Goal: Task Accomplishment & Management: Manage account settings

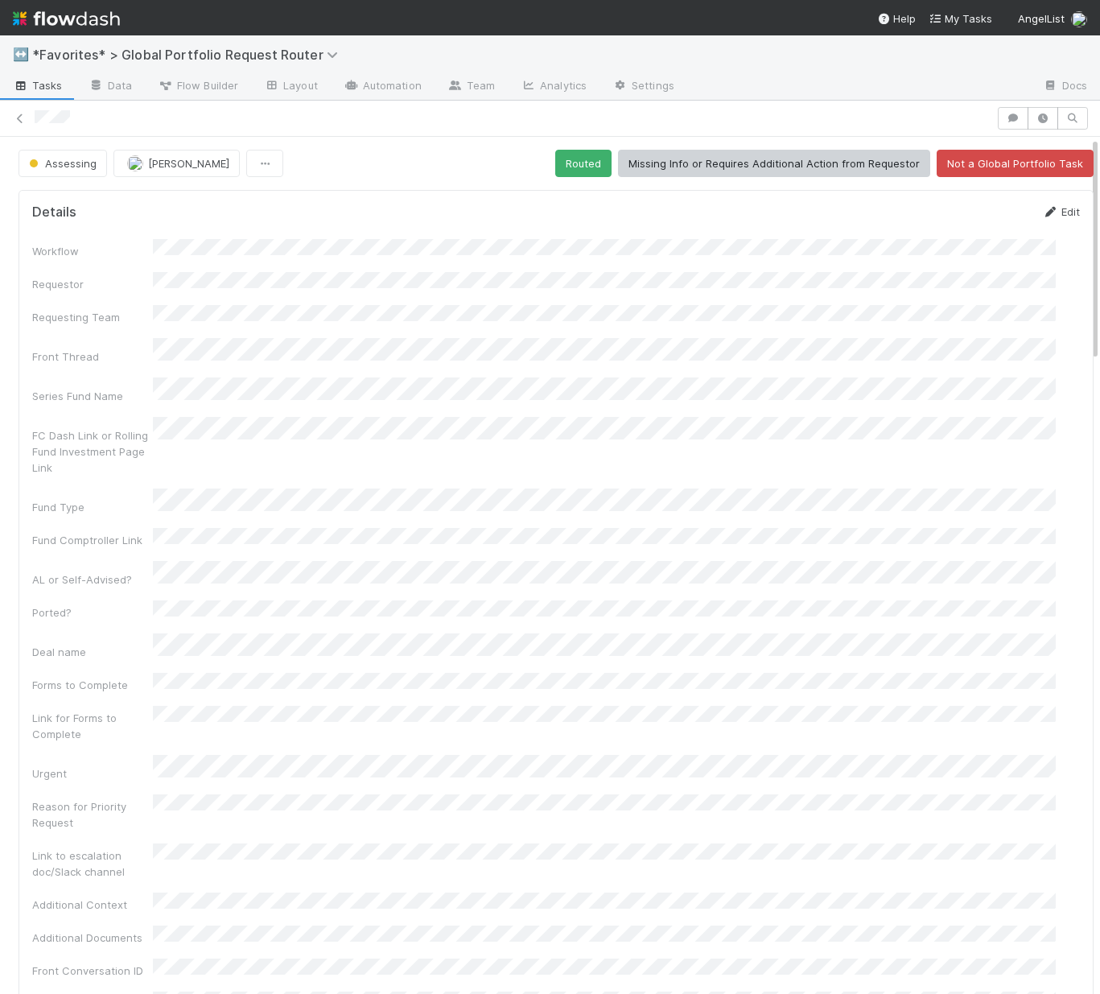
click at [1042, 207] on link "Edit" at bounding box center [1061, 211] width 38 height 13
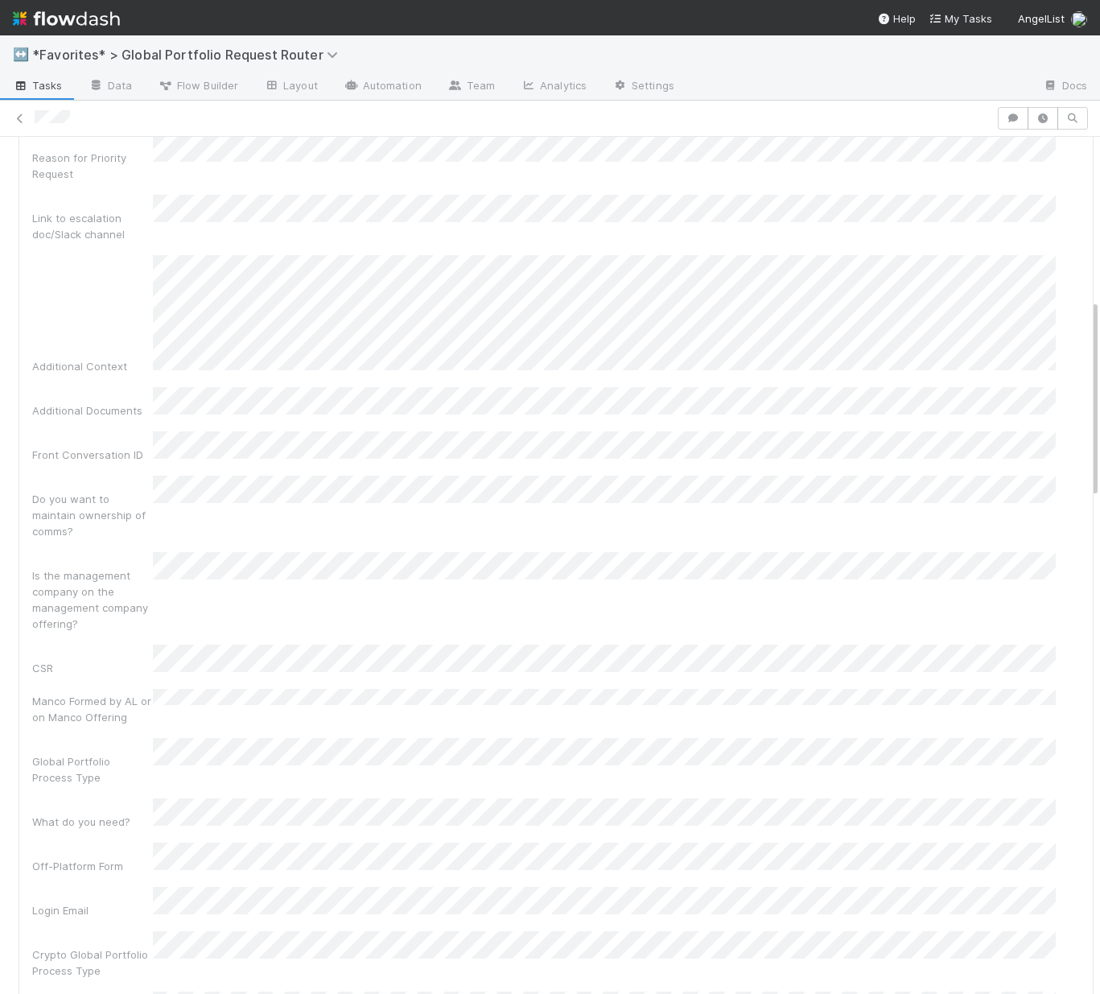
scroll to position [786, 0]
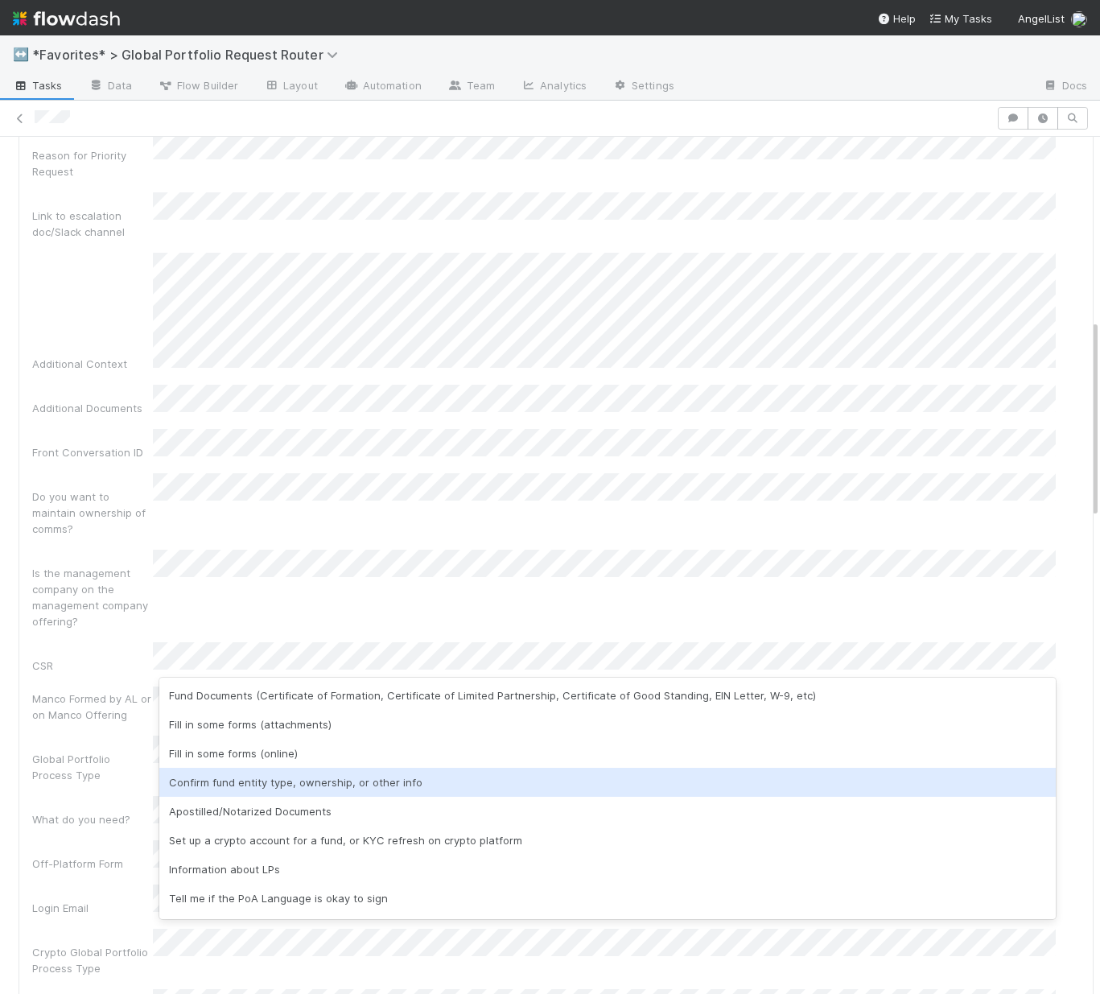
click at [323, 772] on div "Confirm fund entity type, ownership, or other info" at bounding box center [607, 782] width 896 height 29
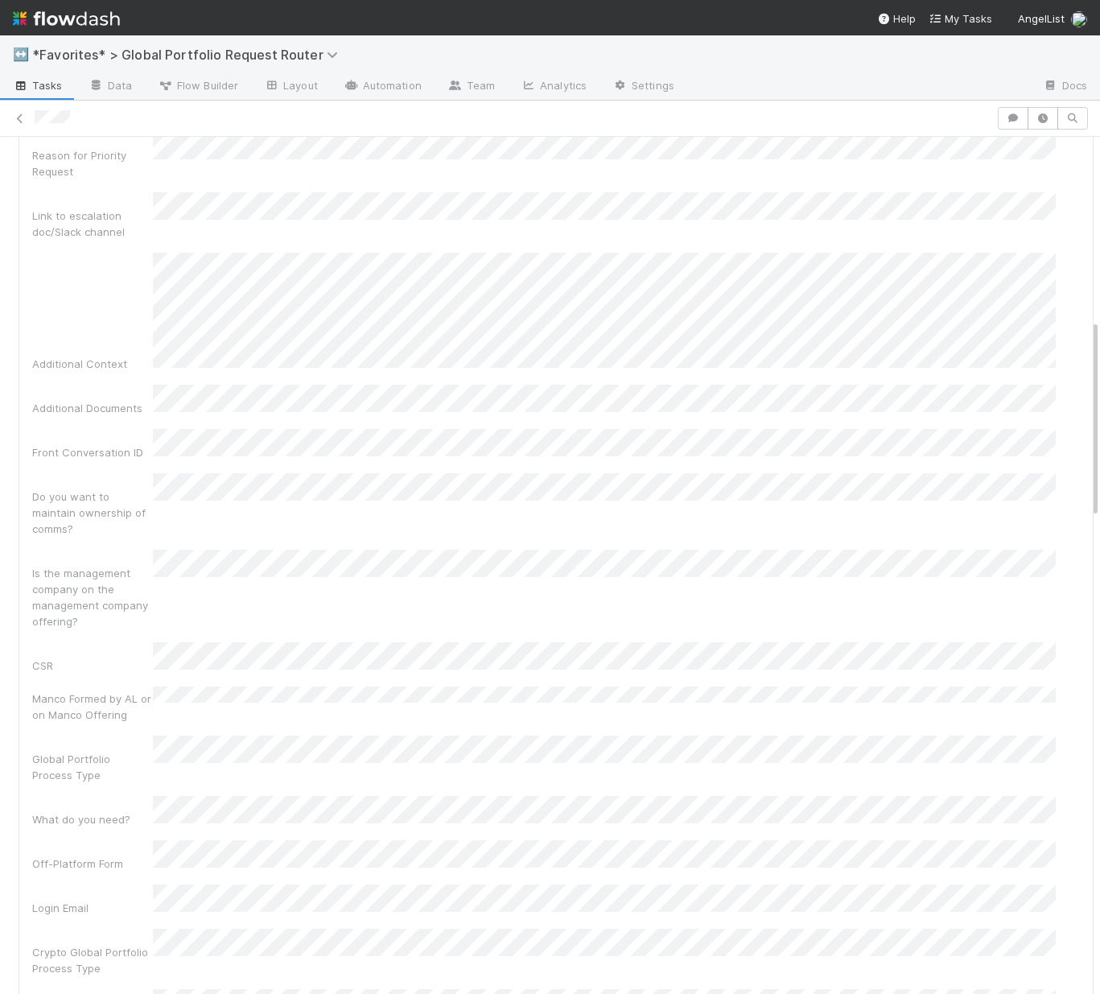
click at [82, 900] on div "Login Email" at bounding box center [92, 908] width 121 height 16
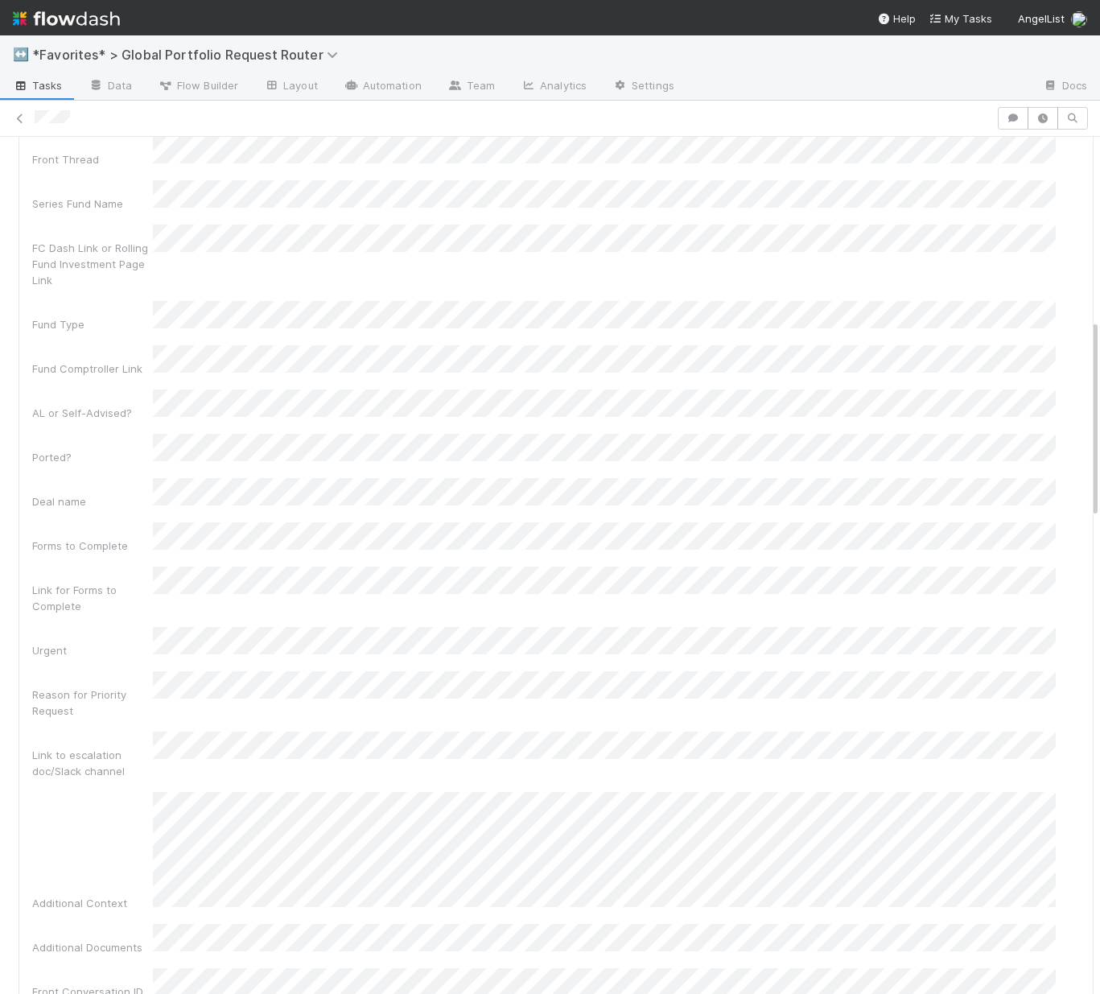
scroll to position [0, 0]
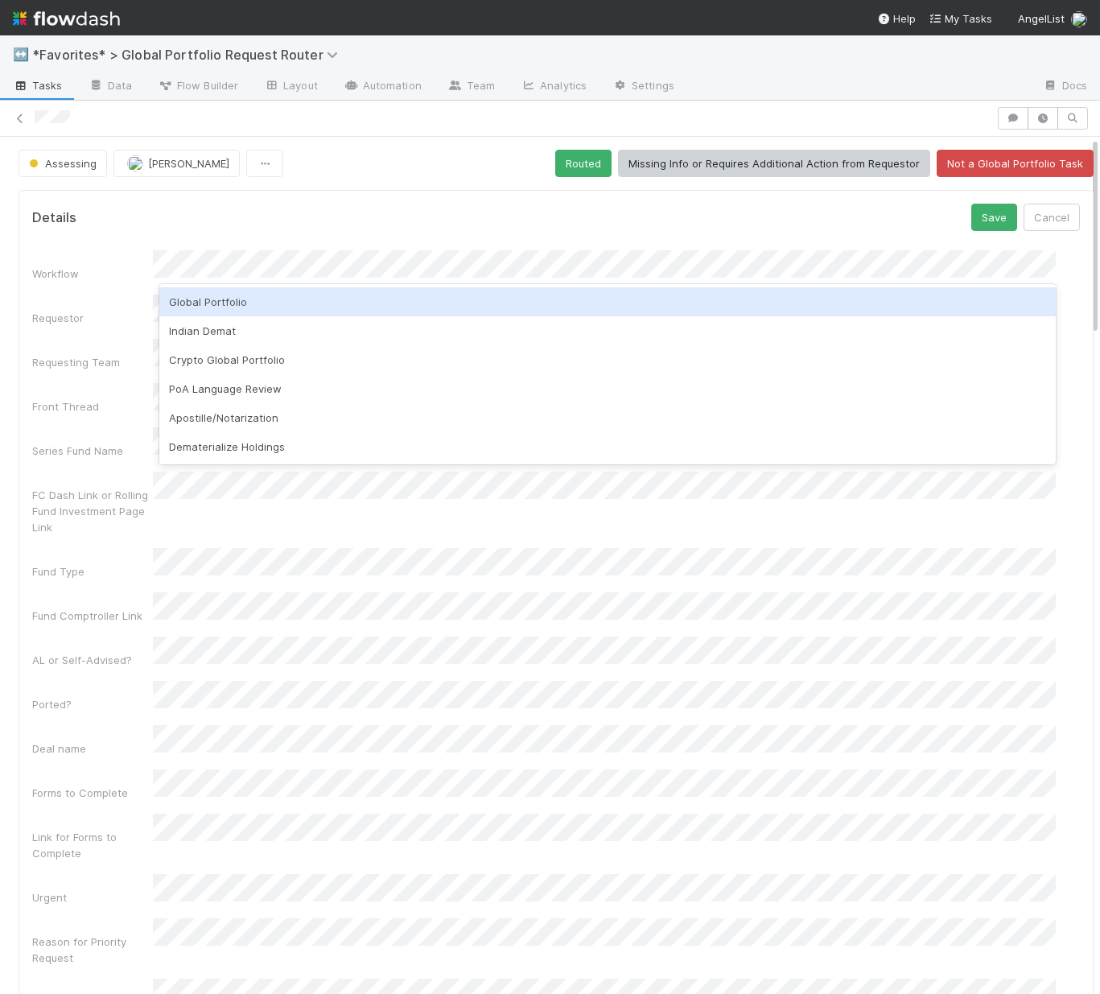
drag, startPoint x: 290, startPoint y: 306, endPoint x: 390, endPoint y: 286, distance: 102.4
click at [290, 306] on div "Global Portfolio" at bounding box center [607, 301] width 896 height 29
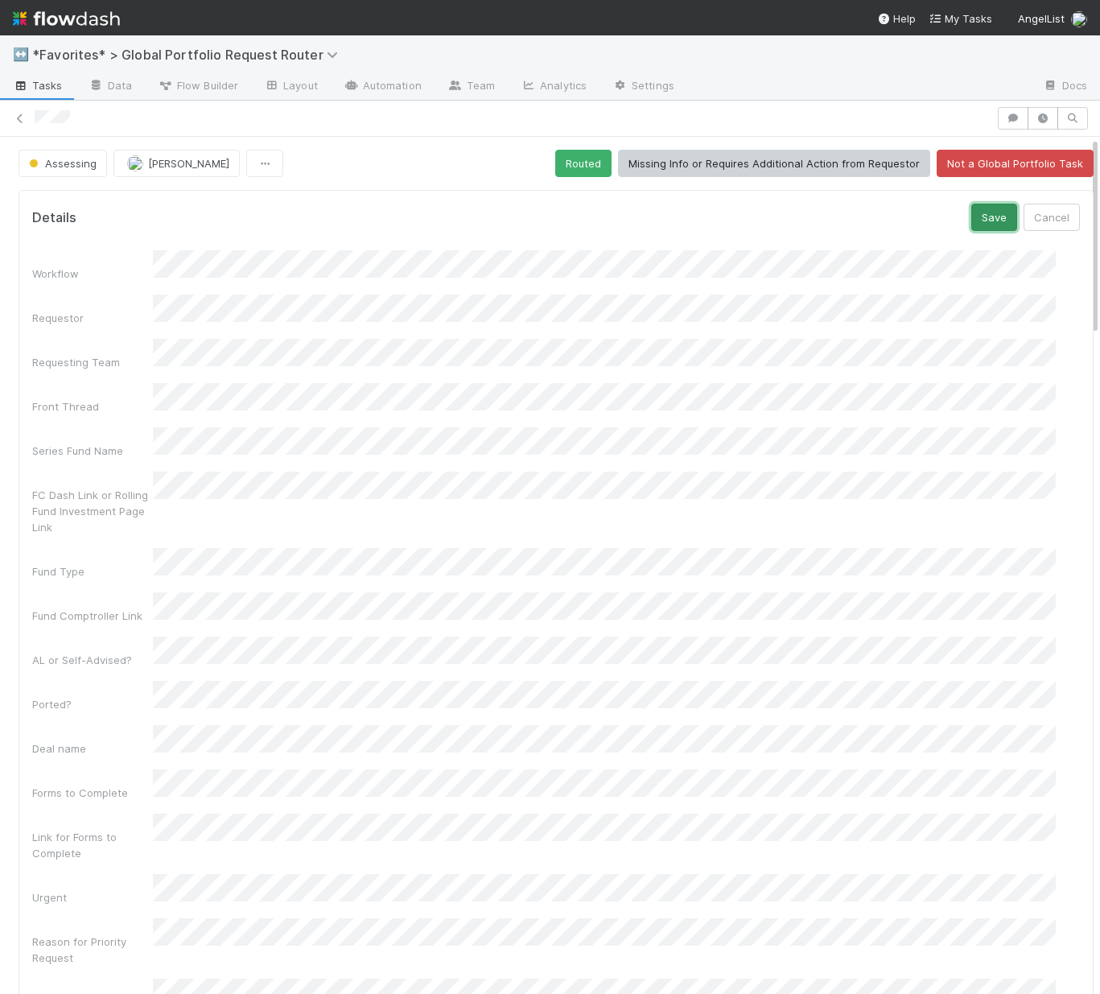
click at [973, 224] on button "Save" at bounding box center [994, 217] width 46 height 27
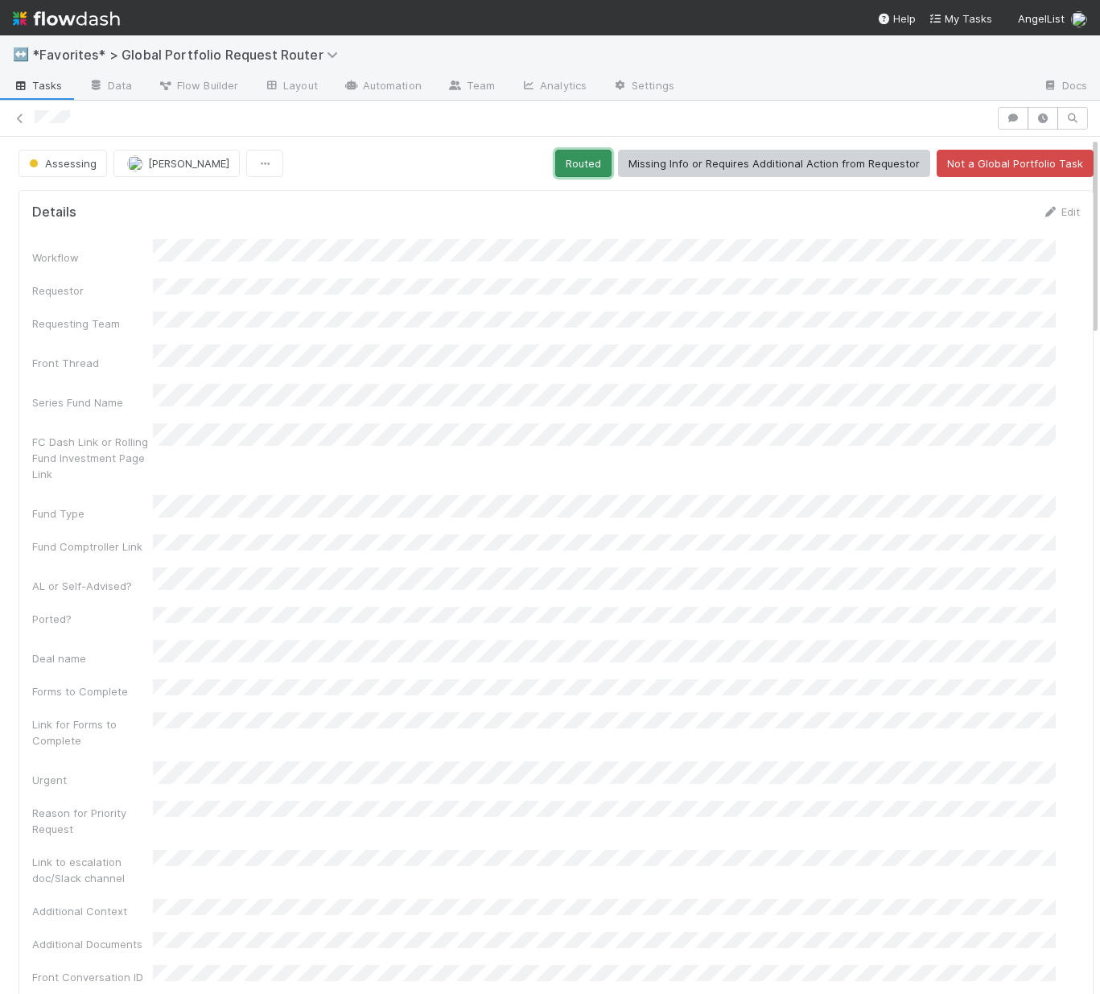
click at [572, 170] on button "Routed" at bounding box center [583, 163] width 56 height 27
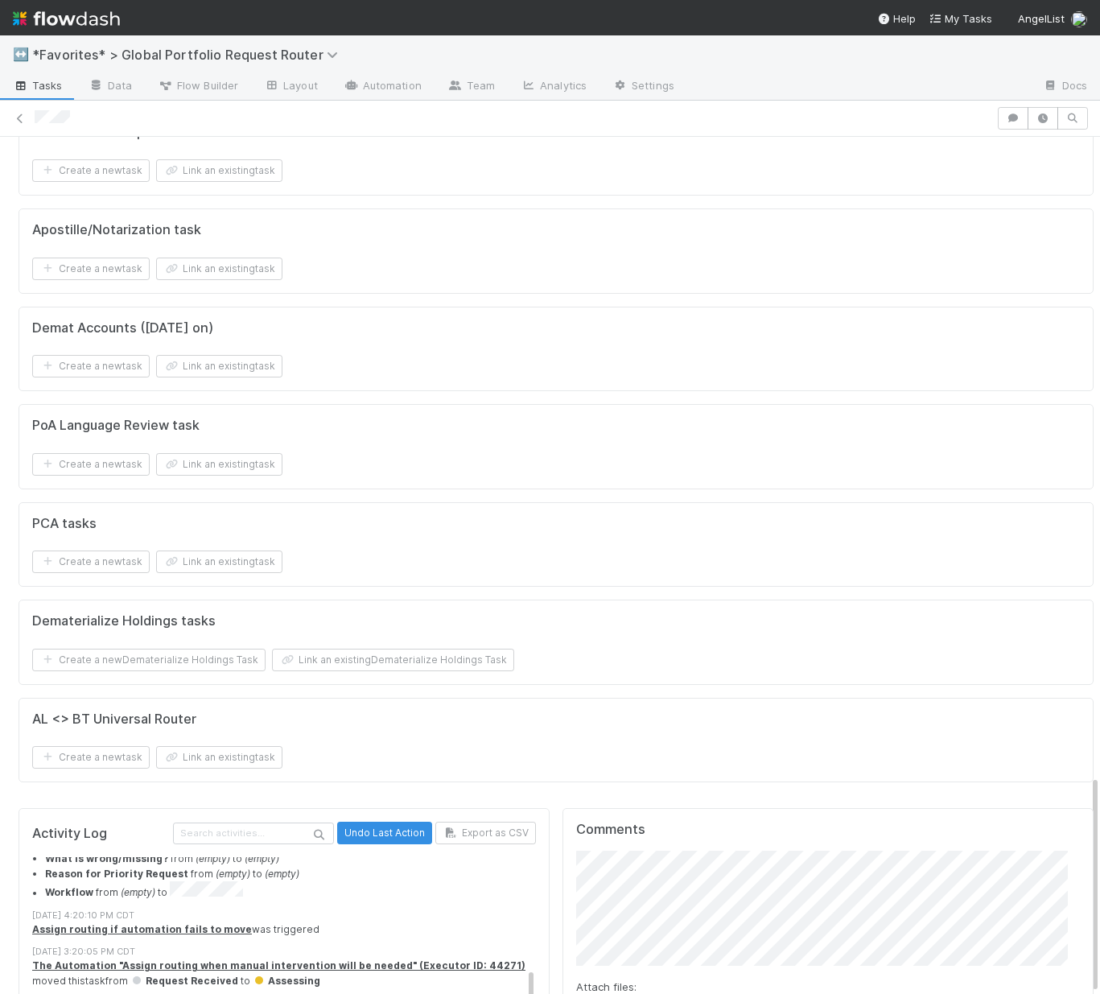
scroll to position [1768, 0]
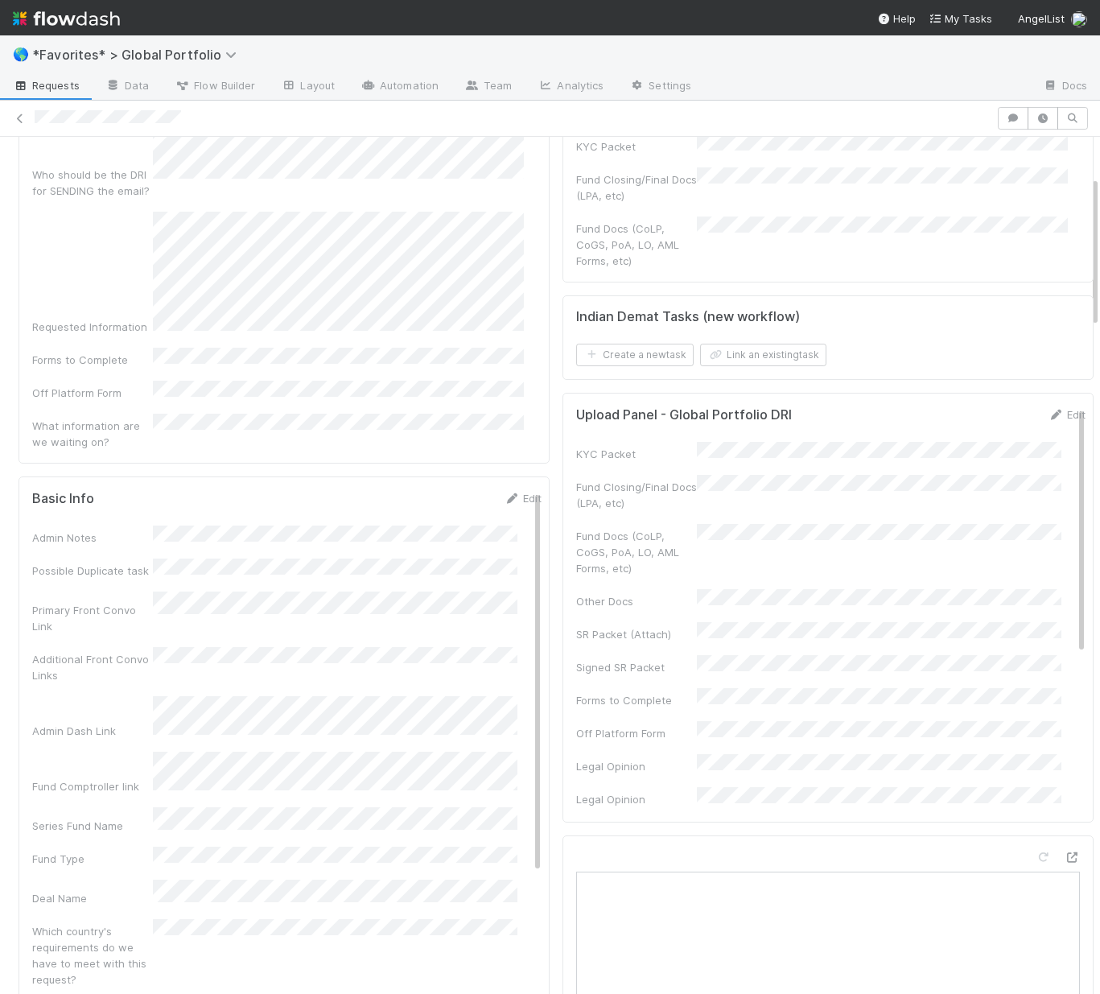
scroll to position [254, 0]
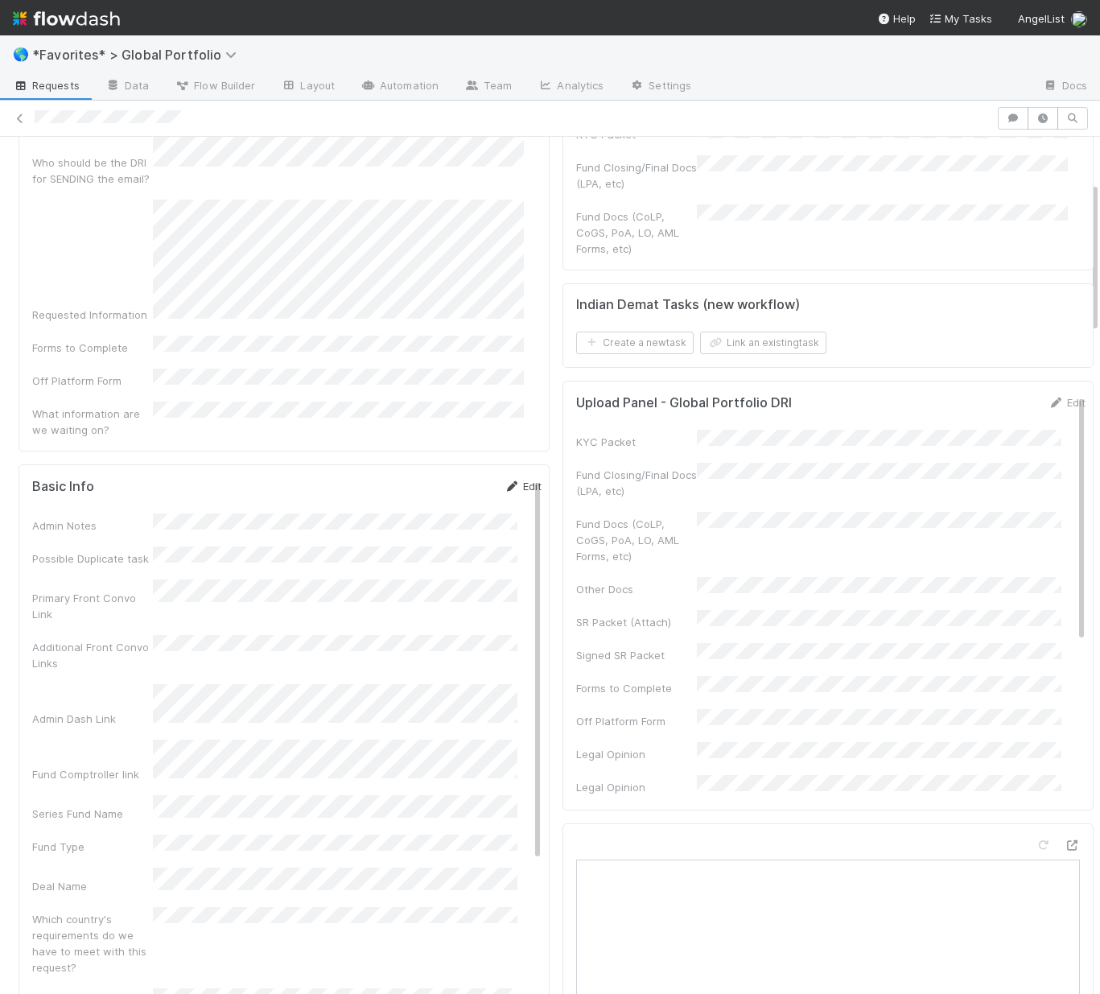
click at [505, 480] on link "Edit" at bounding box center [523, 486] width 38 height 13
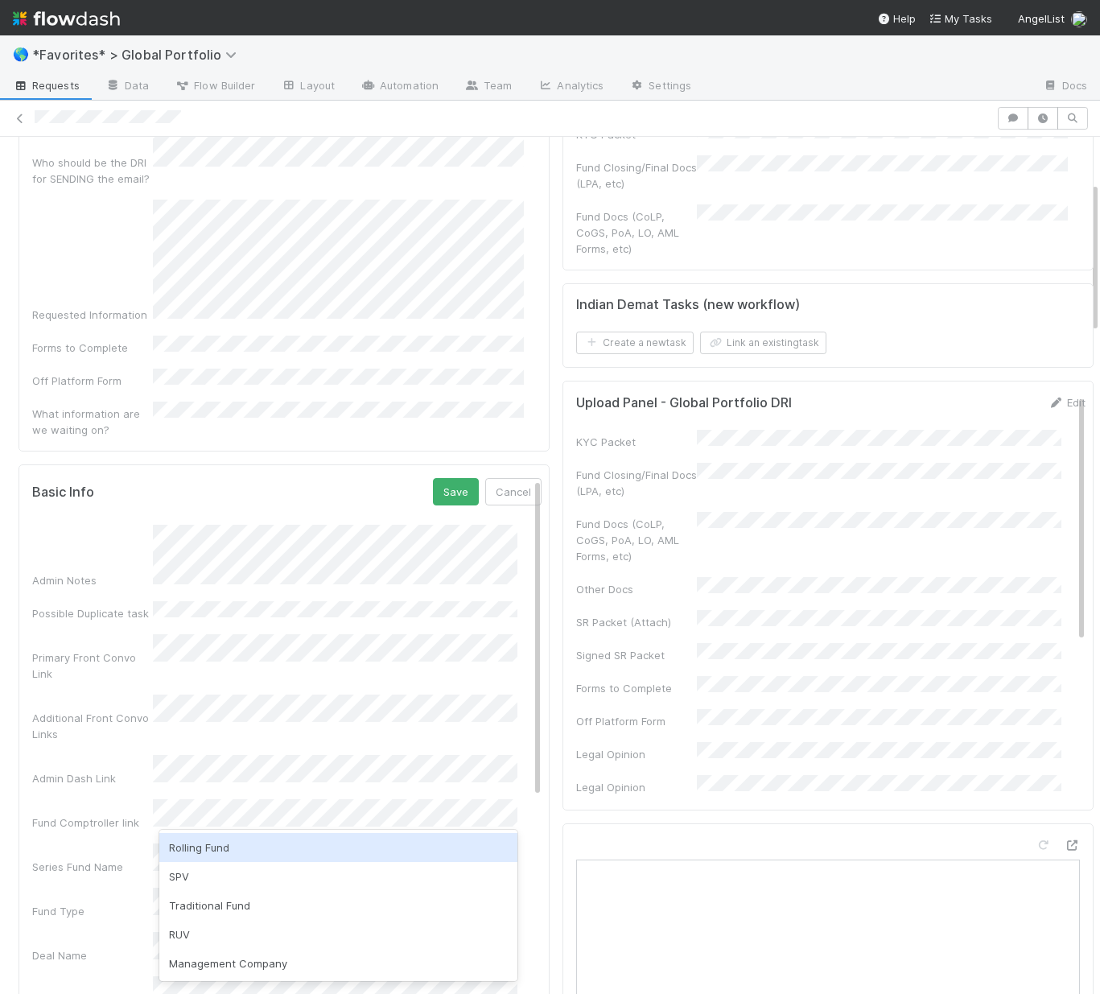
click at [263, 843] on div "Rolling Fund" at bounding box center [338, 847] width 358 height 29
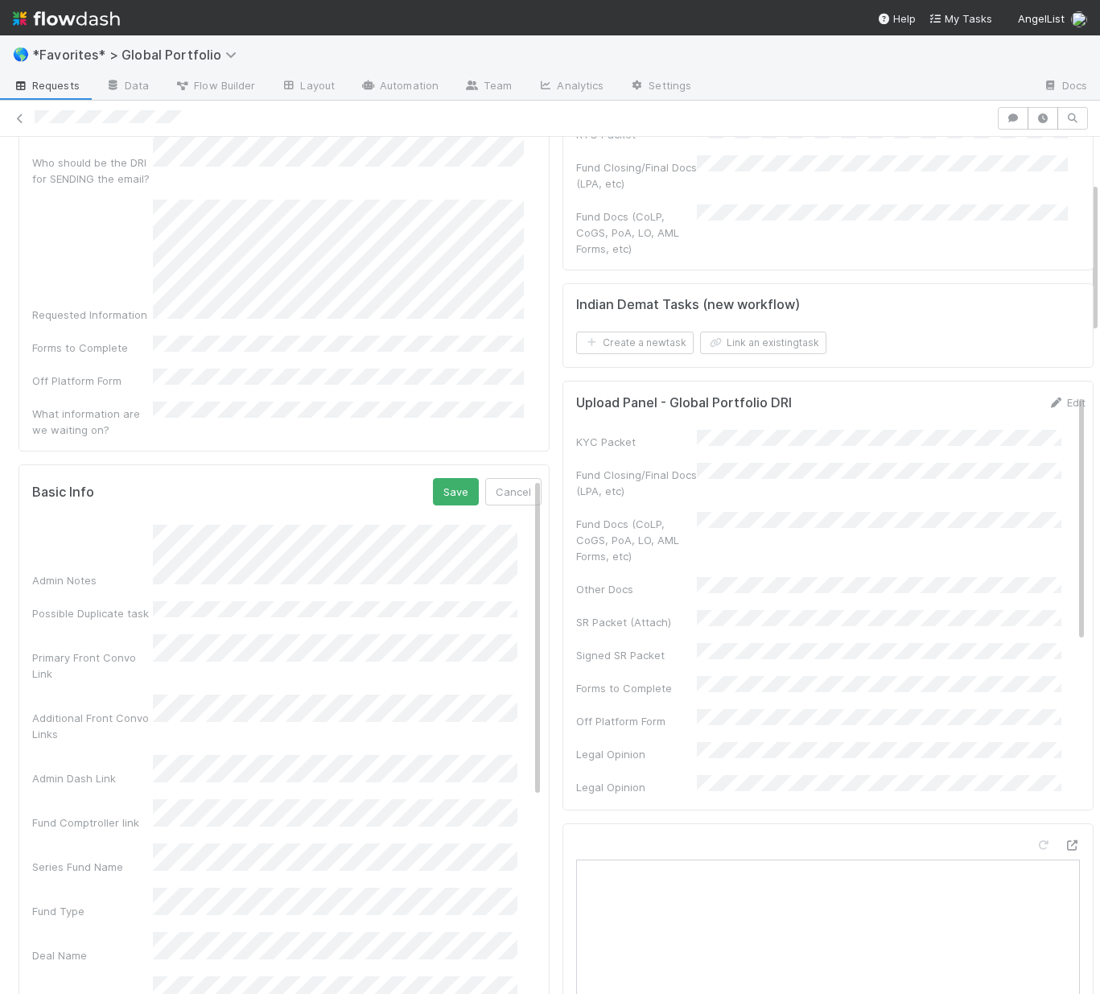
click at [433, 478] on button "Save" at bounding box center [456, 491] width 46 height 27
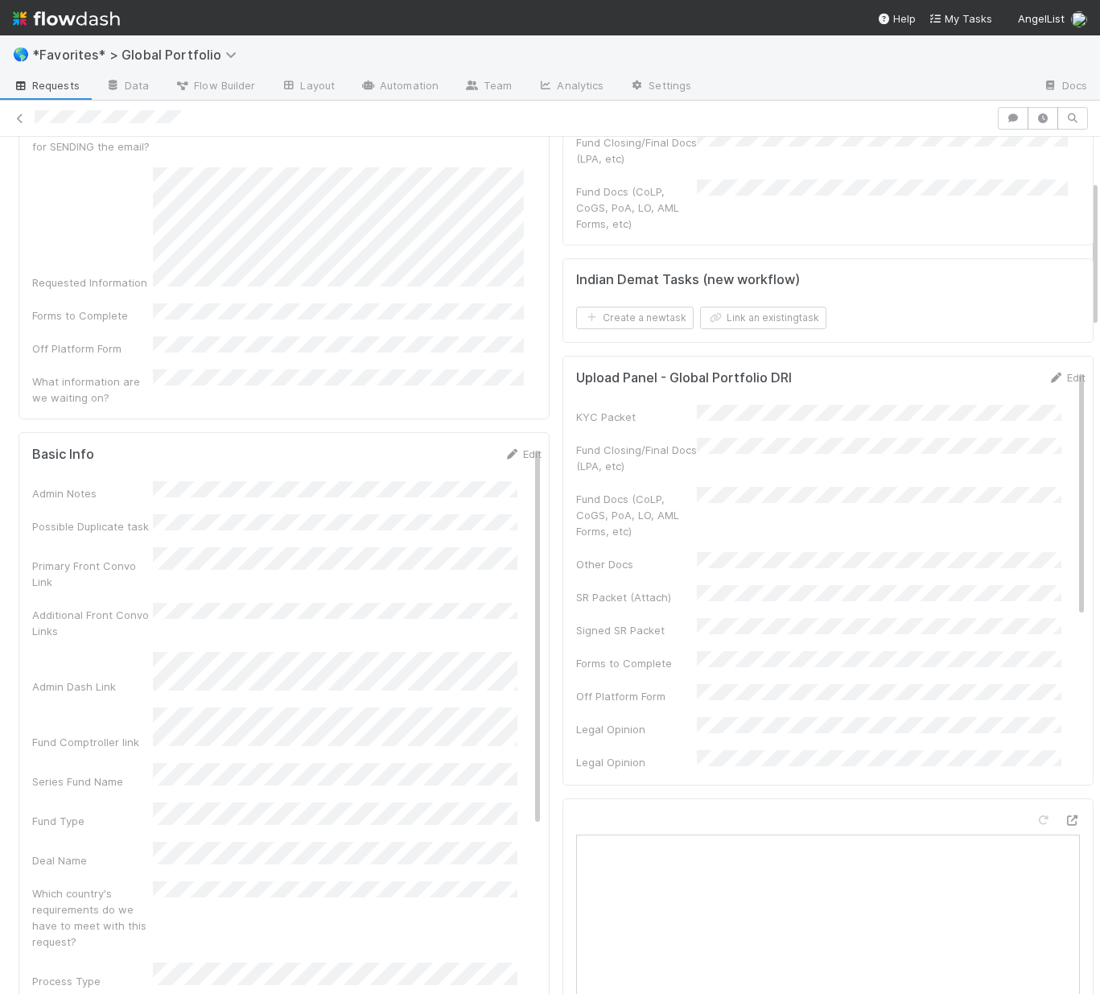
scroll to position [725, 0]
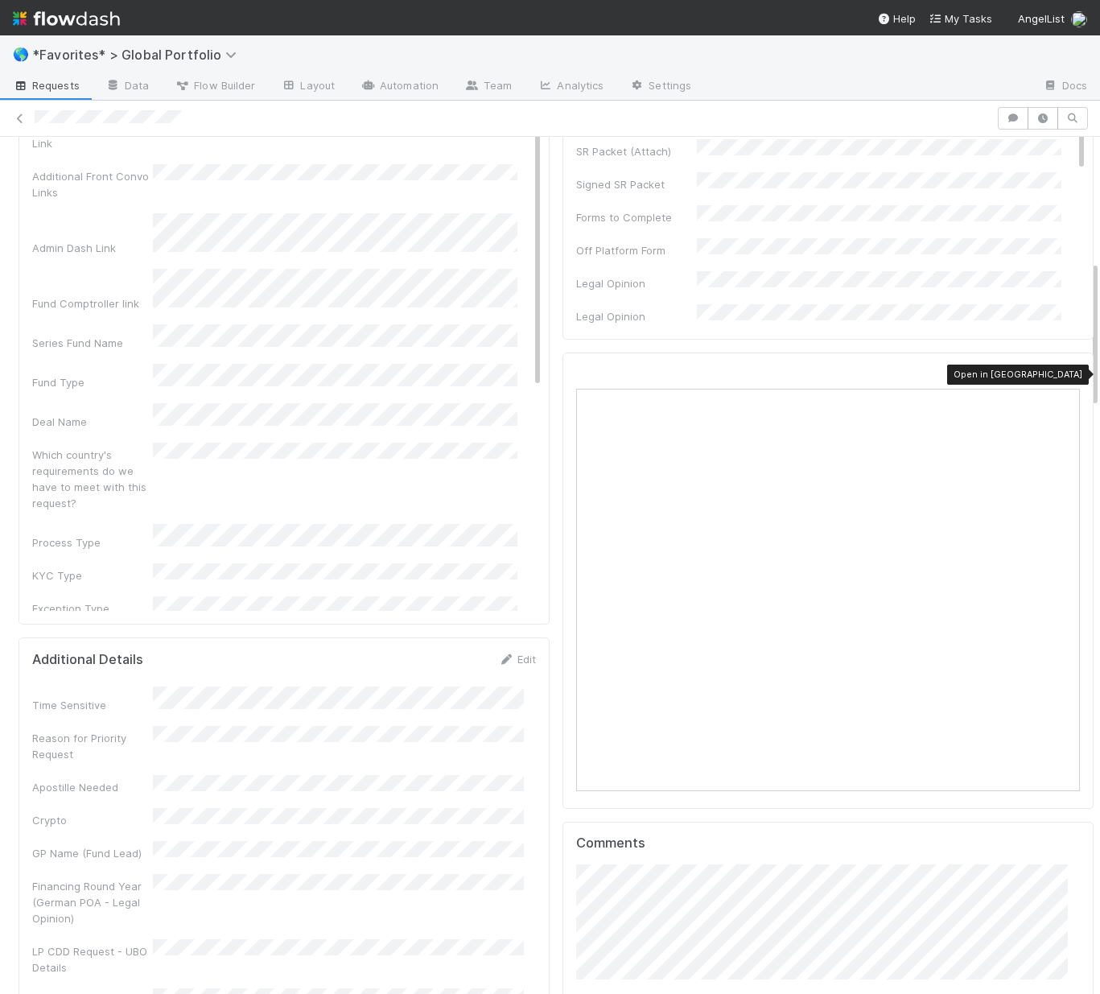
drag, startPoint x: 1050, startPoint y: 372, endPoint x: 797, endPoint y: 6, distance: 444.2
click at [1064, 371] on icon at bounding box center [1072, 374] width 16 height 10
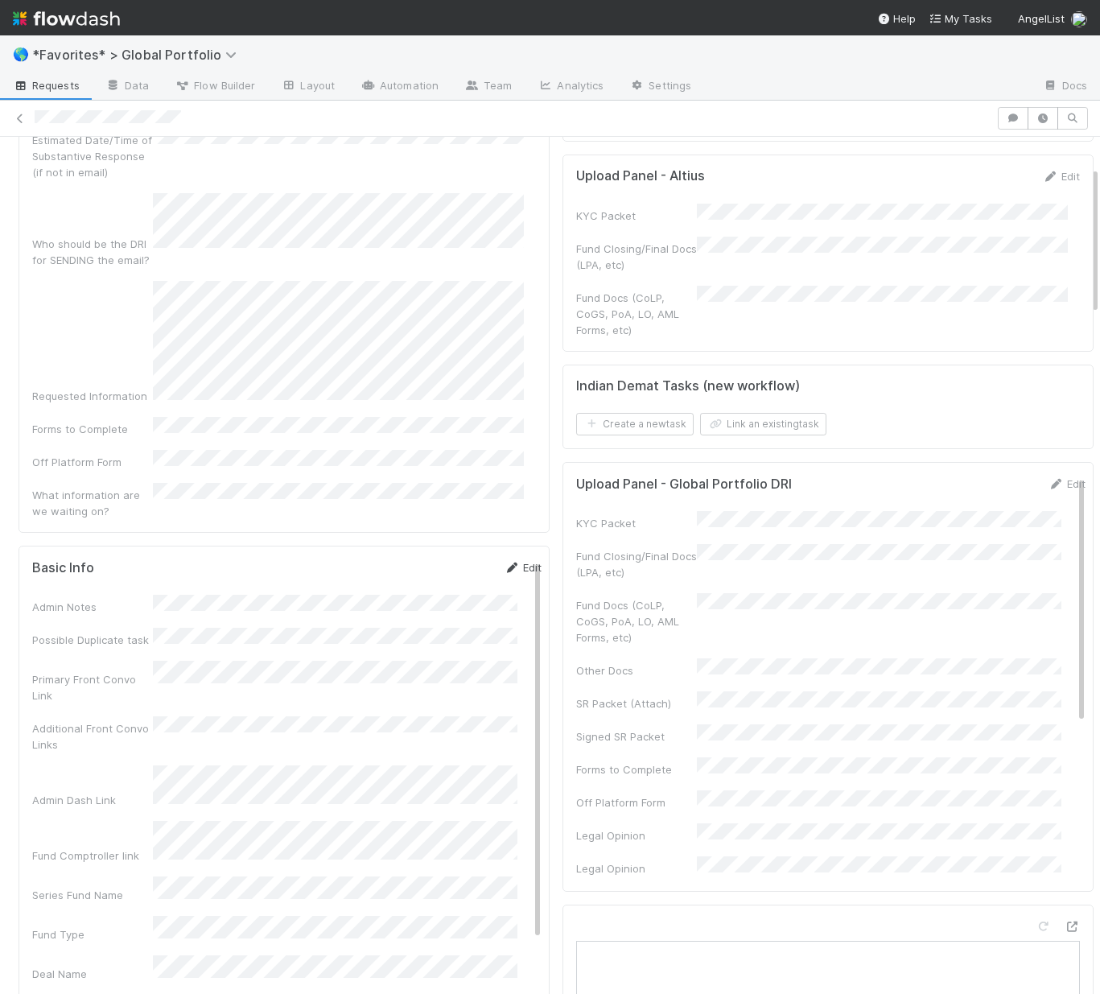
click at [504, 562] on icon at bounding box center [512, 567] width 16 height 10
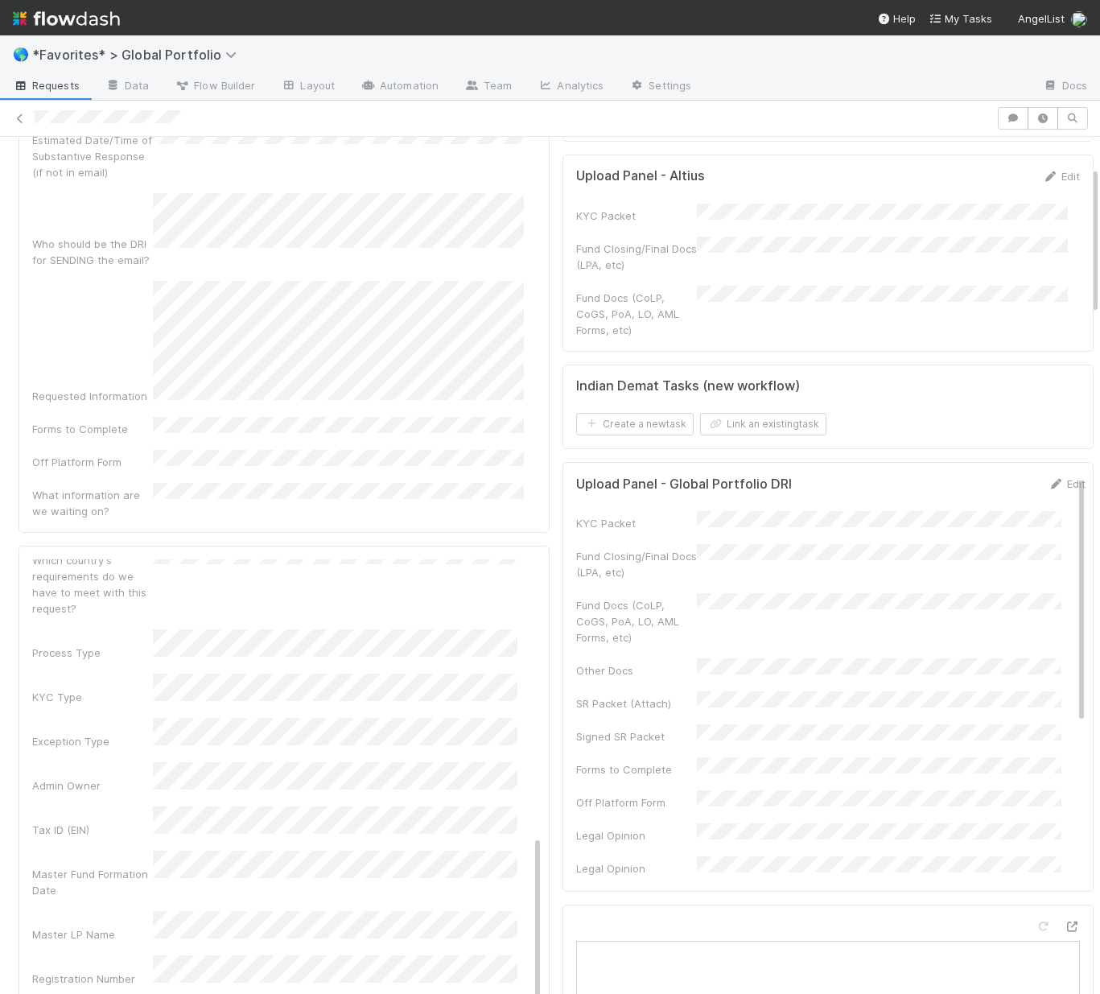
scroll to position [522, 0]
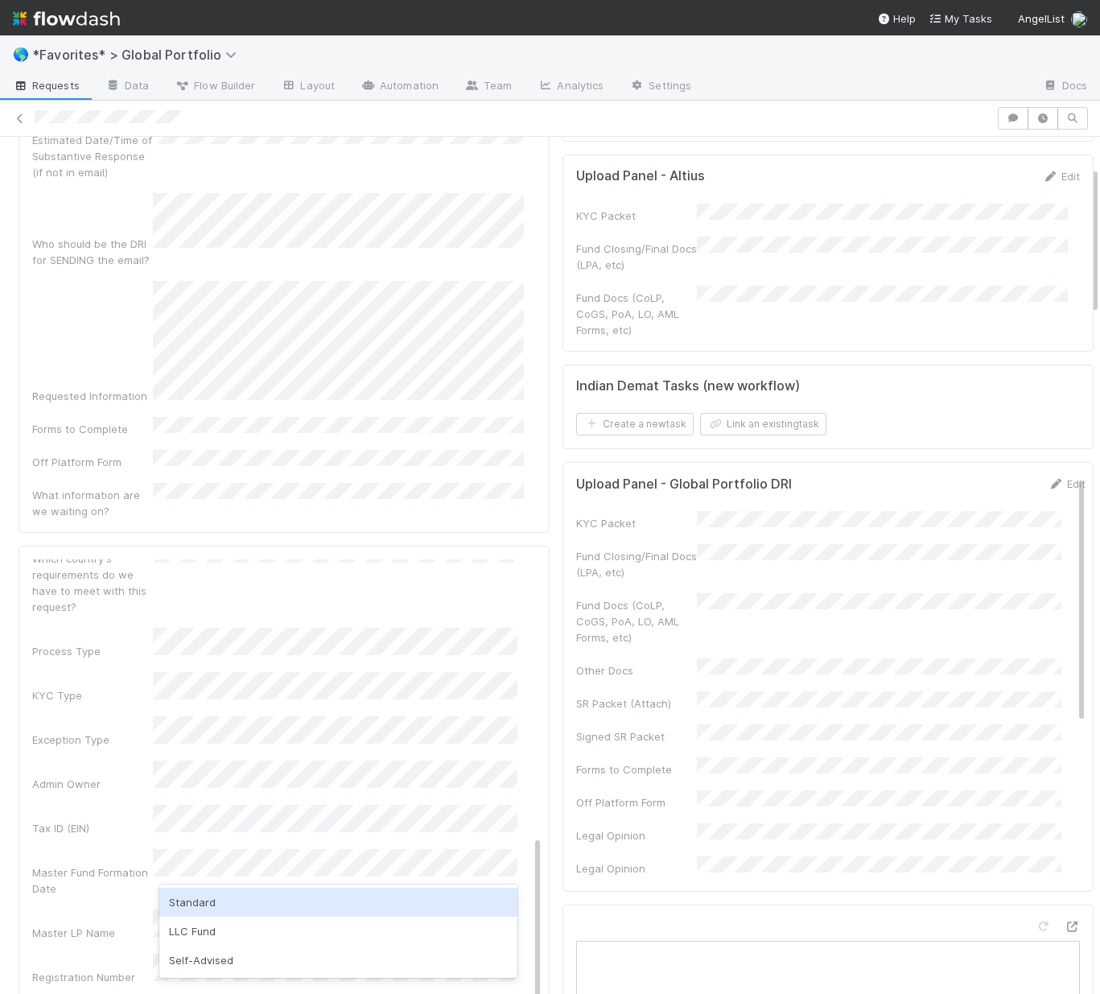
click at [216, 909] on div "Standard" at bounding box center [338, 902] width 358 height 29
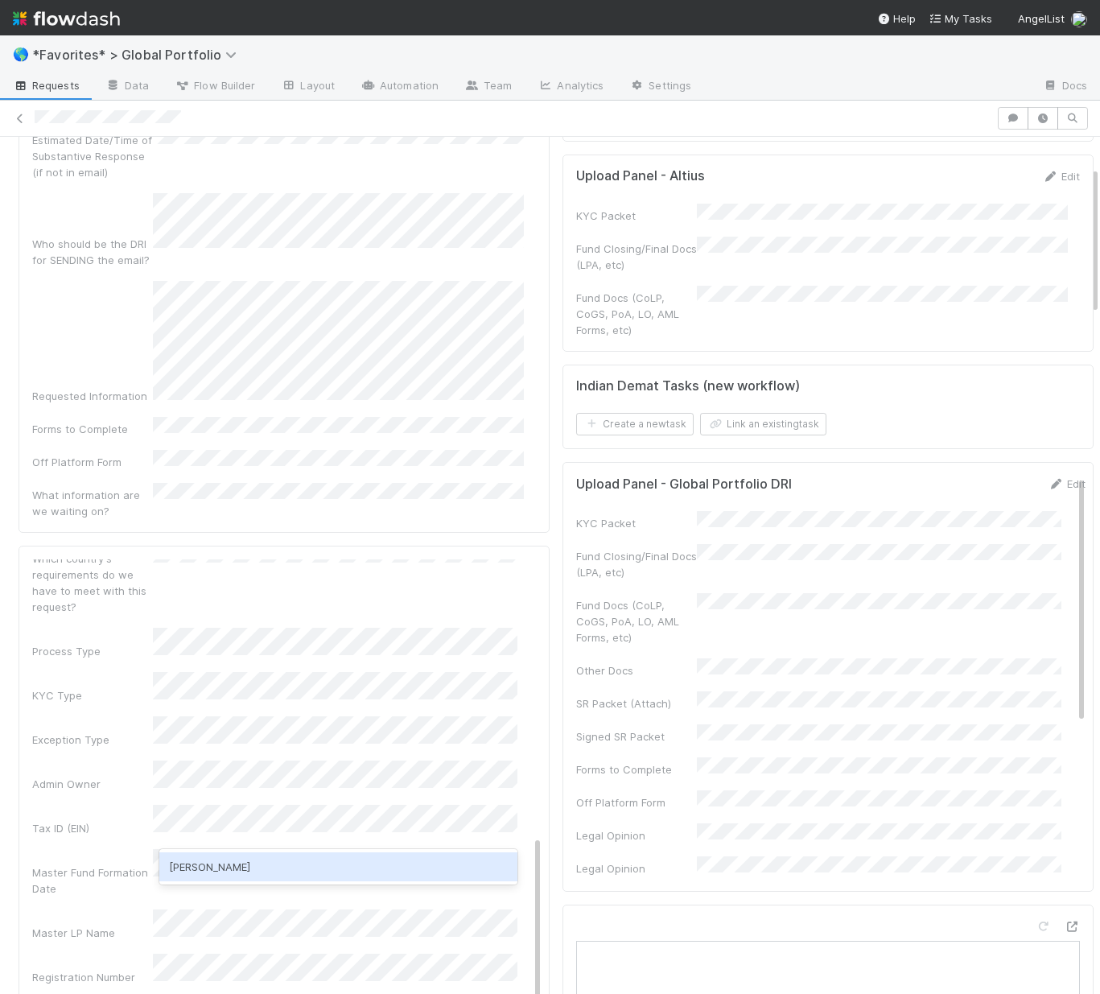
click at [225, 872] on div "Quyen Nguyen" at bounding box center [338, 866] width 358 height 29
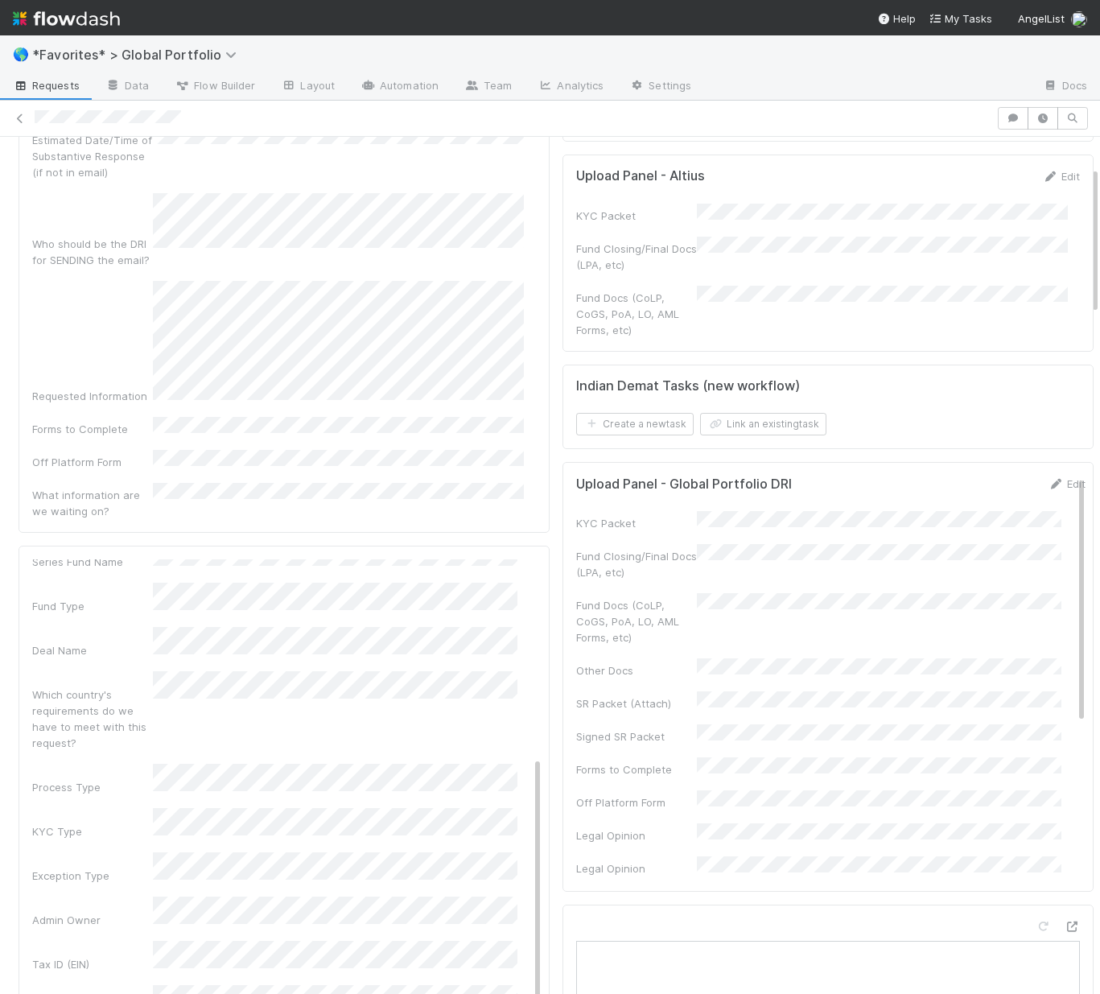
scroll to position [371, 0]
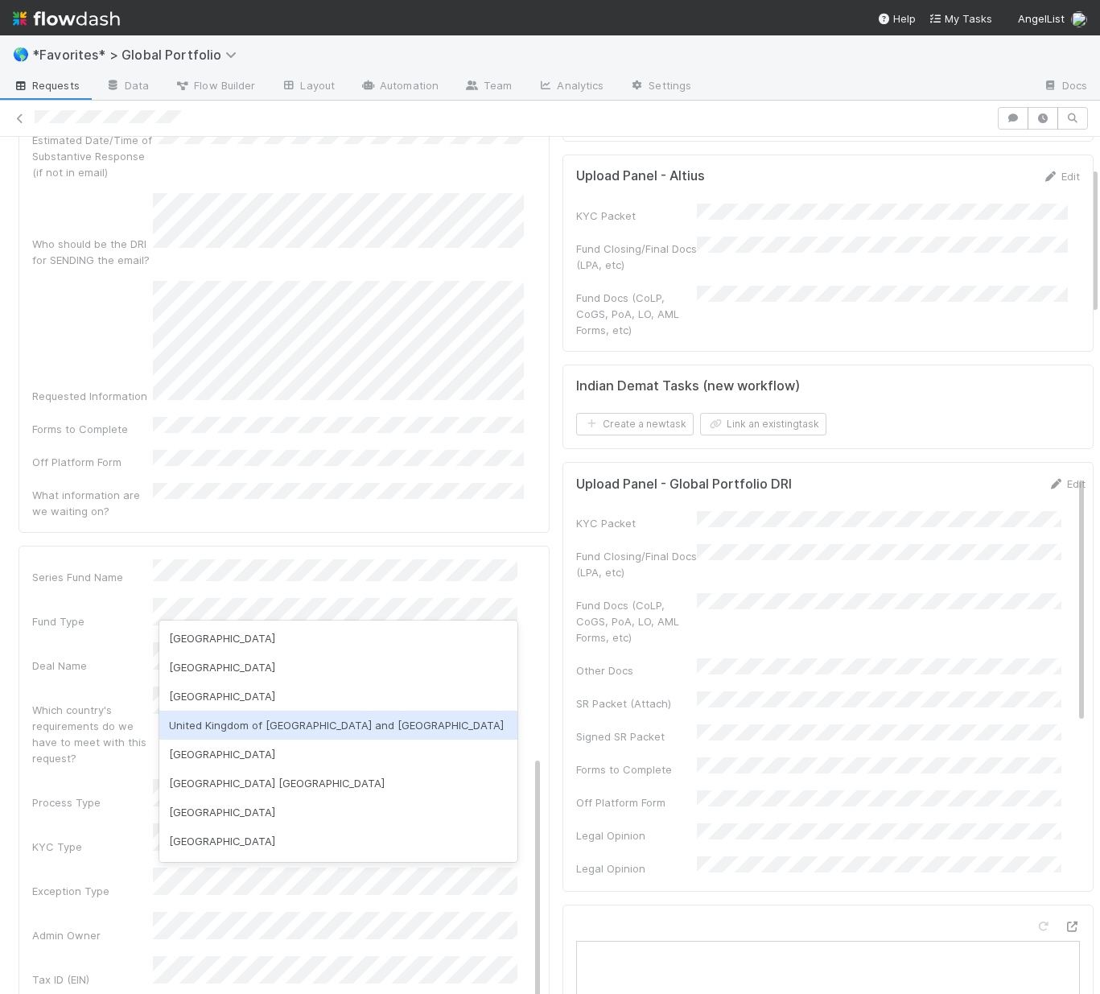
click at [272, 725] on div "United Kingdom of Great Britain and Northern Ireland" at bounding box center [338, 725] width 358 height 29
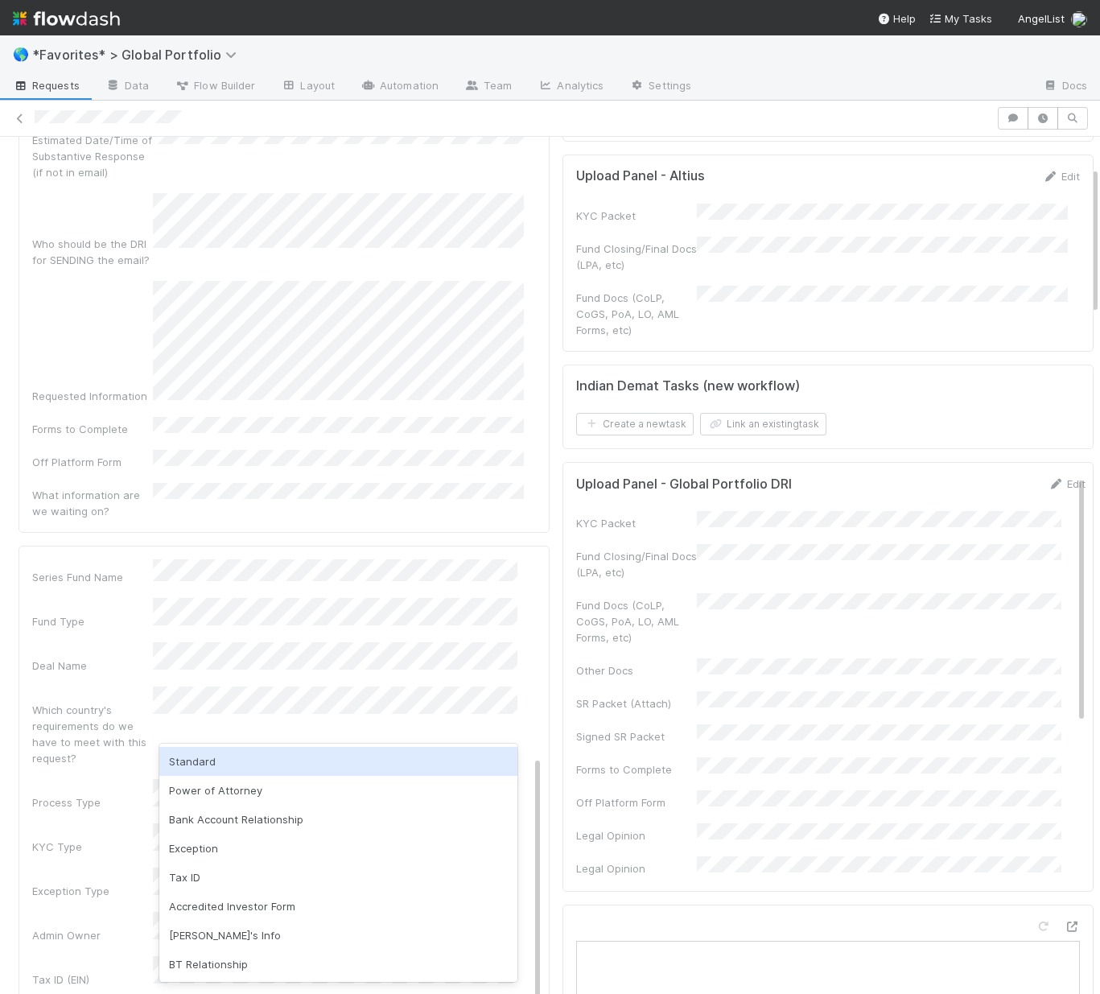
click at [254, 756] on div "Standard" at bounding box center [338, 761] width 358 height 29
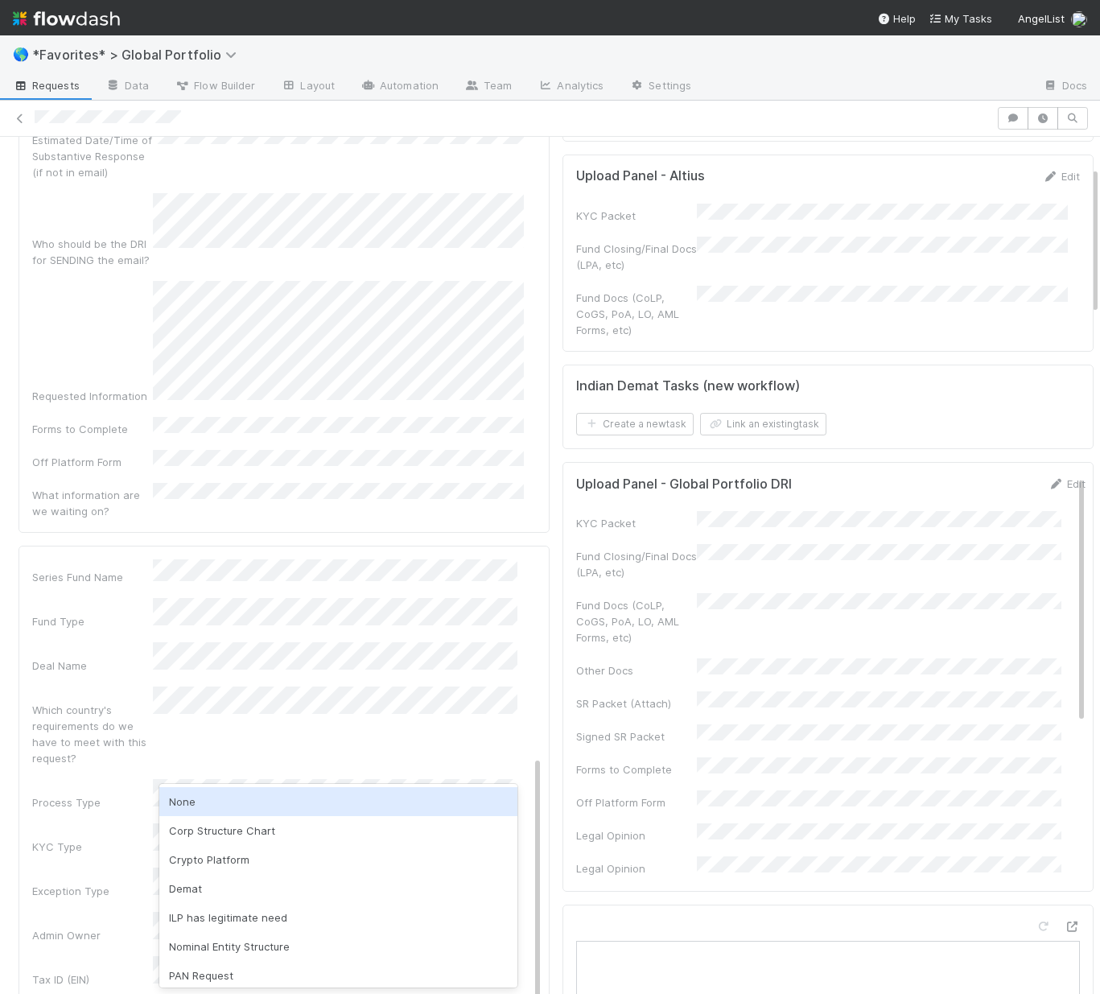
click at [226, 796] on div "None" at bounding box center [338, 801] width 358 height 29
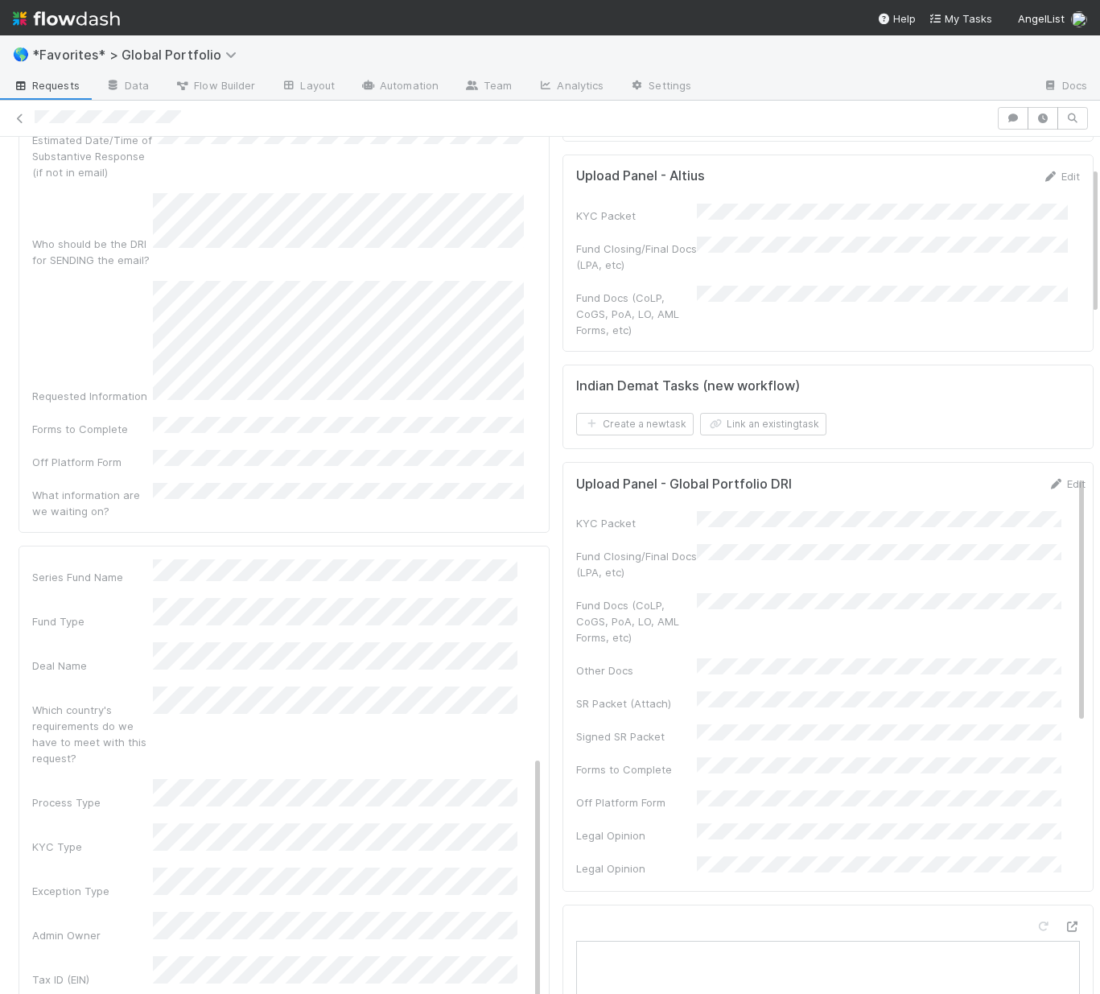
click at [97, 820] on div "Admin Notes Possible Duplicate task Primary Front Convo Link Additional Front C…" at bounding box center [286, 858] width 509 height 1247
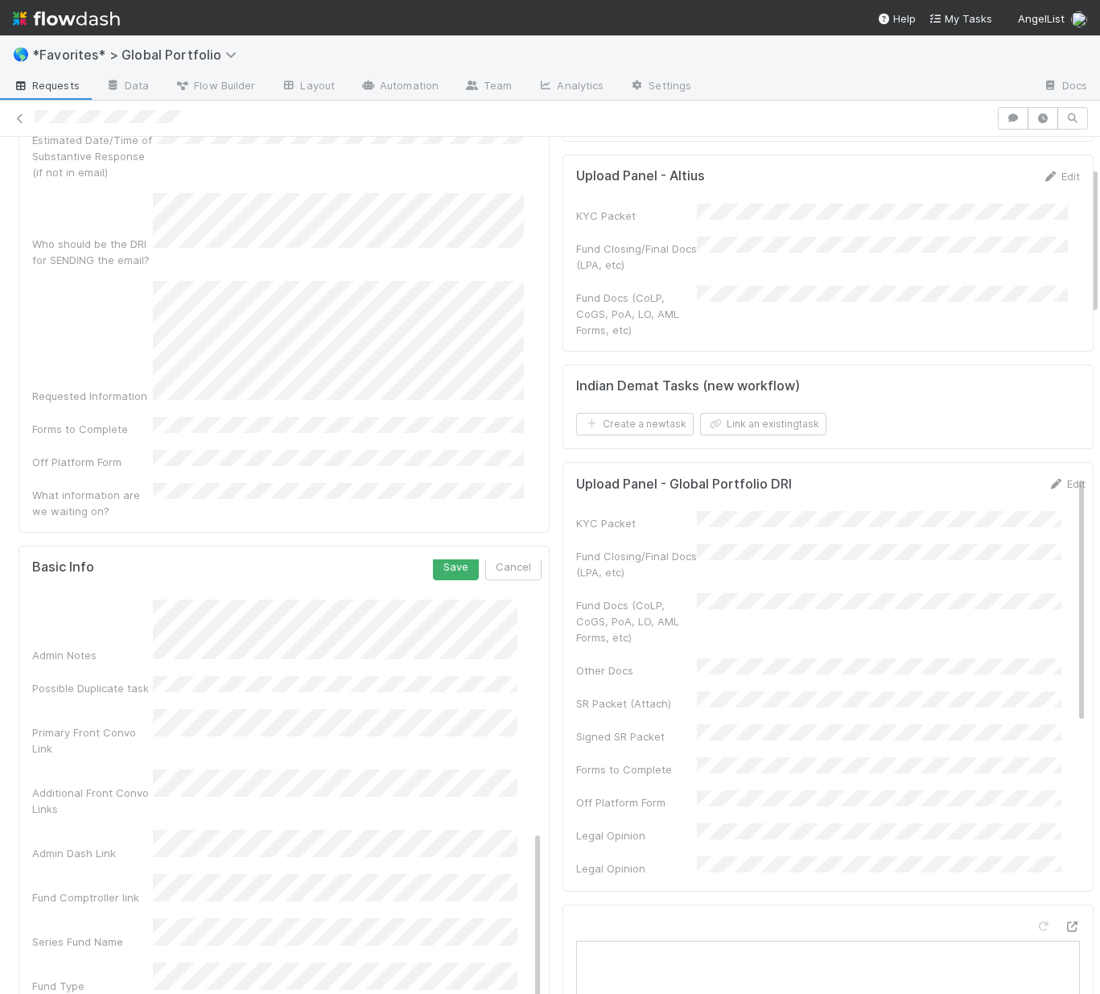
scroll to position [0, 0]
click at [433, 559] on button "Save" at bounding box center [456, 572] width 46 height 27
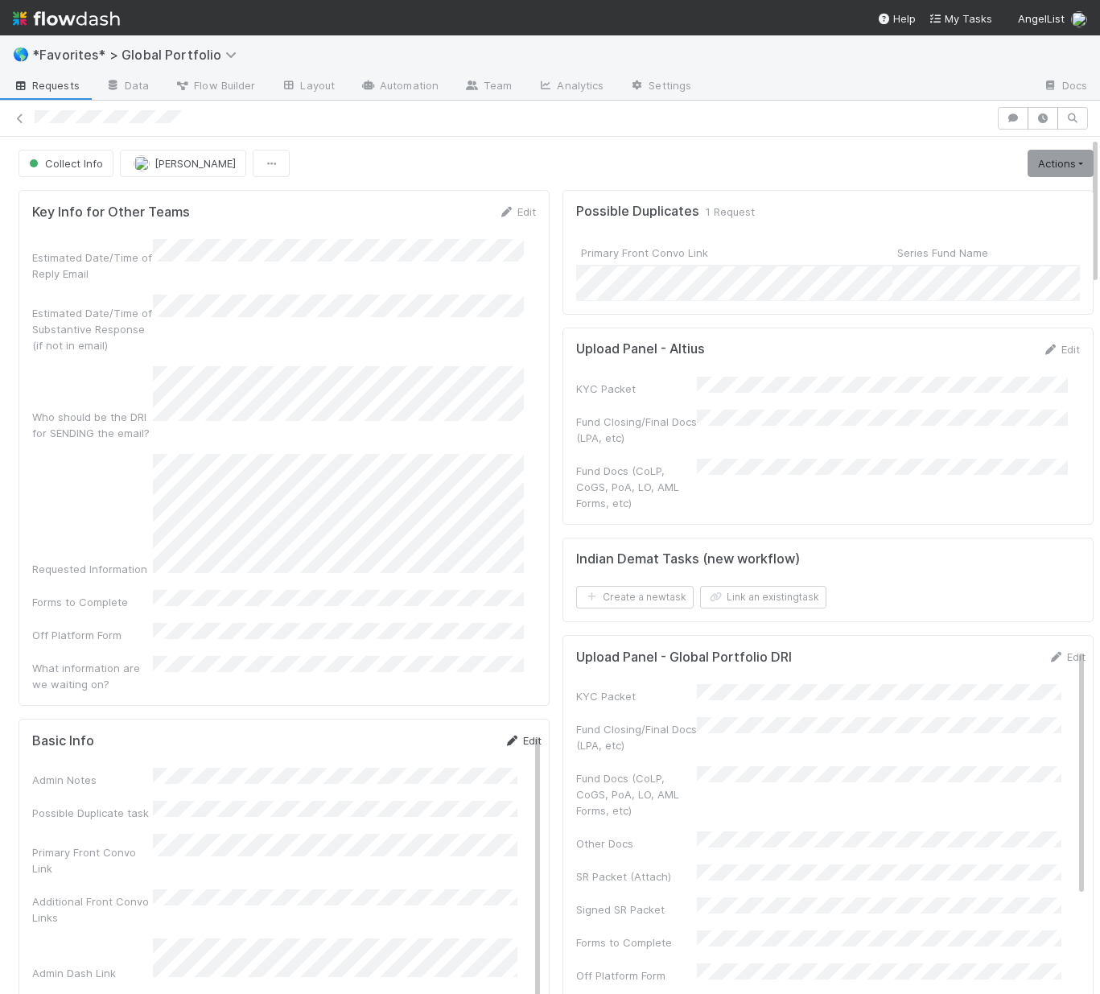
click at [504, 734] on link "Edit" at bounding box center [523, 740] width 38 height 13
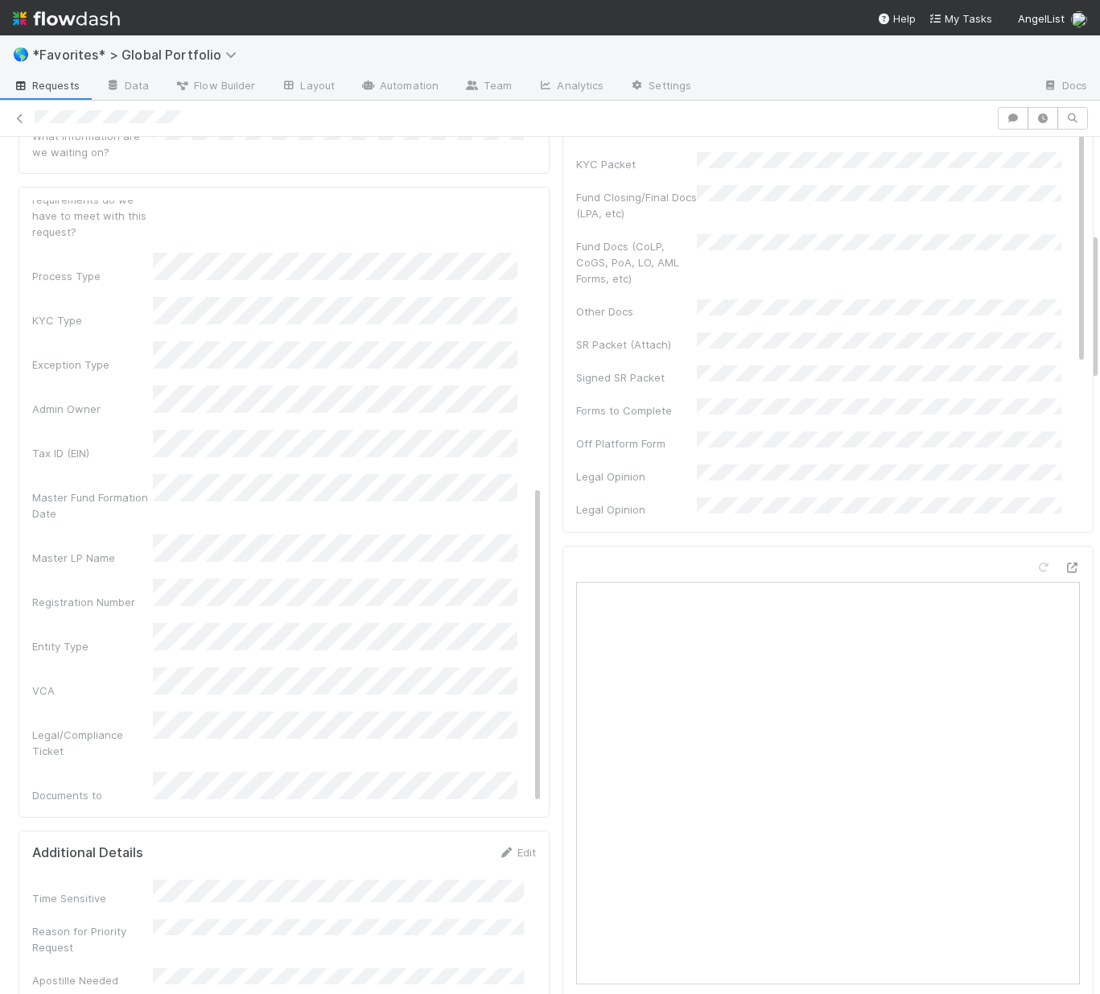
scroll to position [672, 0]
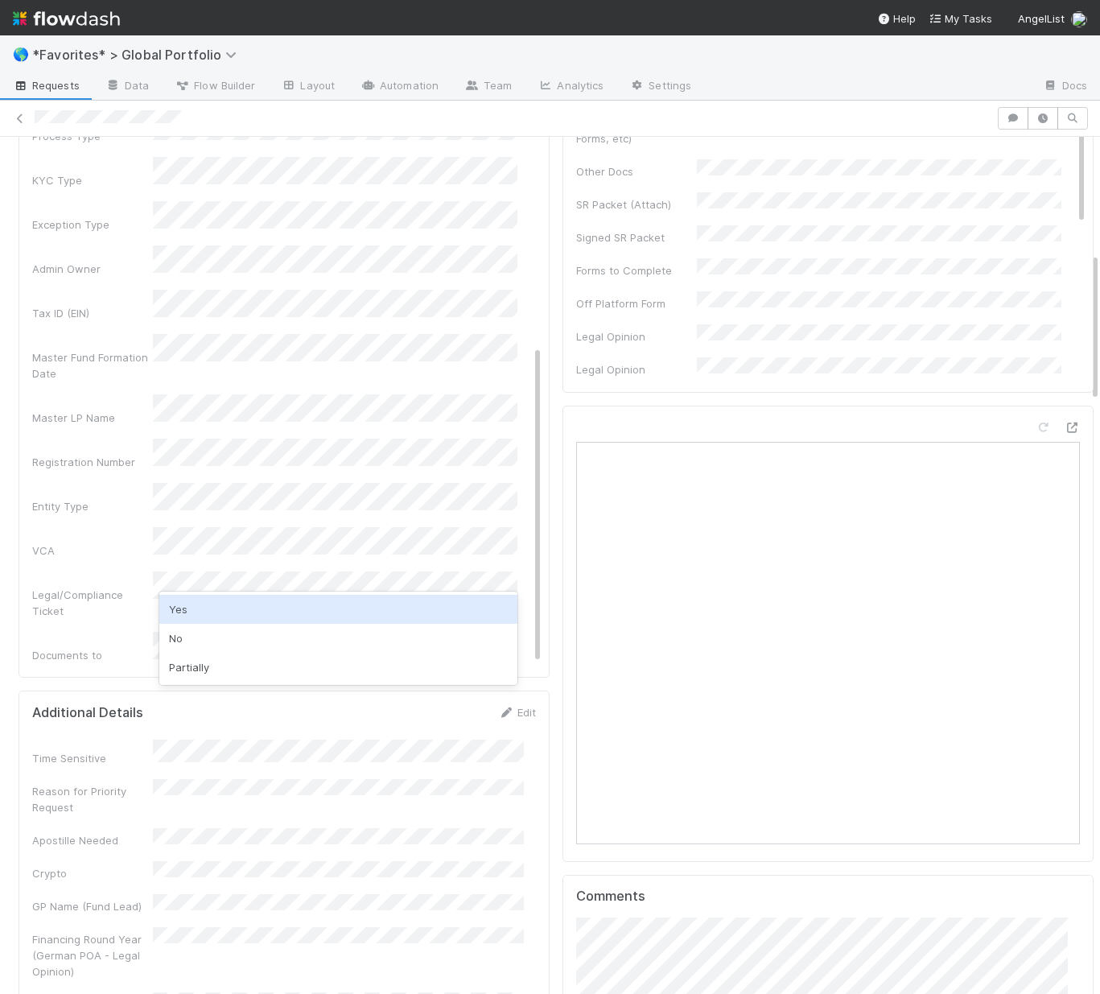
click at [206, 600] on div "Yes" at bounding box center [338, 609] width 358 height 29
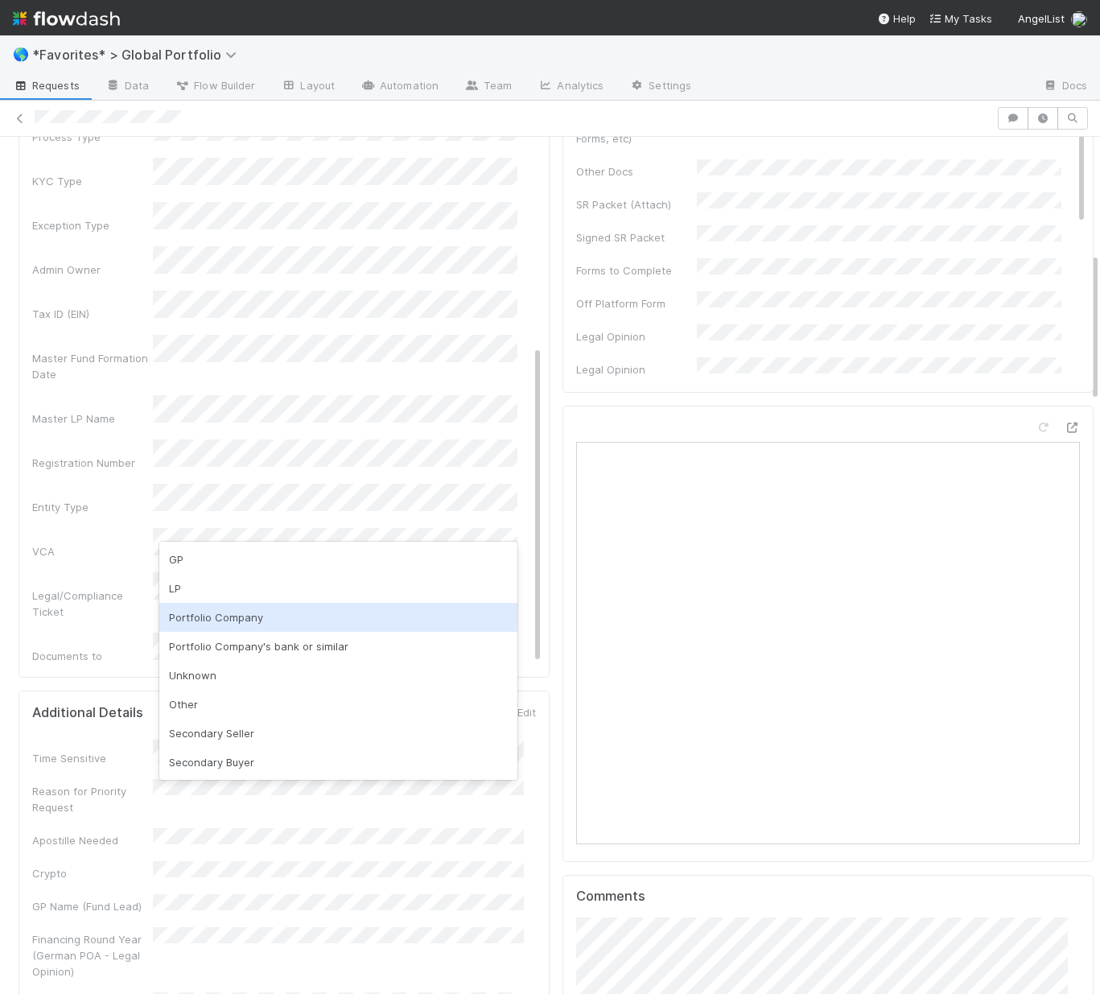
click at [258, 621] on div "Portfolio Company" at bounding box center [338, 617] width 358 height 29
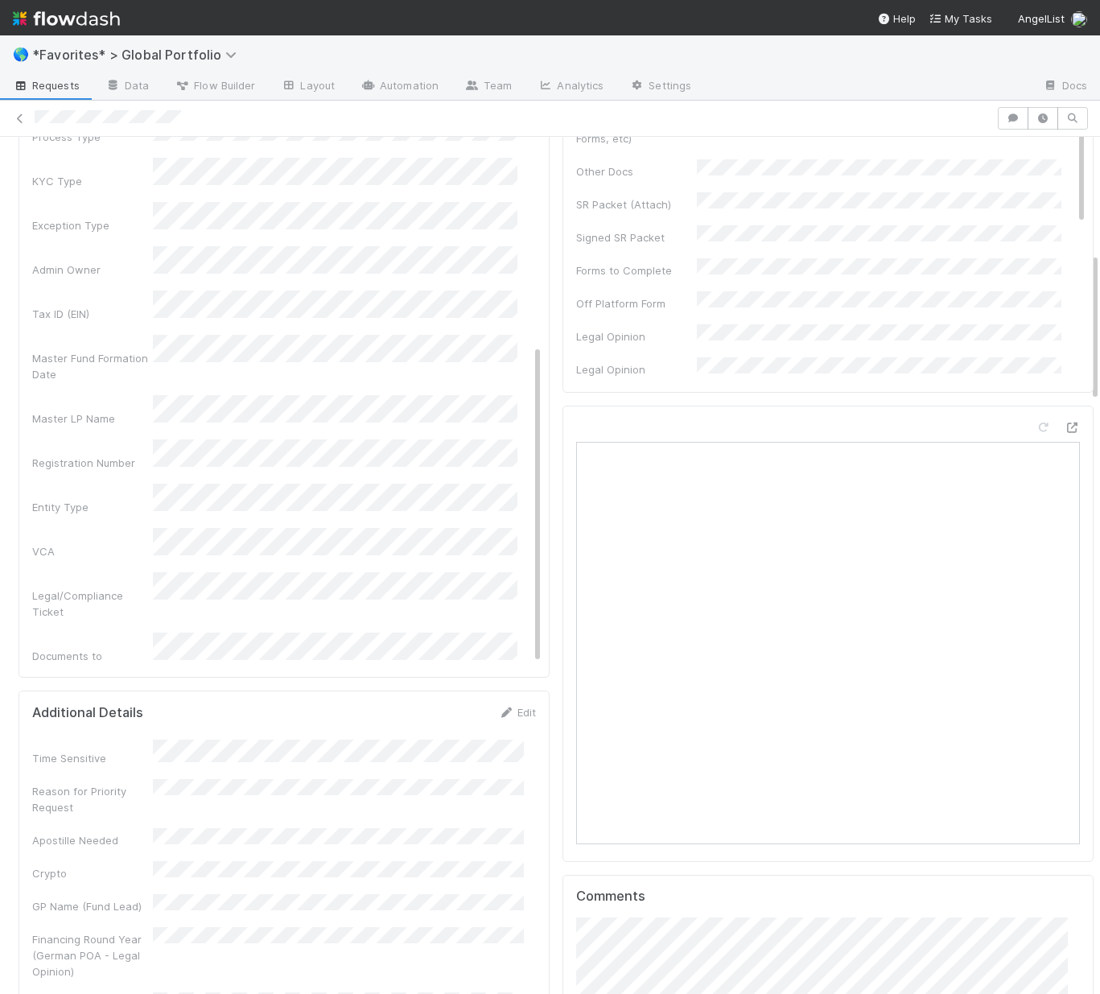
scroll to position [537, 0]
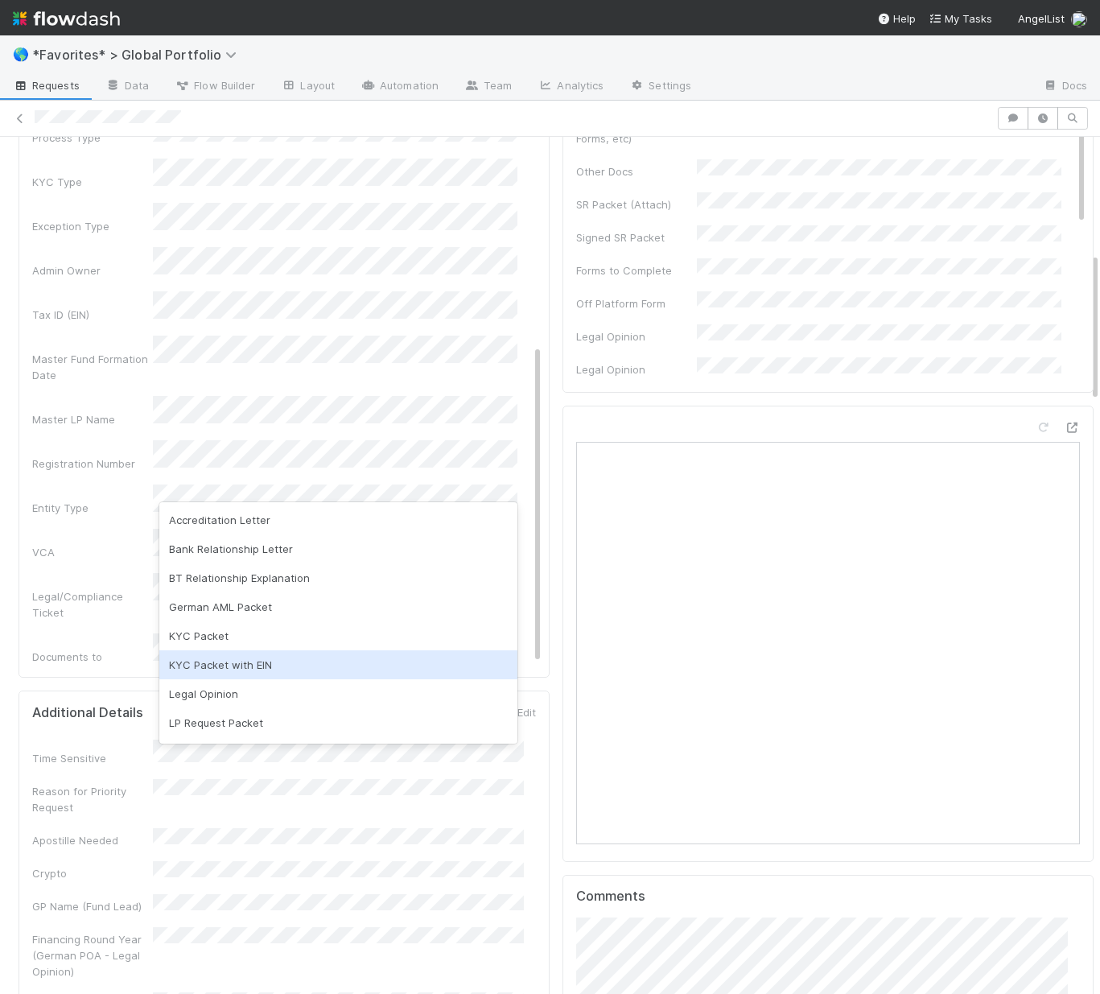
click at [218, 669] on div "KYC Packet with EIN" at bounding box center [338, 664] width 358 height 29
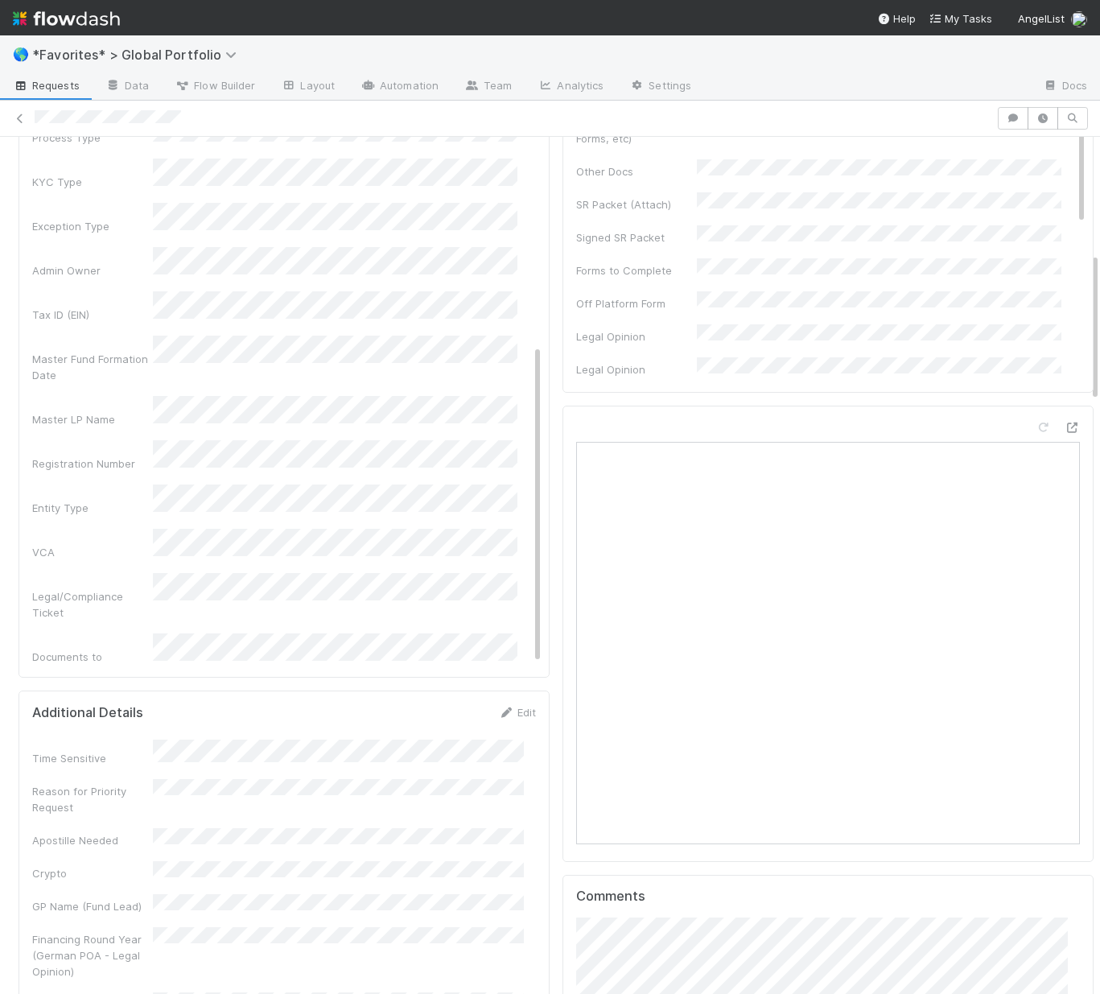
click at [38, 460] on div "Admin Notes Possible Duplicate task Primary Front Convo Link Additional Front C…" at bounding box center [286, 193] width 509 height 1247
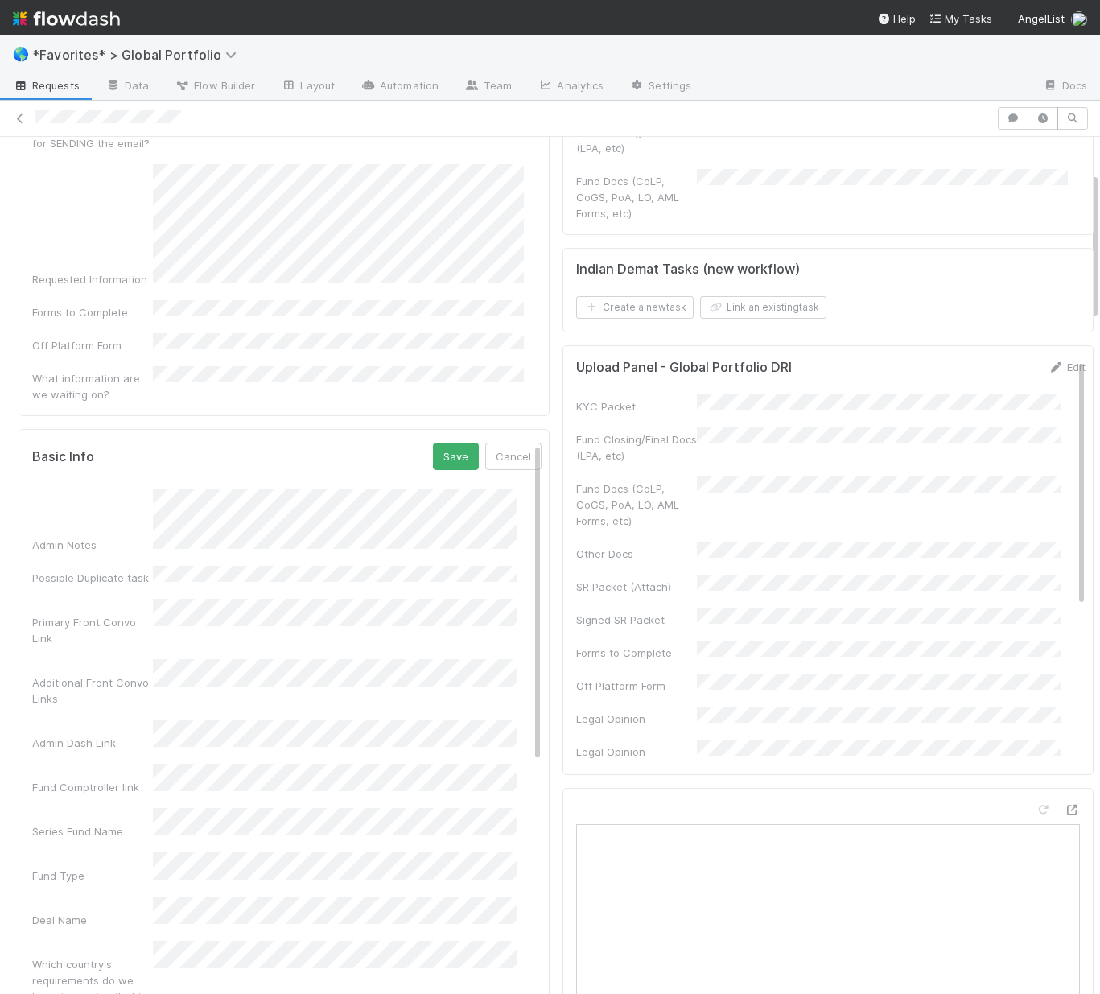
scroll to position [123, 0]
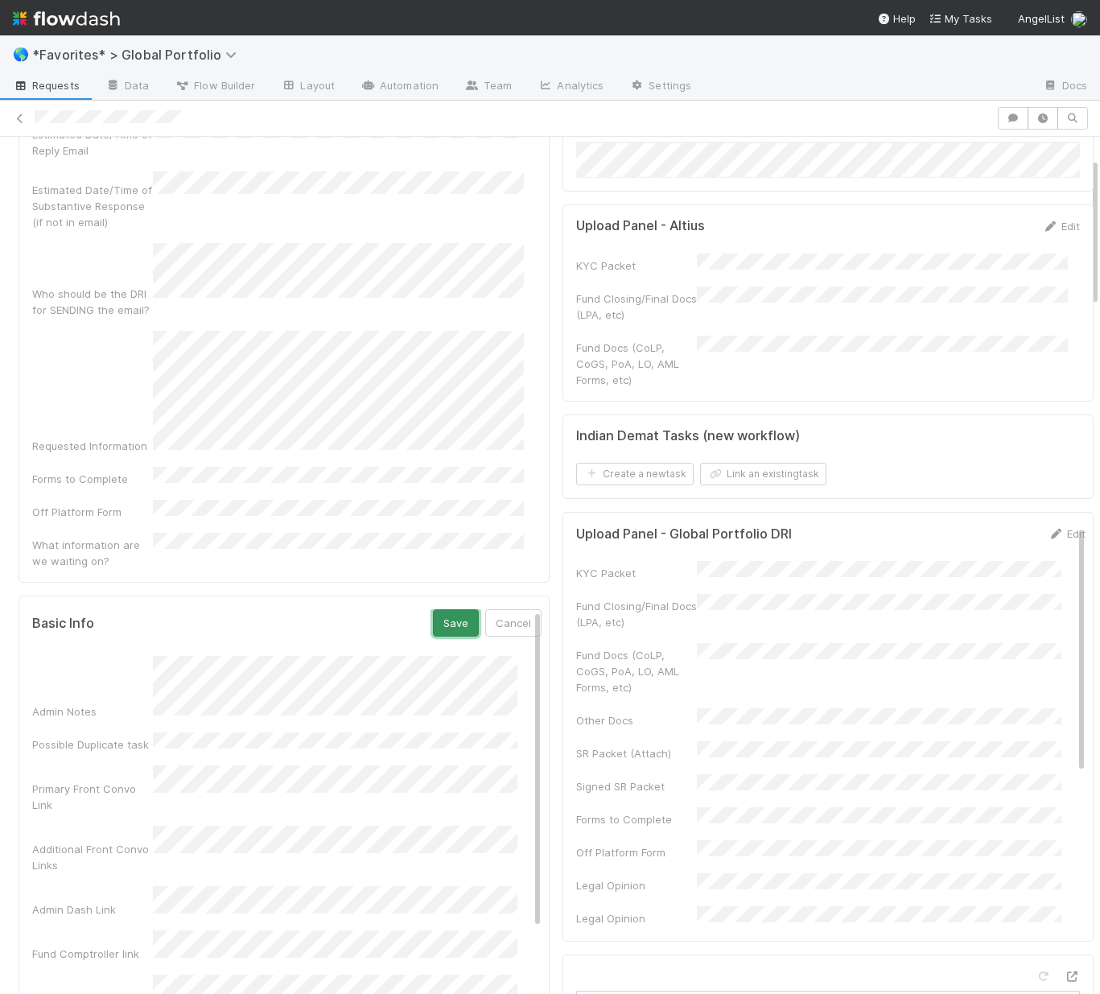
click at [436, 609] on button "Save" at bounding box center [456, 622] width 46 height 27
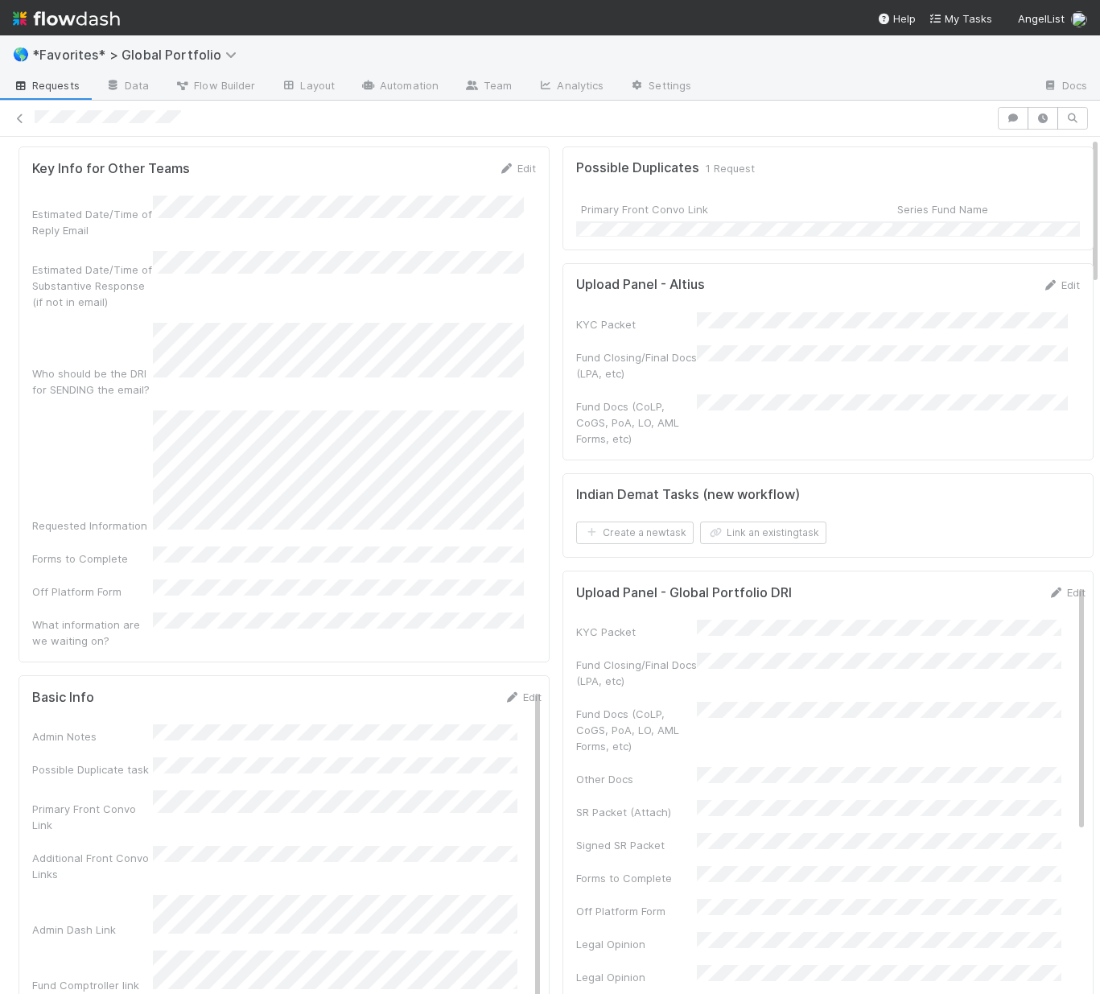
scroll to position [0, 0]
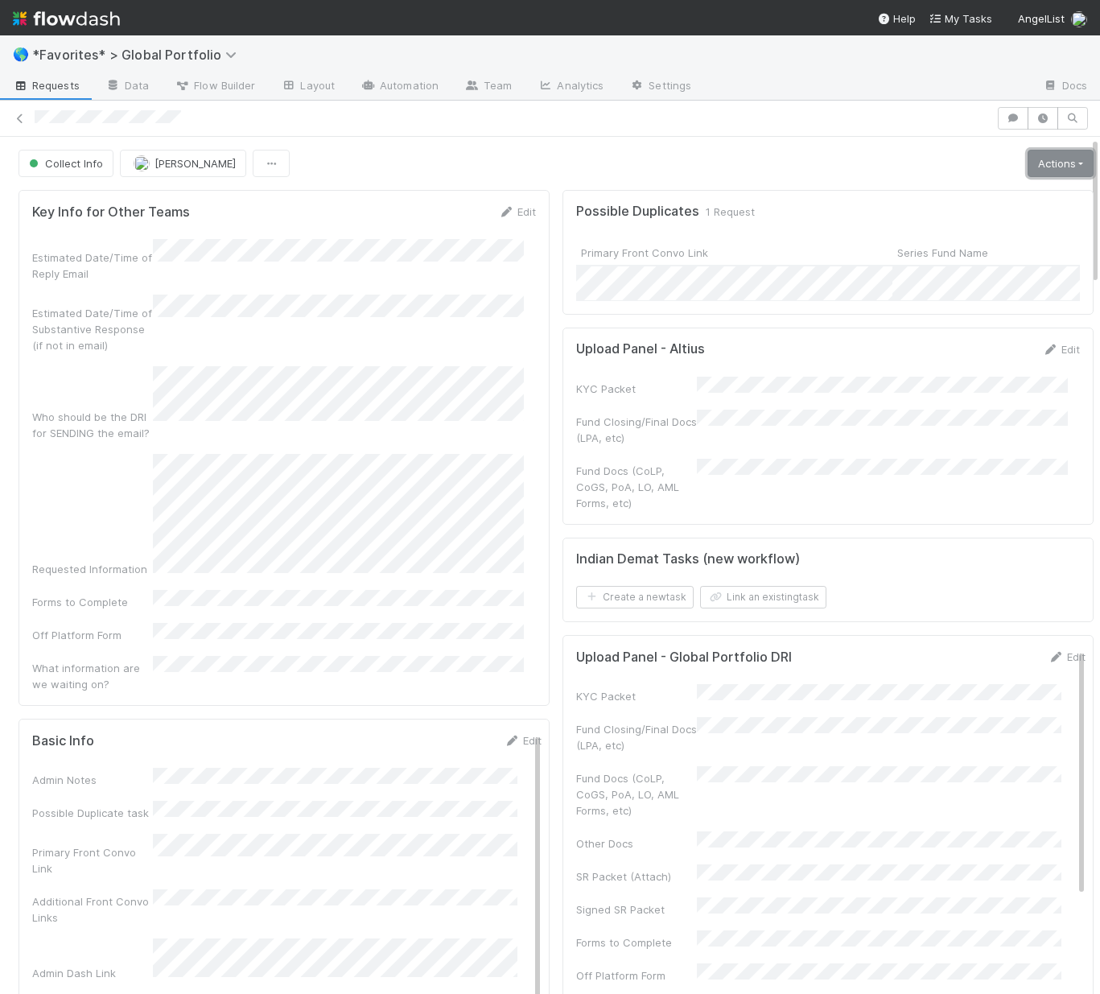
click at [1049, 167] on link "Actions" at bounding box center [1061, 163] width 66 height 27
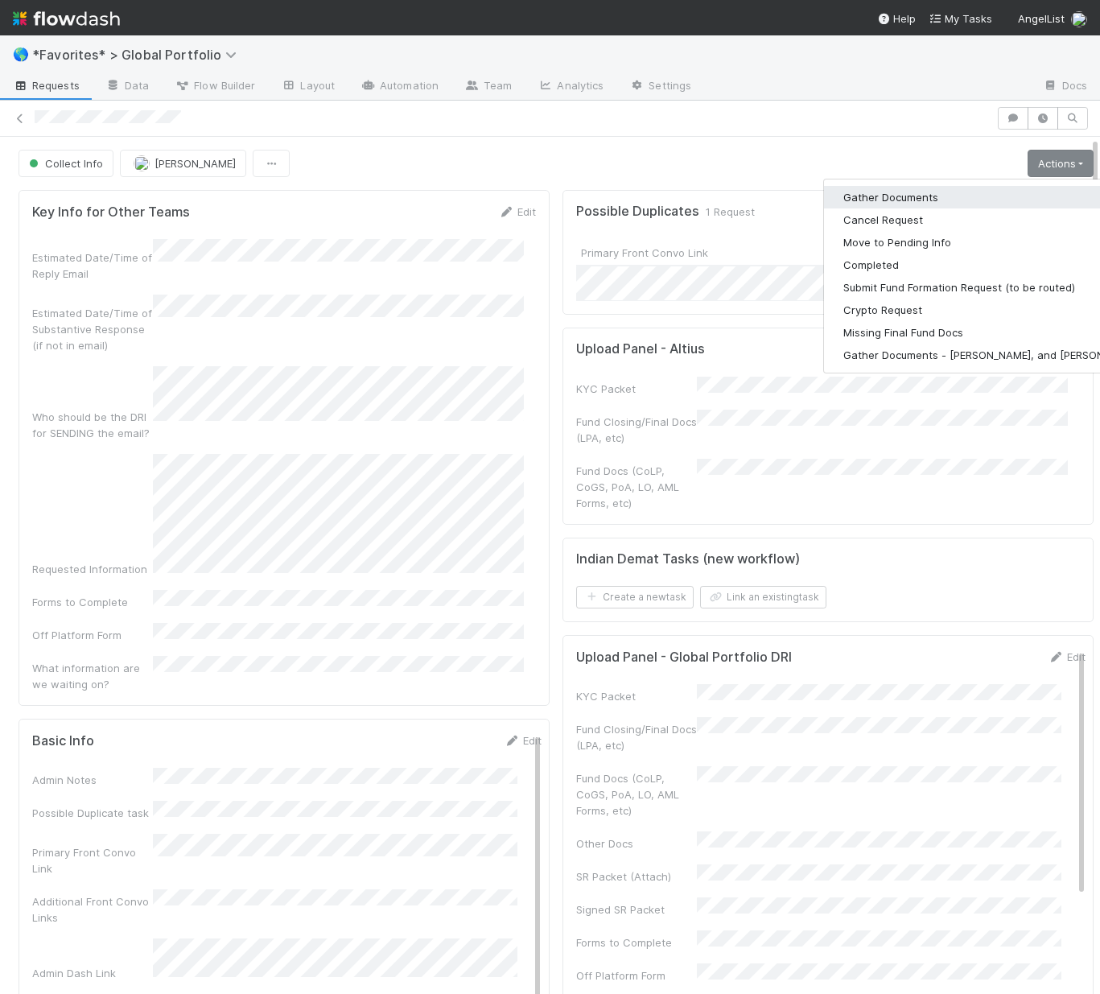
click at [913, 200] on button "Gather Documents" at bounding box center [992, 197] width 336 height 23
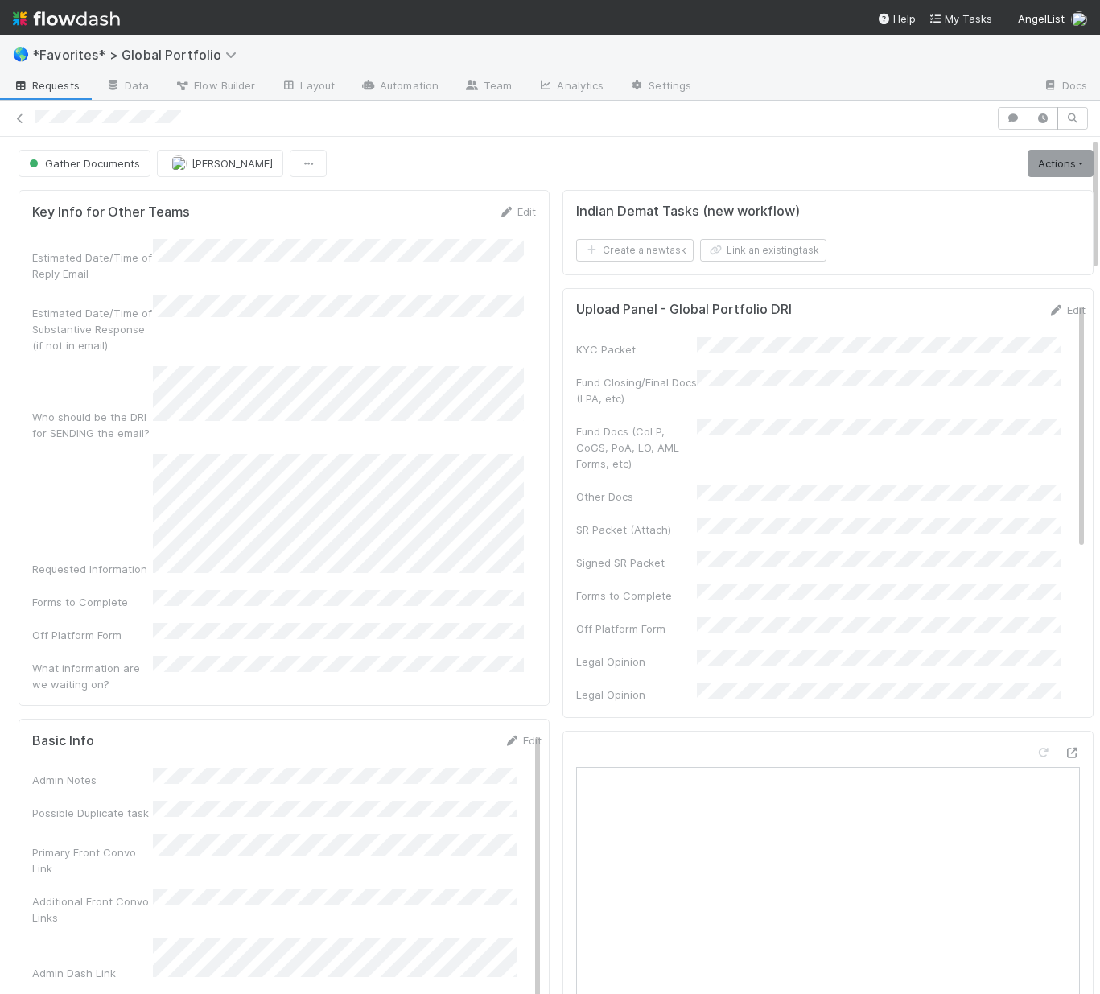
click at [504, 732] on div "Edit" at bounding box center [523, 740] width 38 height 16
click at [504, 734] on link "Edit" at bounding box center [523, 740] width 38 height 13
click at [433, 732] on button "Save" at bounding box center [456, 745] width 46 height 27
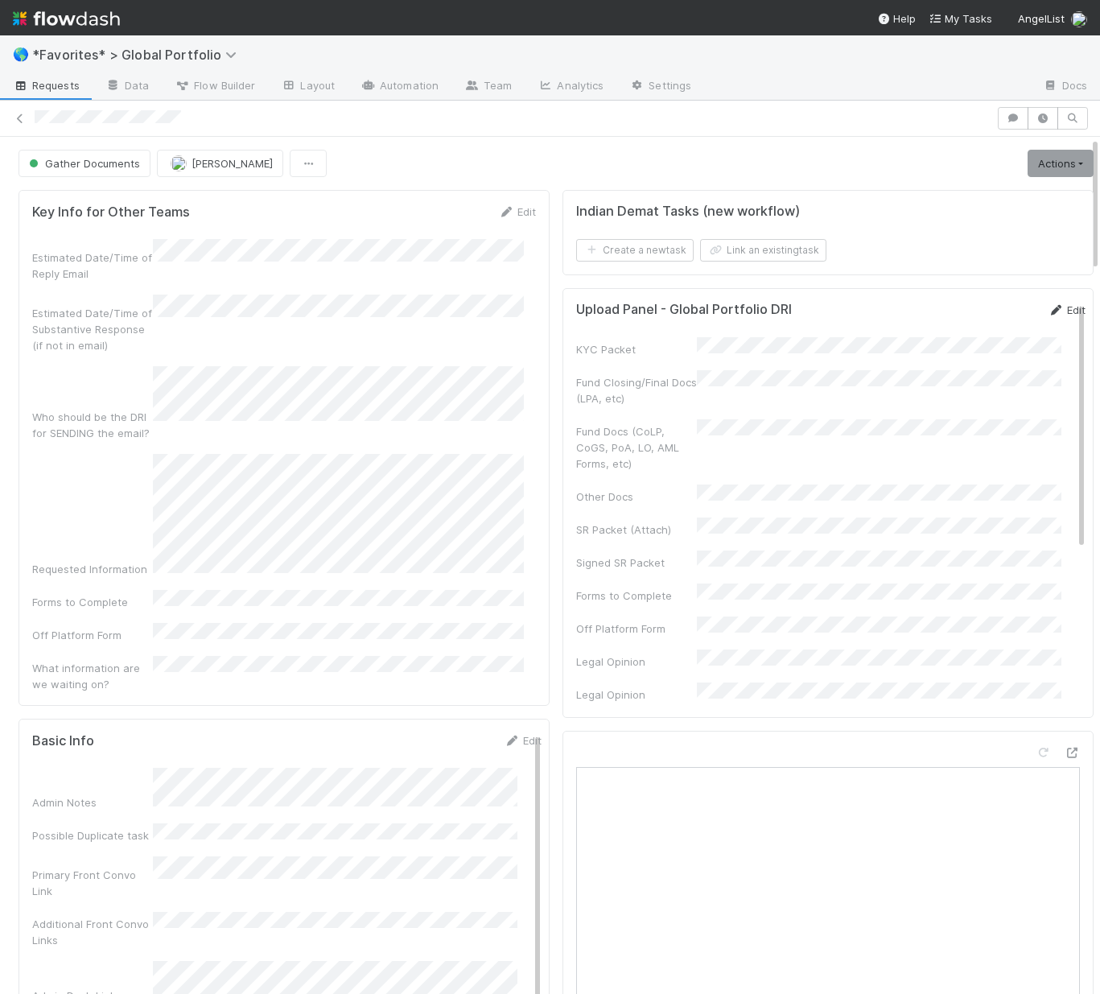
click at [1048, 309] on link "Edit" at bounding box center [1067, 309] width 38 height 13
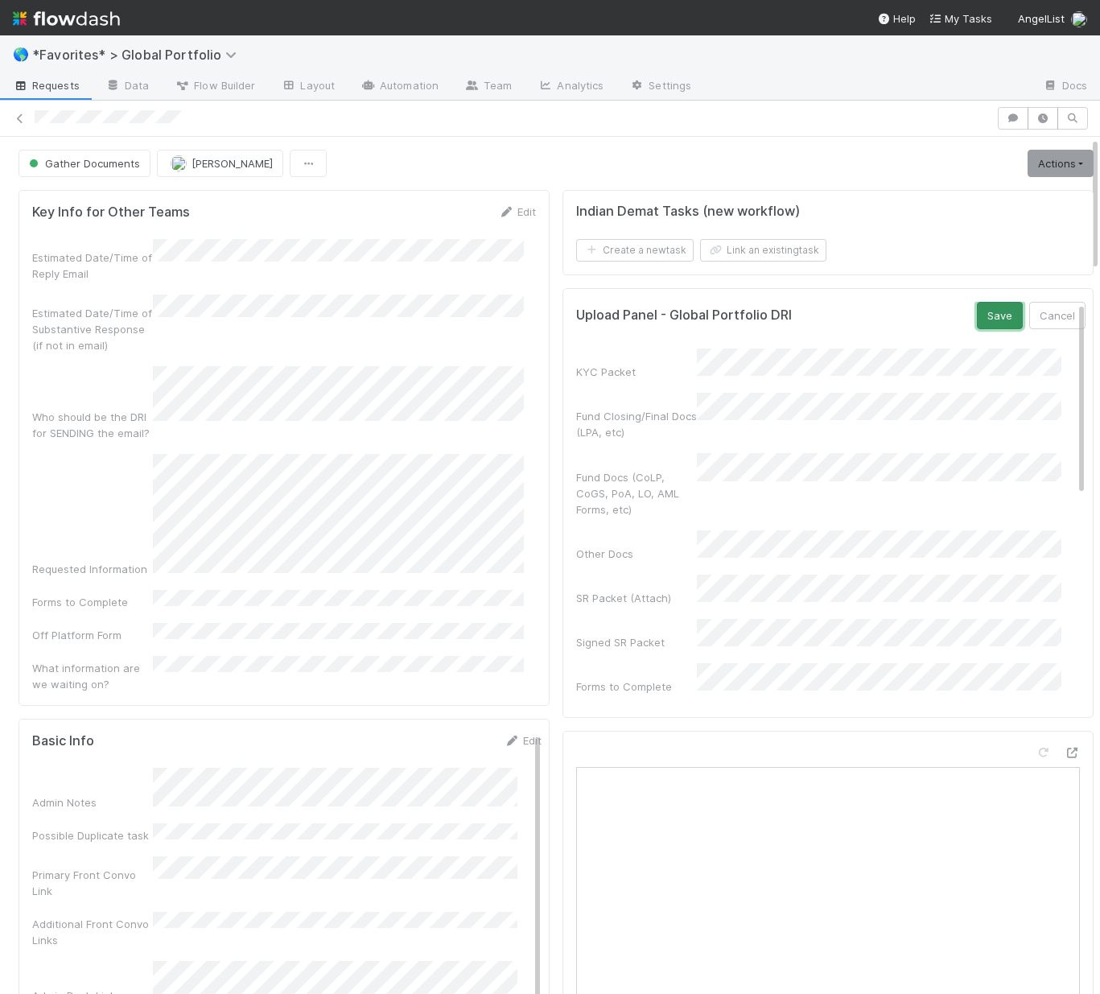
click at [977, 317] on button "Save" at bounding box center [1000, 315] width 46 height 27
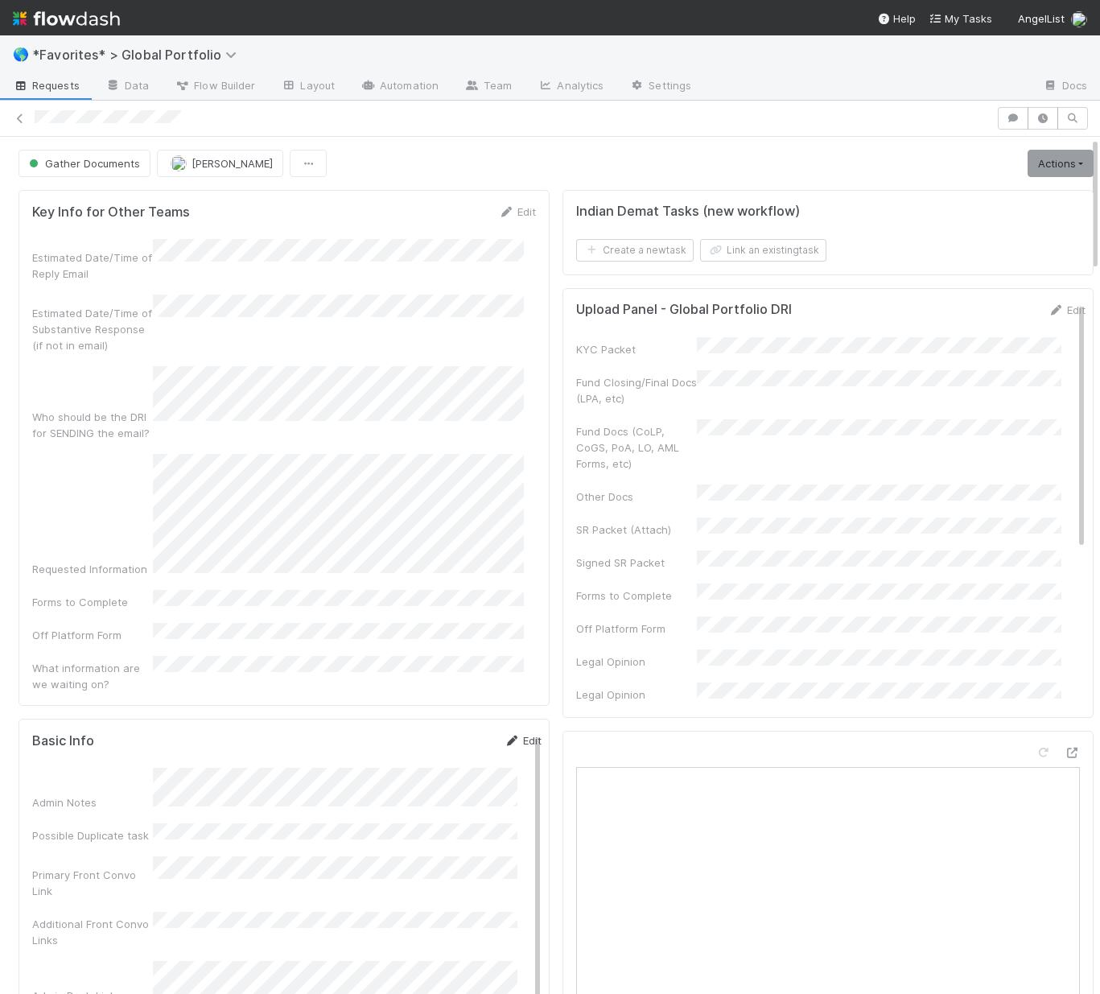
click at [505, 734] on link "Edit" at bounding box center [523, 740] width 38 height 13
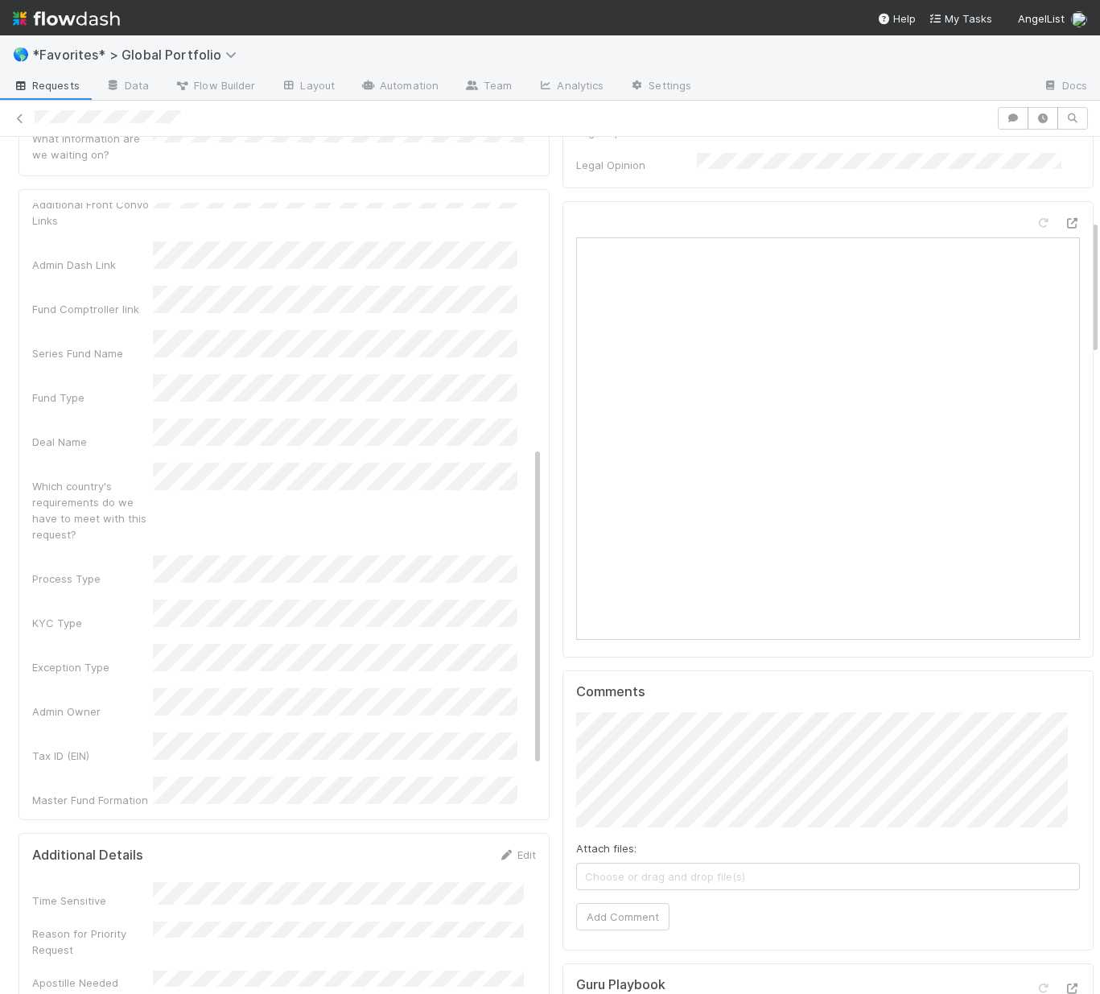
scroll to position [537, 0]
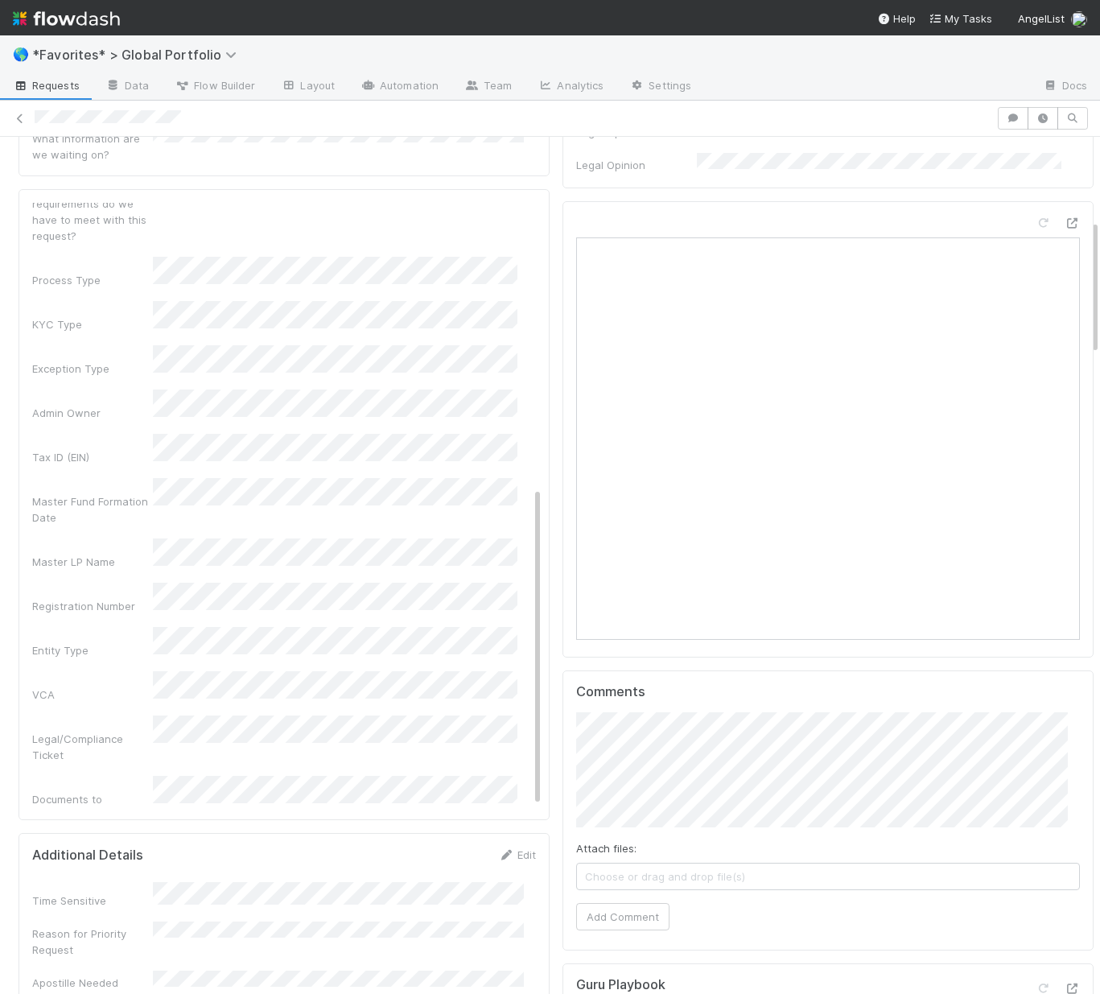
click at [57, 474] on div "Admin Notes Possible Duplicate task Primary Front Convo Link Additional Front C…" at bounding box center [286, 336] width 509 height 1247
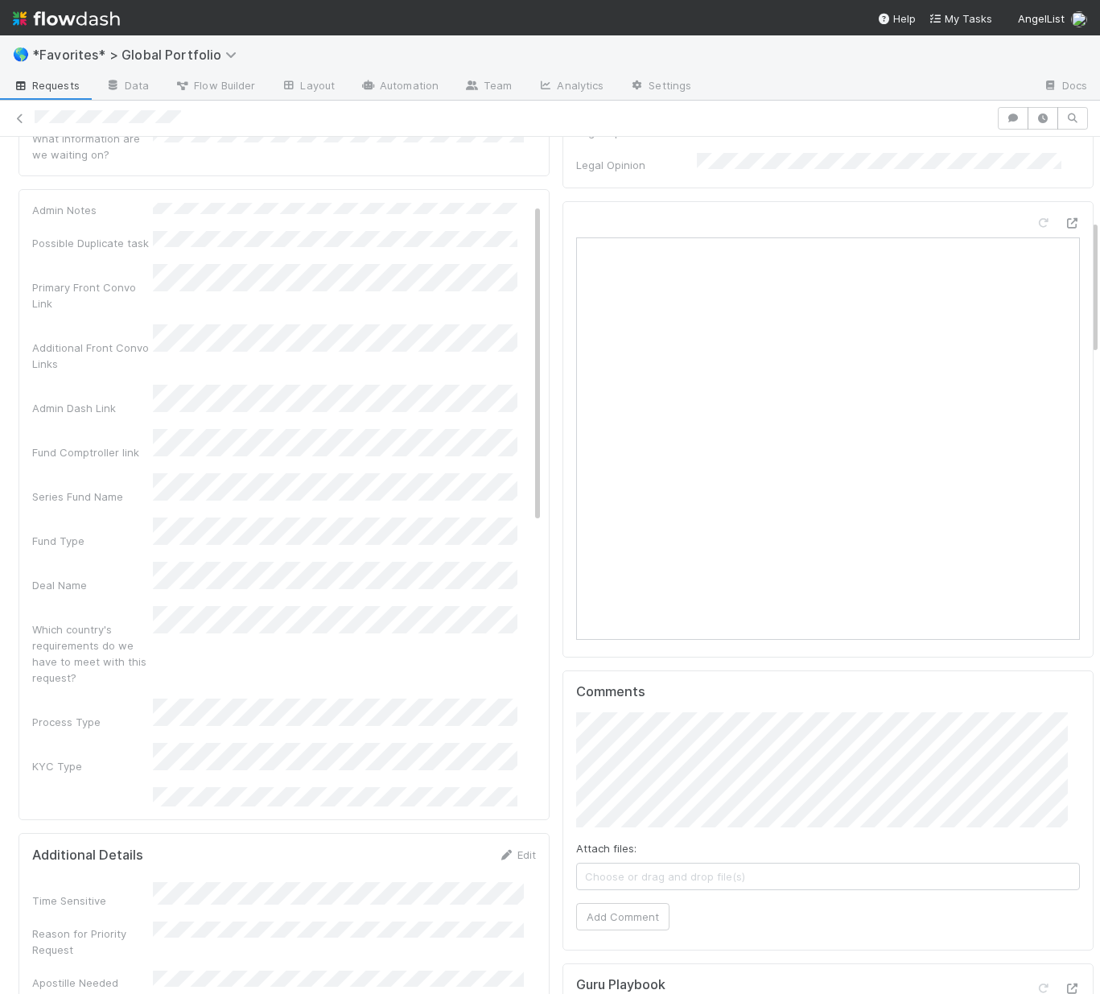
scroll to position [0, 0]
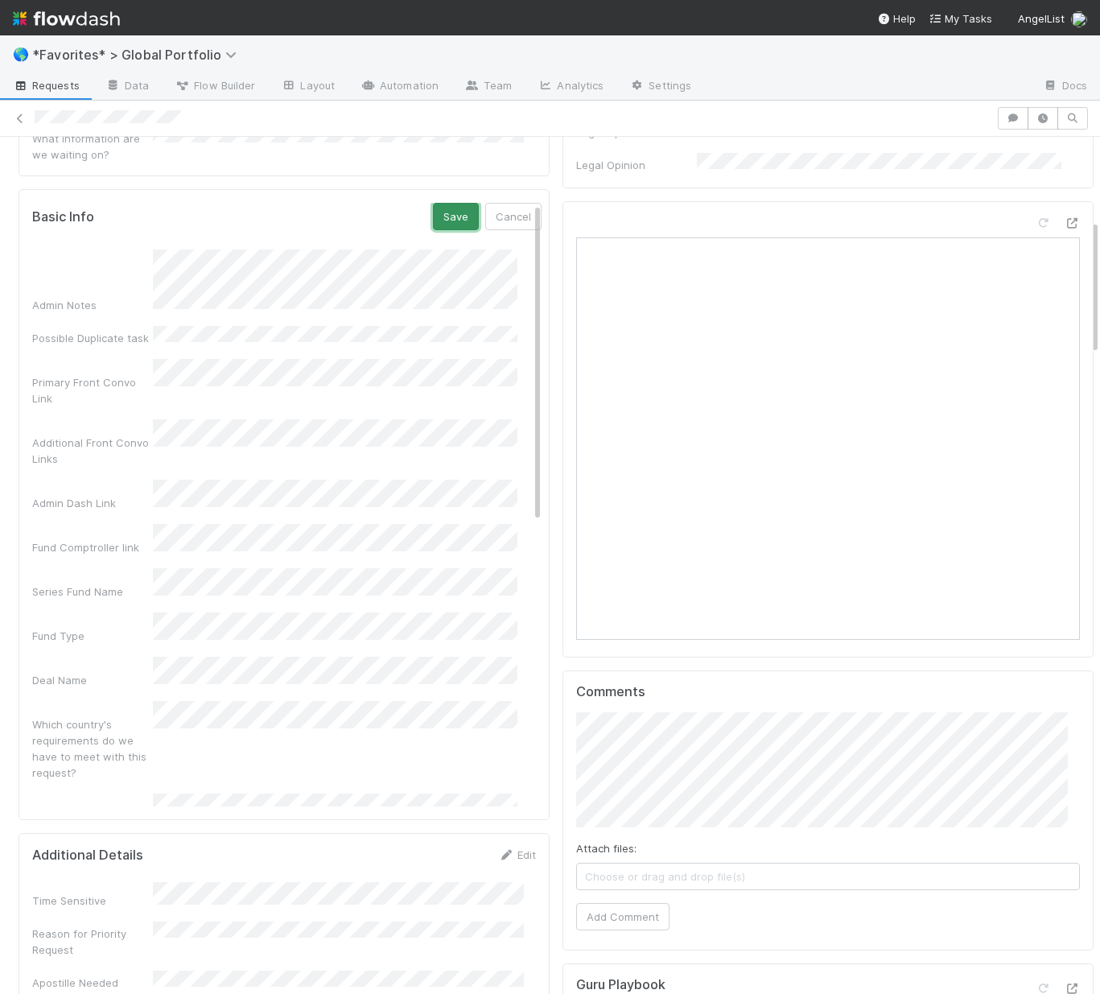
click at [433, 203] on button "Save" at bounding box center [456, 216] width 46 height 27
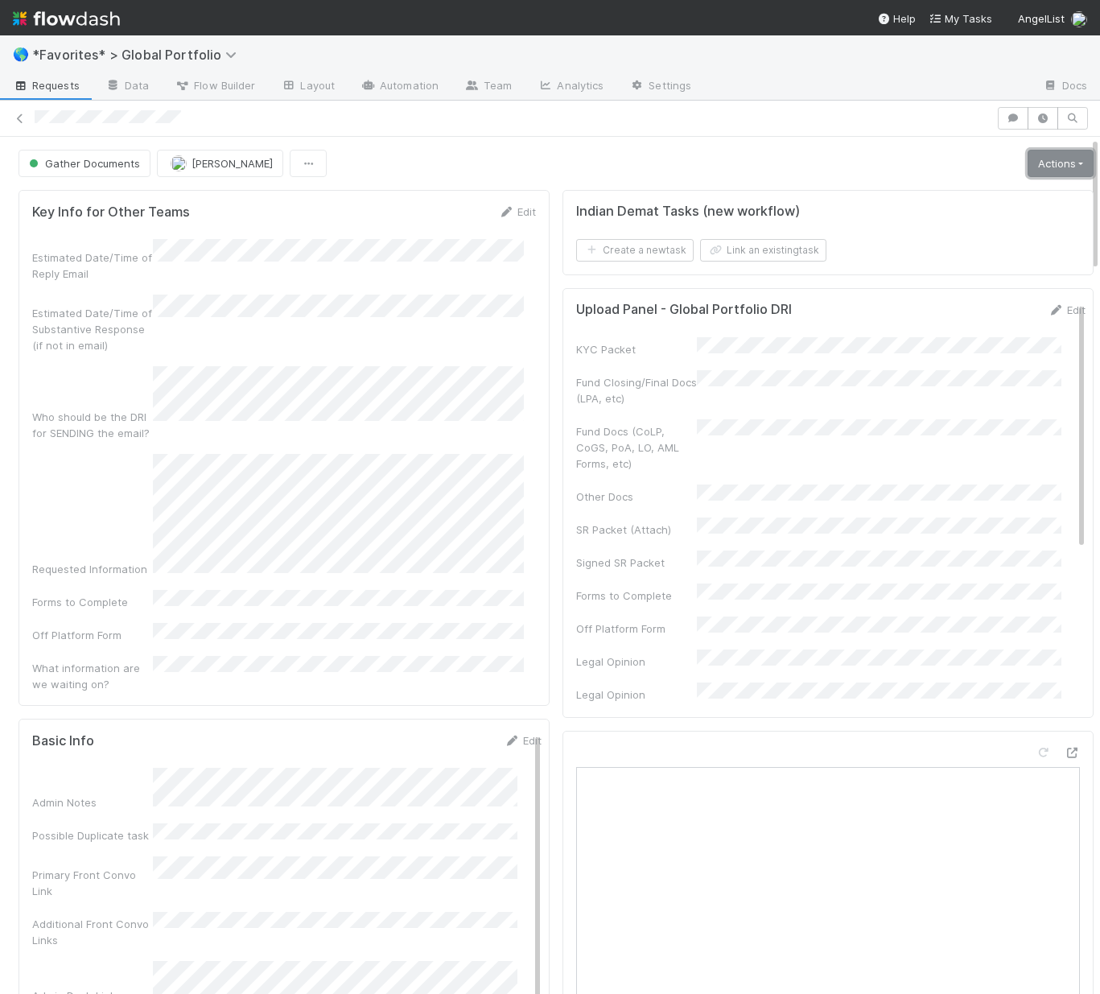
click at [1028, 160] on link "Actions" at bounding box center [1061, 163] width 66 height 27
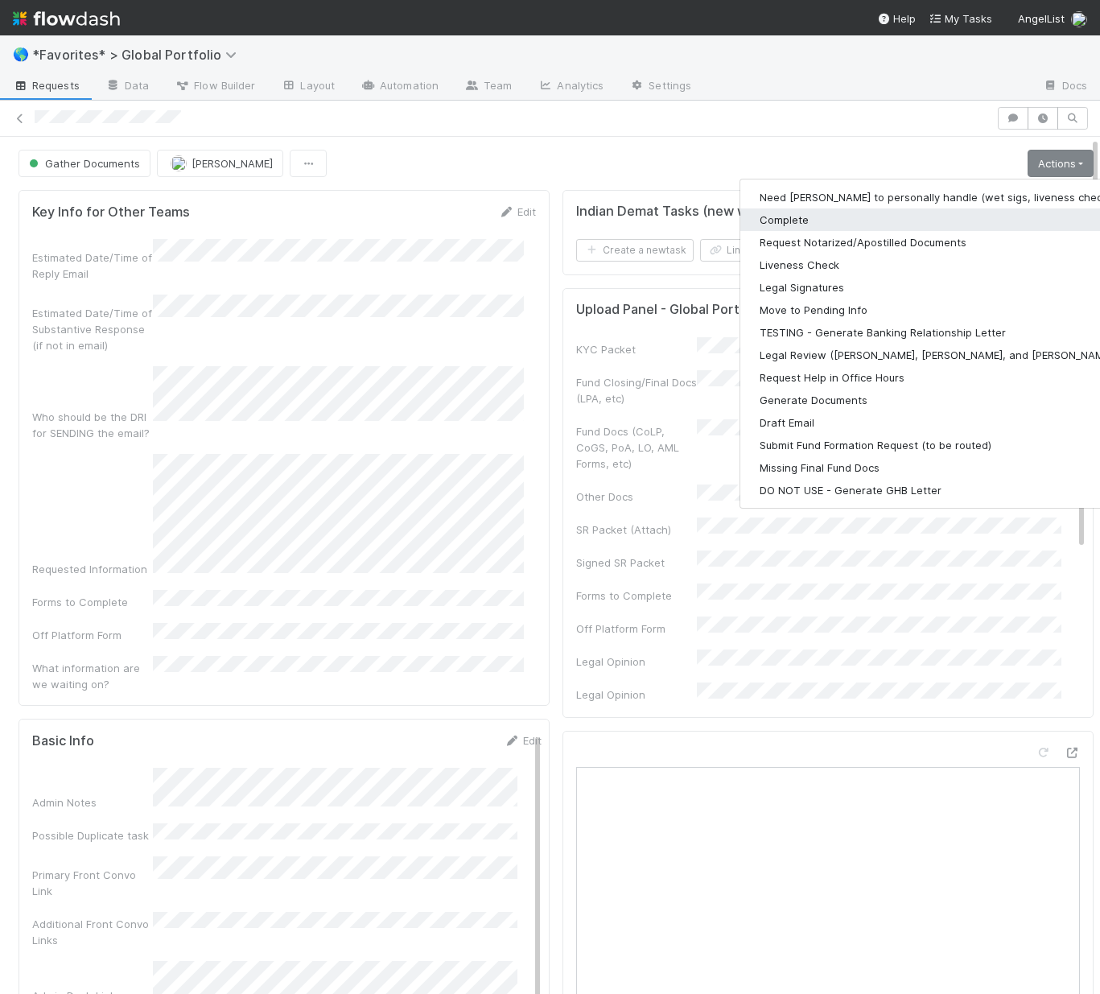
click at [740, 213] on button "Complete" at bounding box center [949, 219] width 418 height 23
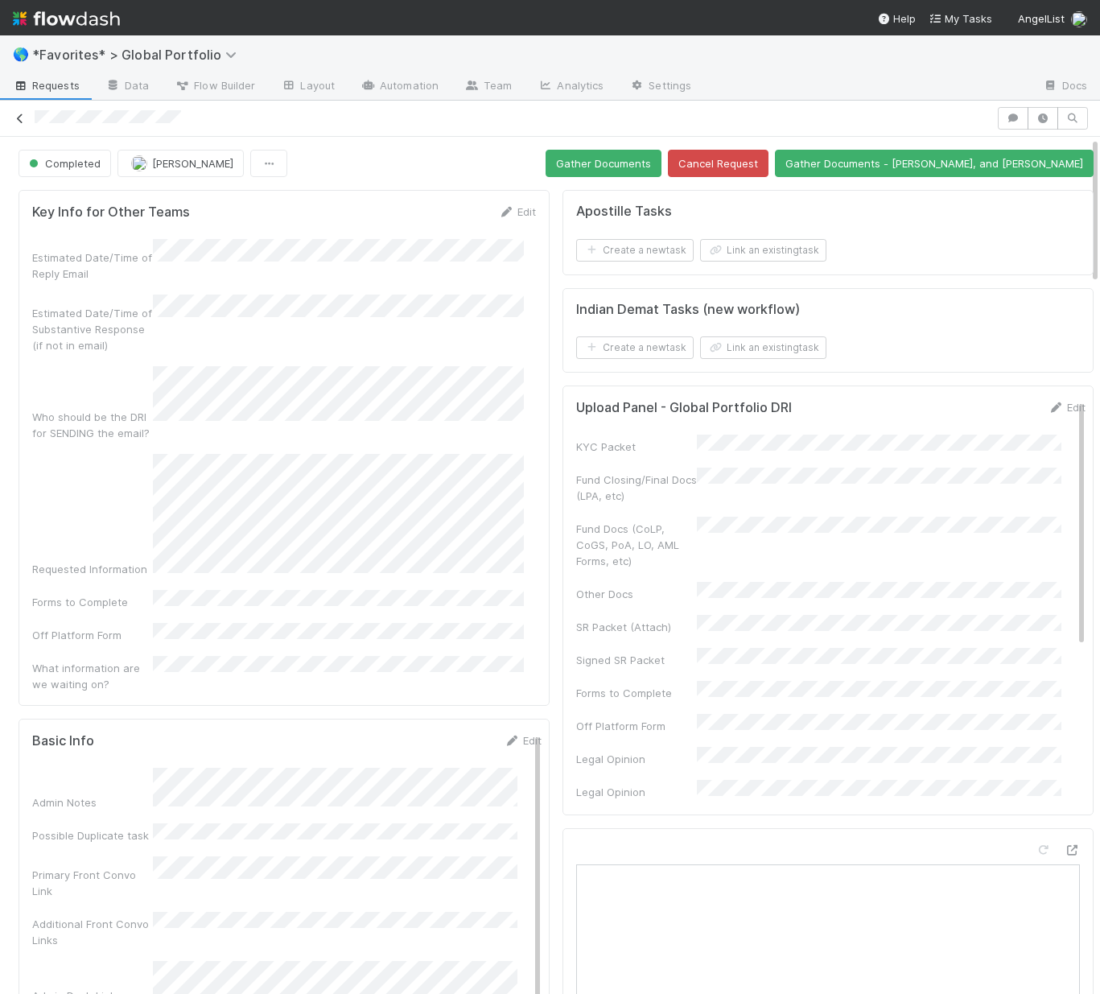
click at [20, 117] on icon at bounding box center [20, 118] width 16 height 10
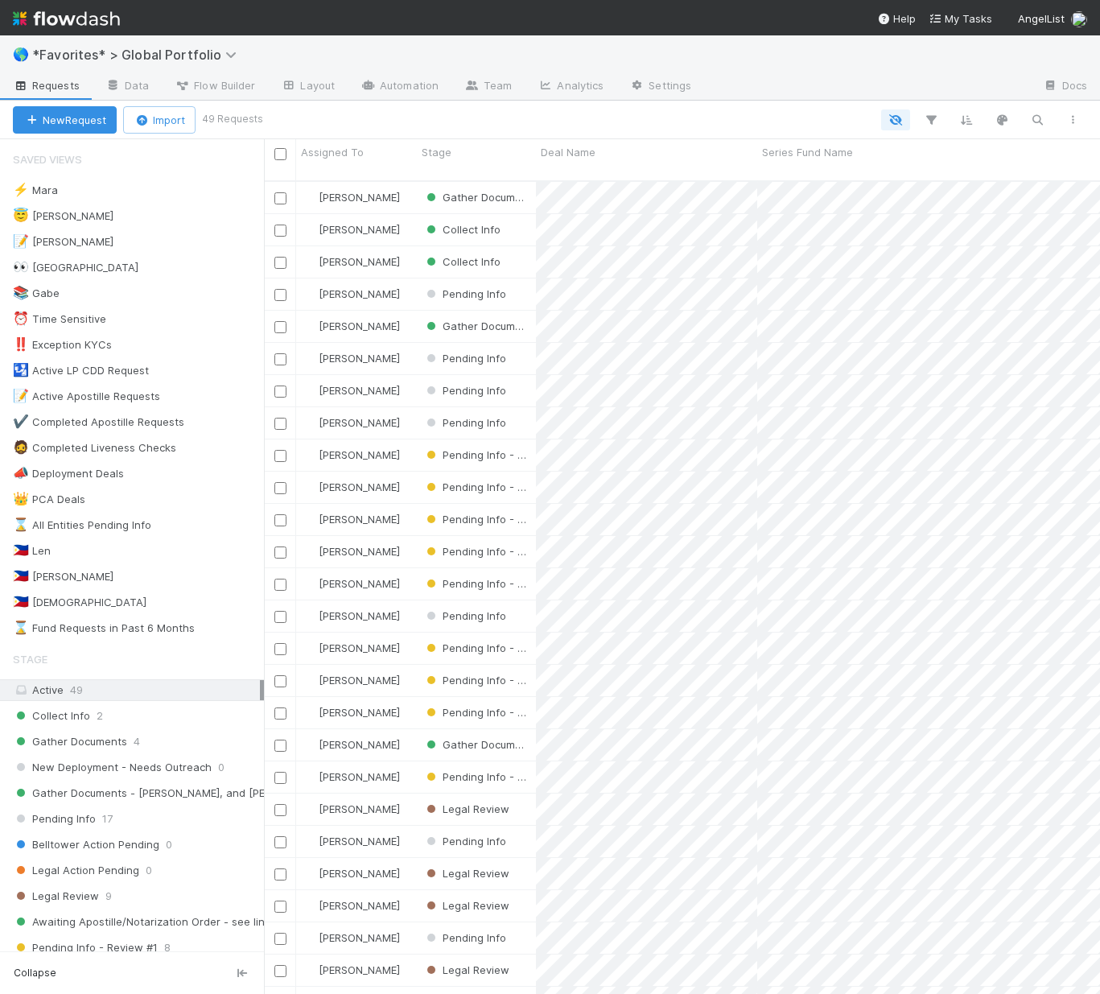
scroll to position [814, 824]
click at [71, 721] on span "Collect Info" at bounding box center [51, 716] width 77 height 20
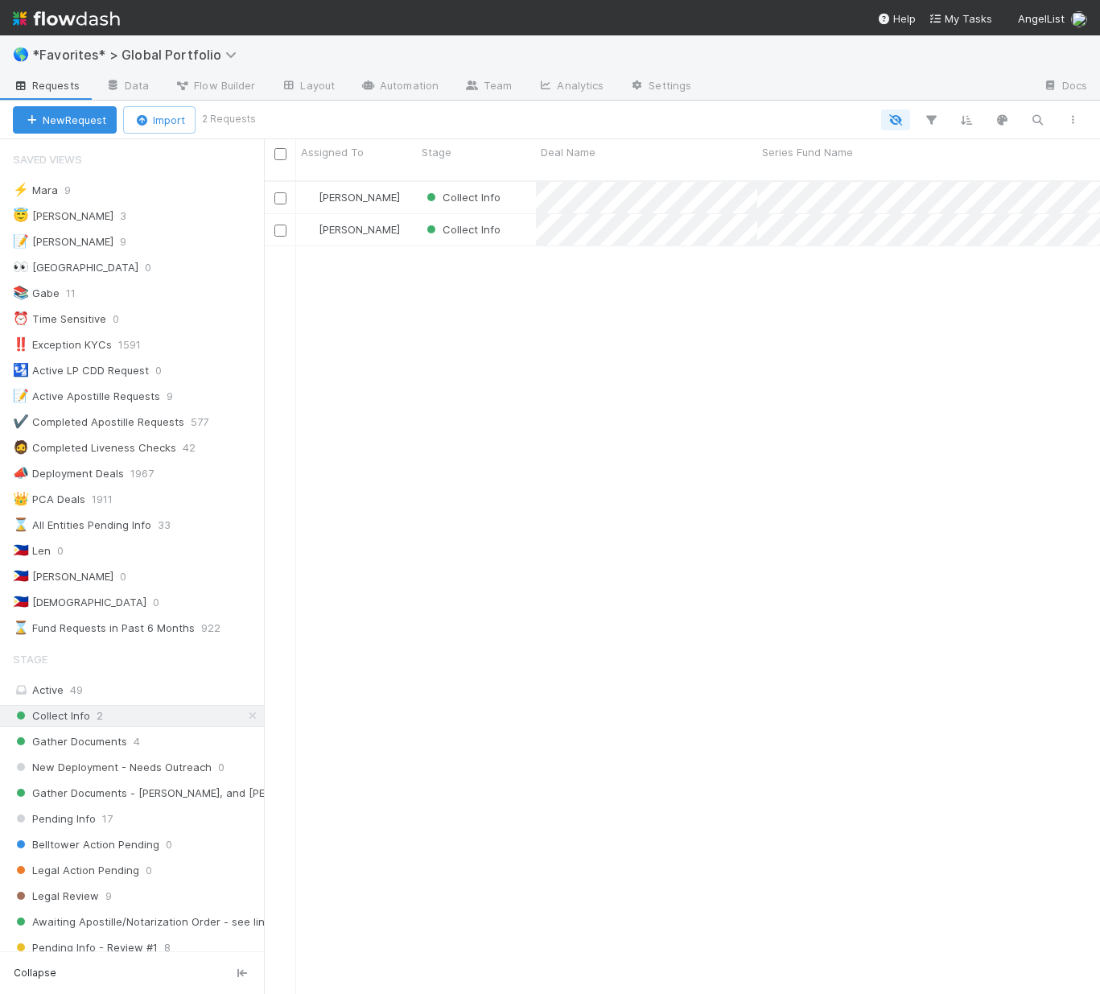
scroll to position [814, 824]
click at [64, 901] on span "Legal Review" at bounding box center [56, 896] width 86 height 20
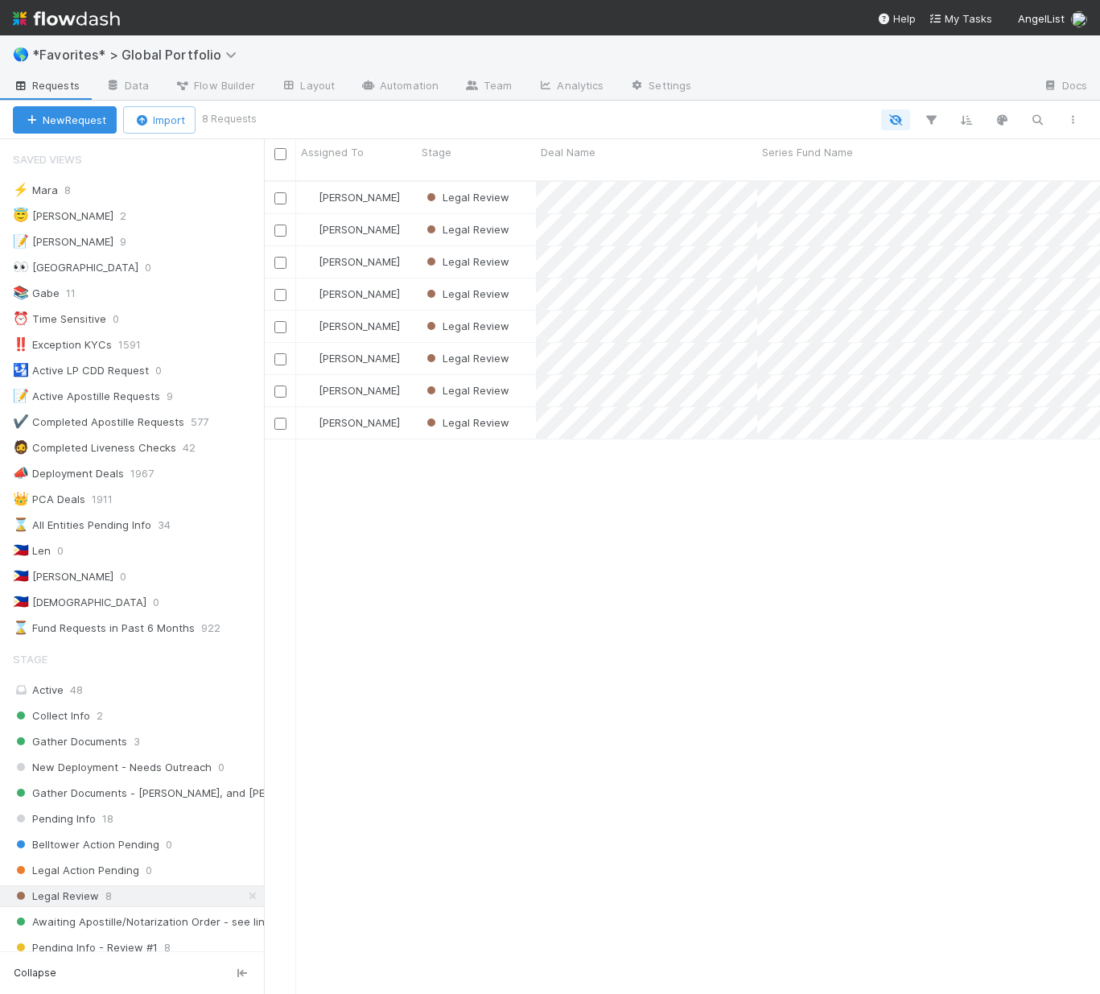
scroll to position [814, 824]
click at [277, 155] on input "checkbox" at bounding box center [280, 154] width 12 height 12
checkbox input "true"
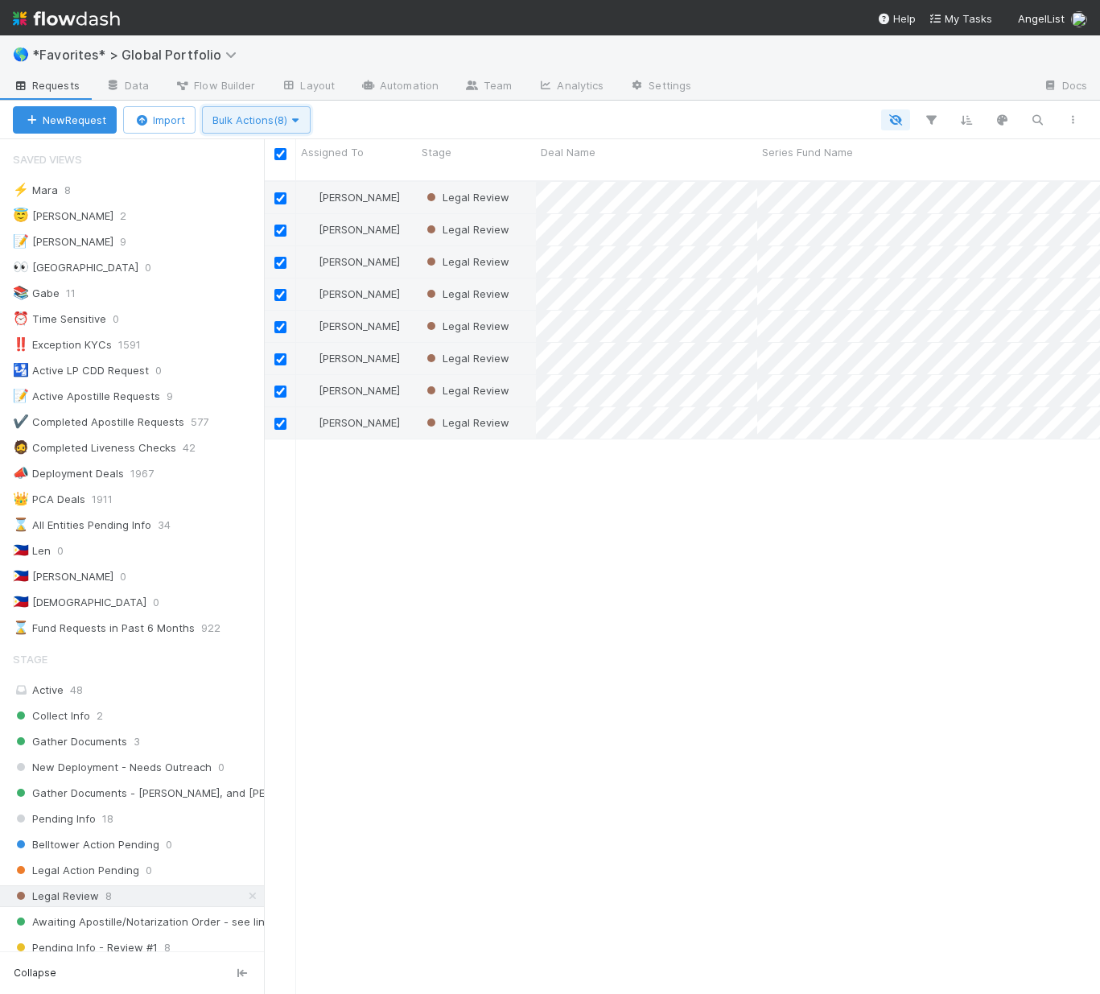
click at [241, 120] on span "Bulk Actions (8)" at bounding box center [256, 119] width 88 height 13
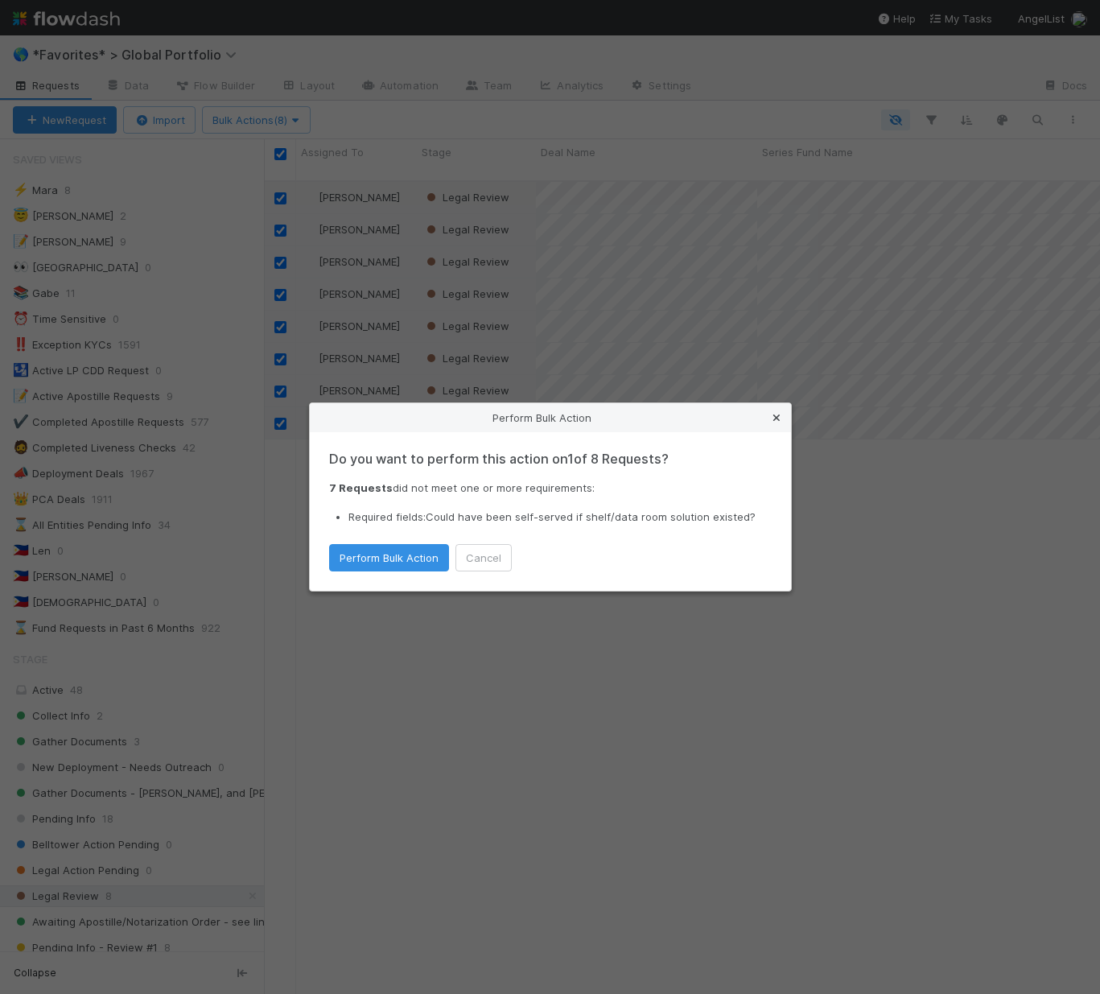
click at [773, 414] on icon at bounding box center [776, 418] width 16 height 10
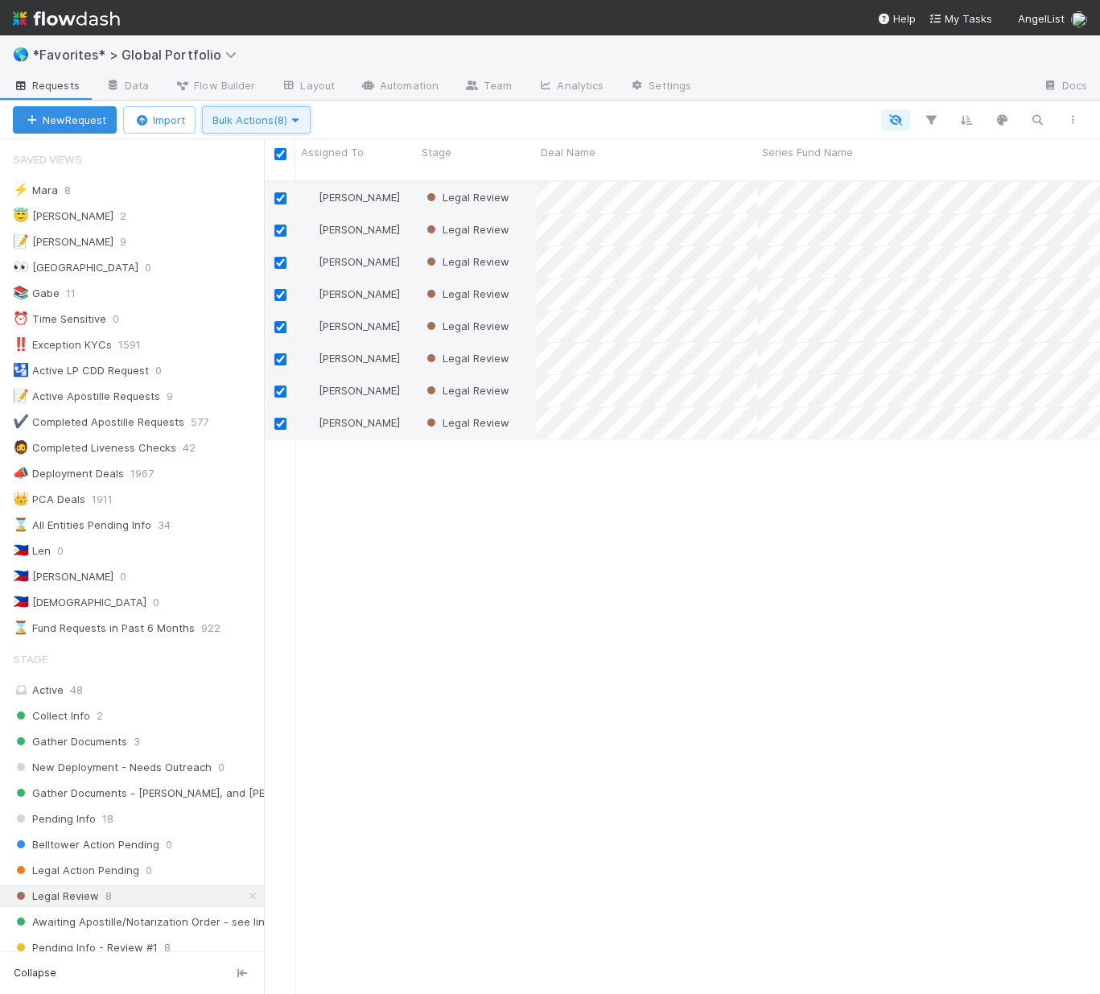
click at [267, 126] on span "Bulk Actions (8)" at bounding box center [256, 119] width 88 height 13
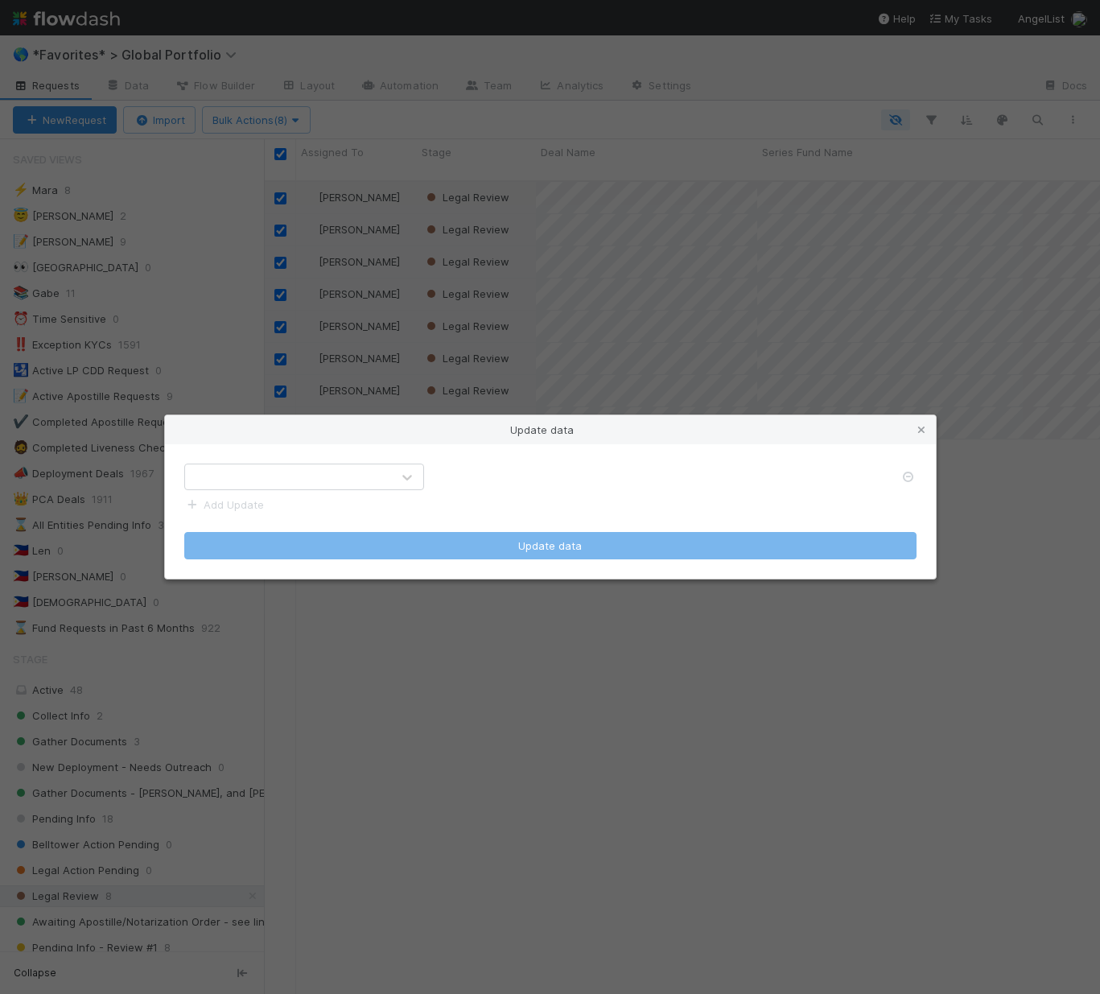
click at [291, 476] on div at bounding box center [288, 477] width 206 height 26
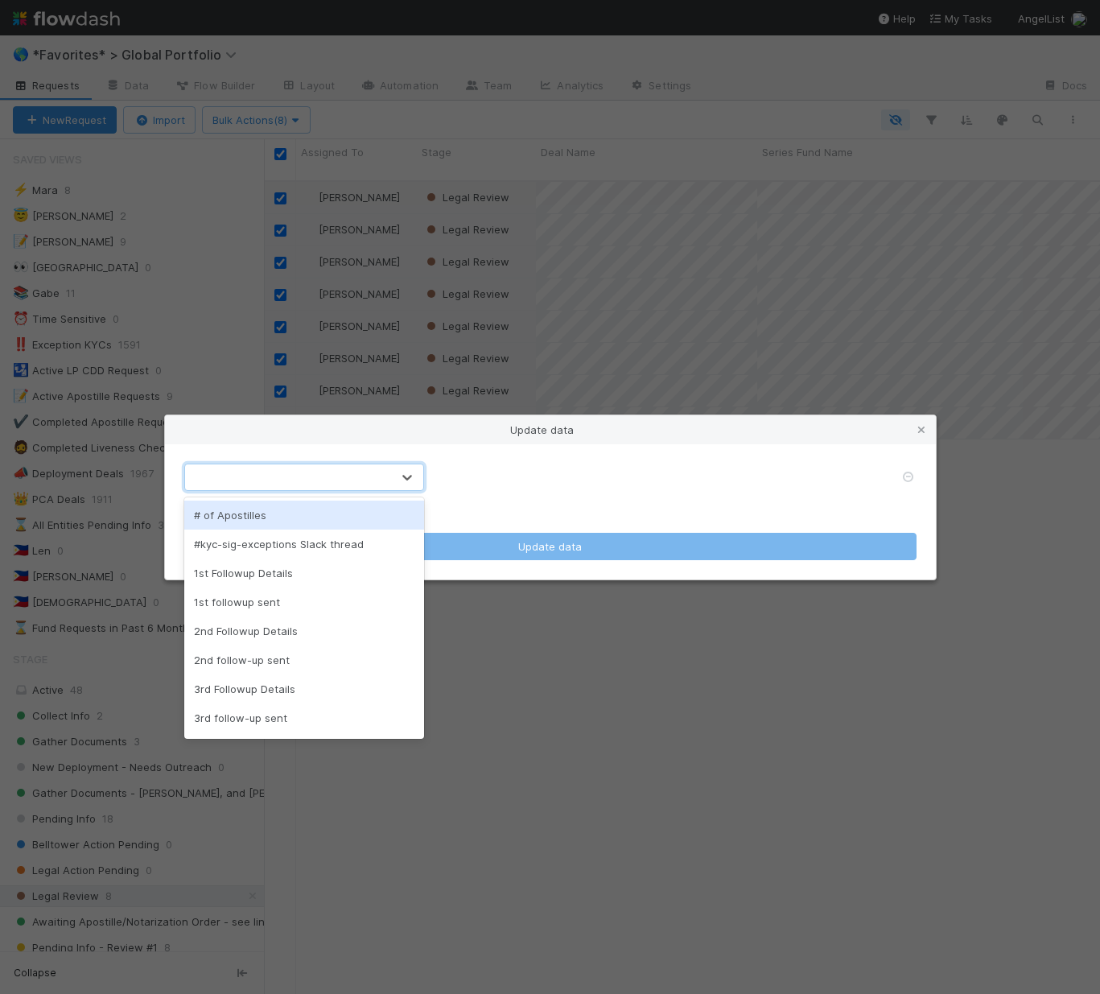
type input "w"
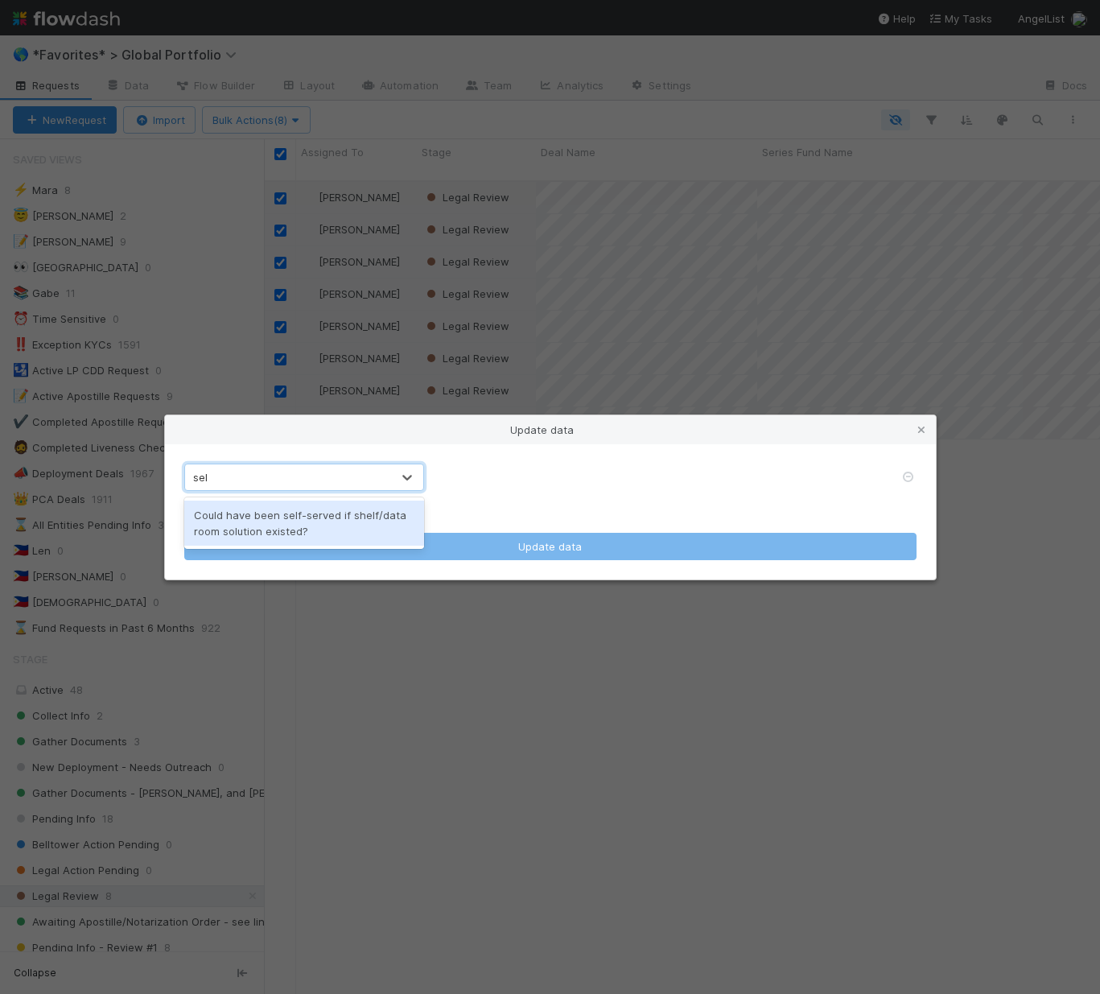
type input "self"
click at [295, 506] on div "Could have been self-served if shelf/data room solution existed?" at bounding box center [304, 523] width 240 height 45
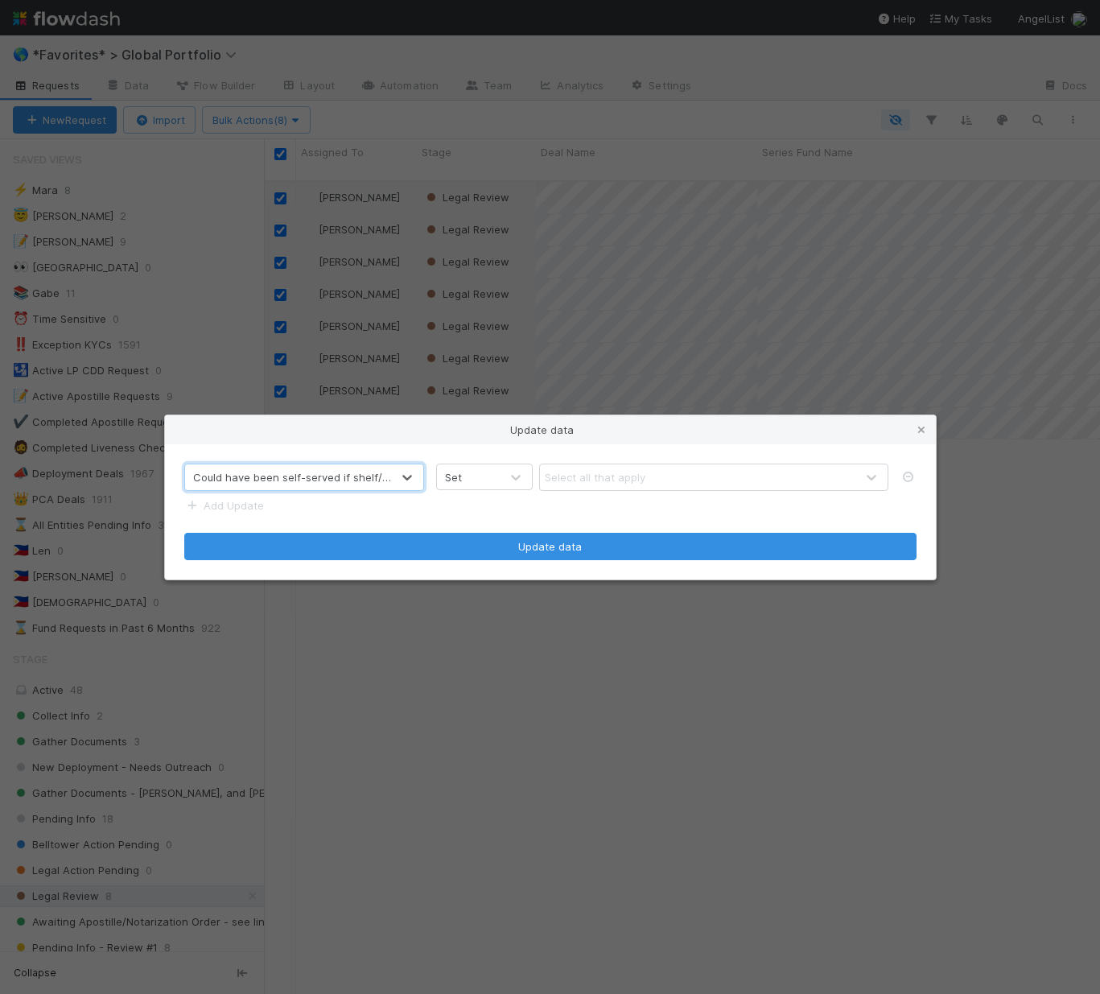
drag, startPoint x: 661, startPoint y: 483, endPoint x: 649, endPoint y: 493, distance: 16.6
click at [661, 482] on div "Select all that apply" at bounding box center [697, 477] width 315 height 26
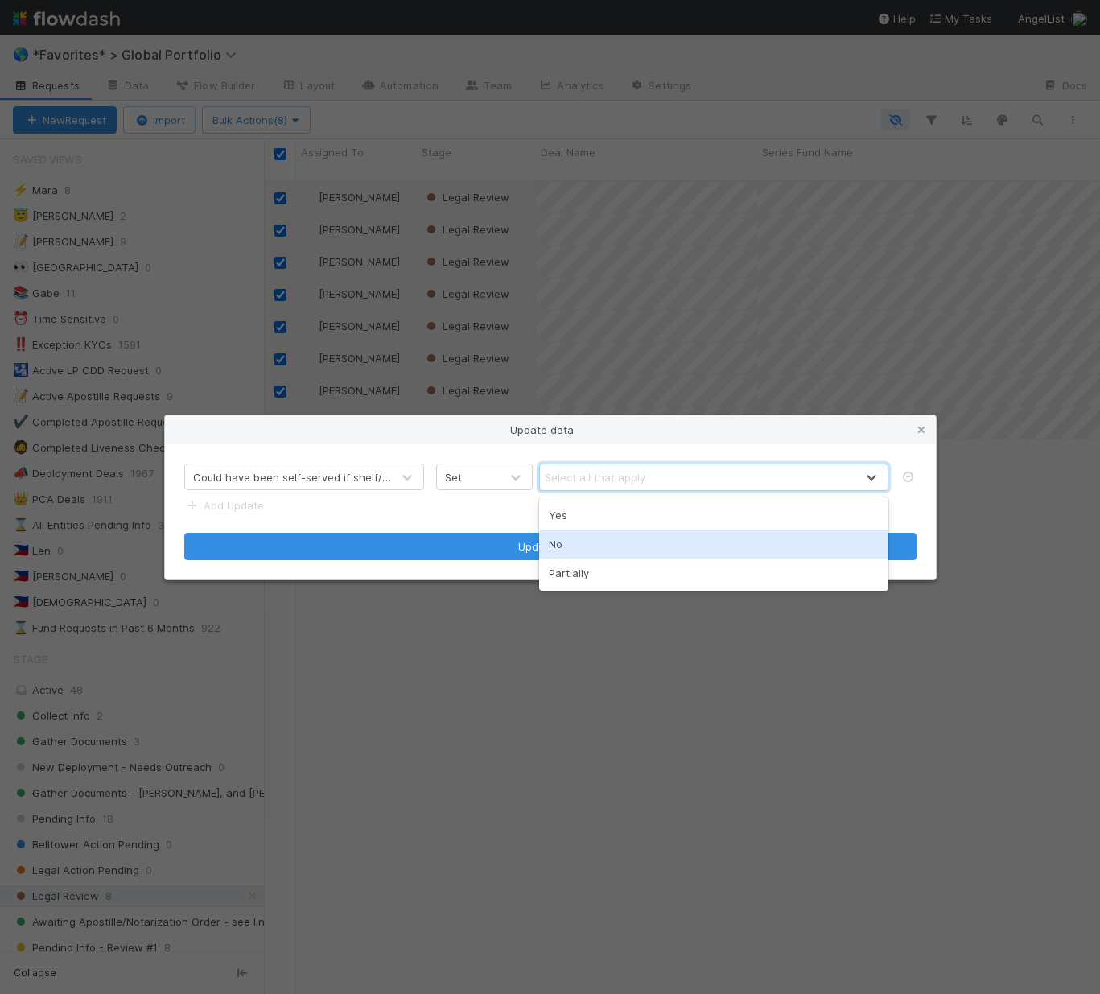
click at [605, 541] on div "No" at bounding box center [713, 543] width 349 height 29
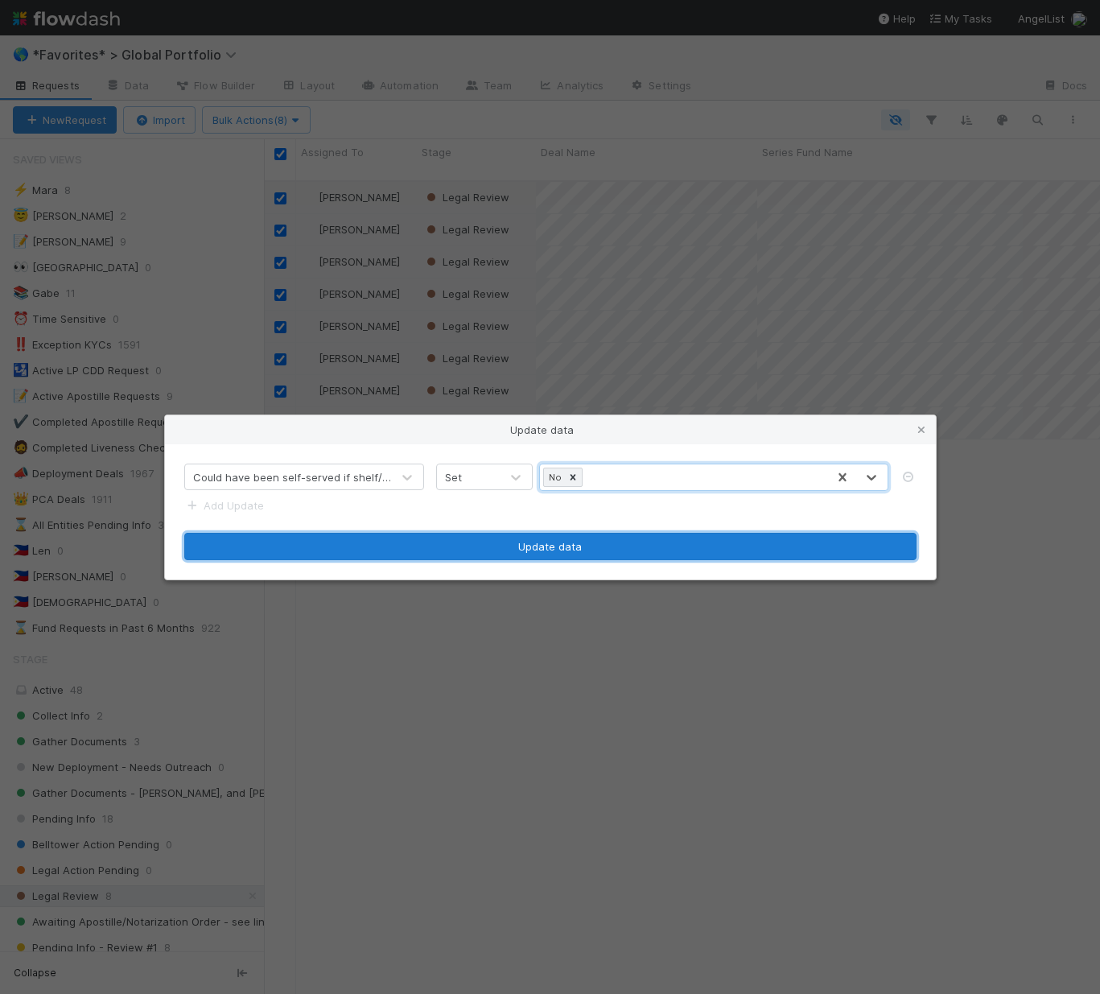
click at [312, 542] on button "Update data" at bounding box center [550, 546] width 732 height 27
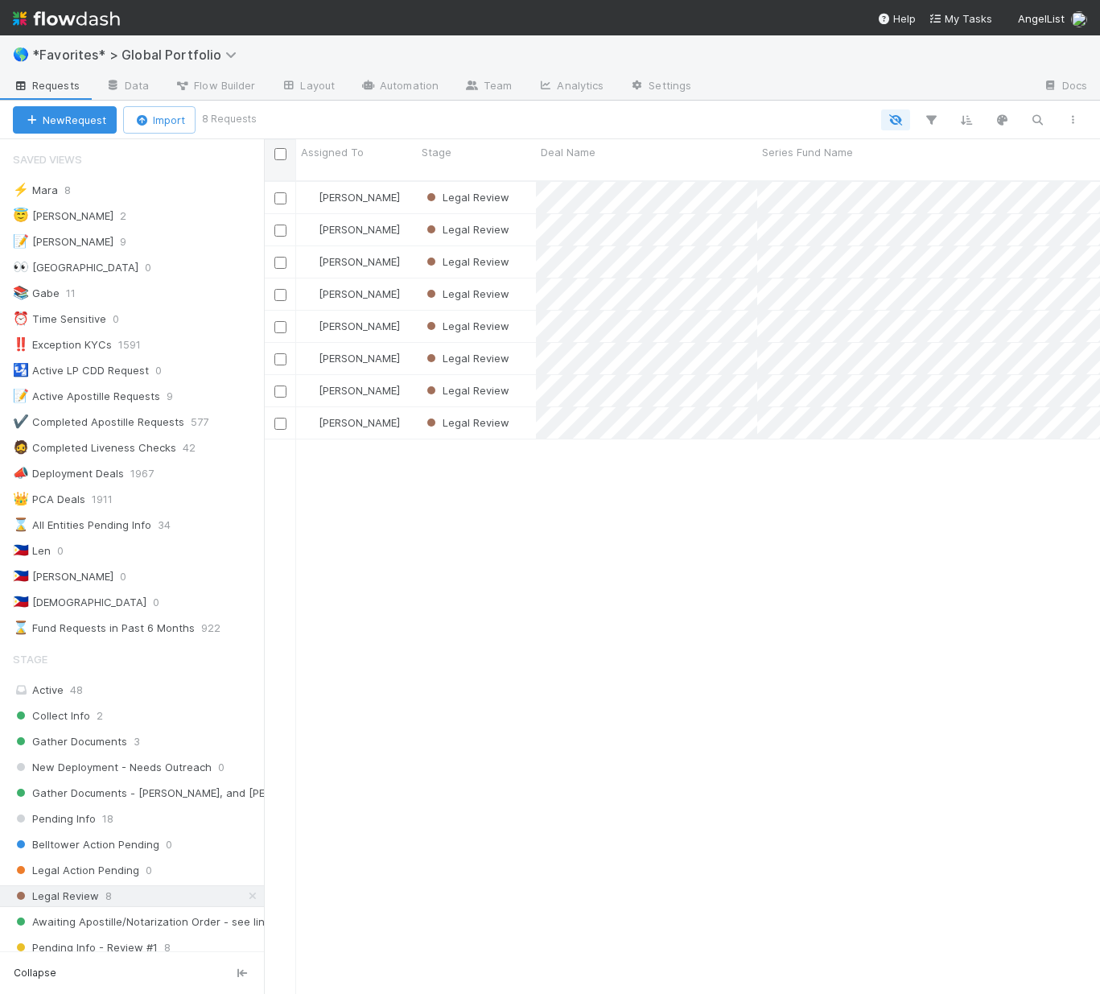
click at [284, 157] on input "checkbox" at bounding box center [280, 154] width 12 height 12
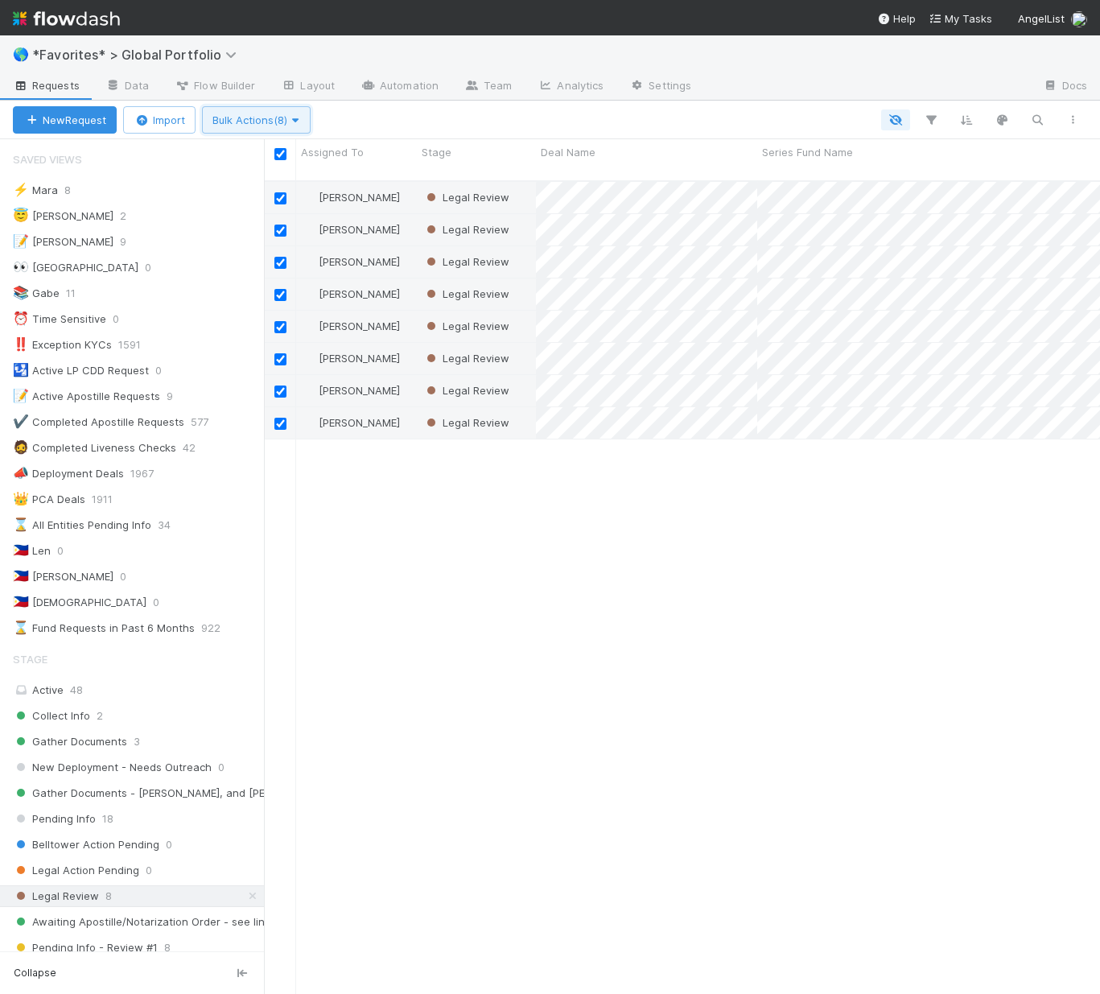
click at [233, 115] on span "Bulk Actions (8)" at bounding box center [256, 119] width 88 height 13
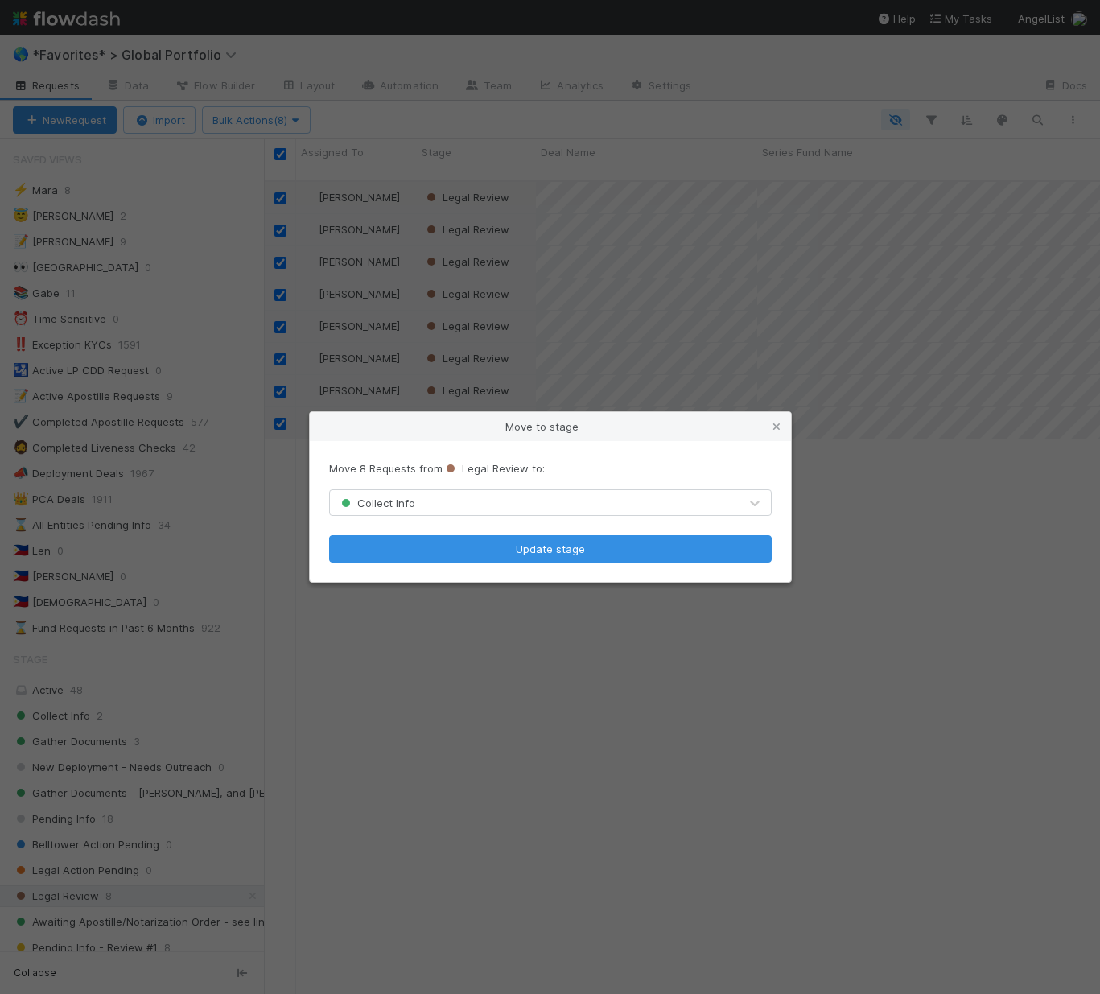
click at [433, 509] on div "Collect Info" at bounding box center [534, 503] width 409 height 26
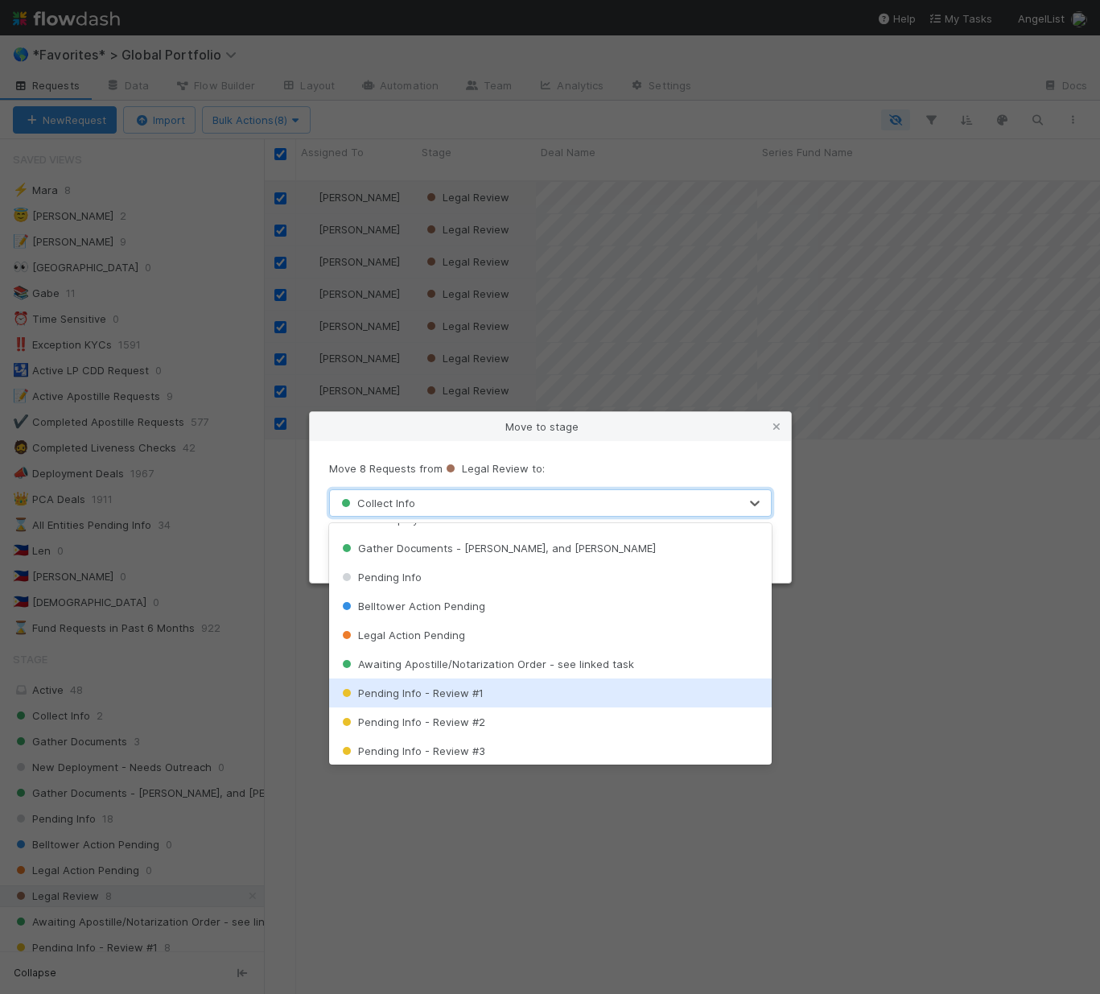
scroll to position [257, 0]
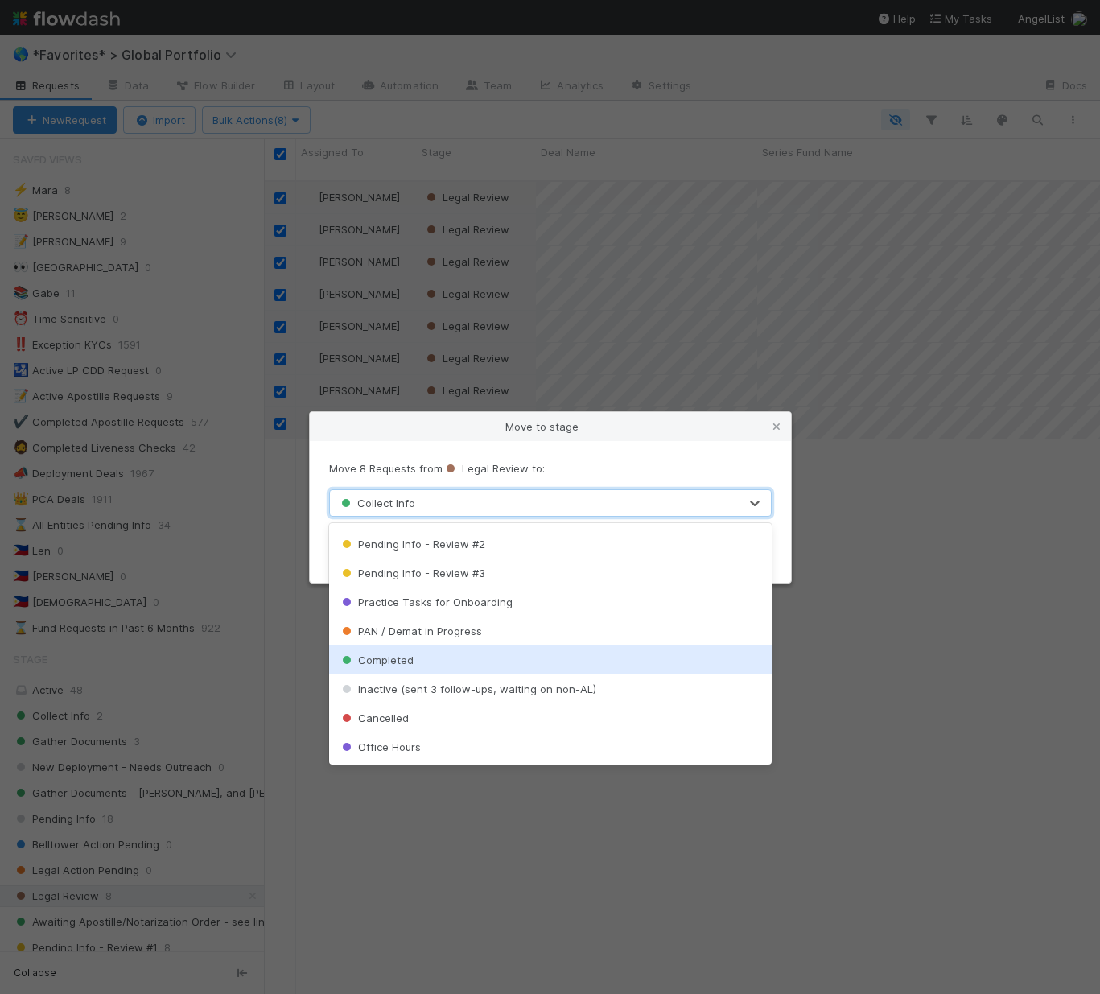
click at [373, 654] on span "Completed" at bounding box center [376, 659] width 75 height 13
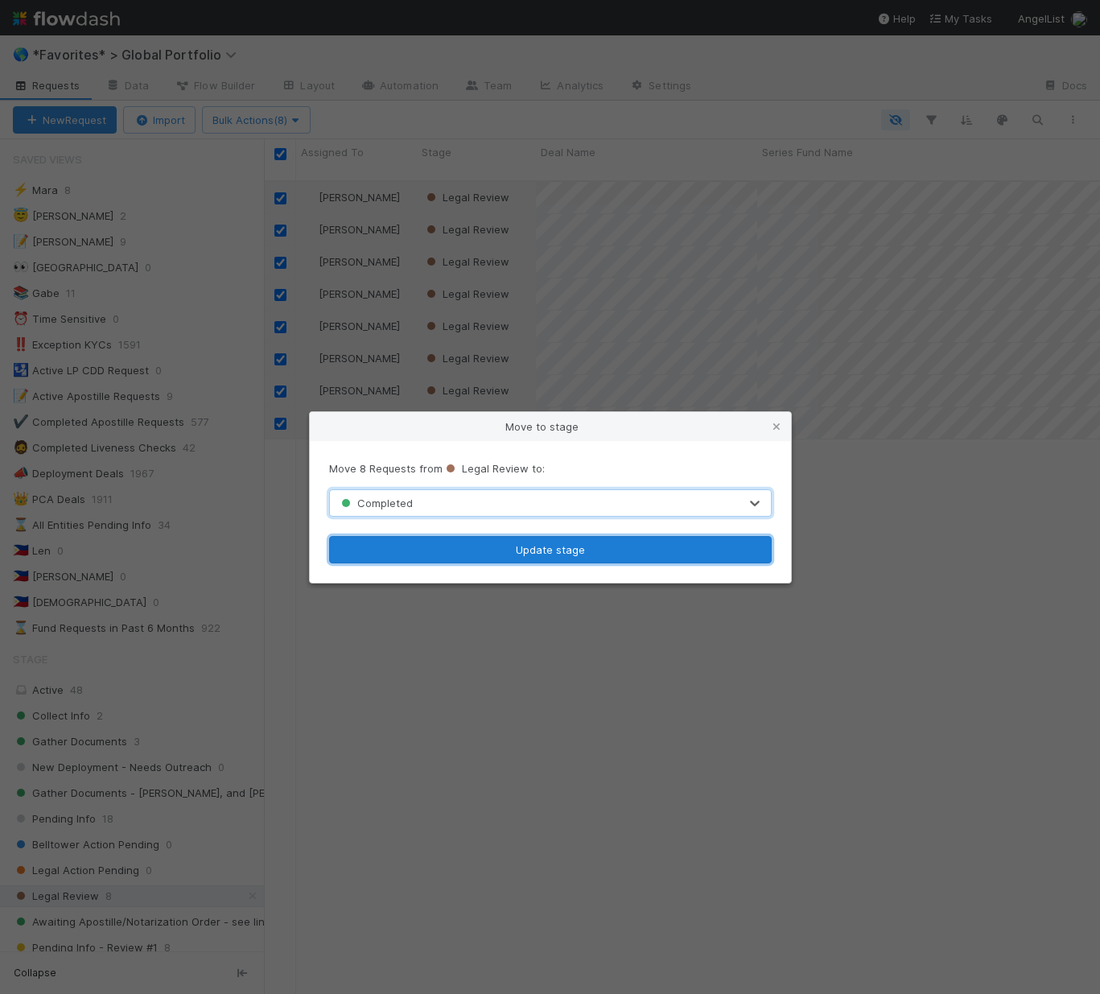
click at [459, 556] on button "Update stage" at bounding box center [550, 549] width 443 height 27
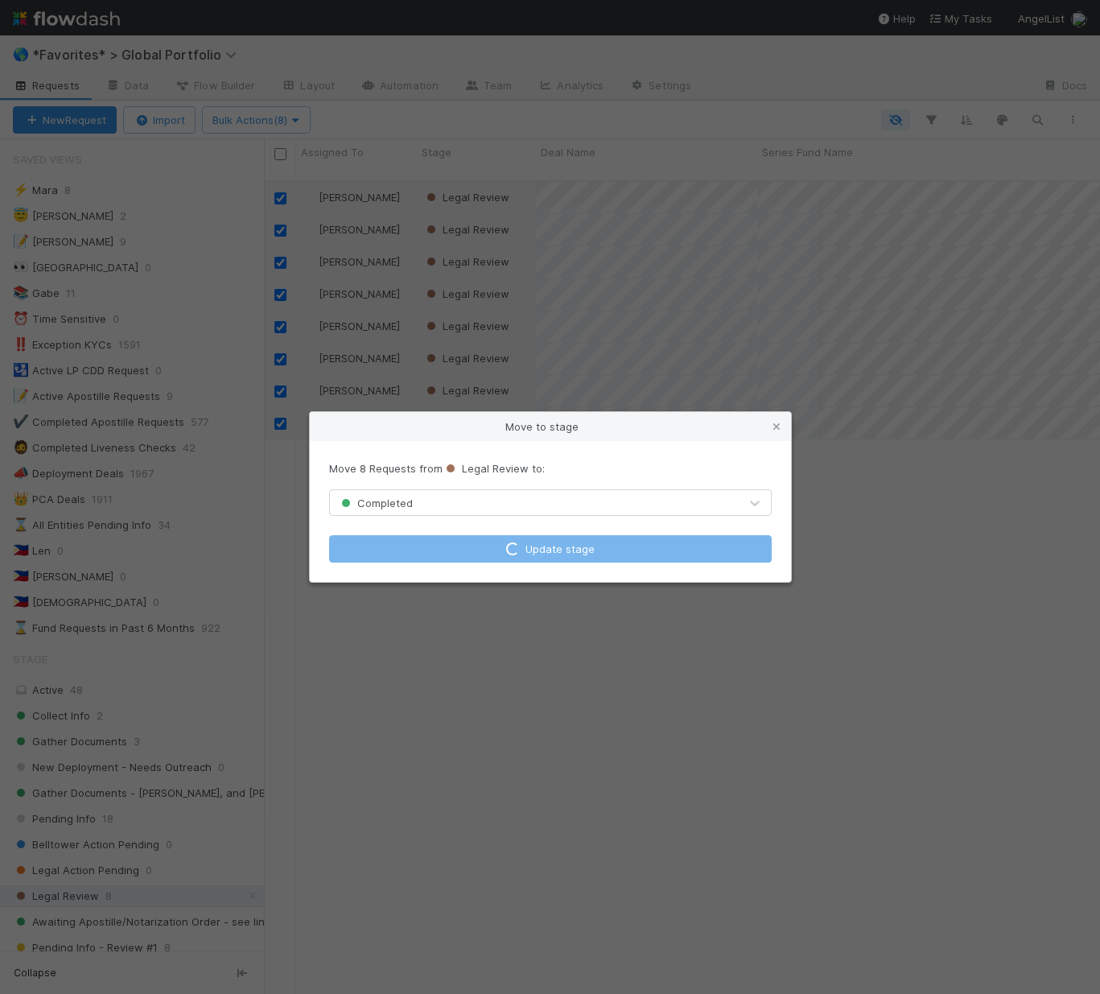
checkbox input "false"
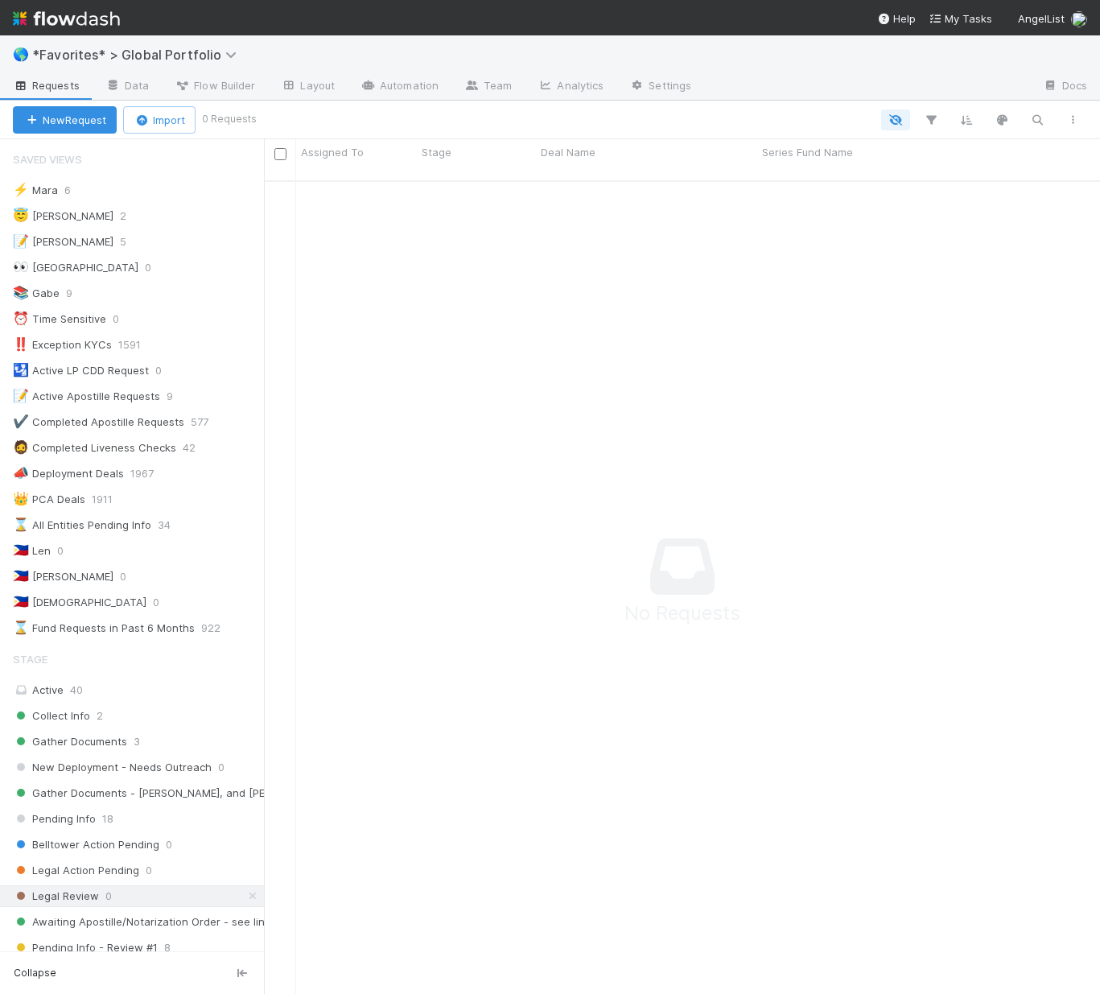
scroll to position [802, 824]
click at [75, 713] on span "Collect Info" at bounding box center [51, 716] width 77 height 20
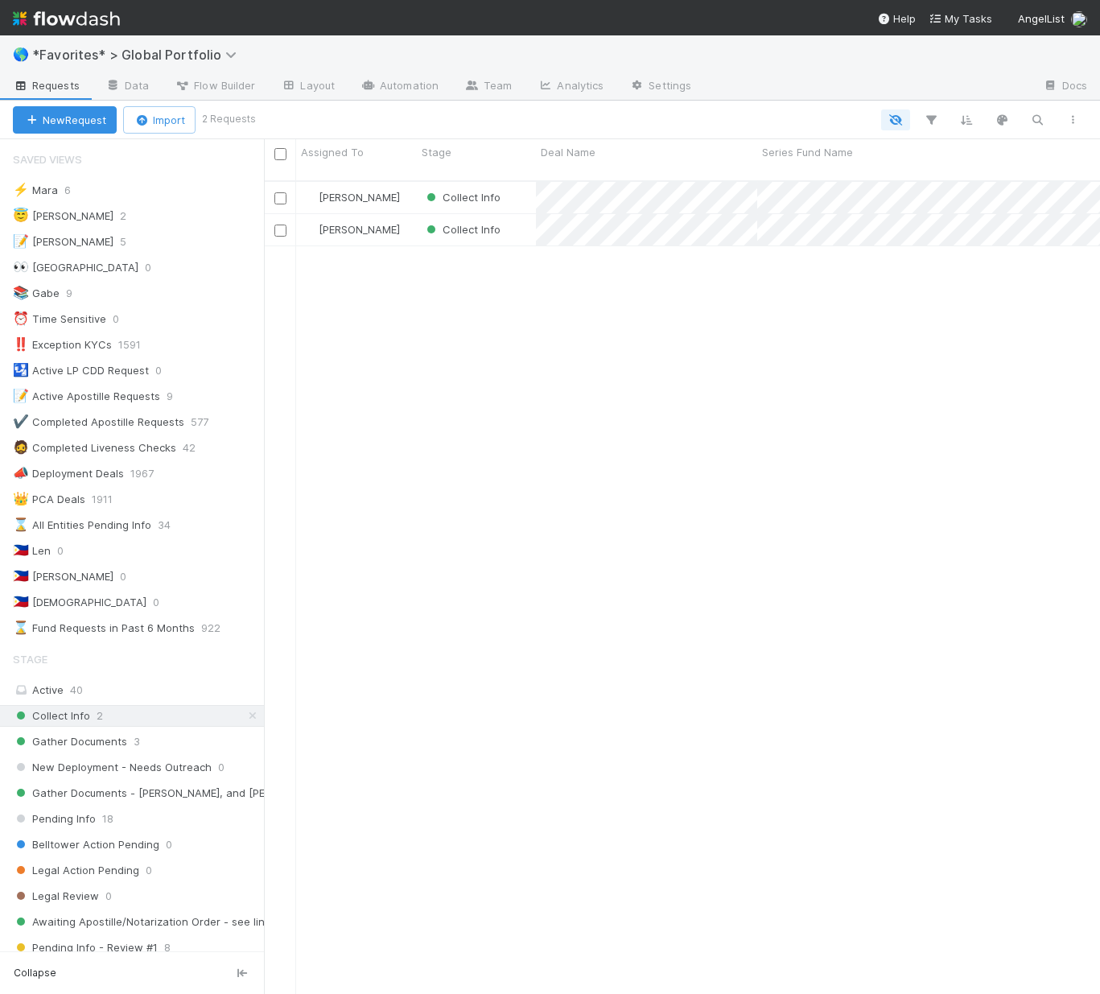
scroll to position [814, 824]
click at [107, 740] on span "Gather Documents" at bounding box center [70, 741] width 114 height 20
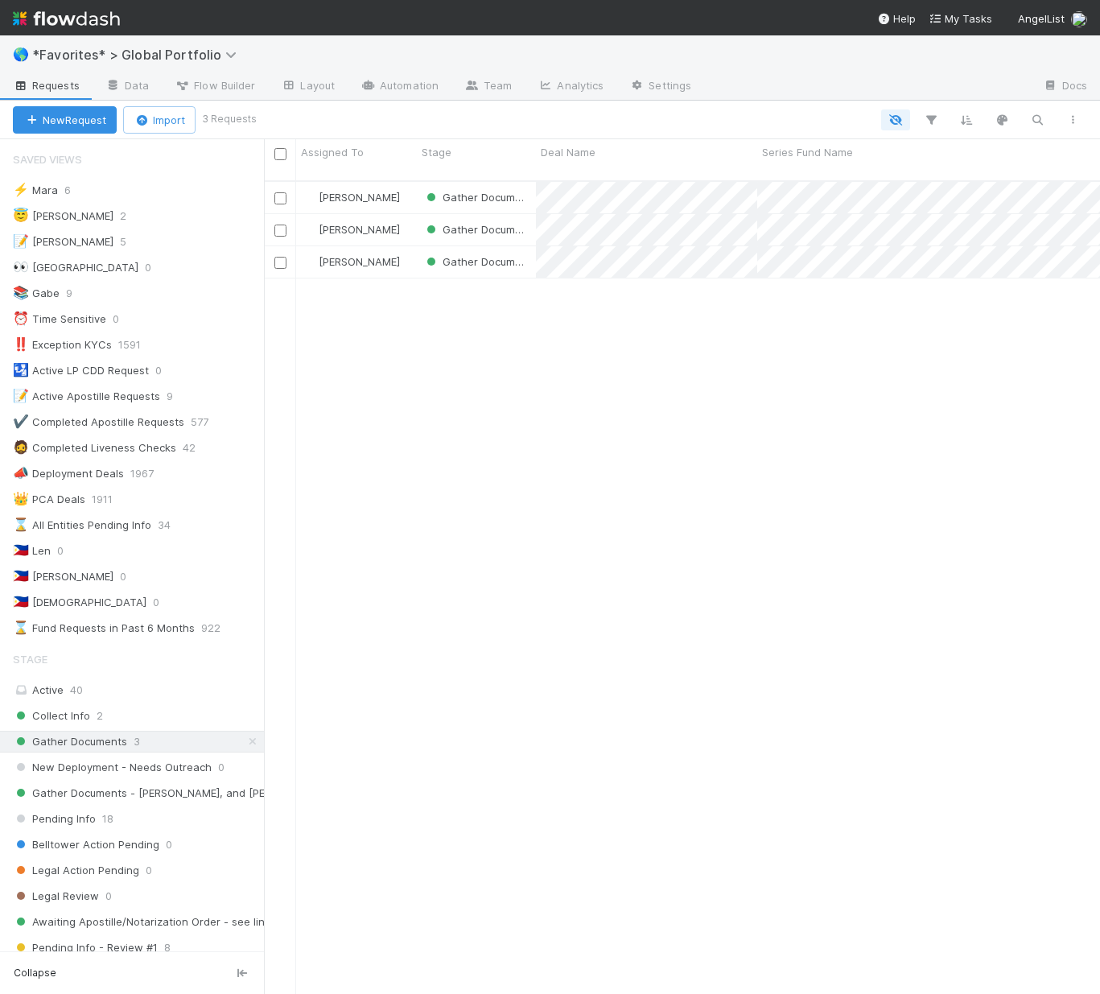
scroll to position [814, 824]
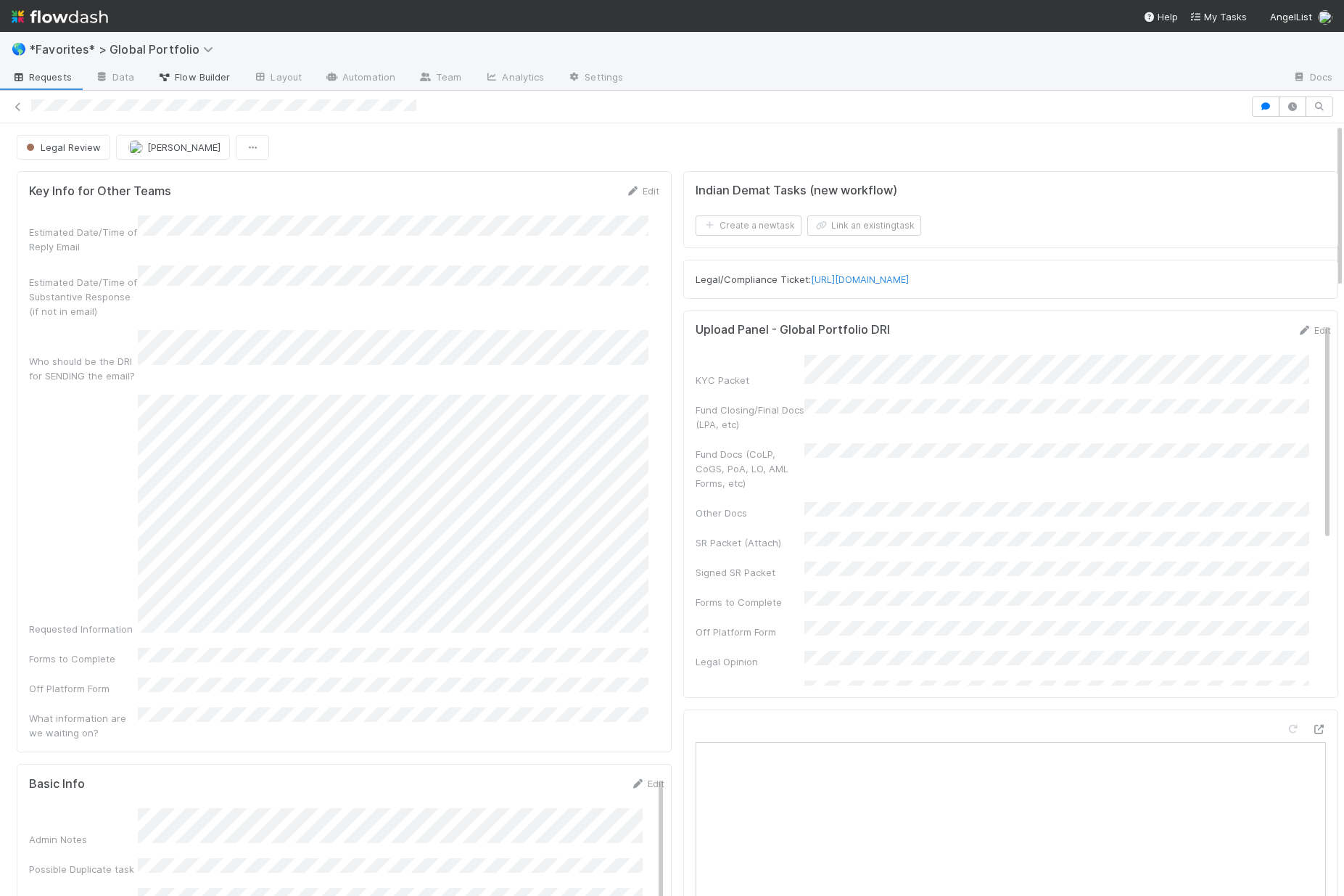
click at [226, 77] on span "Flow Builder" at bounding box center [194, 77] width 72 height 14
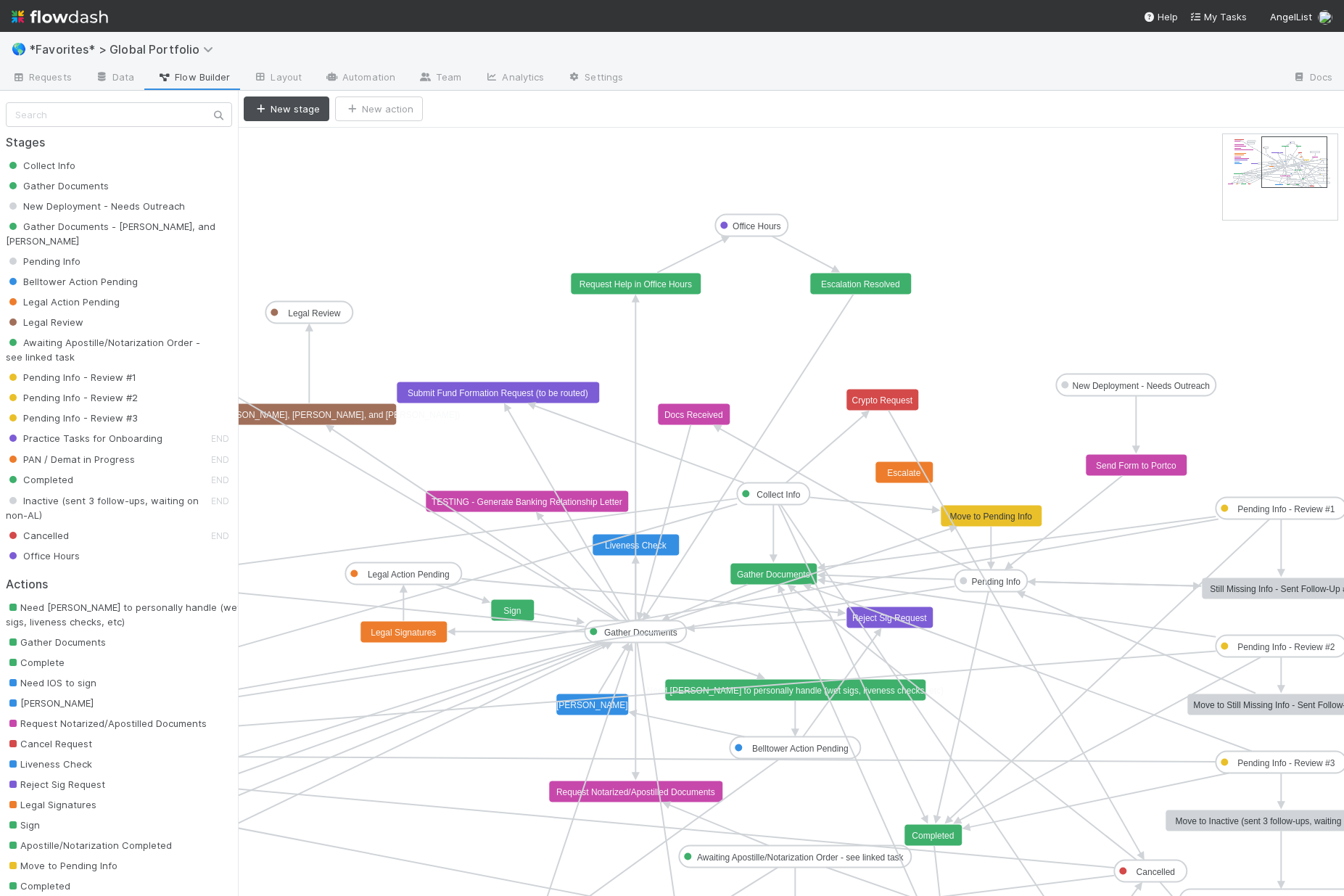
drag, startPoint x: 1242, startPoint y: 160, endPoint x: 1287, endPoint y: 160, distance: 45.0
drag, startPoint x: 307, startPoint y: 321, endPoint x: 934, endPoint y: 835, distance: 810.8
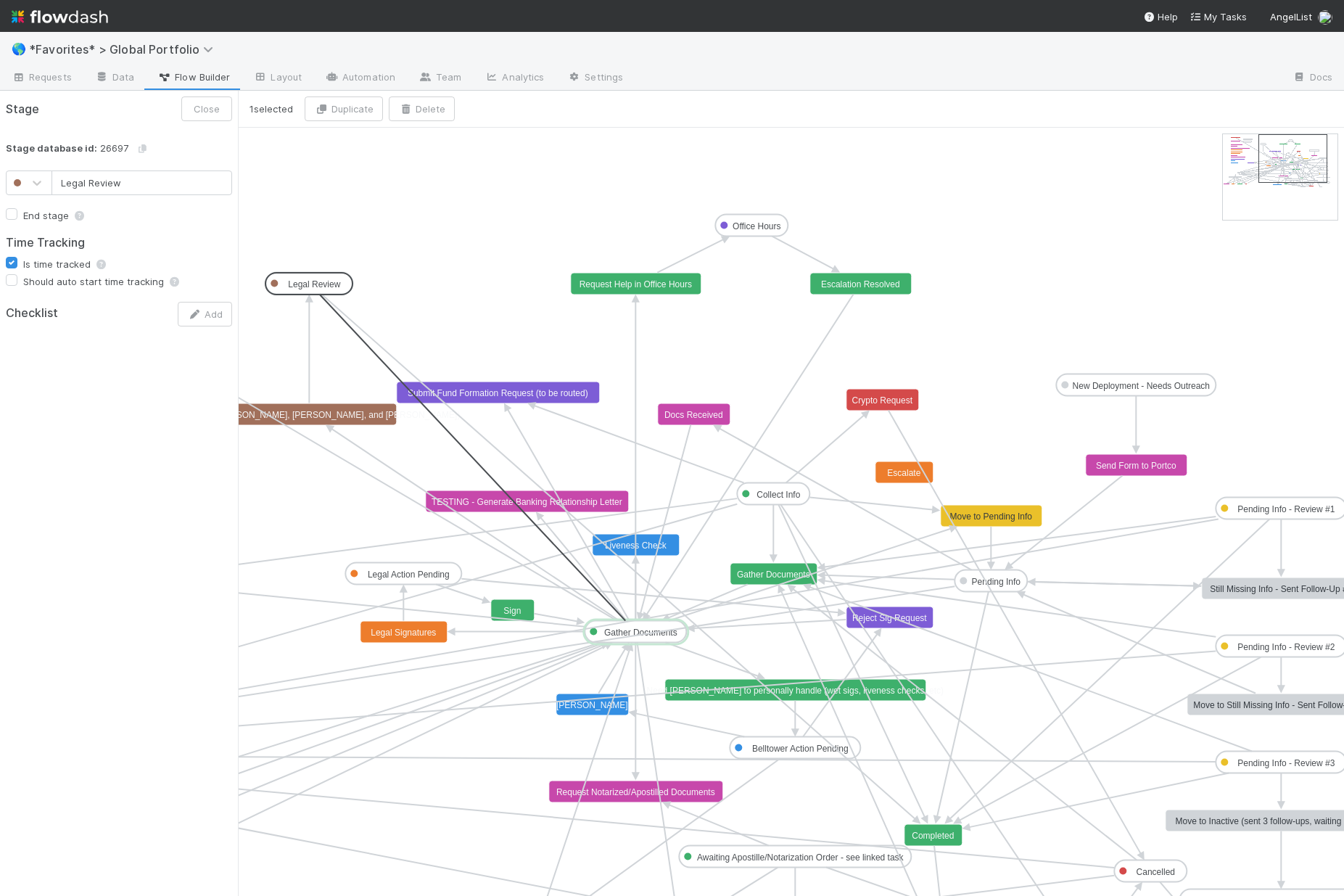
drag, startPoint x: 306, startPoint y: 296, endPoint x: 597, endPoint y: 581, distance: 407.3
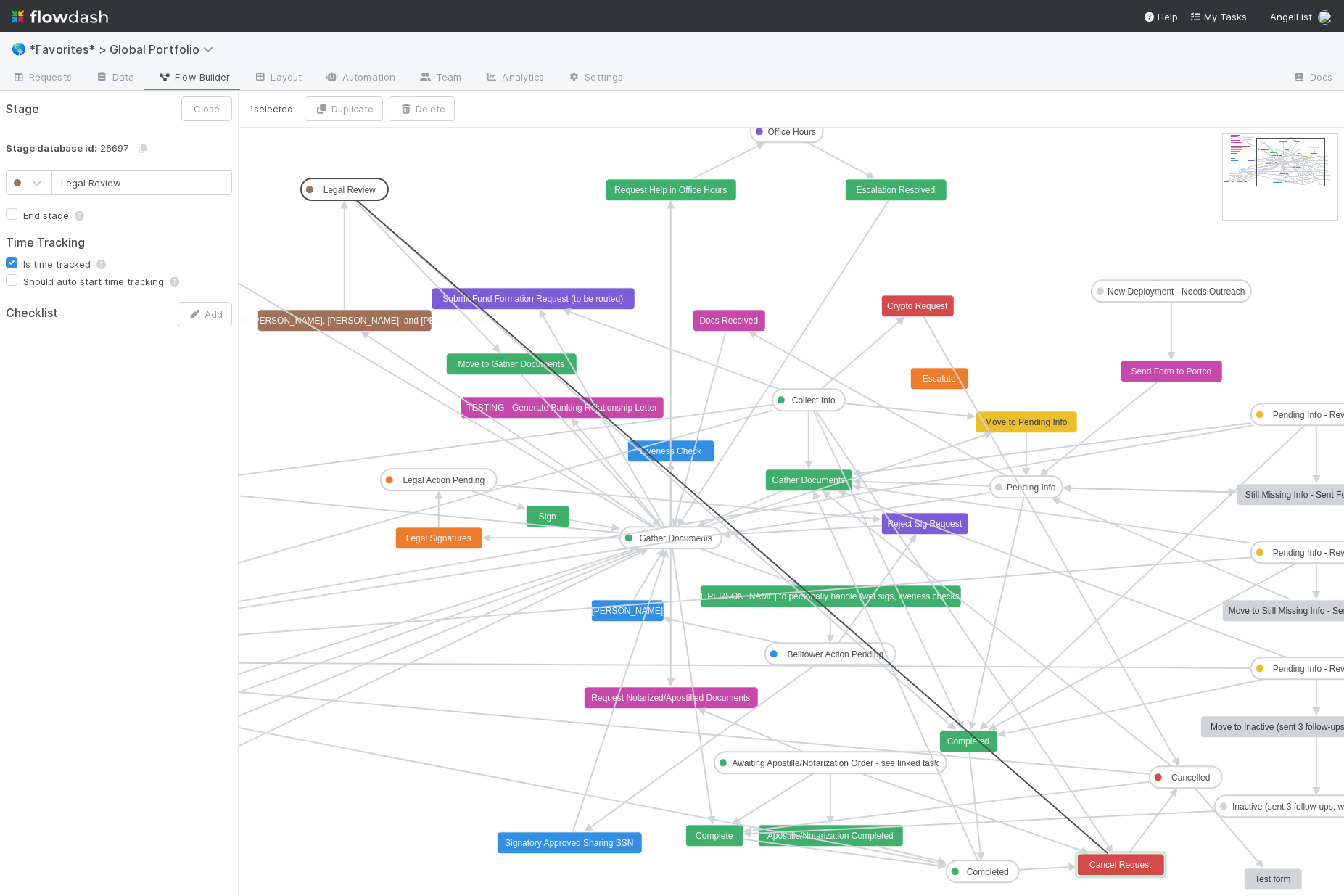
drag, startPoint x: 347, startPoint y: 196, endPoint x: 1127, endPoint y: 866, distance: 1028.3
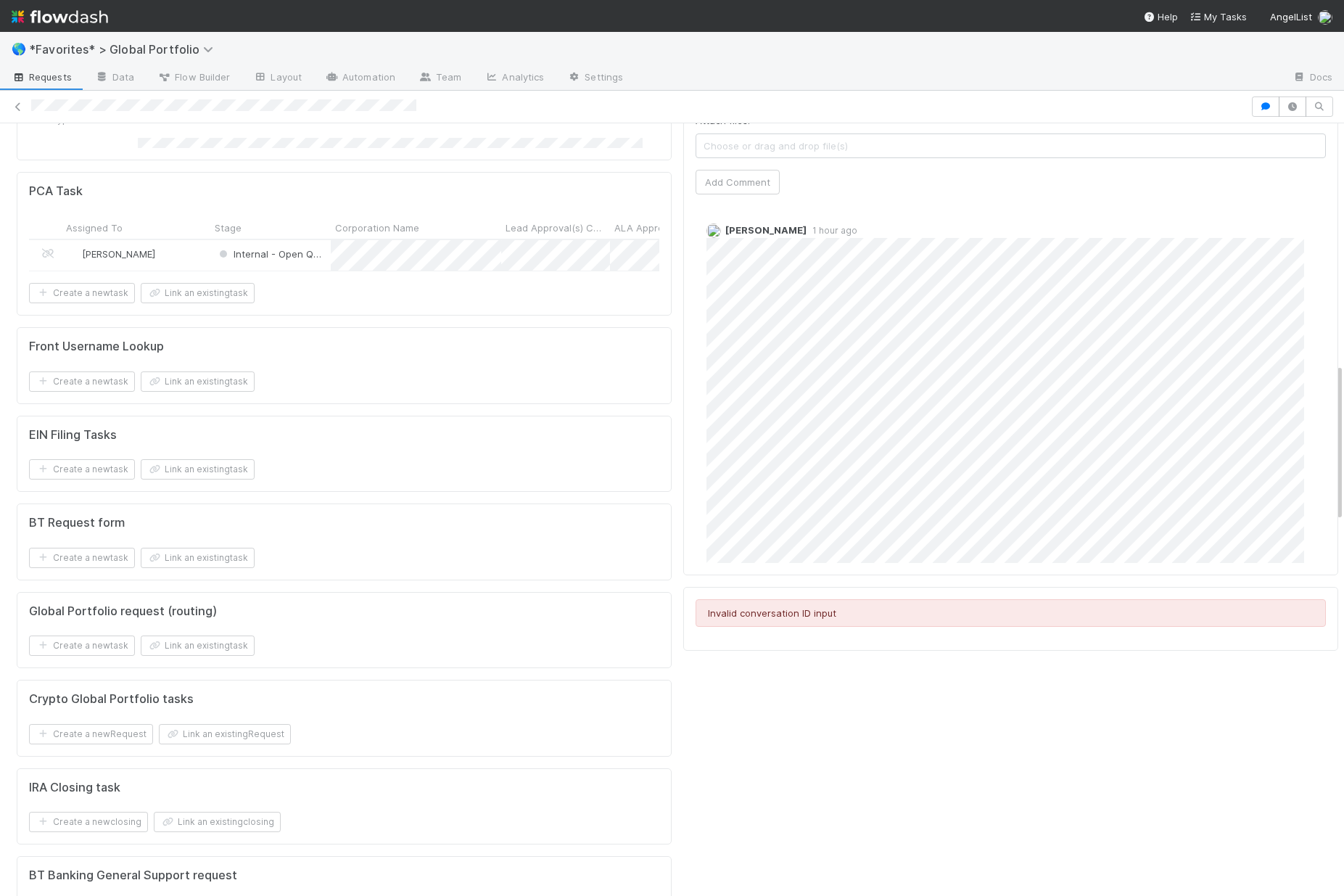
scroll to position [689, 0]
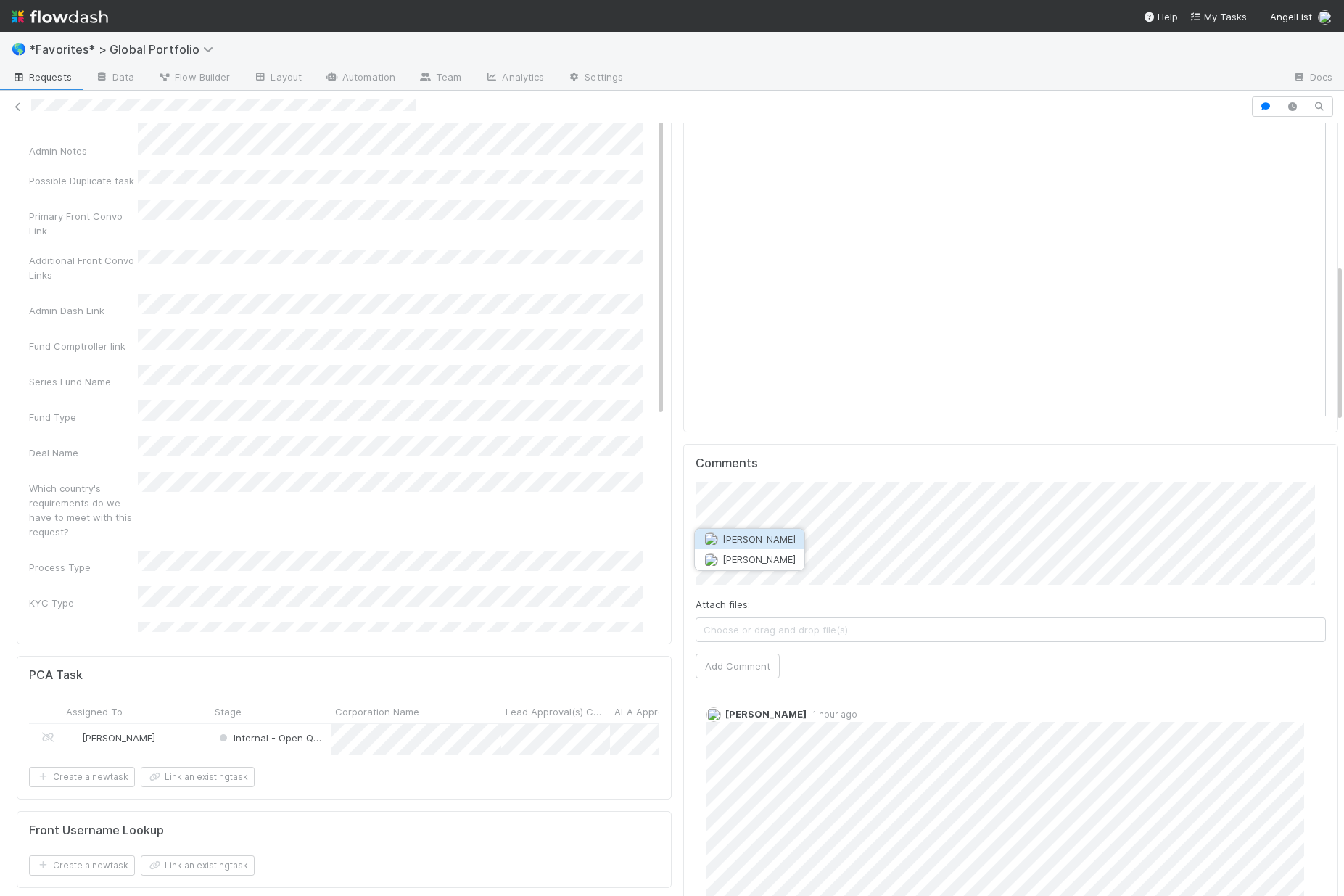
click at [751, 540] on span "Maranatha Kure" at bounding box center [758, 538] width 73 height 12
click at [715, 673] on button "Add Comment" at bounding box center [737, 665] width 84 height 24
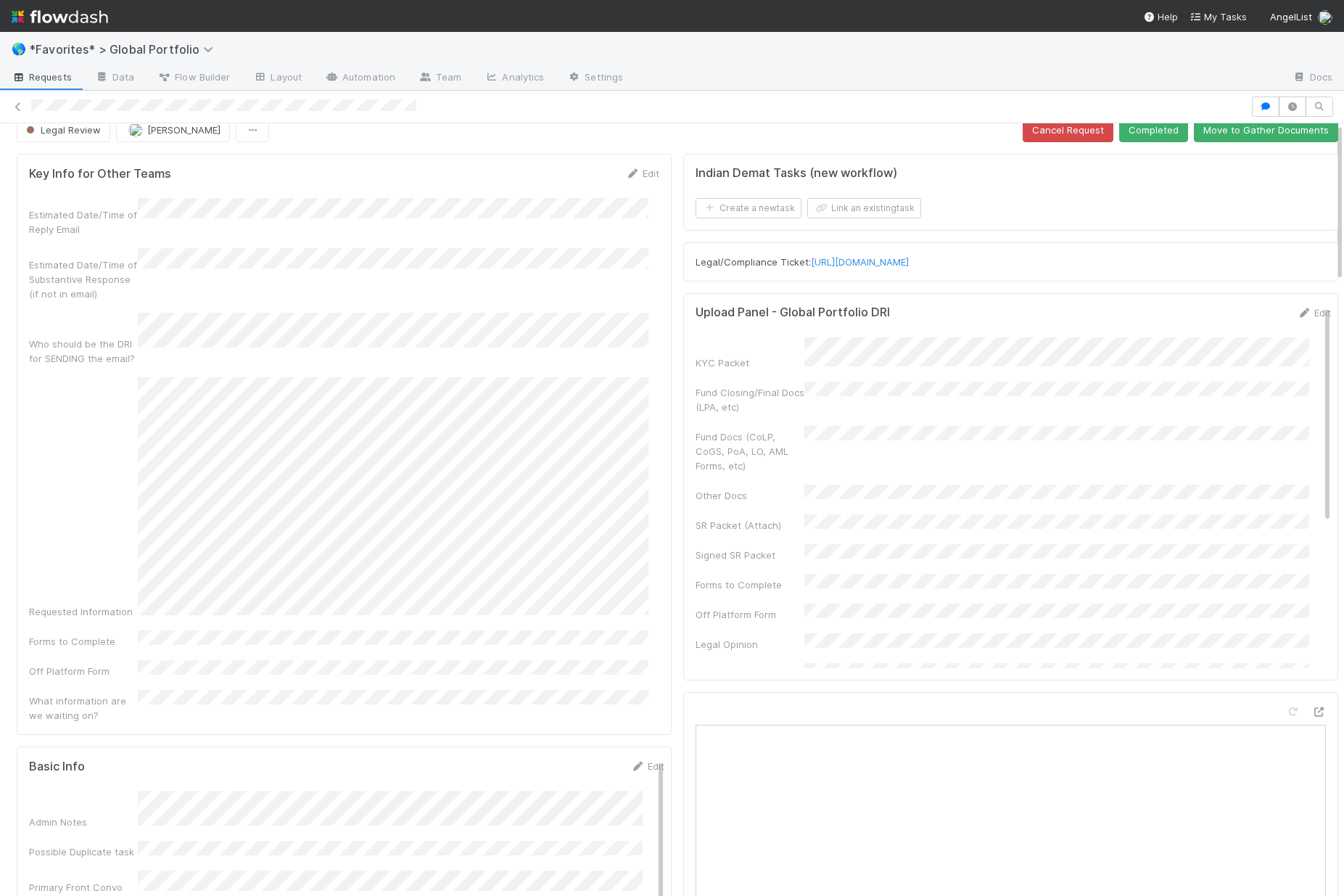
scroll to position [0, 0]
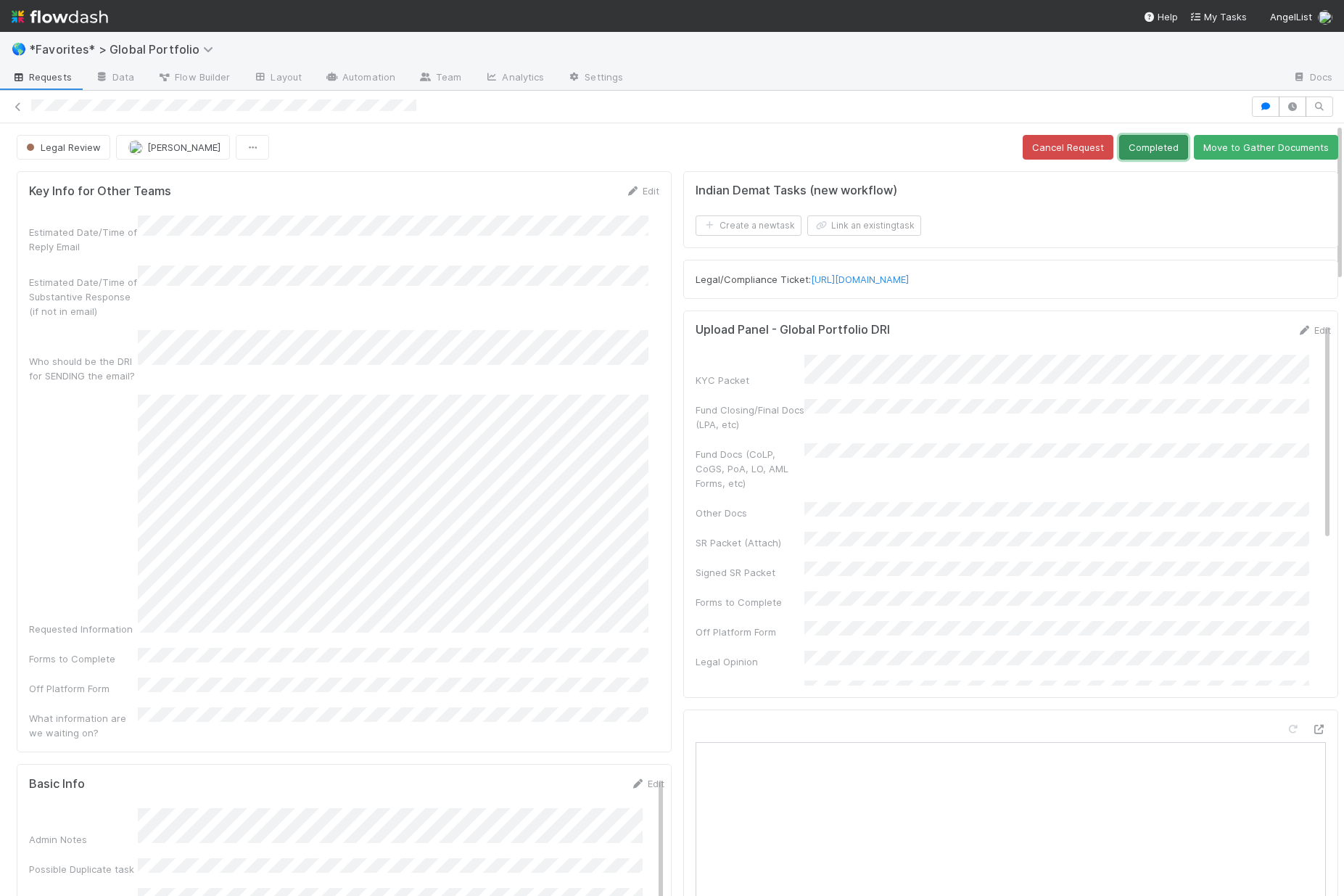
click at [1133, 151] on button "Completed" at bounding box center [1154, 147] width 69 height 24
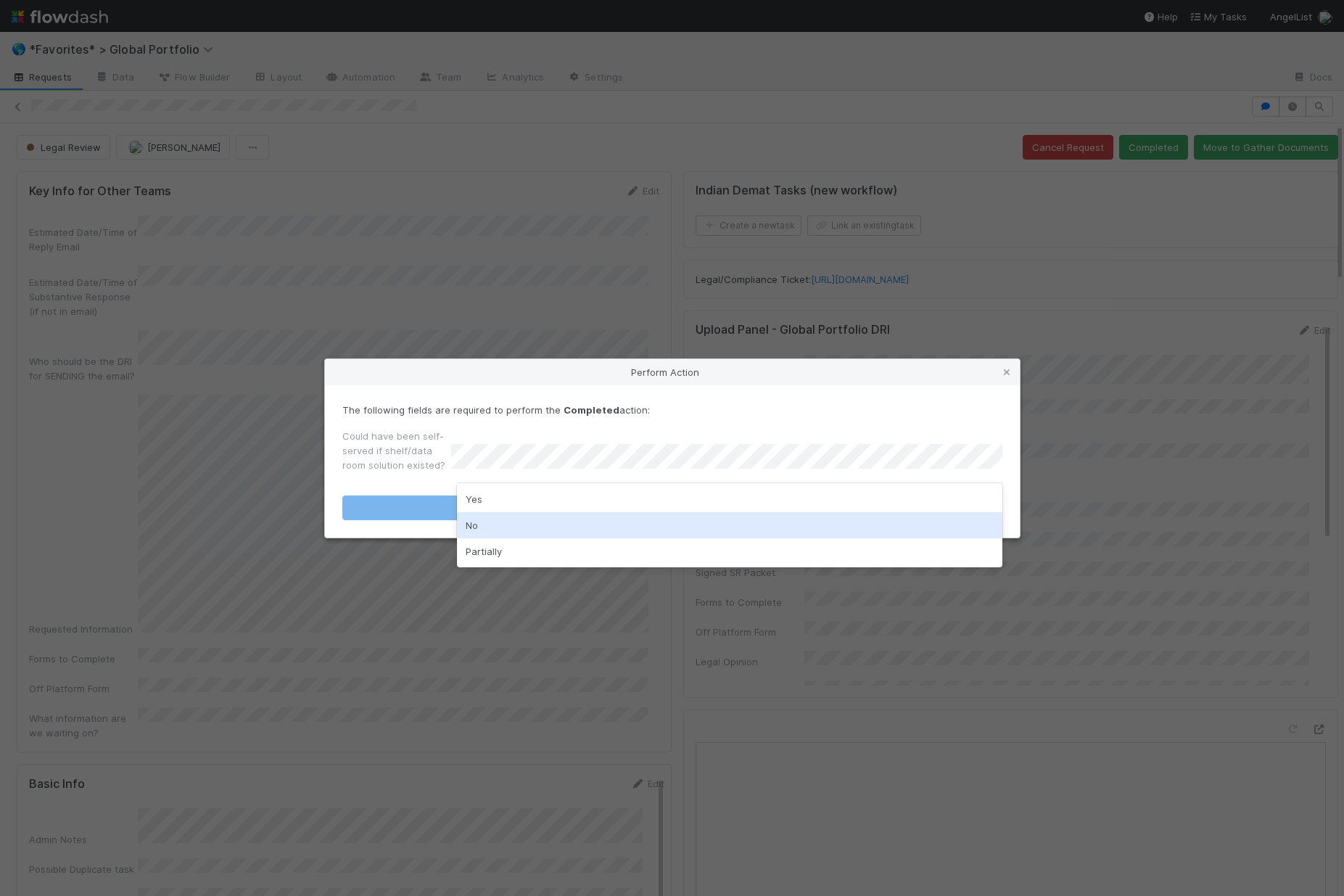
click at [520, 519] on div "No" at bounding box center [729, 525] width 545 height 26
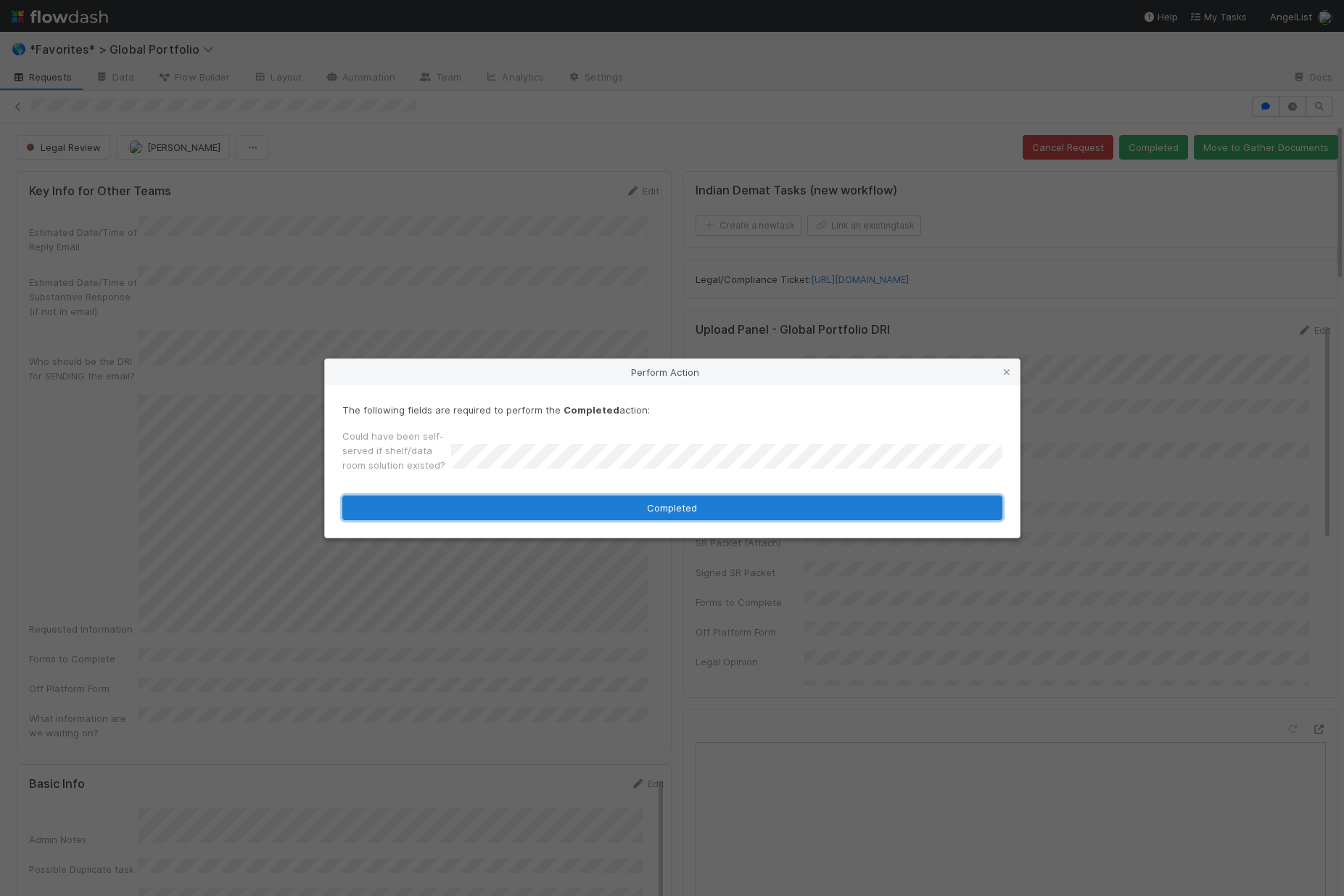
click at [462, 503] on button "Completed" at bounding box center [672, 507] width 660 height 24
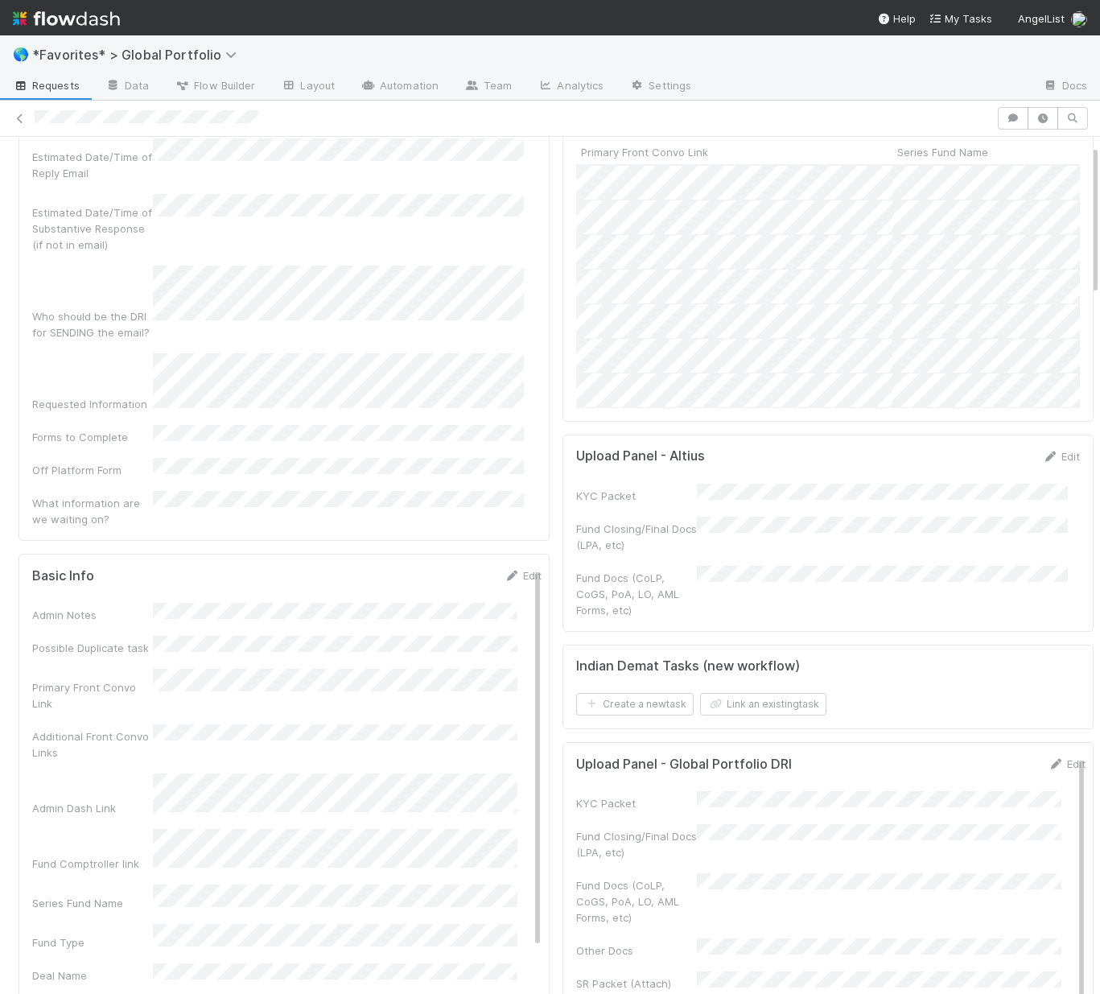
scroll to position [204, 0]
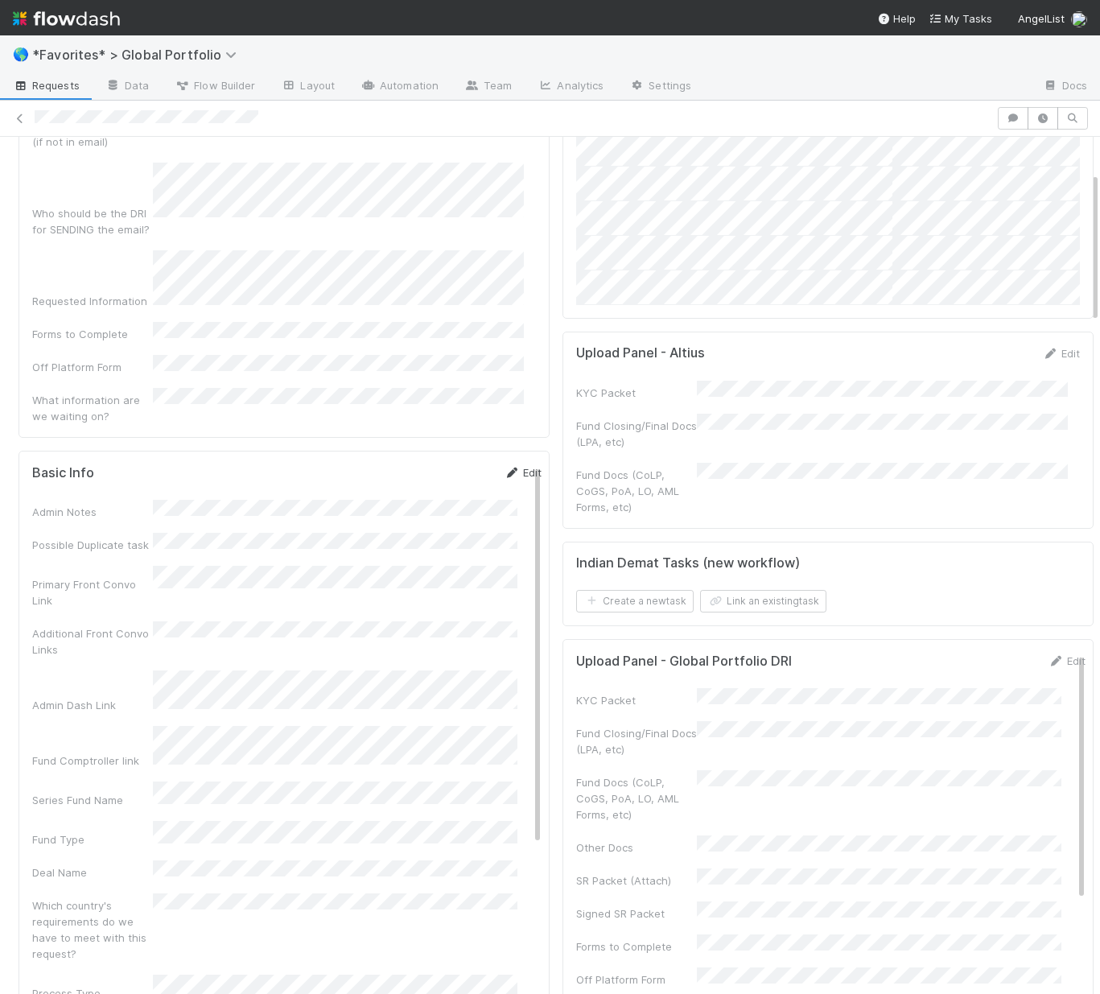
click at [509, 466] on link "Edit" at bounding box center [523, 472] width 38 height 13
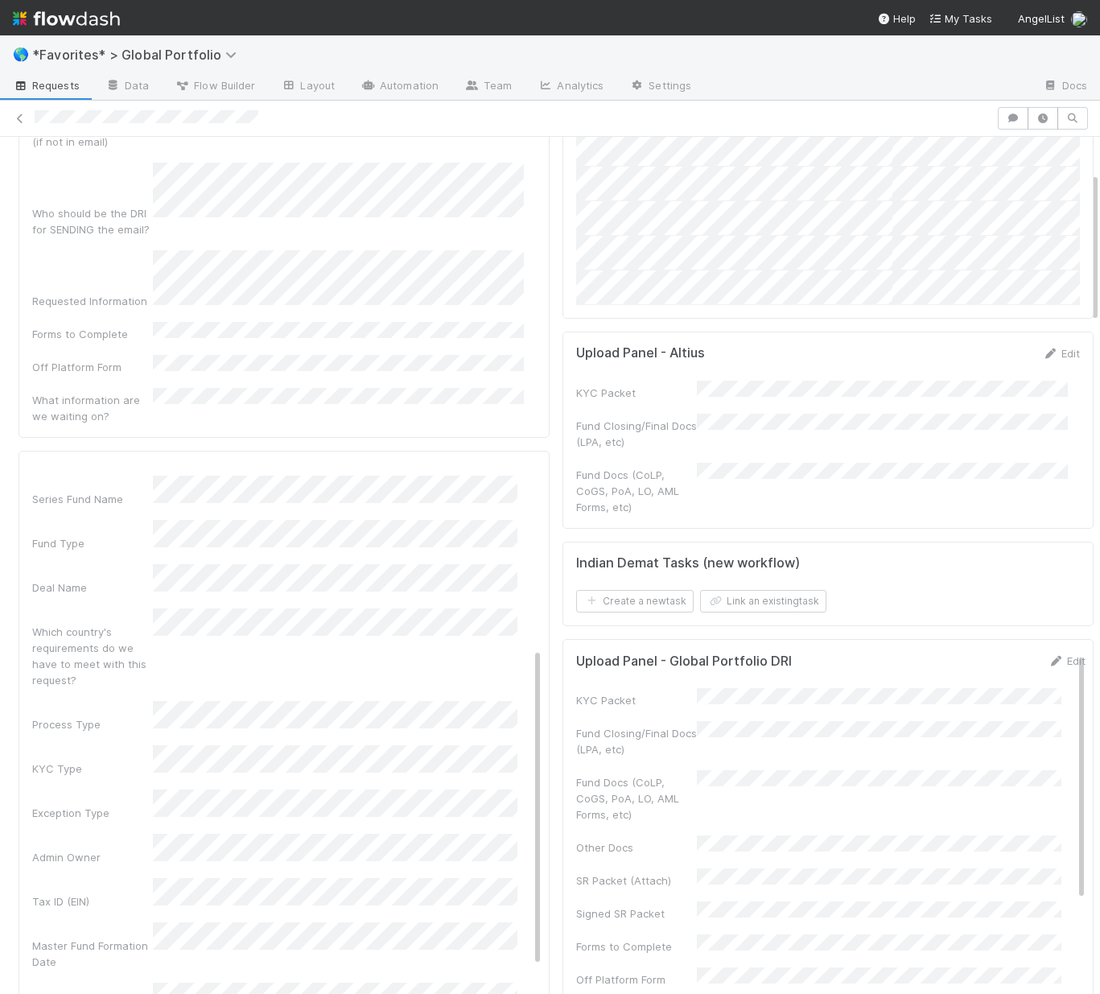
scroll to position [346, 0]
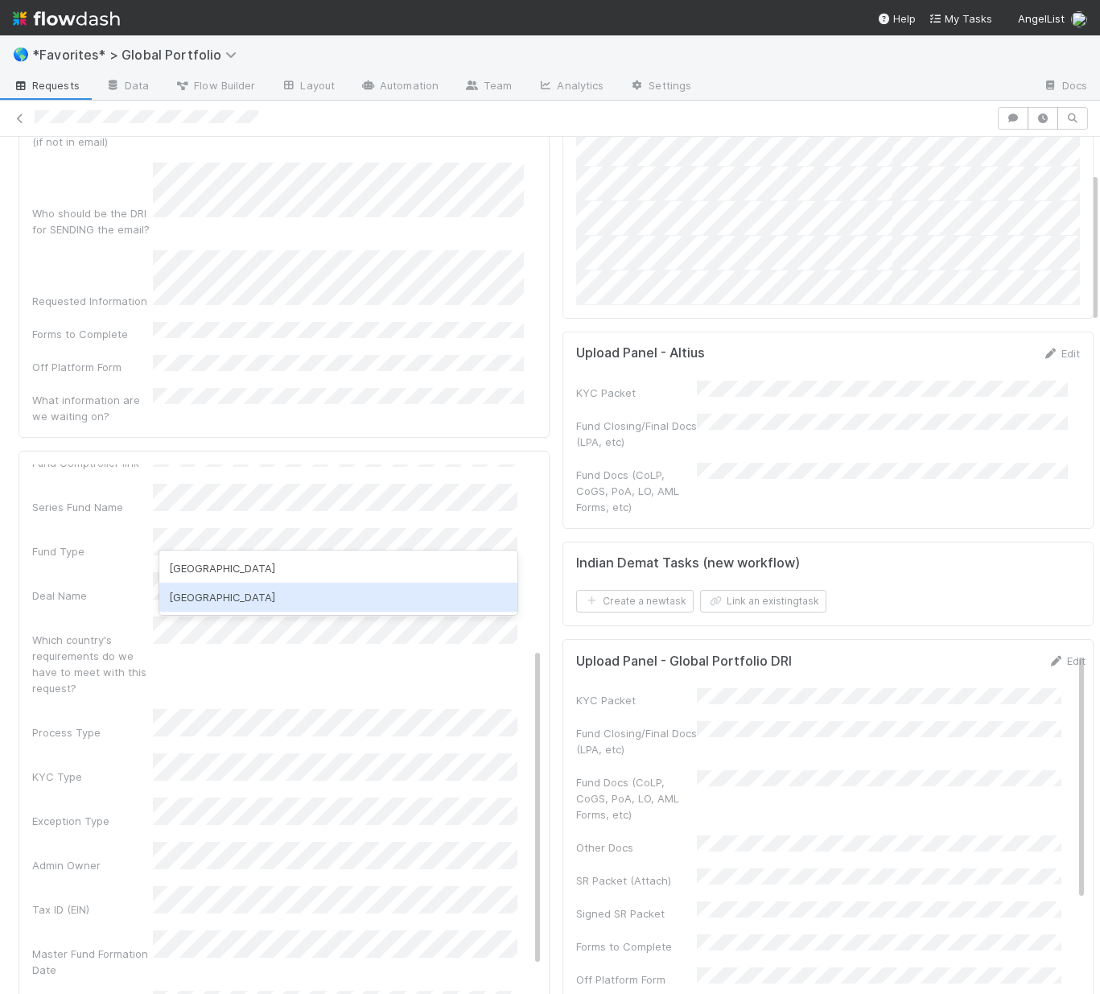
click at [220, 597] on div "[GEOGRAPHIC_DATA]" at bounding box center [338, 597] width 358 height 29
click at [76, 632] on div "Which country's requirements do we have to meet with this request?" at bounding box center [92, 664] width 121 height 64
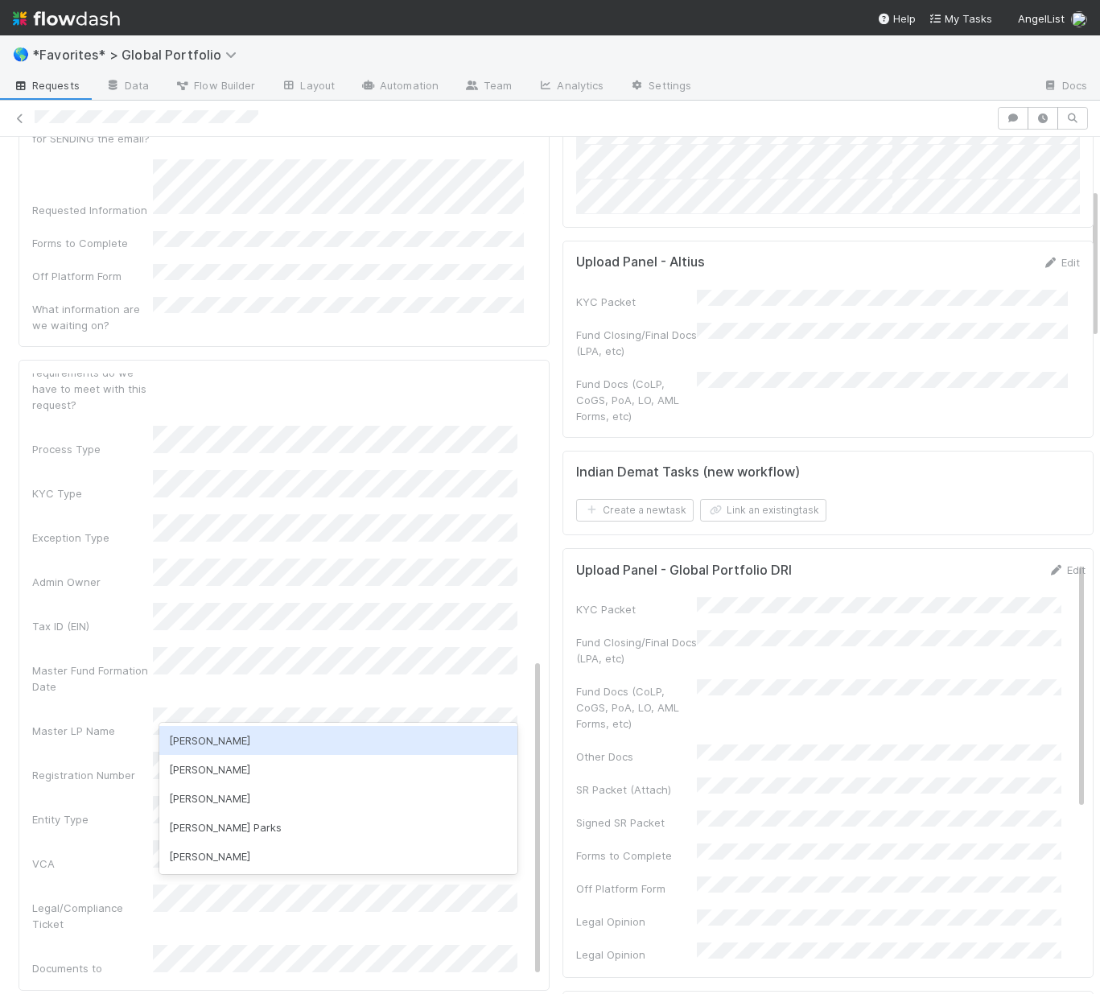
scroll to position [0, 0]
click at [231, 731] on div "[PERSON_NAME]" at bounding box center [338, 740] width 358 height 29
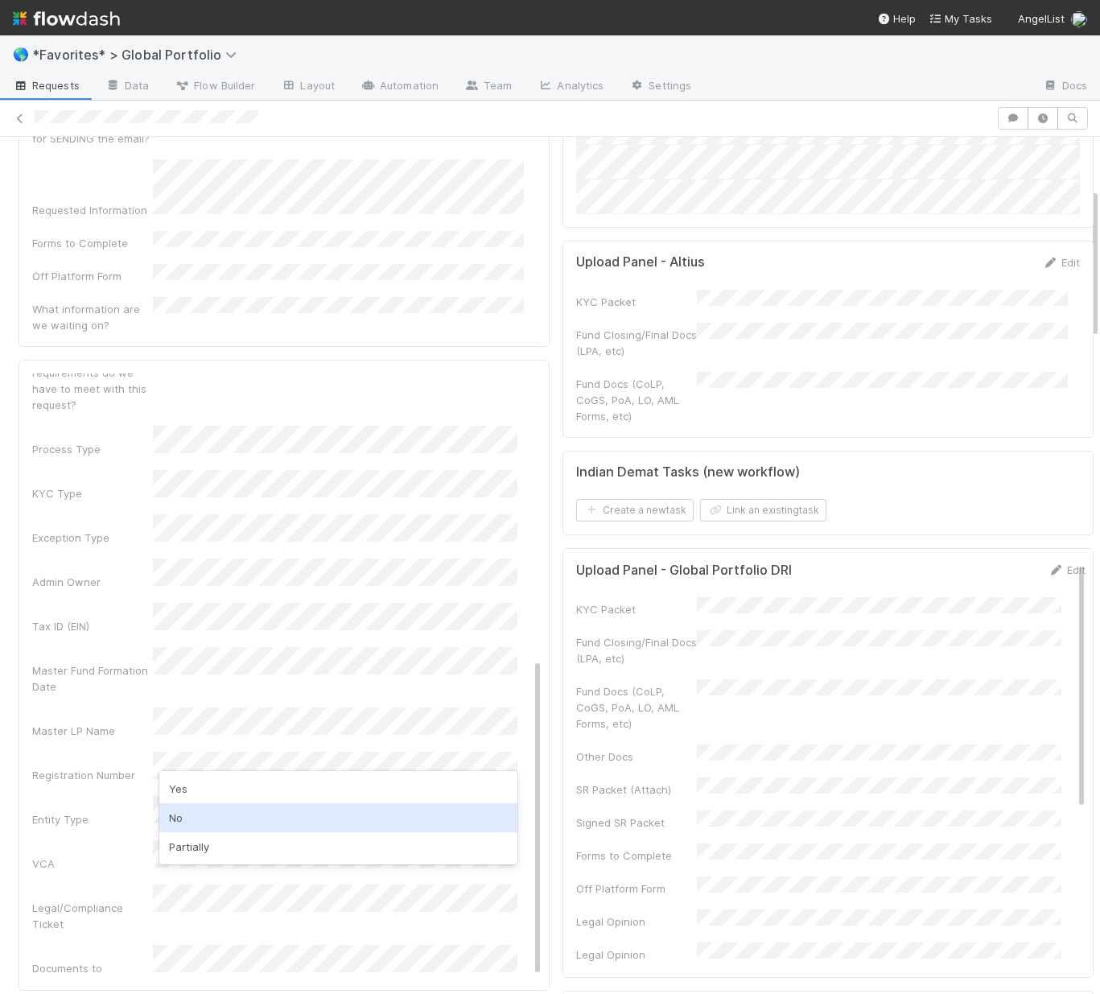
click at [192, 810] on div "No" at bounding box center [338, 817] width 358 height 29
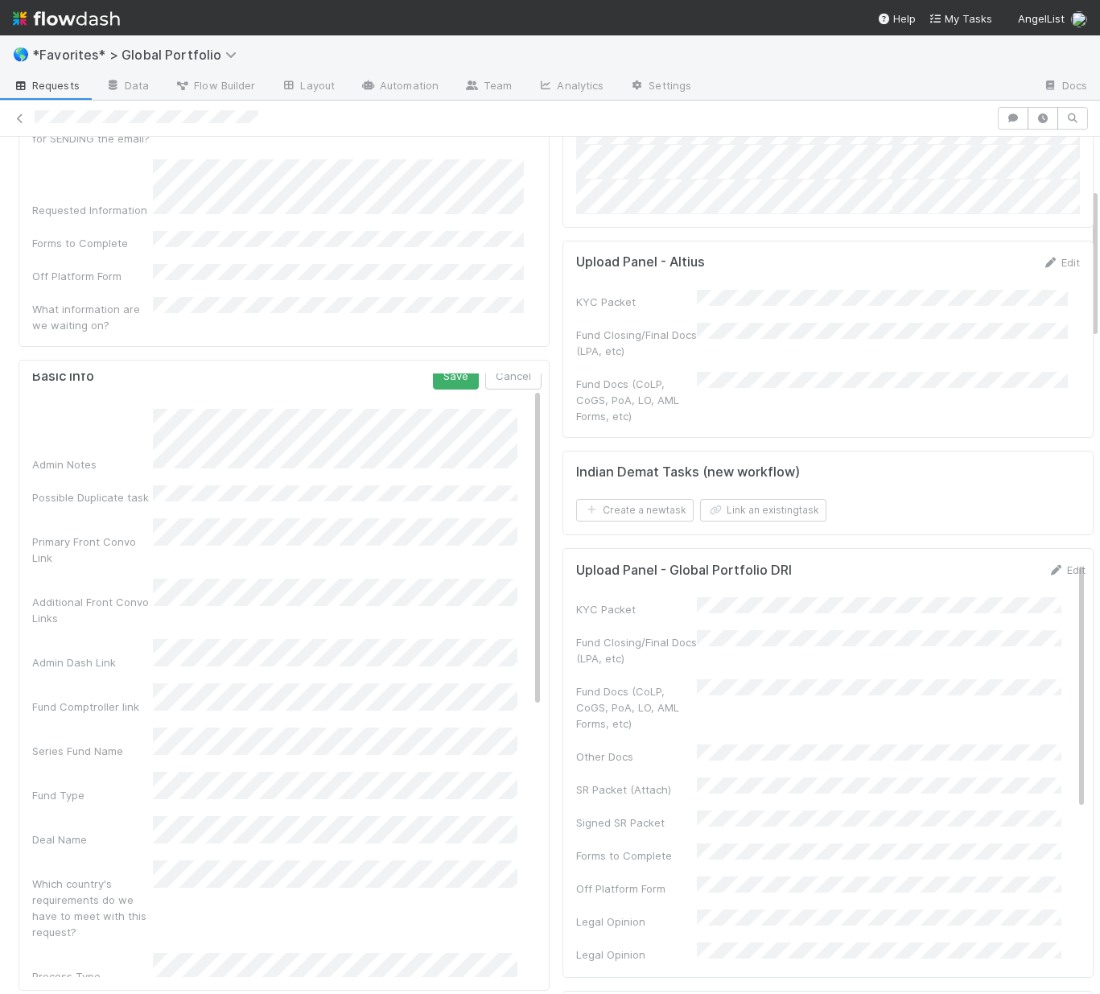
scroll to position [0, 0]
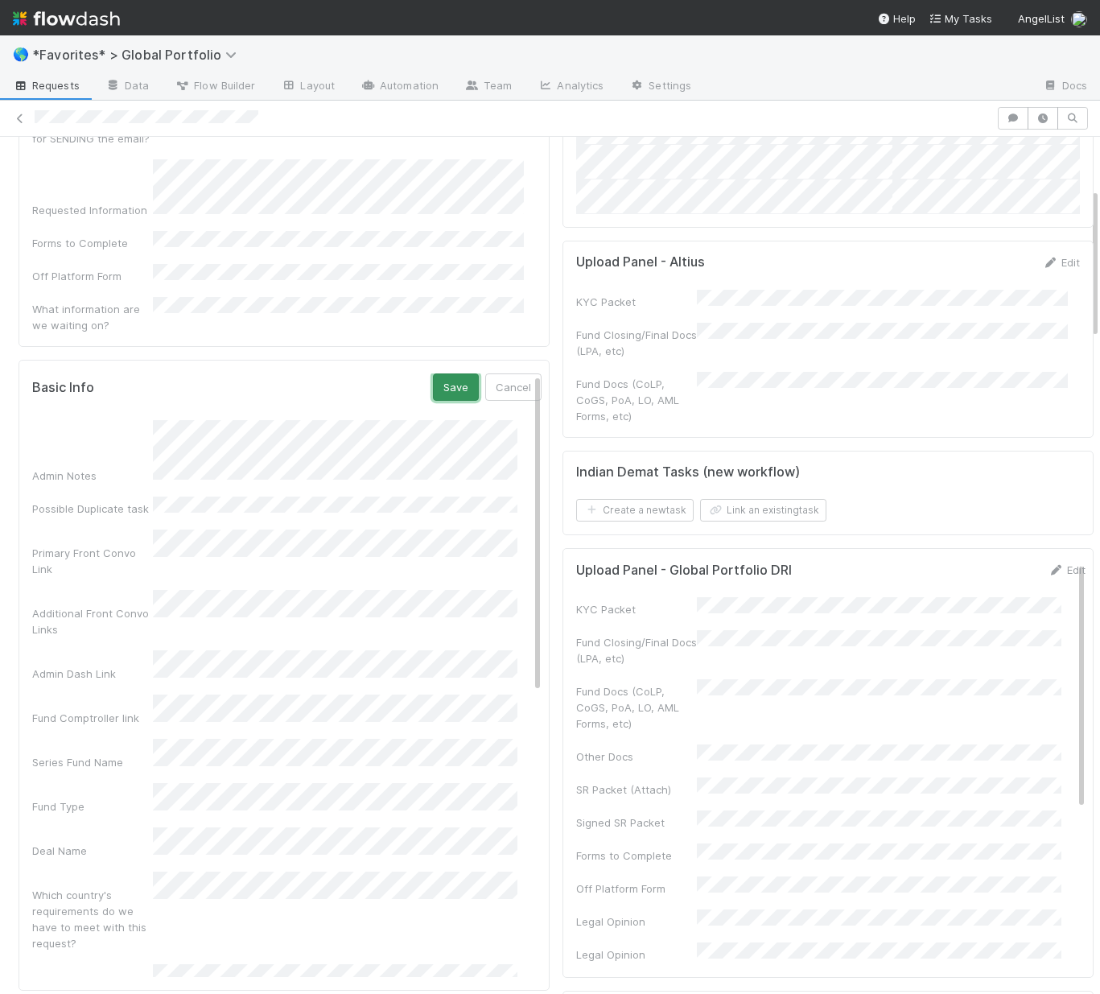
click at [443, 373] on button "Save" at bounding box center [456, 386] width 46 height 27
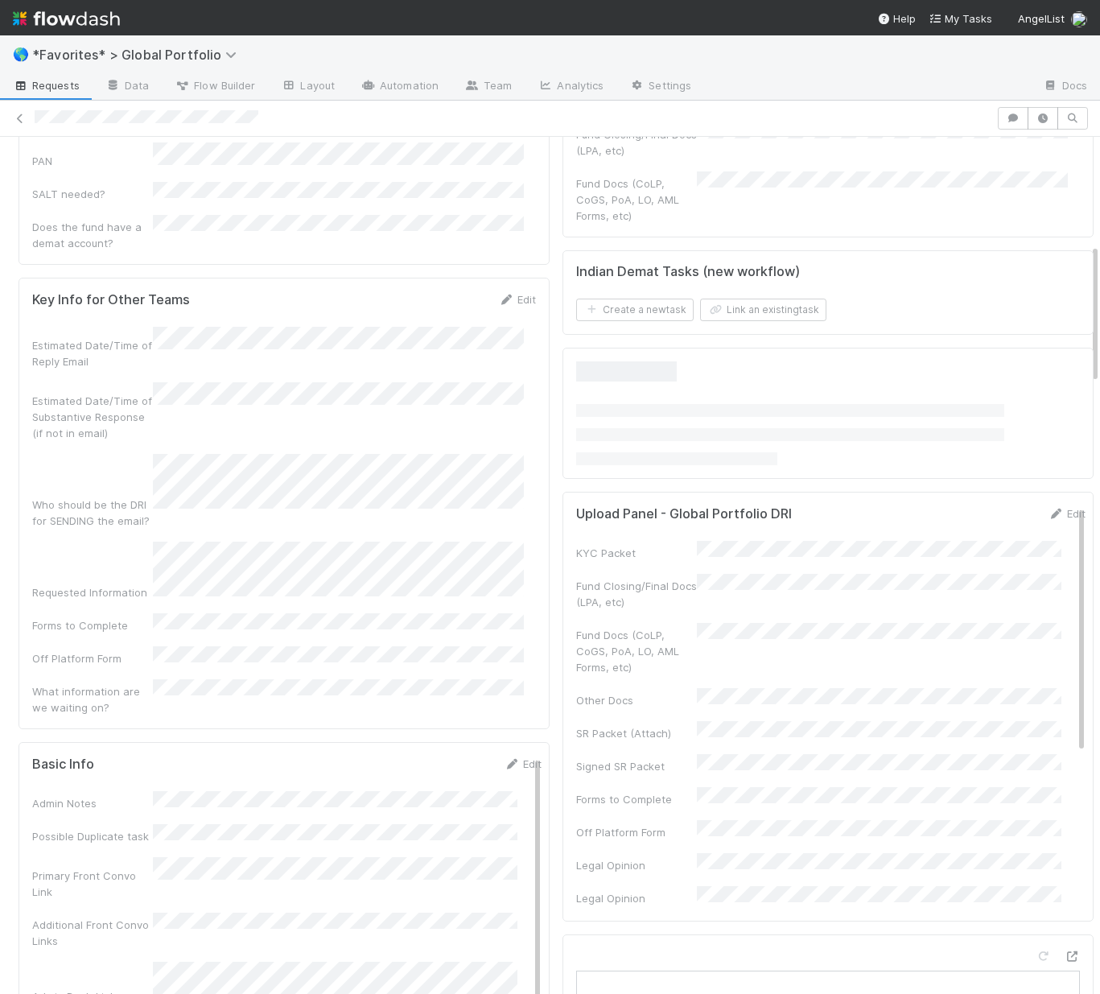
scroll to position [656, 0]
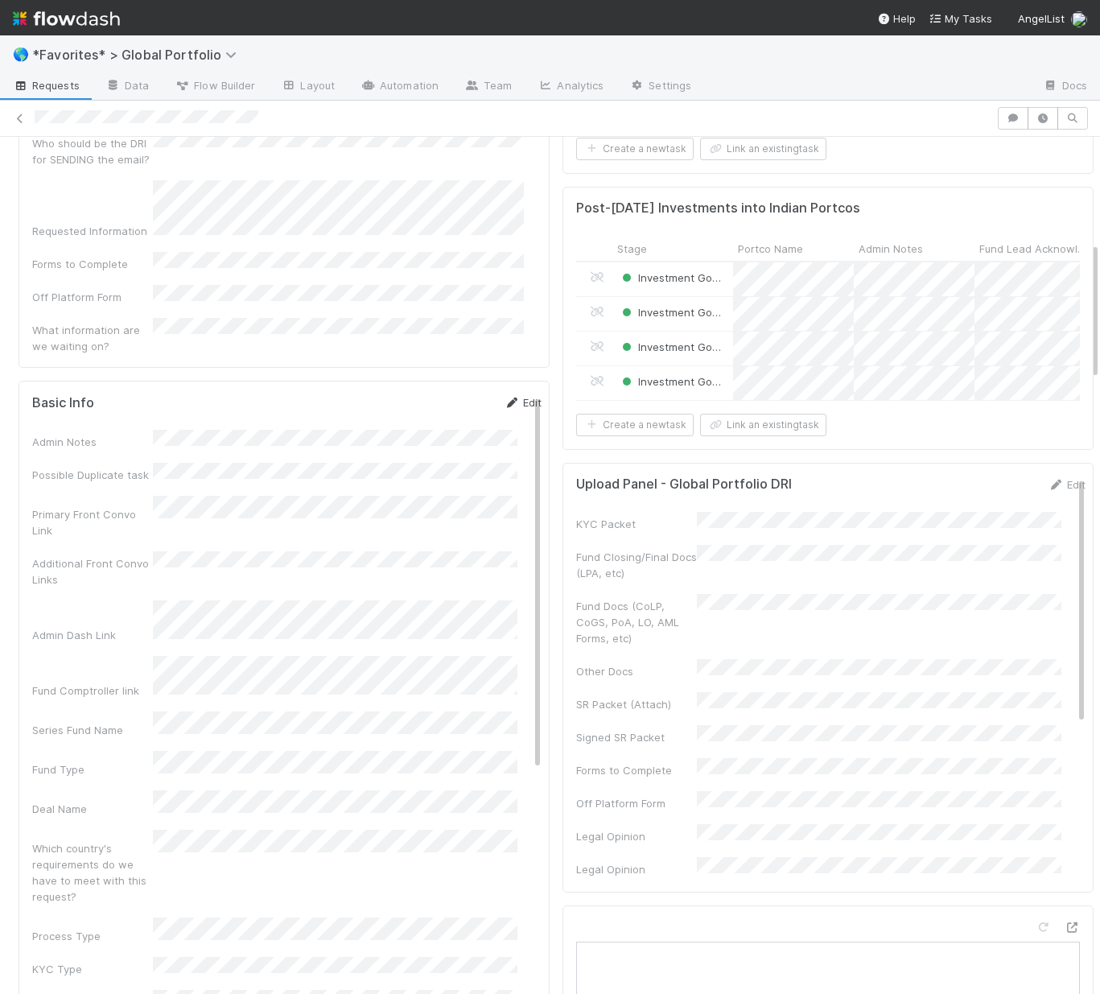
click at [504, 396] on link "Edit" at bounding box center [523, 402] width 38 height 13
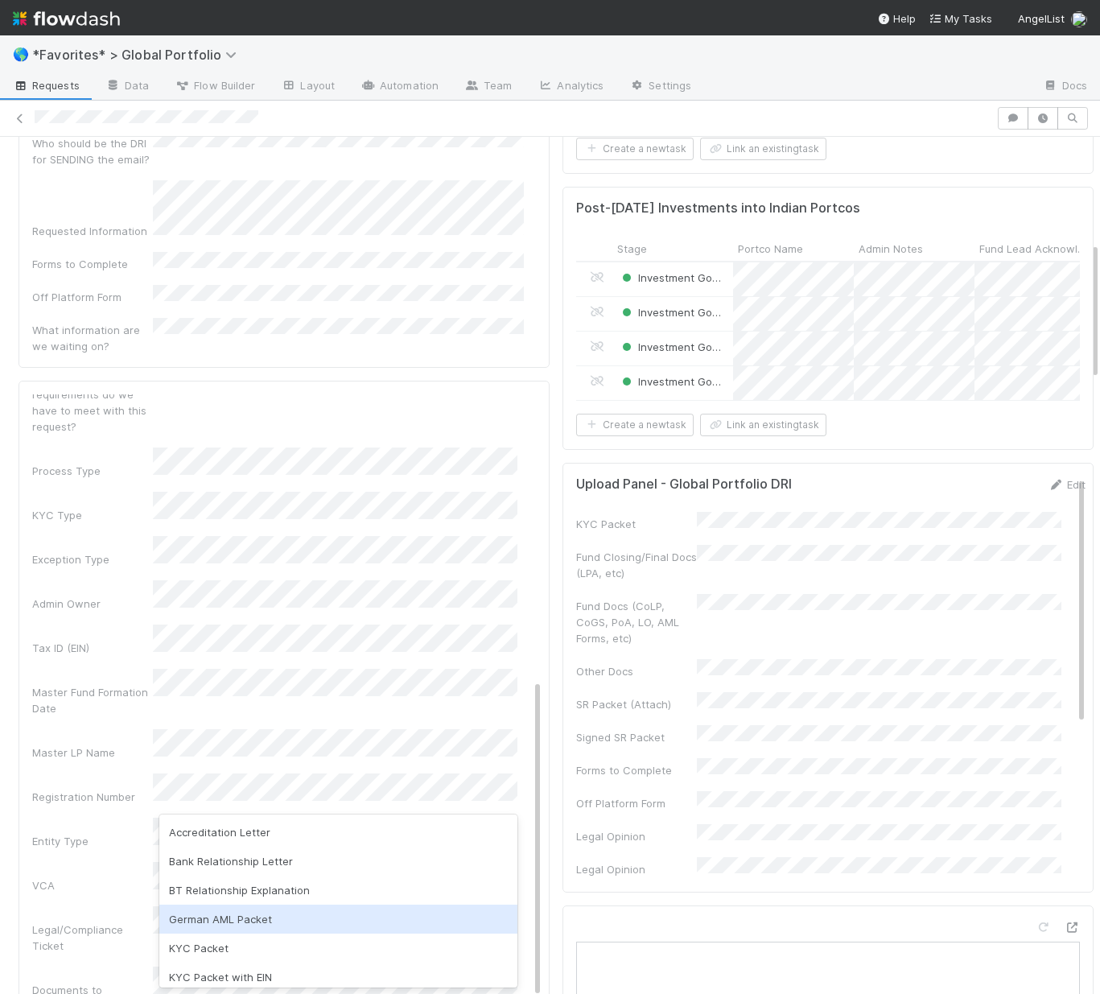
scroll to position [239, 0]
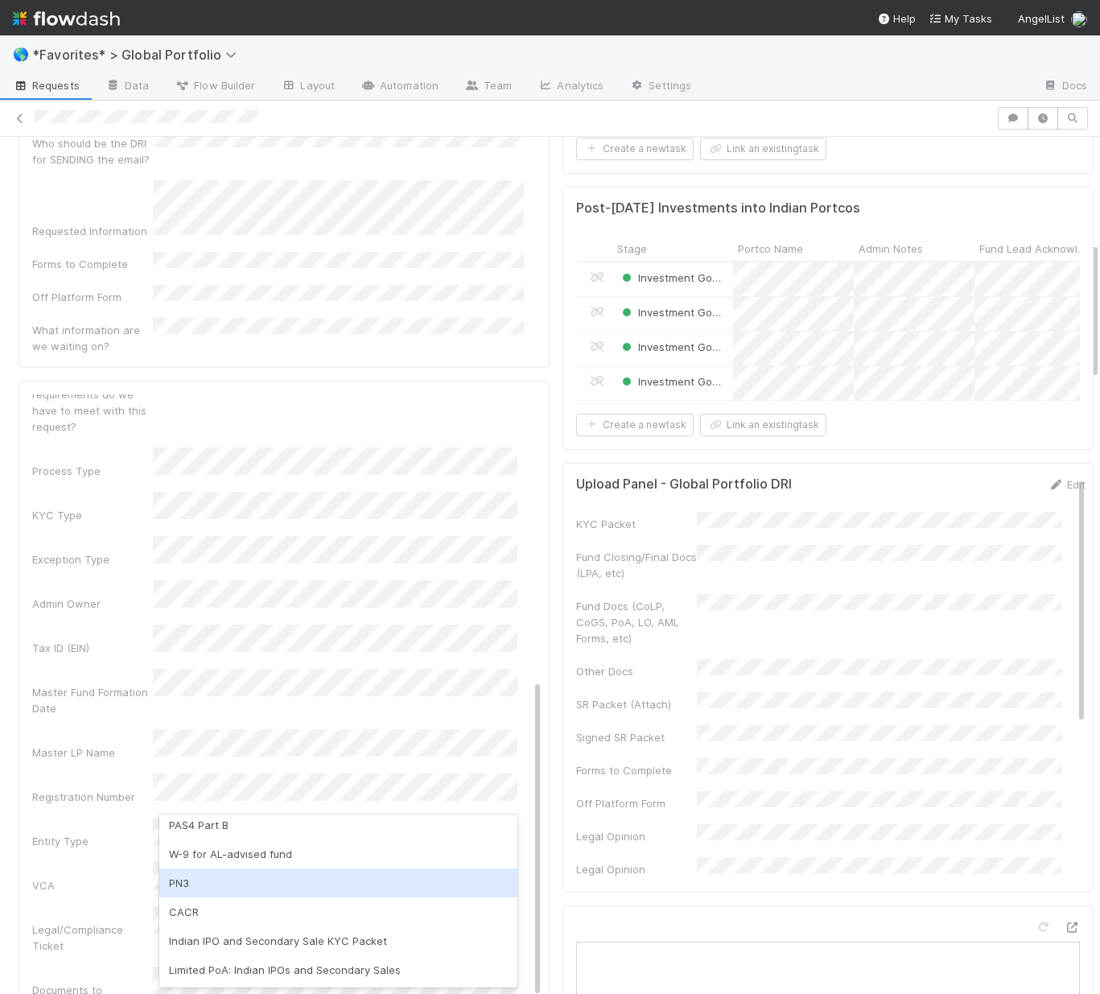
click at [225, 886] on div "PN3" at bounding box center [338, 882] width 358 height 29
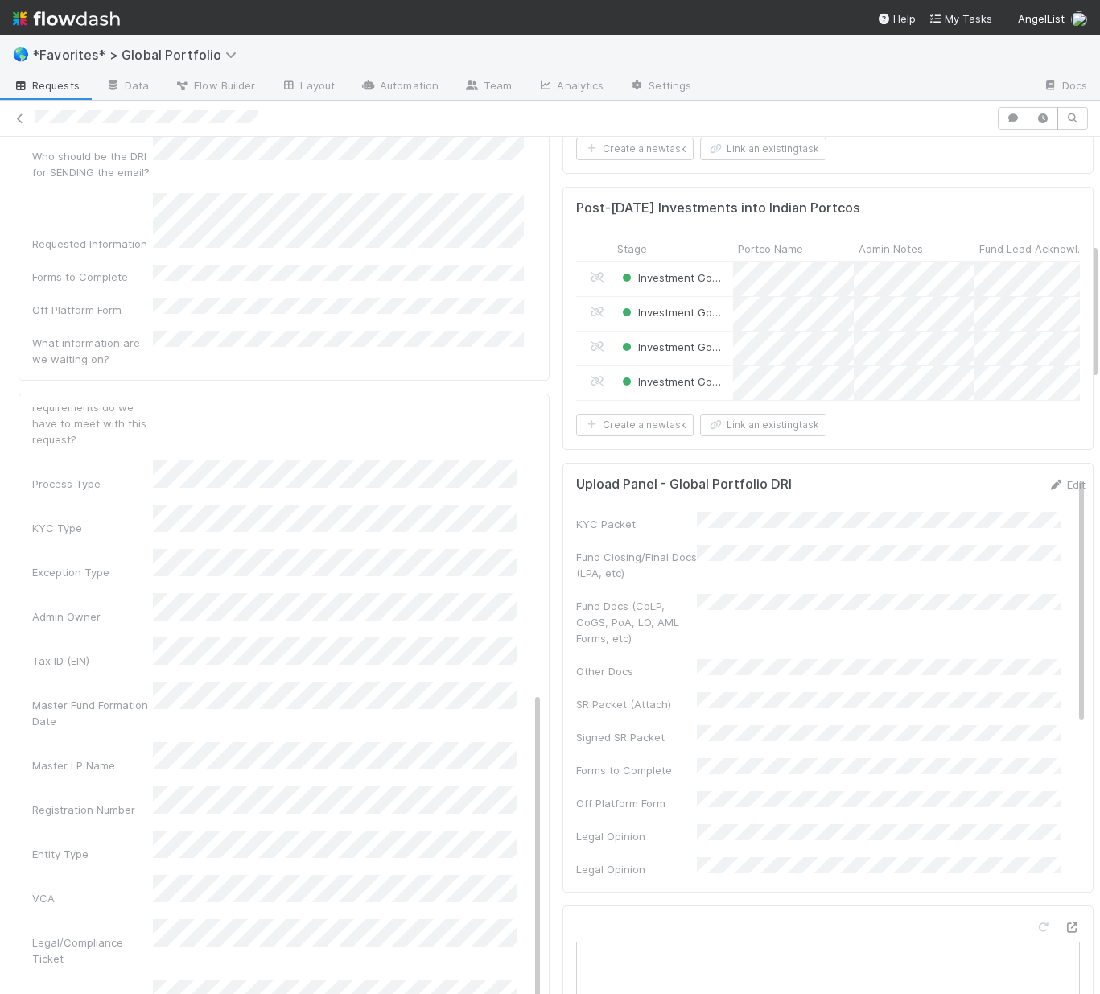
scroll to position [660, 0]
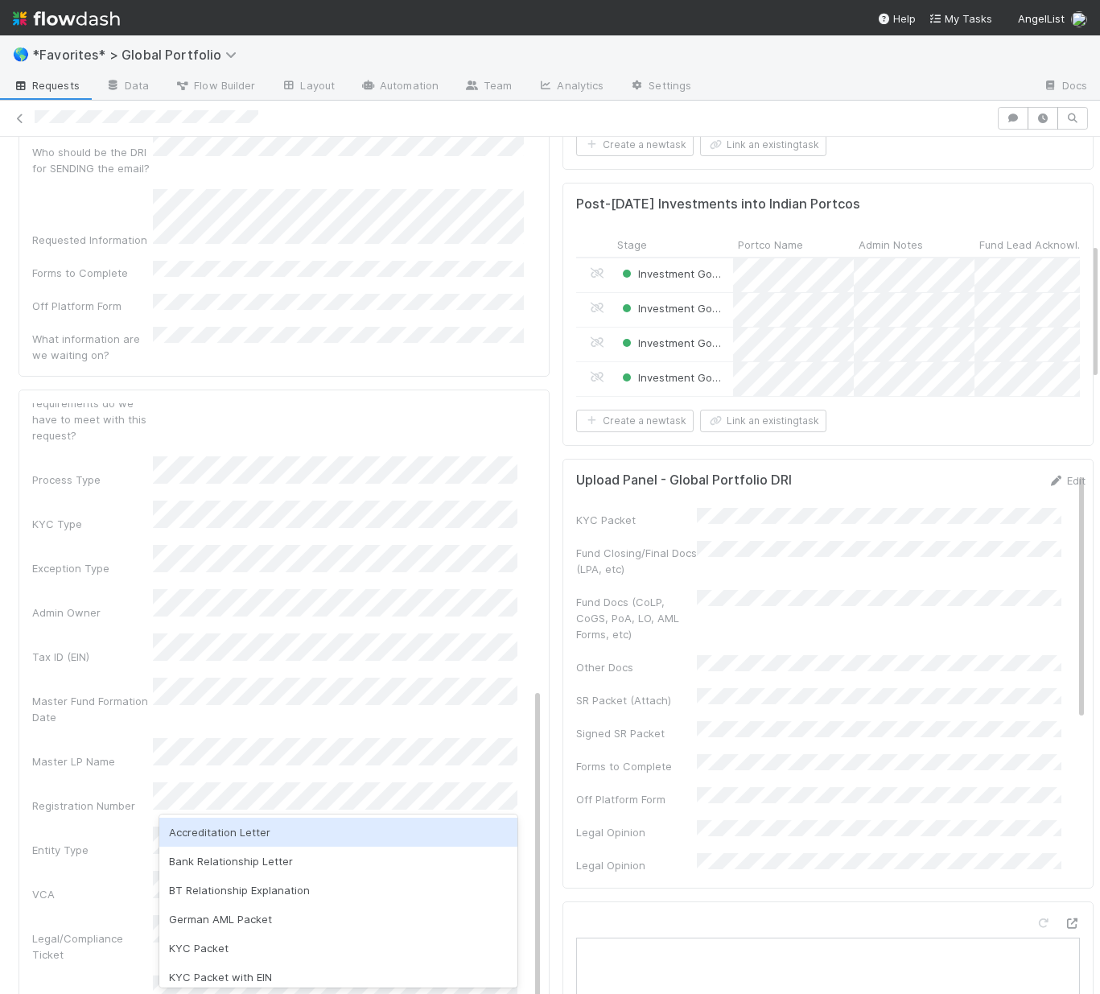
click at [56, 930] on div "Legal/Compliance Ticket" at bounding box center [92, 946] width 121 height 32
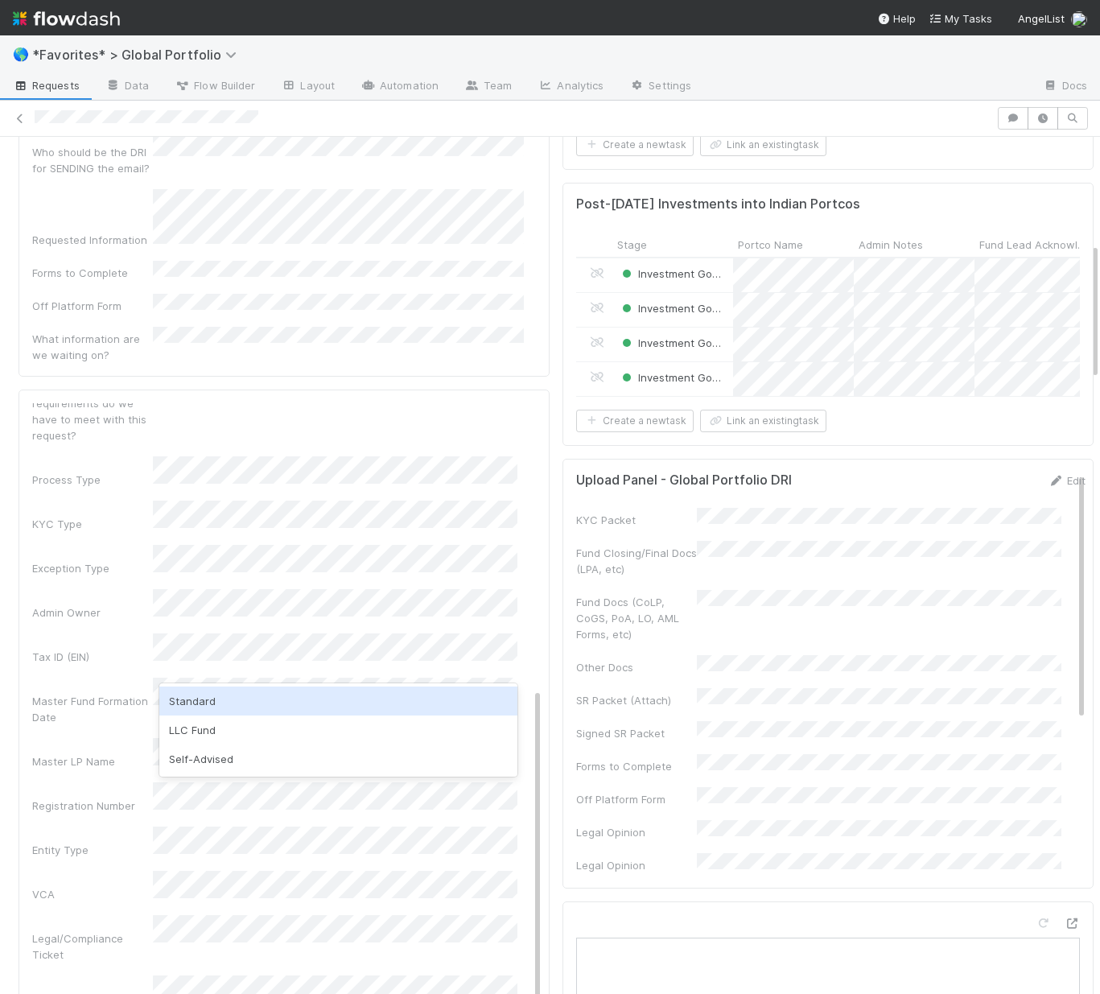
click at [207, 699] on div "Standard" at bounding box center [338, 700] width 358 height 29
drag, startPoint x: 76, startPoint y: 698, endPoint x: 80, endPoint y: 690, distance: 8.3
click at [76, 886] on div "VCA" at bounding box center [92, 894] width 121 height 16
click at [113, 693] on div "Master Fund Formation Date" at bounding box center [92, 709] width 121 height 32
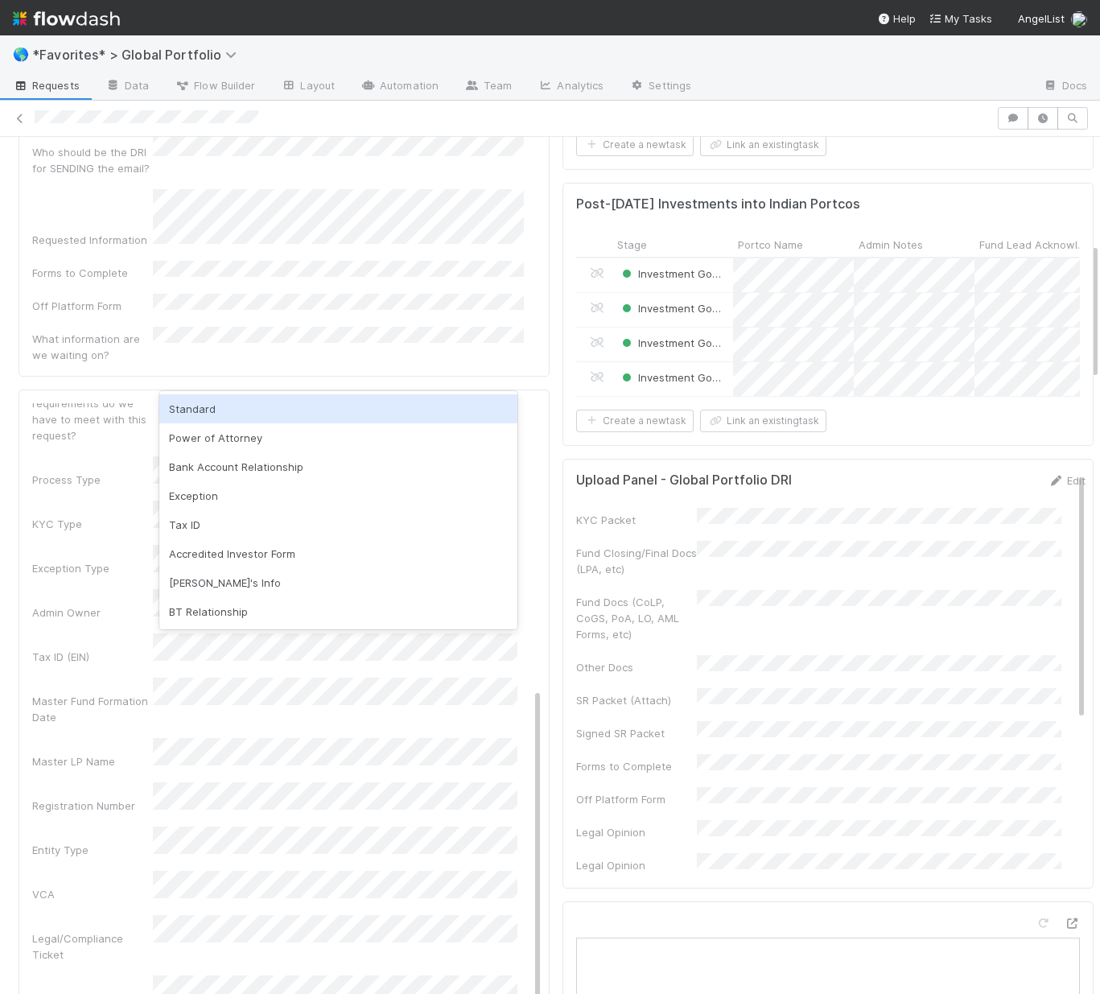
click at [253, 414] on div "Standard" at bounding box center [338, 408] width 358 height 29
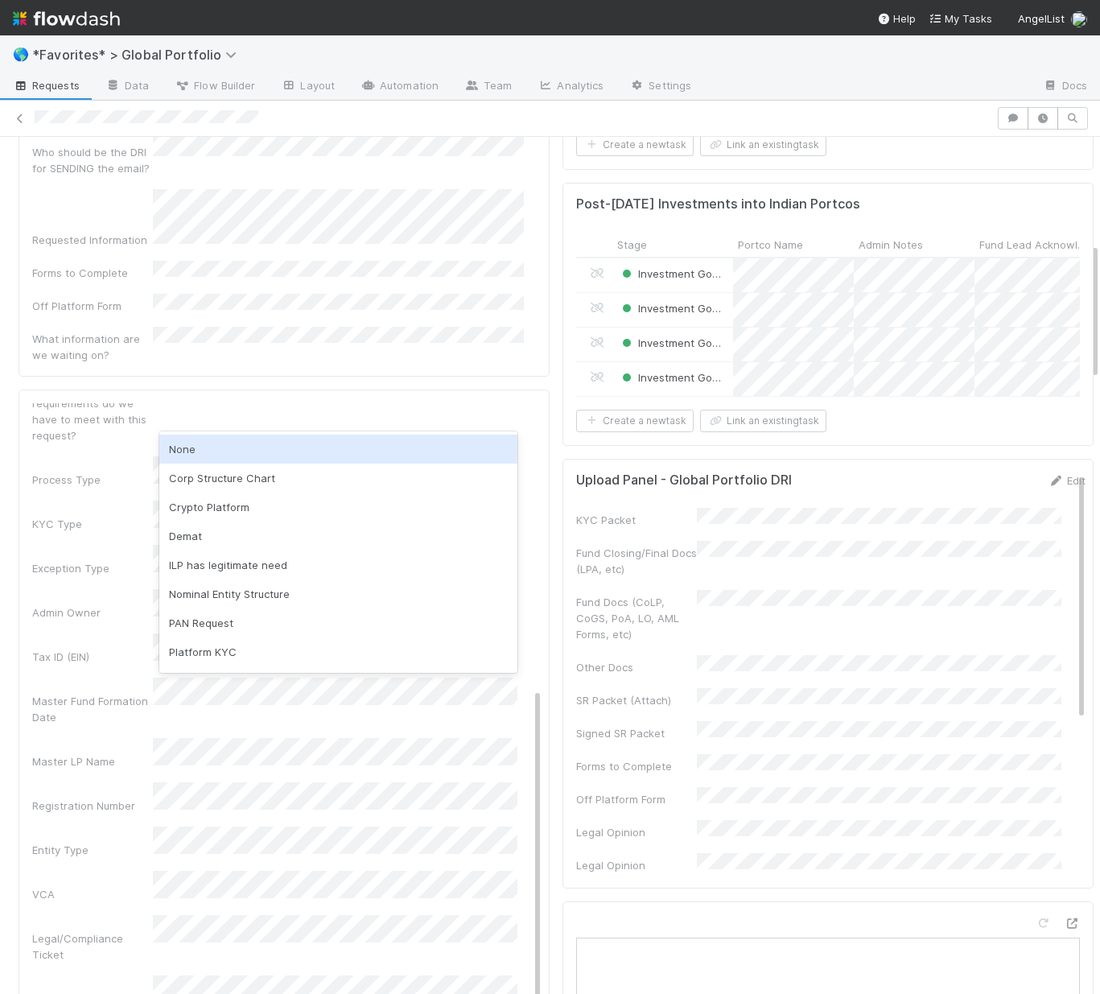
click at [211, 455] on div "None" at bounding box center [338, 449] width 358 height 29
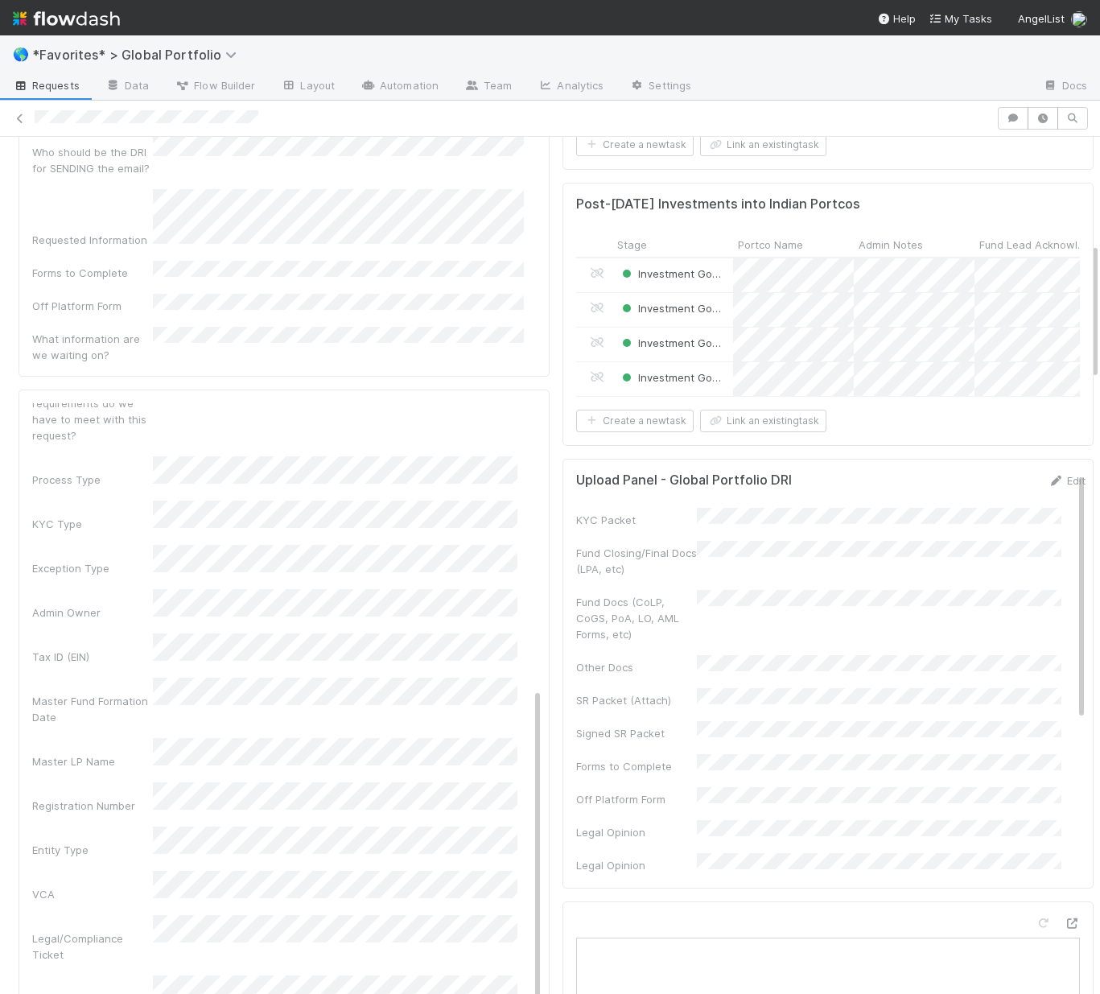
click at [100, 693] on div "Master Fund Formation Date" at bounding box center [92, 709] width 121 height 32
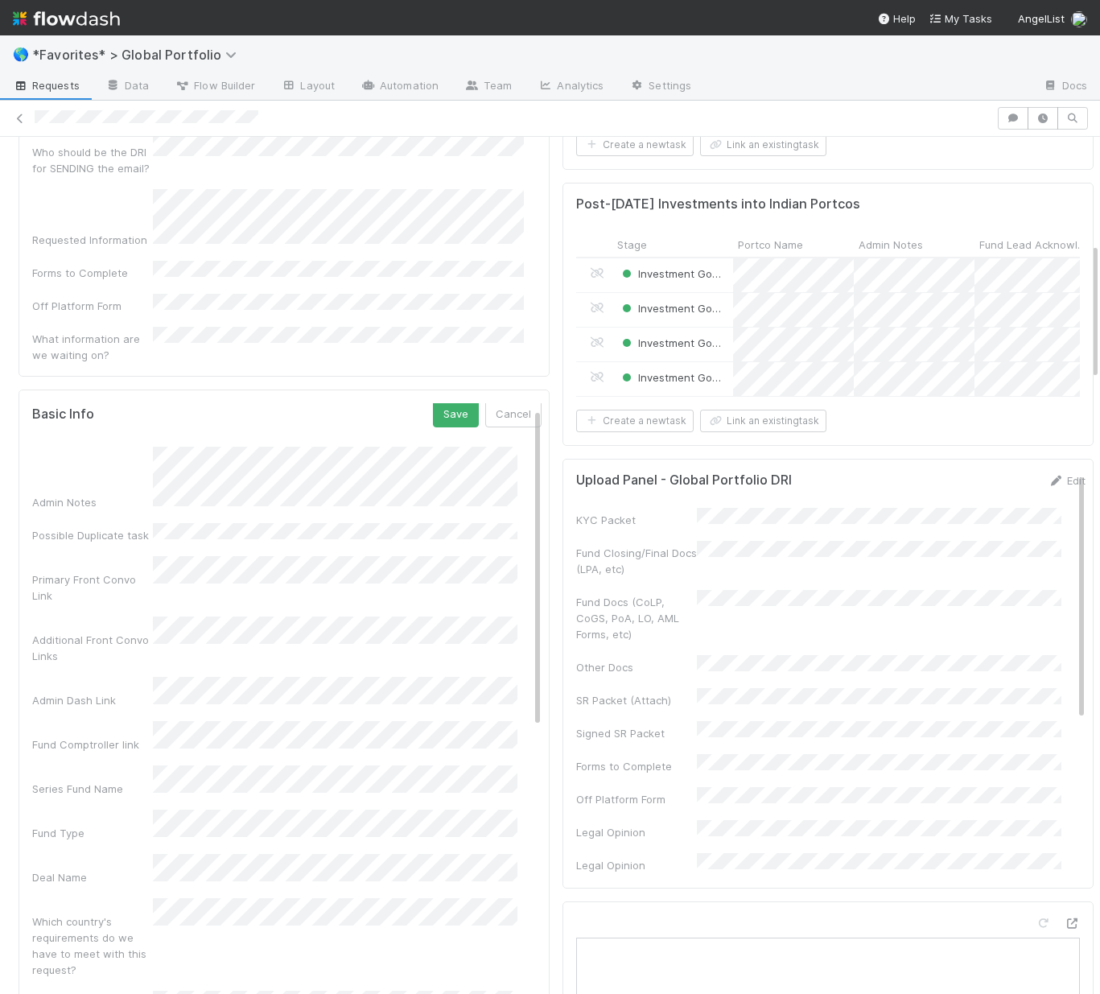
scroll to position [0, 0]
click at [433, 403] on button "Save" at bounding box center [456, 416] width 46 height 27
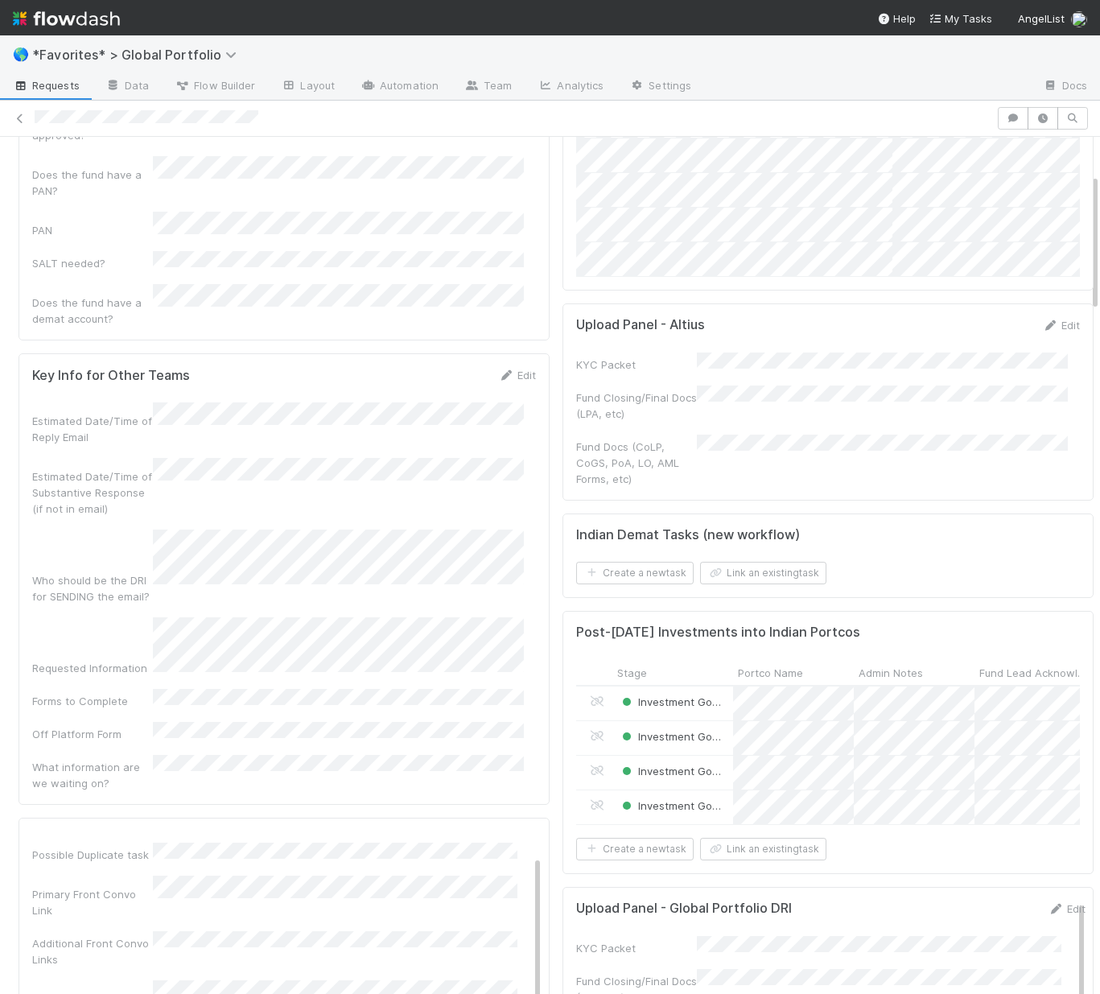
scroll to position [154, 0]
click at [763, 571] on button "Link an existing task" at bounding box center [763, 573] width 126 height 23
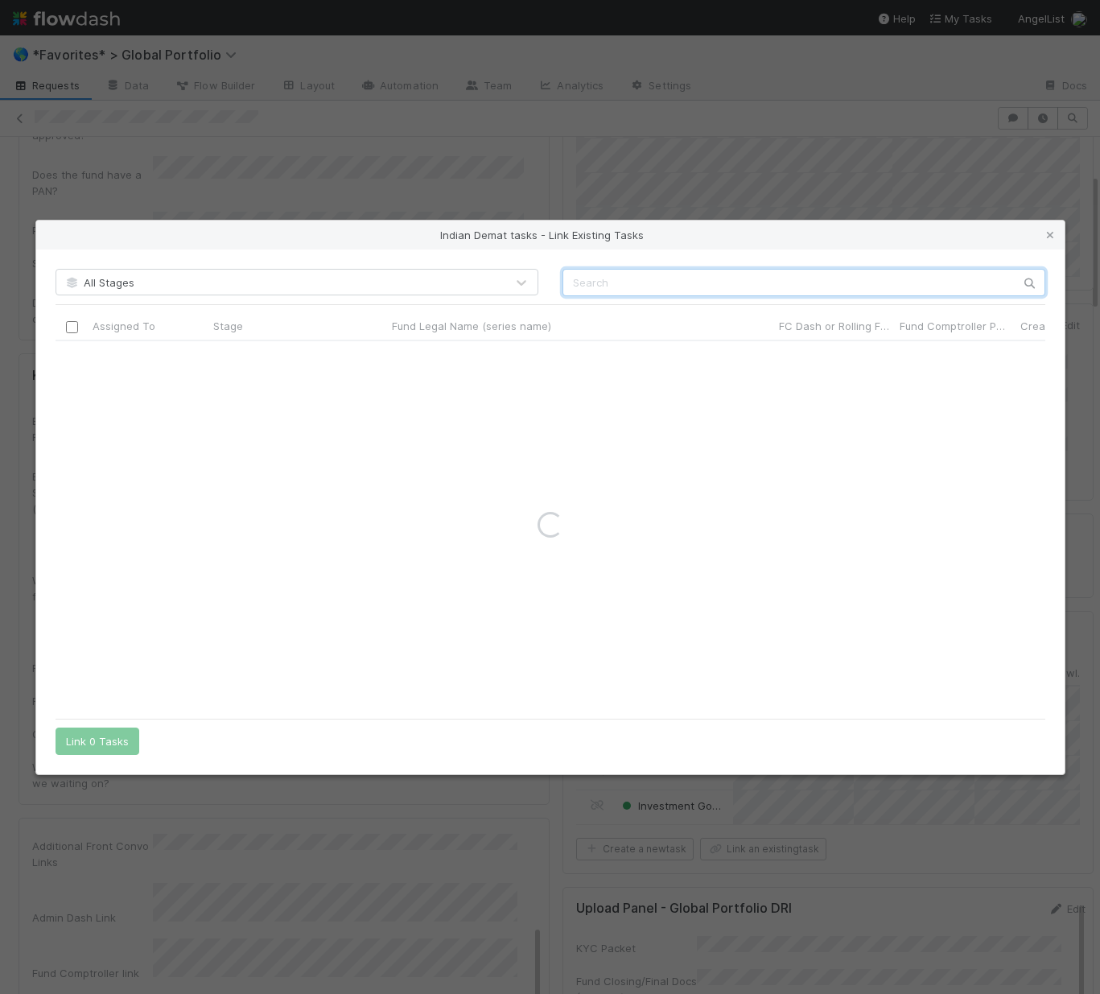
click at [799, 290] on input "text" at bounding box center [803, 282] width 483 height 27
paste input "Fund I, a series of Anmol Maini Ventures, LP"
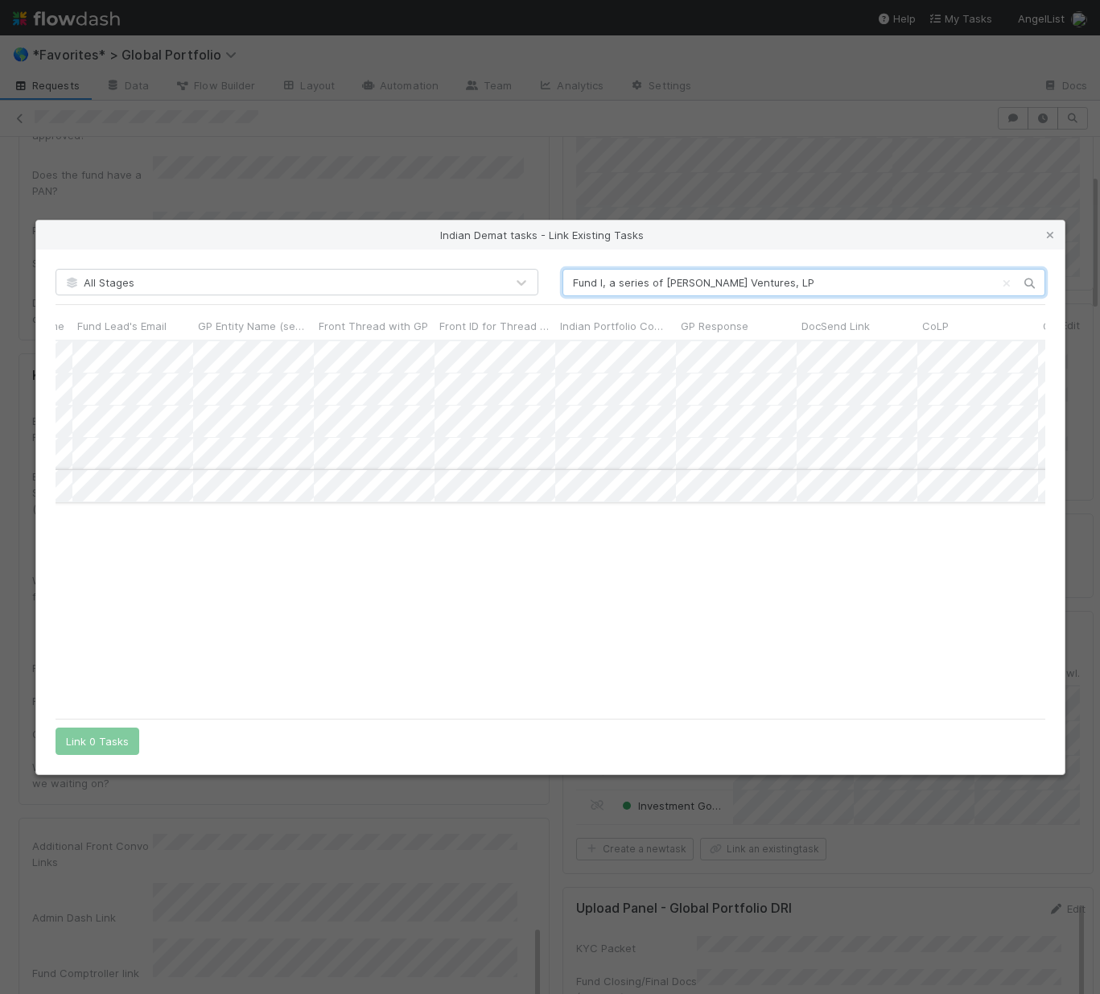
scroll to position [0, 1667]
type input "Fund I, a series of Anmol Maini Ventures, LP"
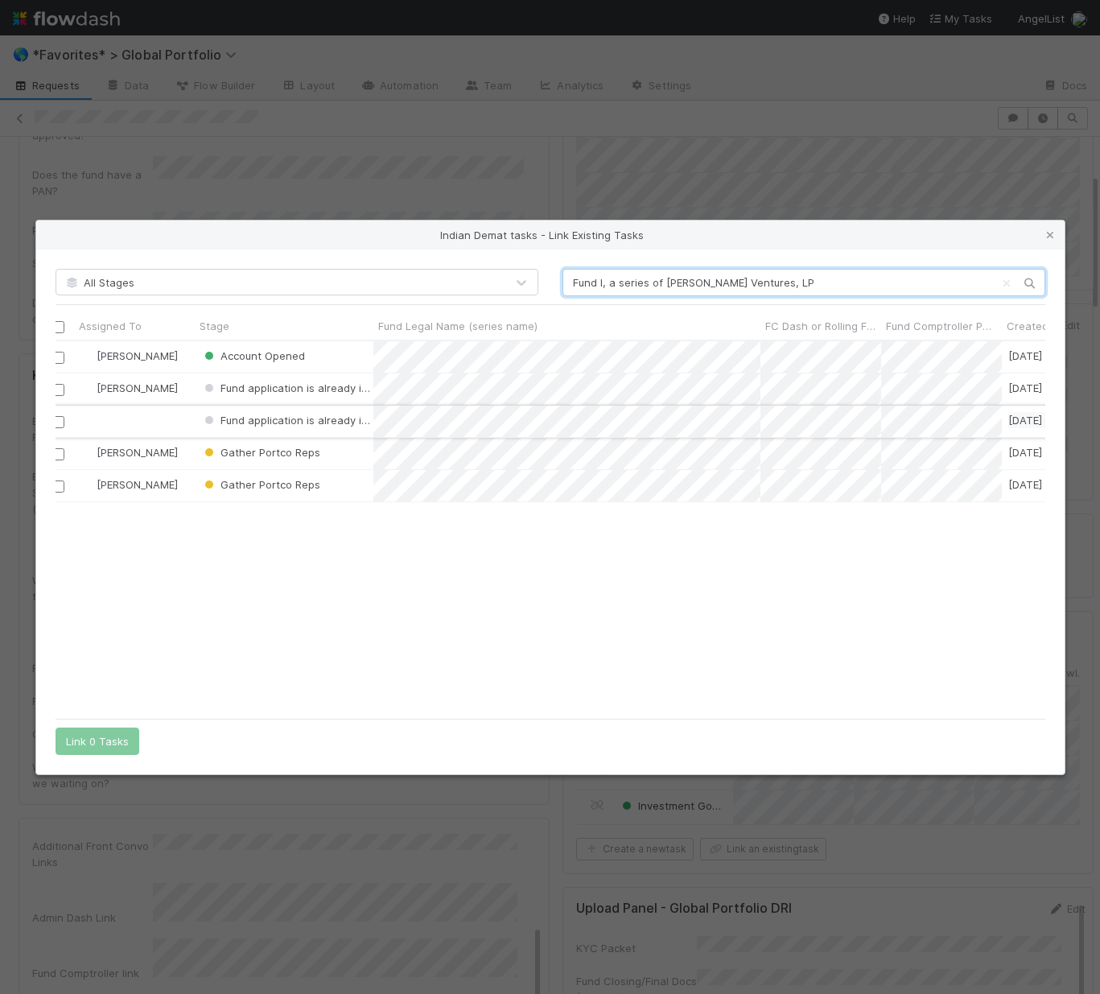
scroll to position [0, 0]
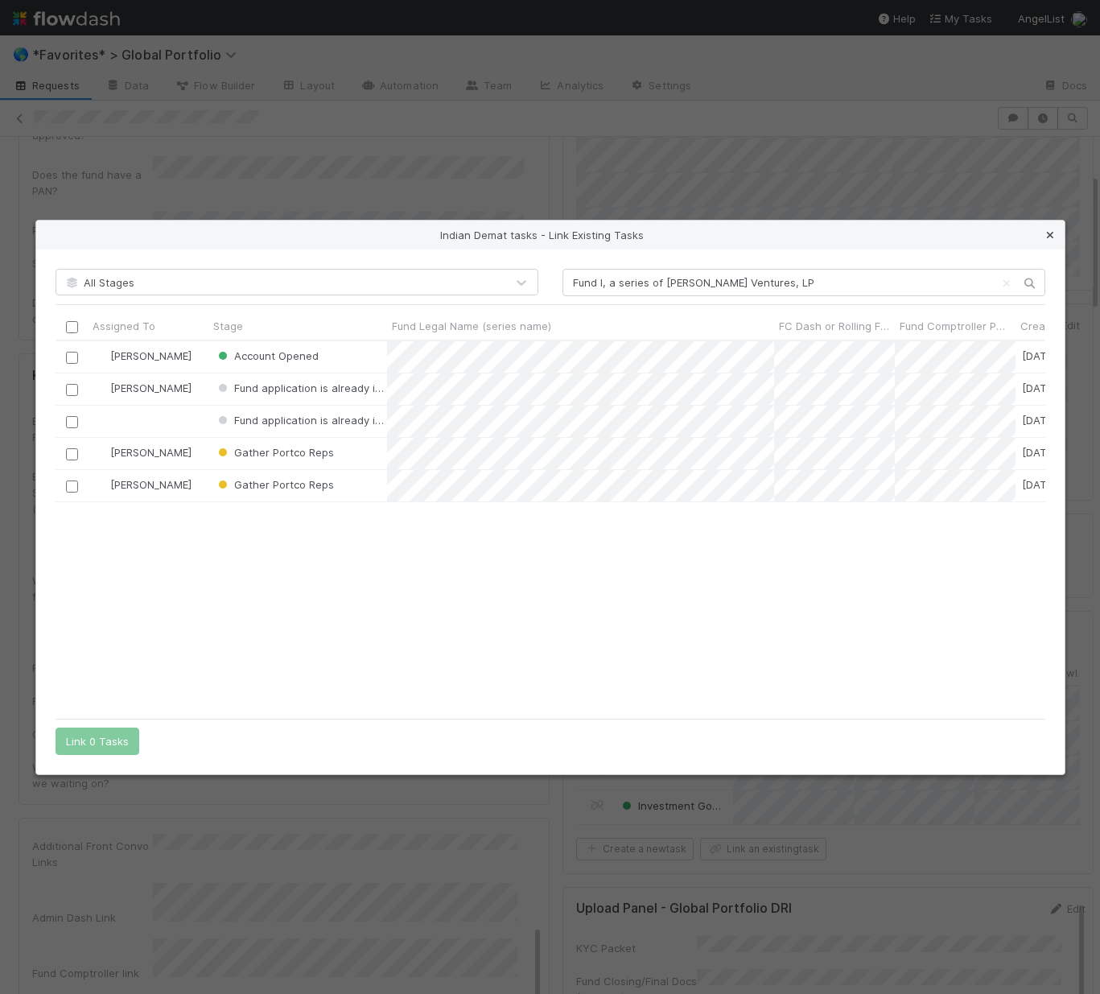
click at [1052, 237] on icon at bounding box center [1050, 235] width 16 height 10
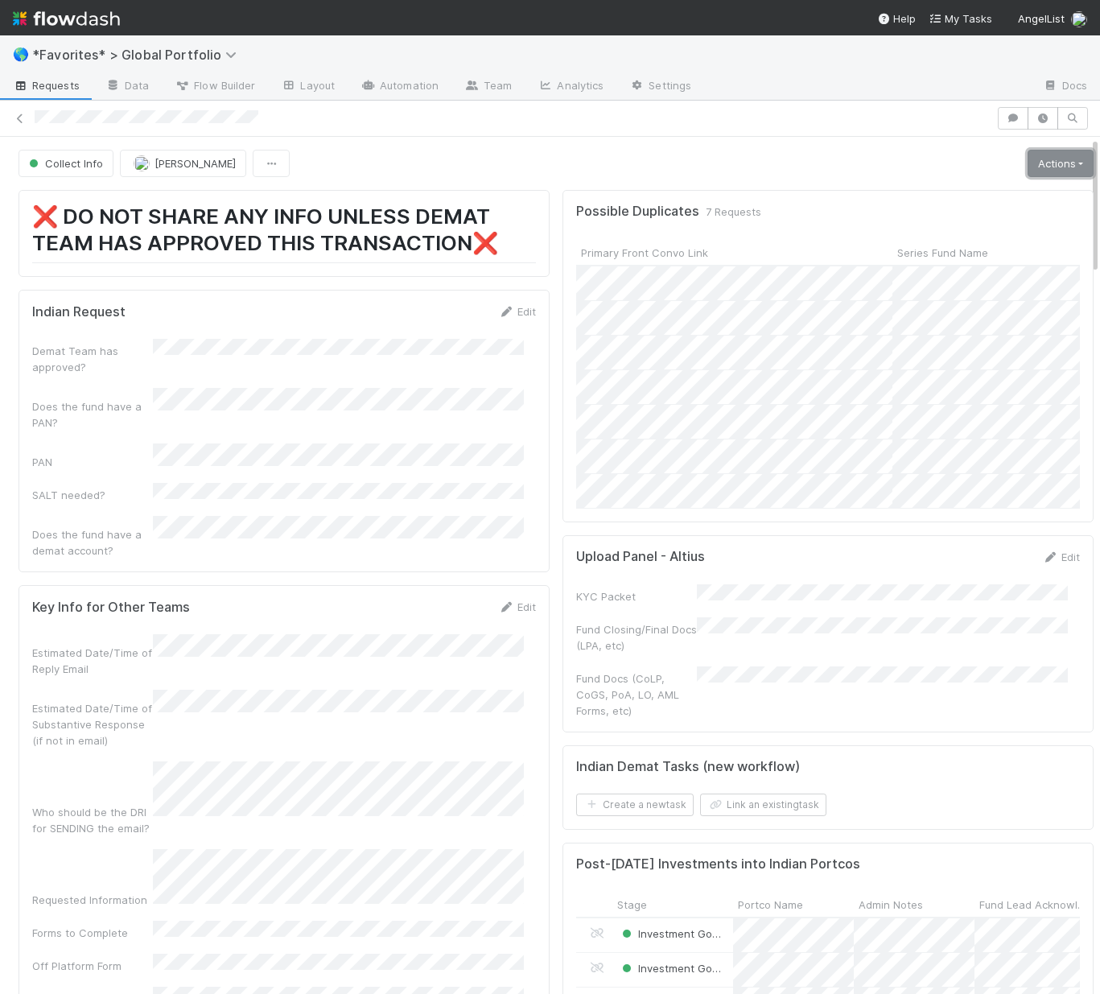
click at [1028, 159] on link "Actions" at bounding box center [1061, 163] width 66 height 27
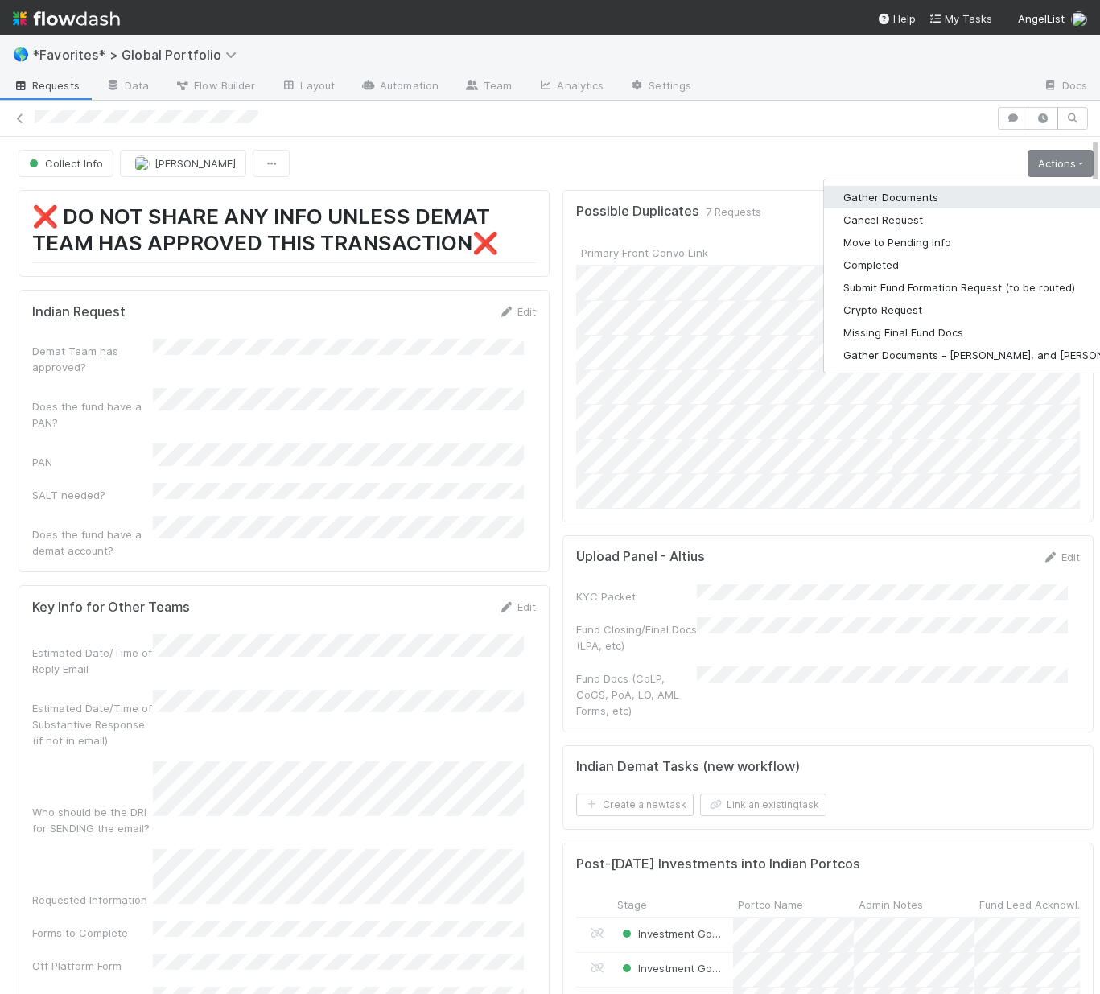
click at [857, 203] on button "Gather Documents" at bounding box center [992, 197] width 336 height 23
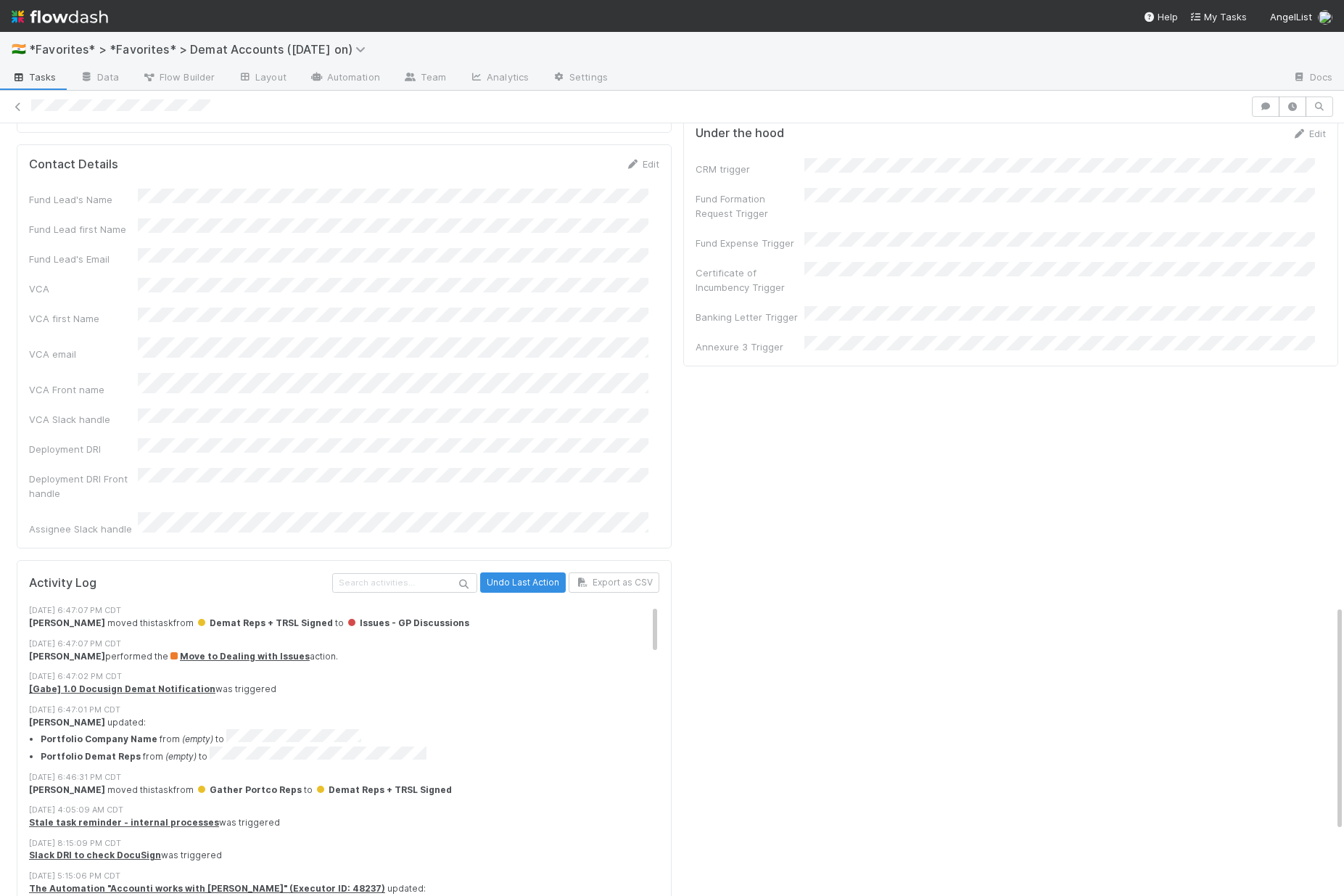
scroll to position [1188, 0]
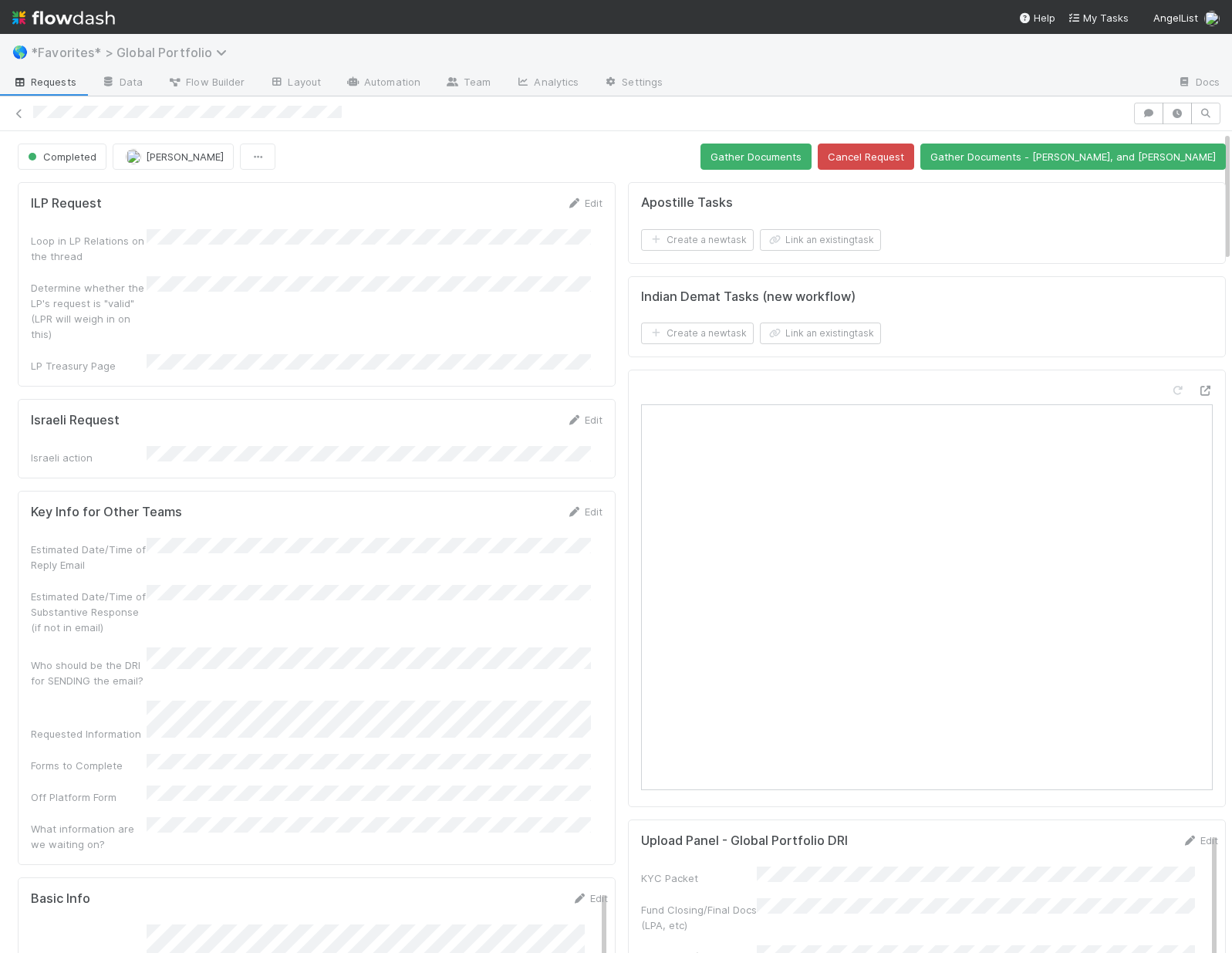
click at [93, 51] on span "*Favorites* > Global Portfolio" at bounding box center [132, 53] width 203 height 15
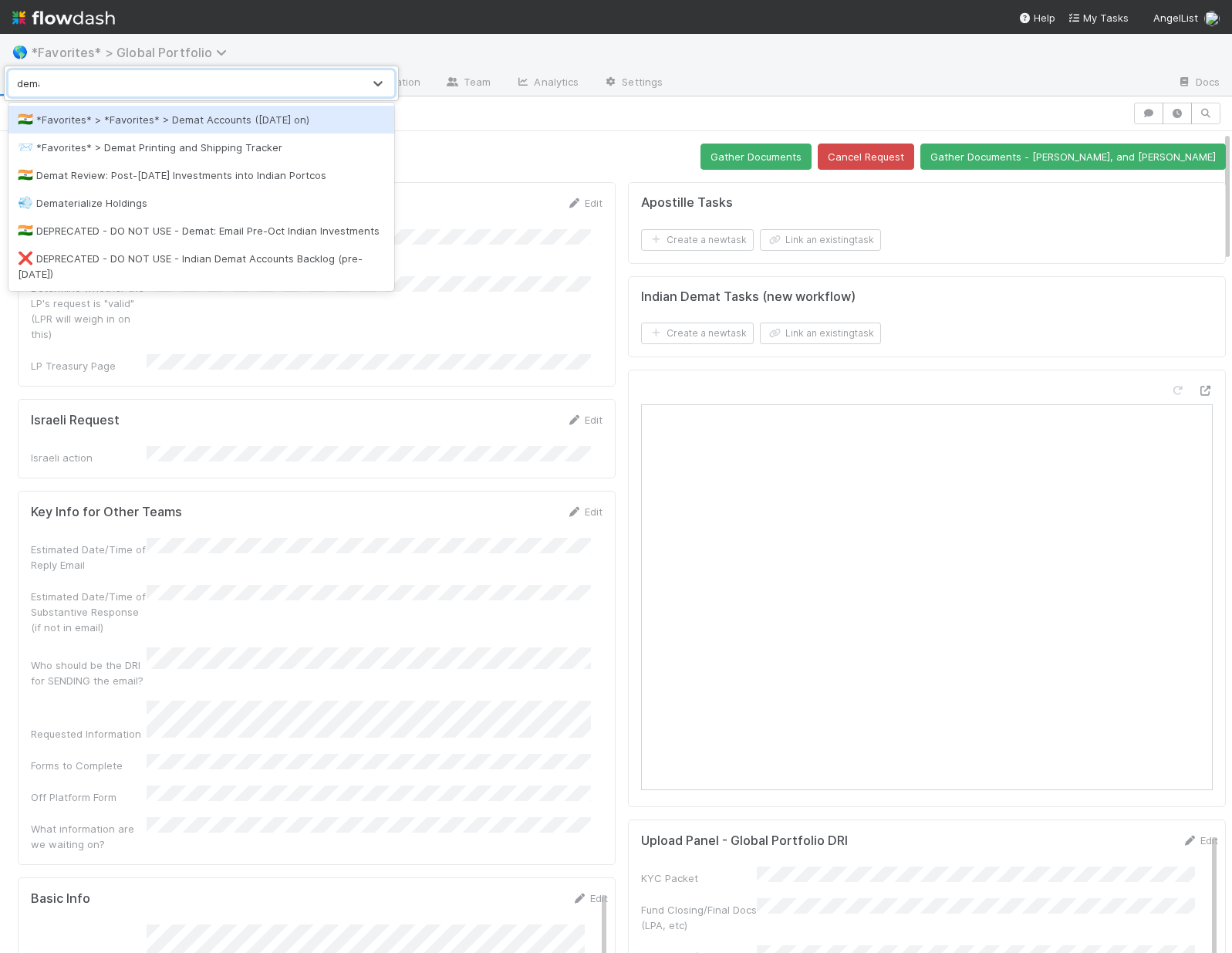
type input "demat"
click at [93, 121] on div "🇮🇳 *Favorites* > *Favorites* > Demat Accounts ([DATE] on)" at bounding box center [201, 120] width 367 height 15
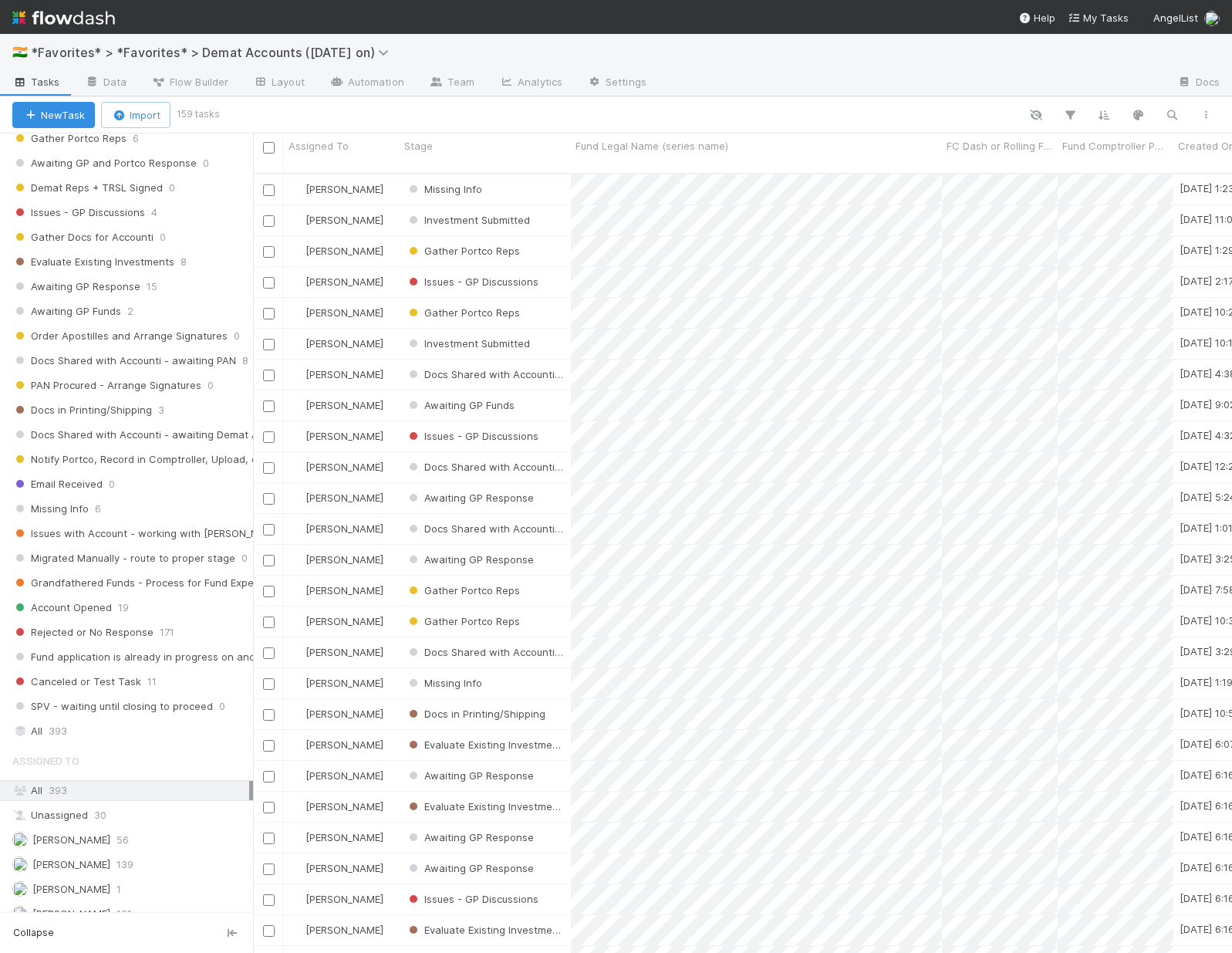
scroll to position [317, 0]
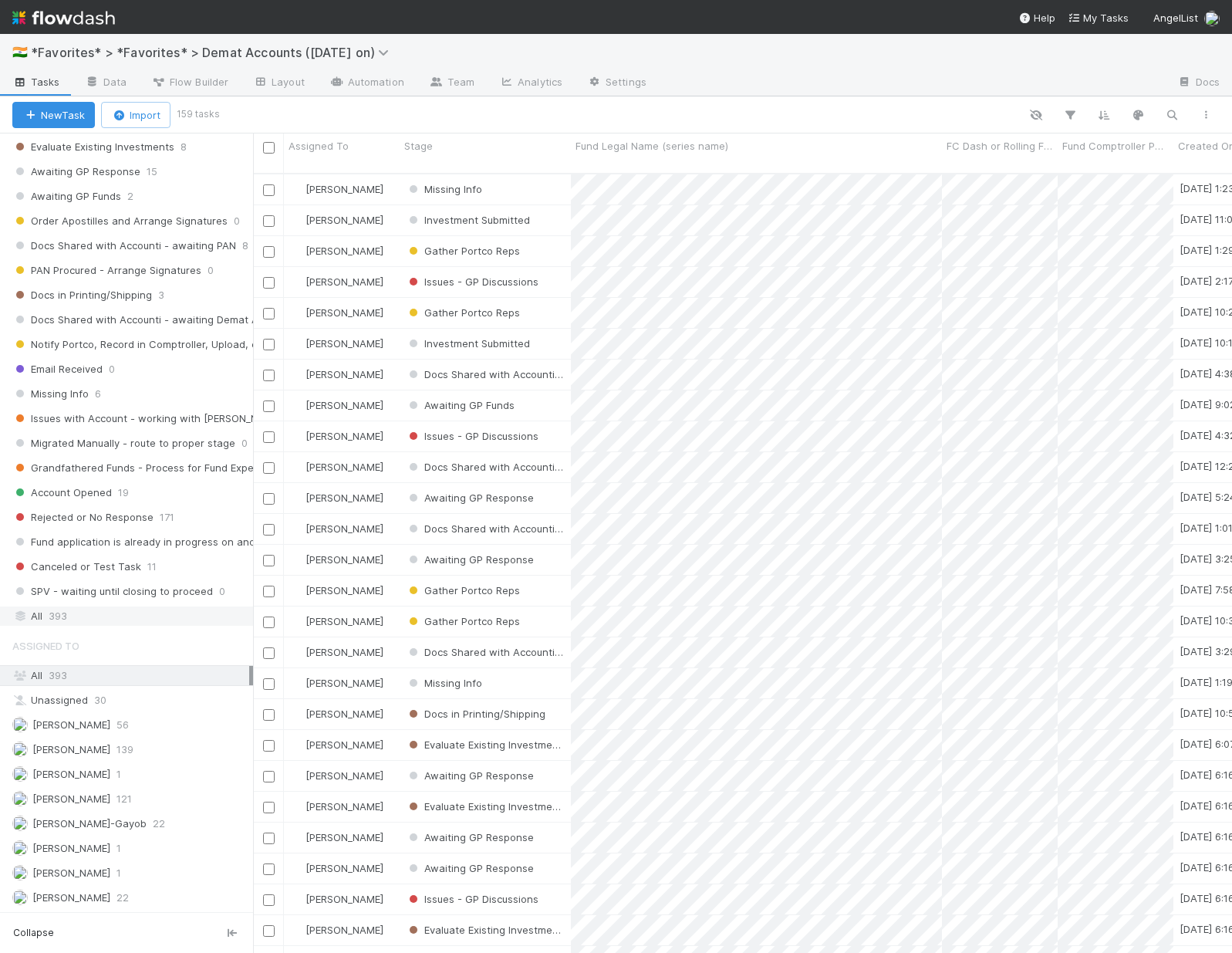
click at [69, 623] on div "All 393" at bounding box center [130, 616] width 237 height 19
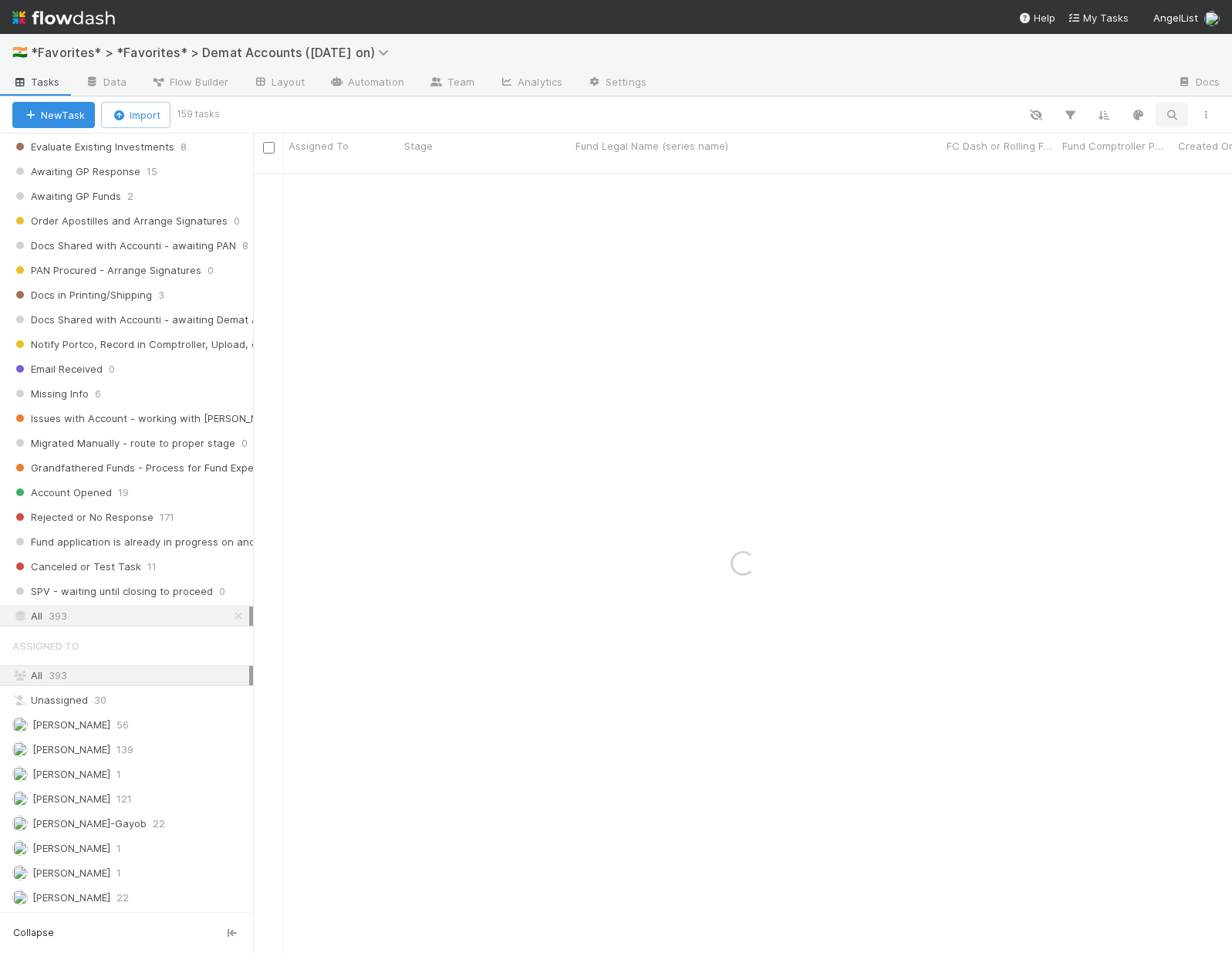
click at [1174, 108] on icon "button" at bounding box center [1172, 115] width 15 height 13
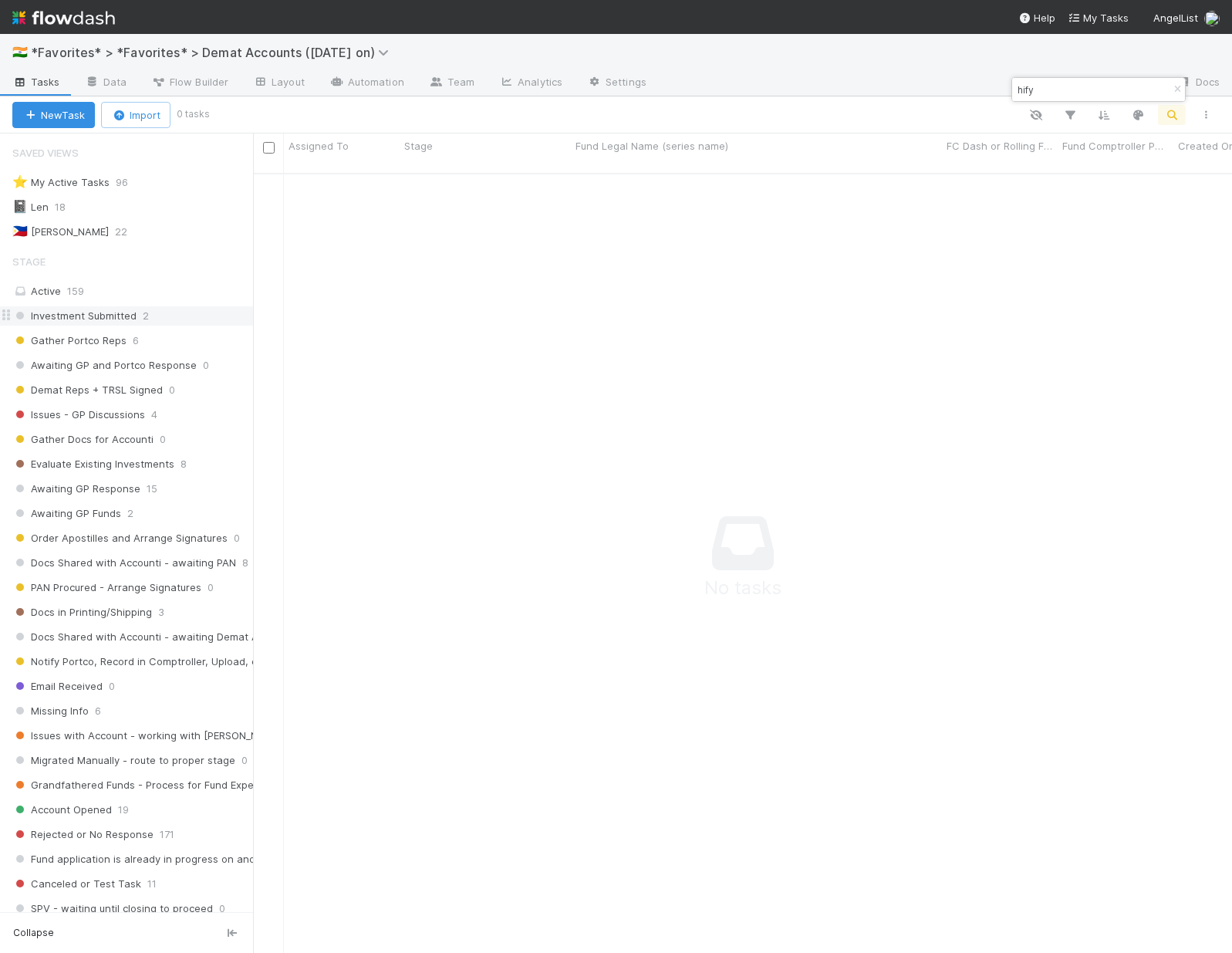
type input "hify"
click at [121, 314] on span "Investment Submitted" at bounding box center [75, 315] width 125 height 19
click at [1181, 91] on icon "button" at bounding box center [1177, 90] width 15 height 10
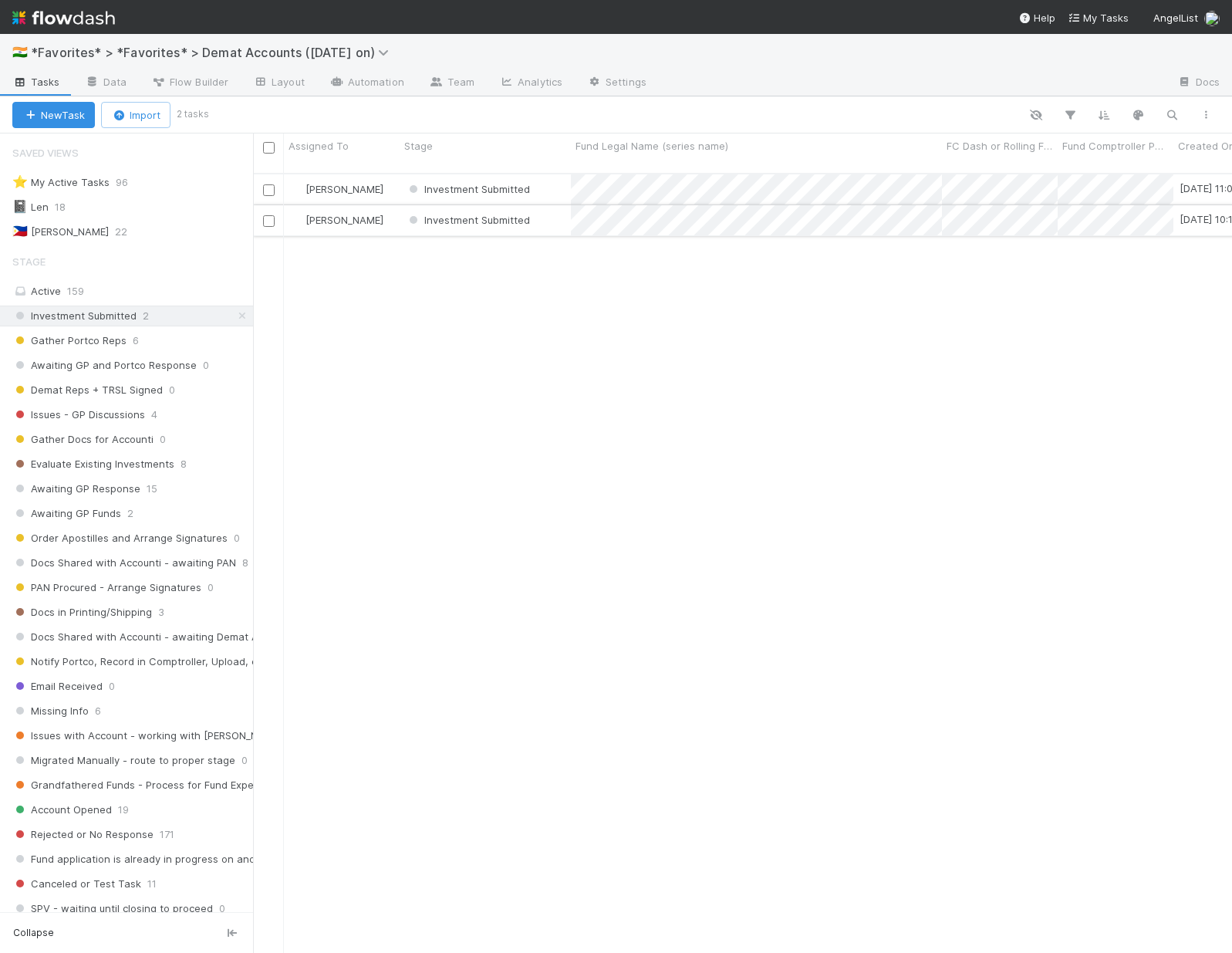
scroll to position [780, 967]
click at [75, 342] on span "Gather Portco Reps" at bounding box center [69, 340] width 114 height 19
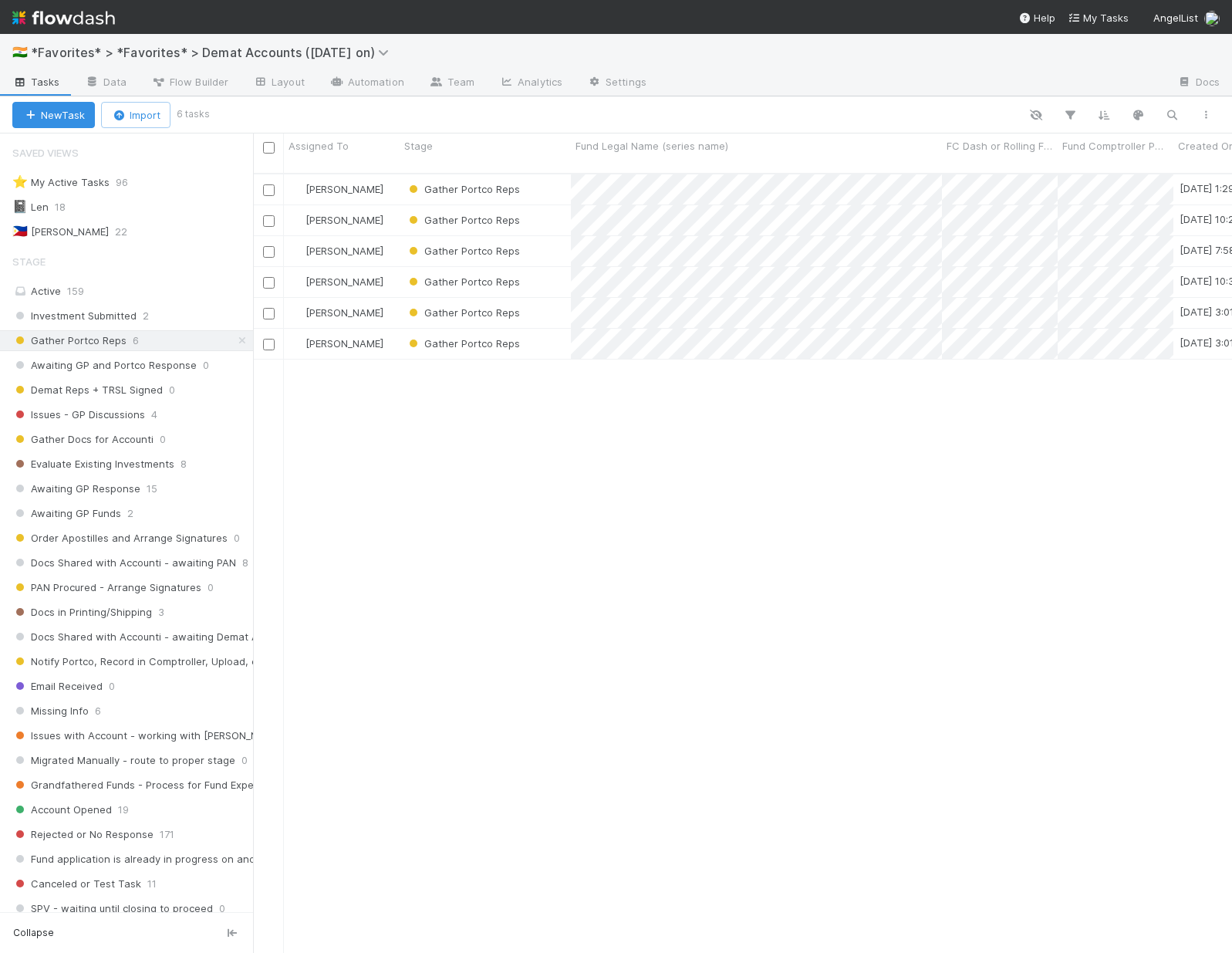
scroll to position [780, 967]
click at [521, 178] on div "Gather Portco Reps" at bounding box center [485, 189] width 172 height 30
click at [539, 205] on div "Gather Portco Reps" at bounding box center [485, 220] width 172 height 30
click at [535, 237] on div "Gather Portco Reps" at bounding box center [485, 250] width 172 height 30
click at [546, 275] on div "Gather Portco Reps" at bounding box center [485, 281] width 172 height 30
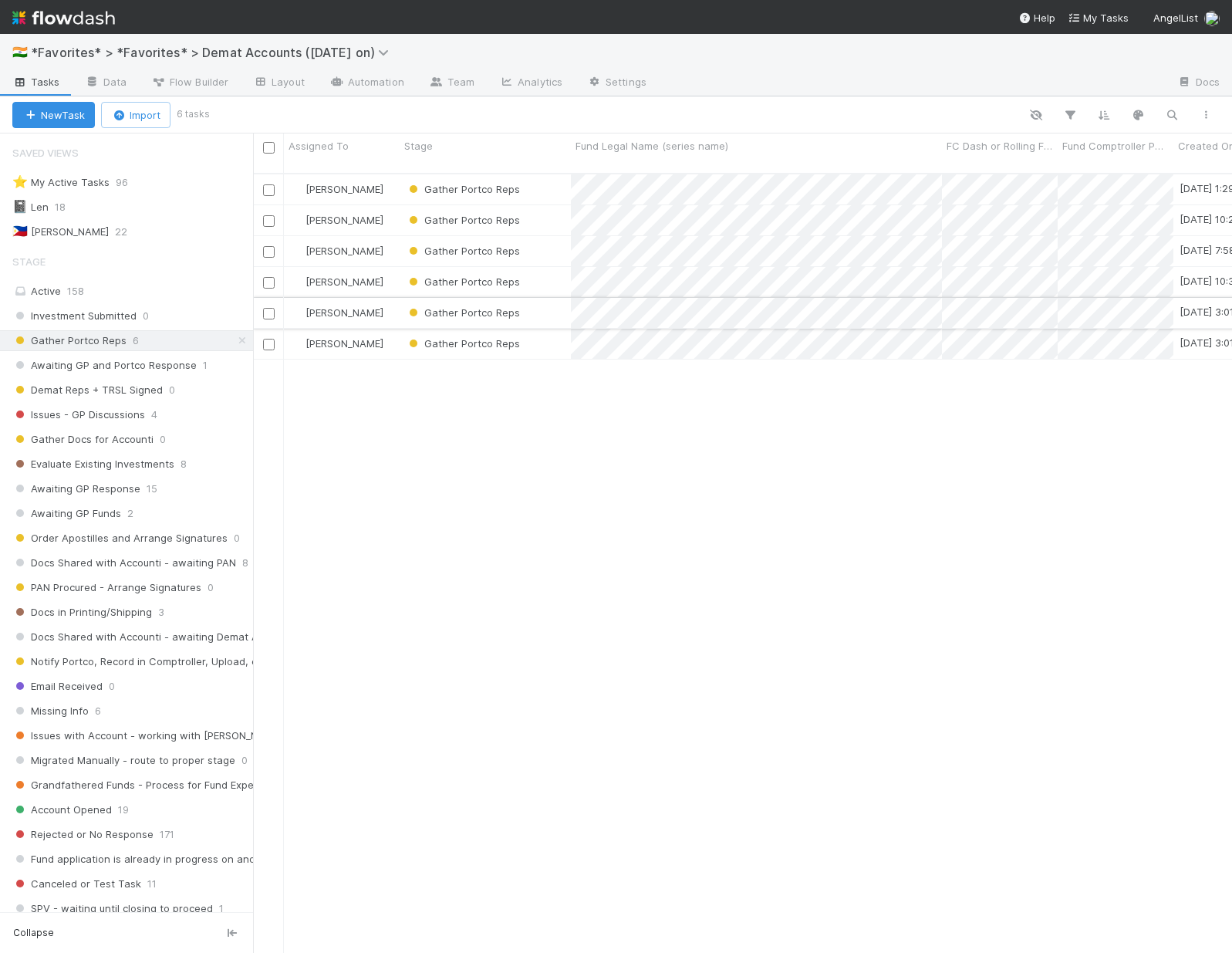
click at [553, 303] on div "Gather Portco Reps" at bounding box center [485, 313] width 172 height 30
click at [558, 329] on div "Gather Portco Reps" at bounding box center [485, 343] width 172 height 30
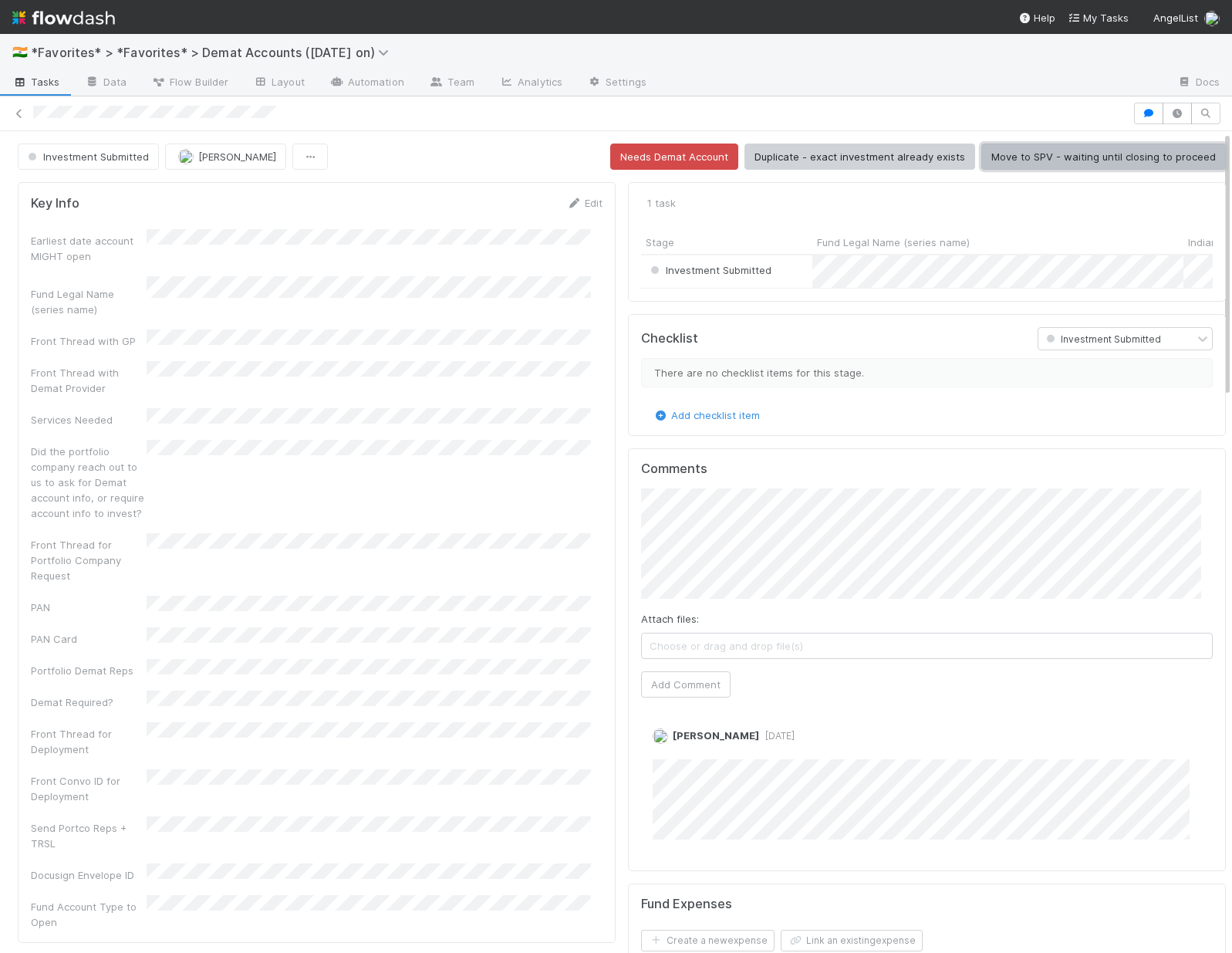
click at [1104, 160] on button "Move to SPV - waiting until closing to proceed" at bounding box center [1104, 156] width 244 height 26
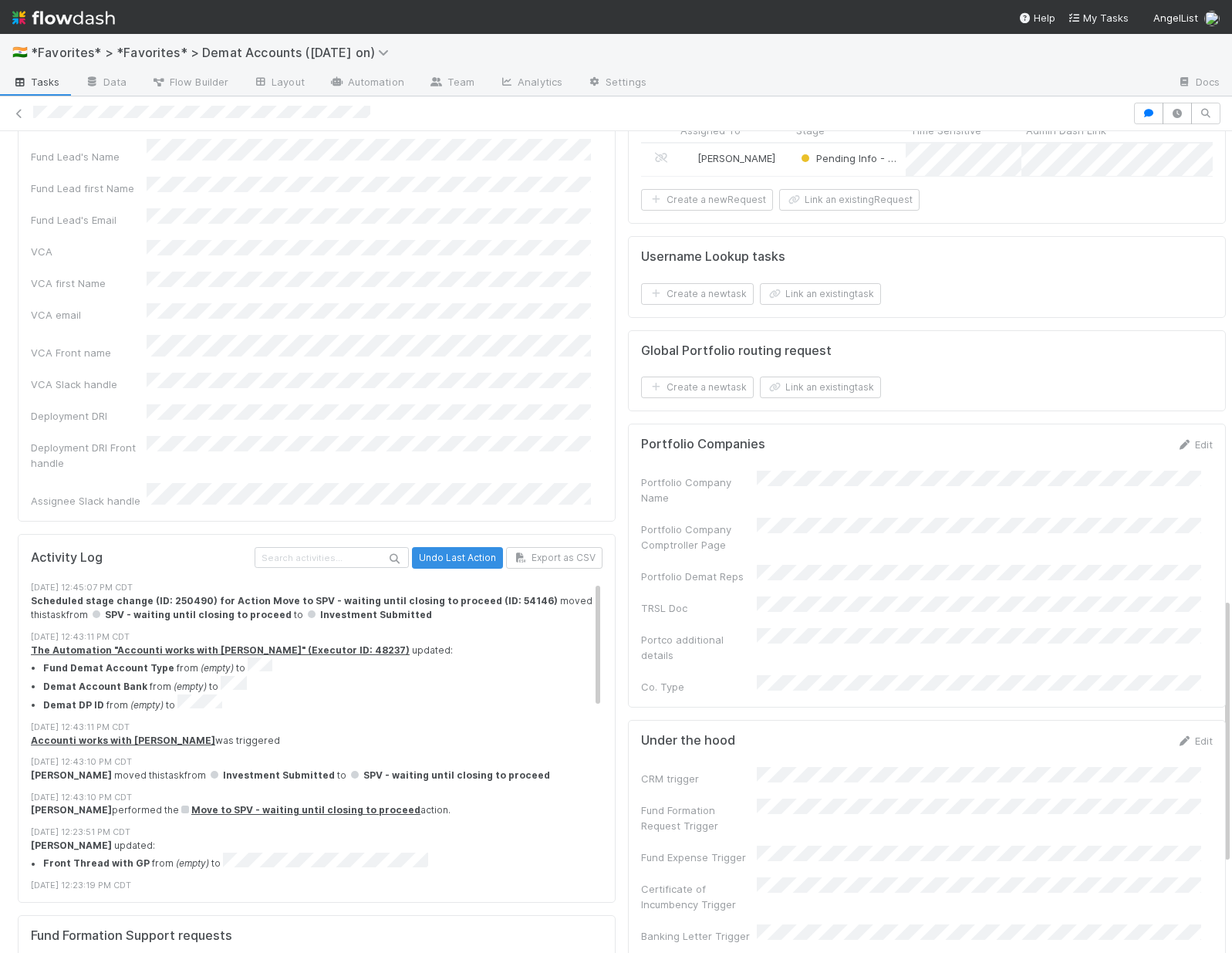
scroll to position [1579, 0]
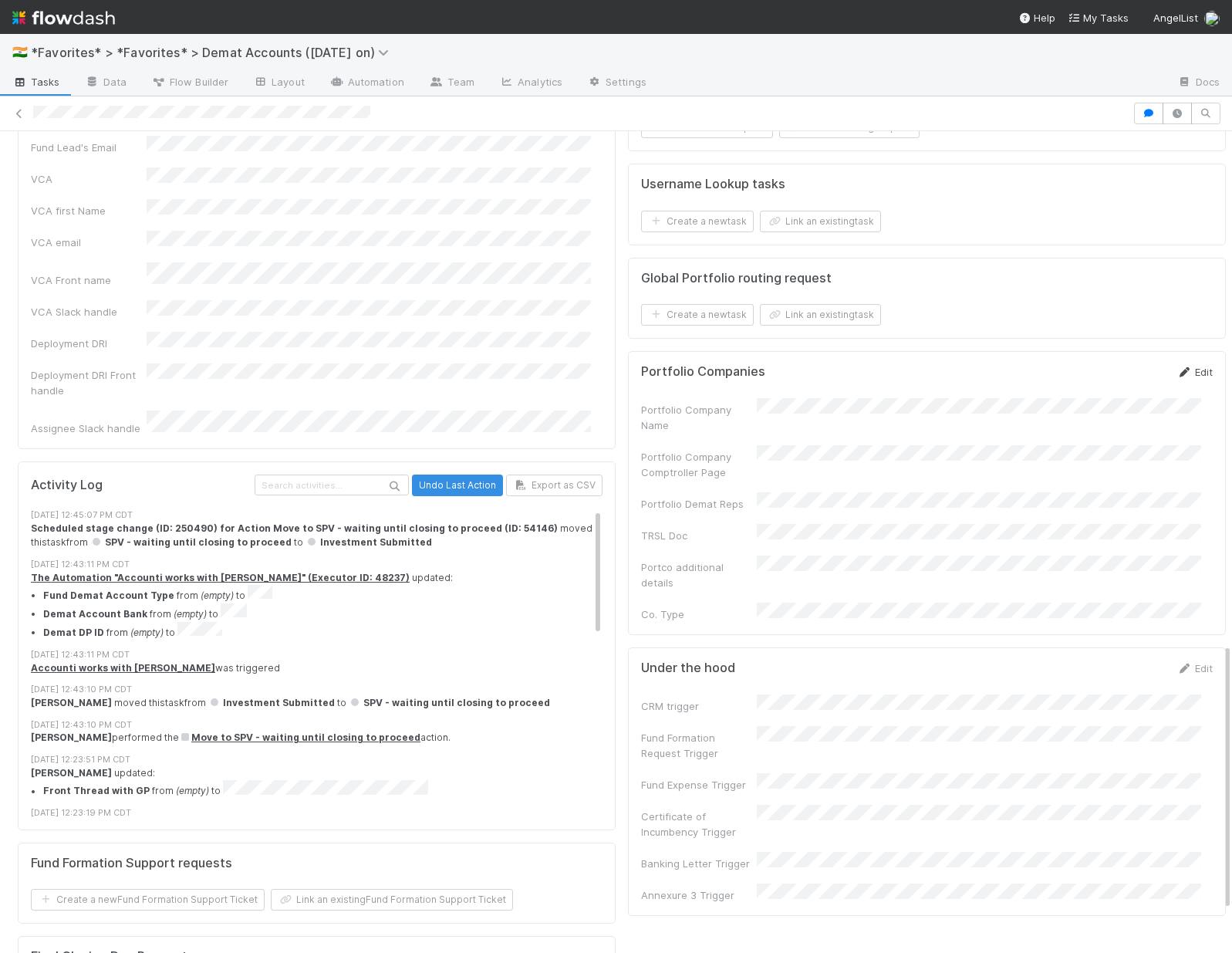
click at [1181, 378] on link "Edit" at bounding box center [1195, 371] width 36 height 12
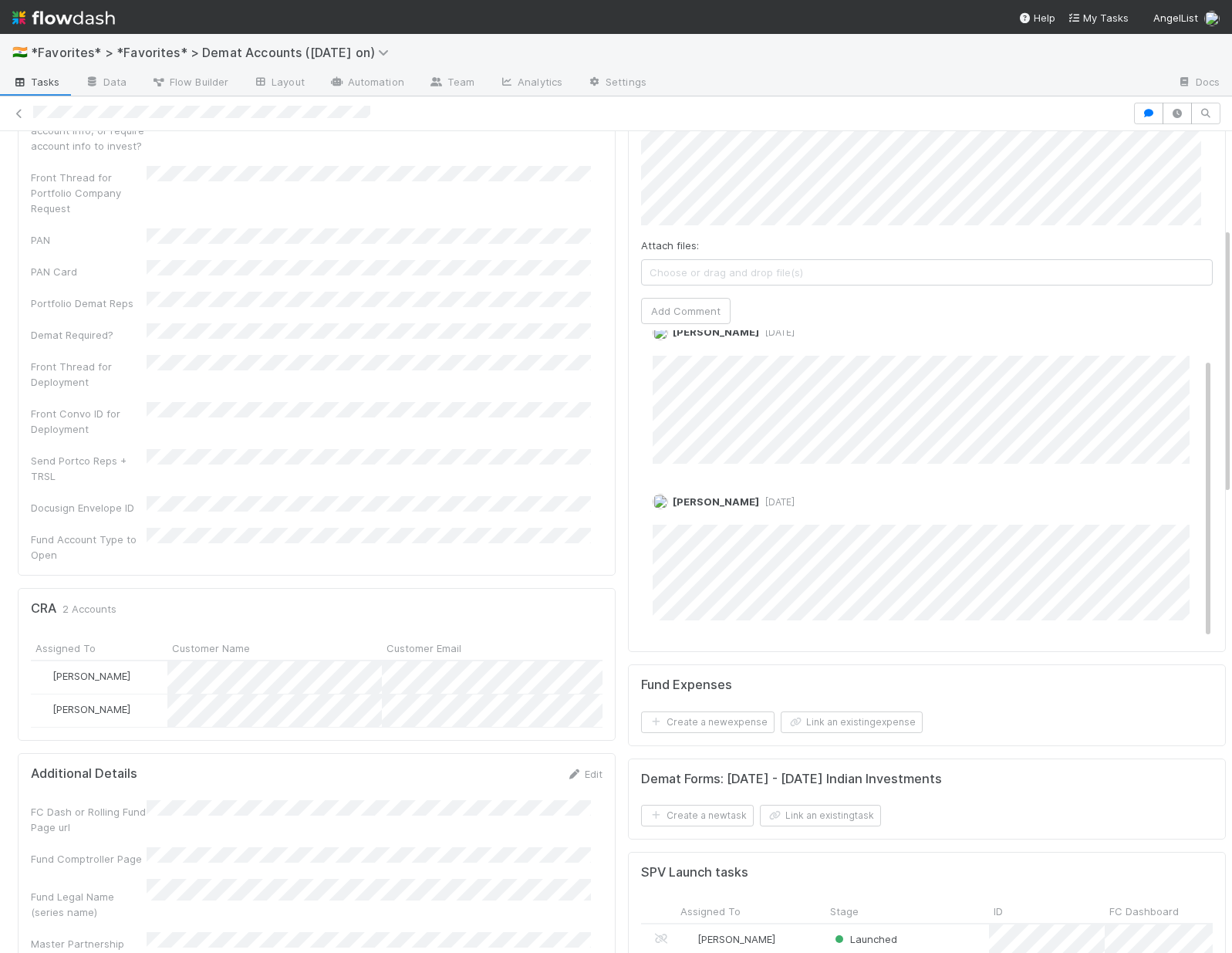
scroll to position [562, 0]
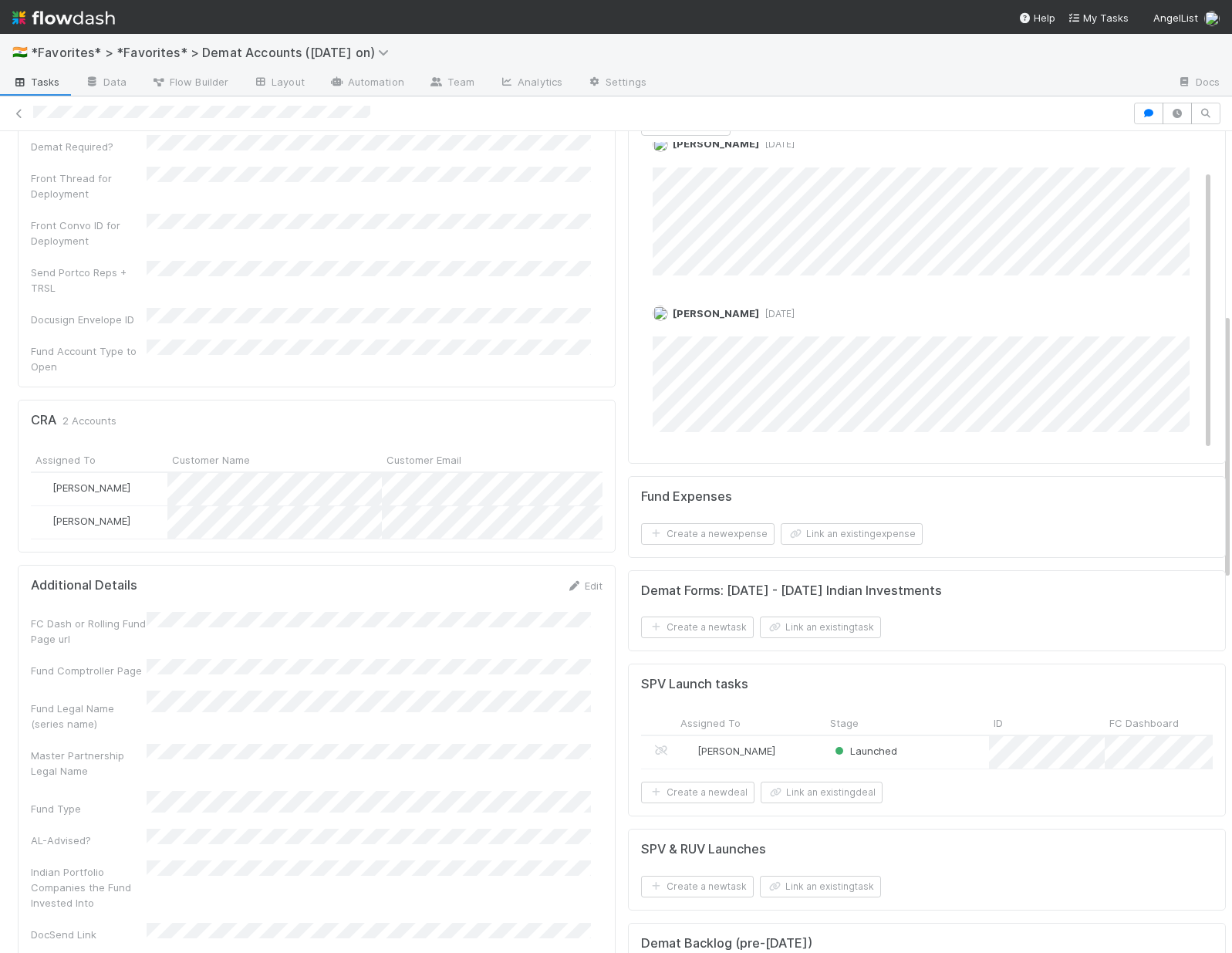
click at [368, 860] on div "Indian Portfolio Companies the Fund Invested Into" at bounding box center [316, 885] width 571 height 50
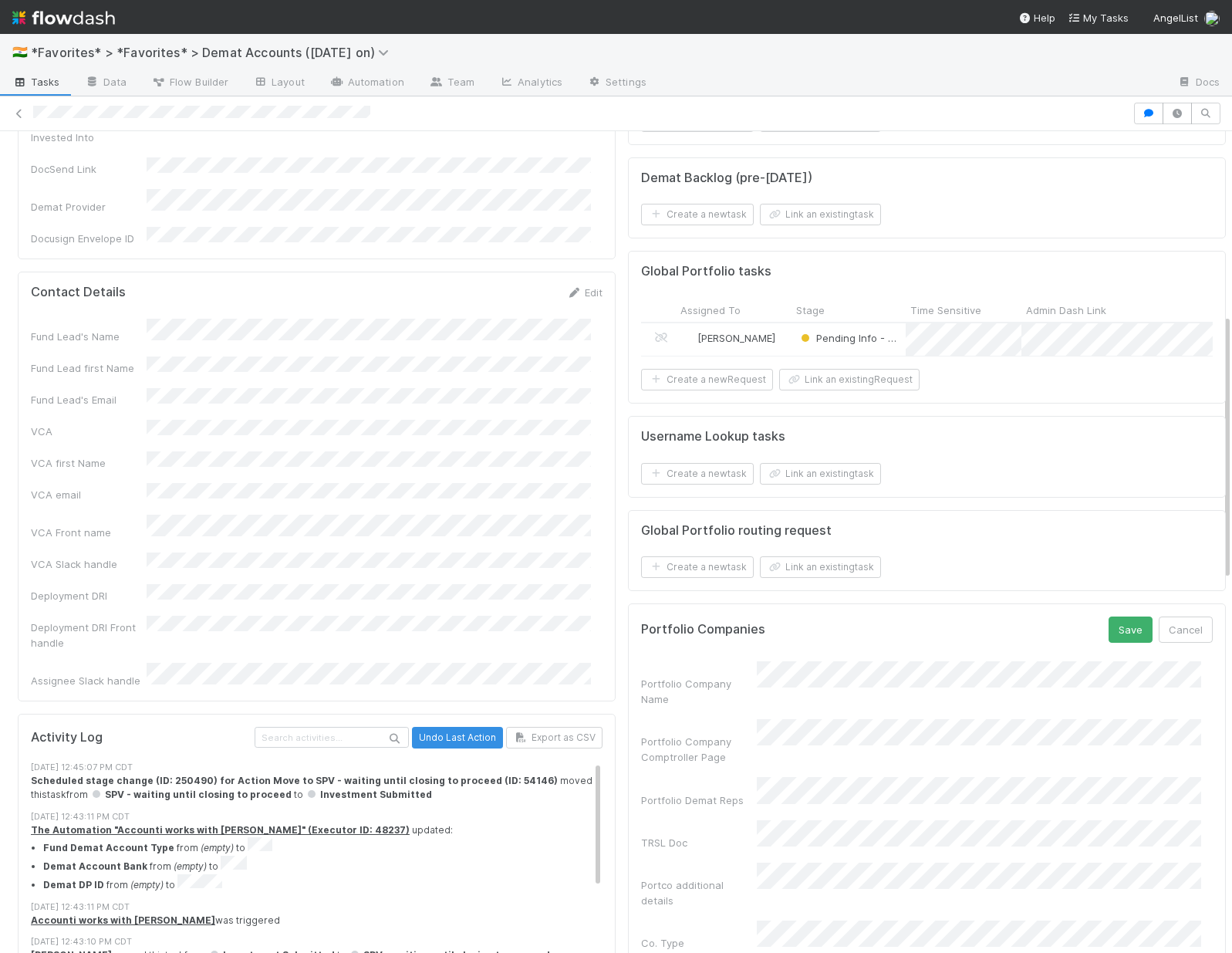
scroll to position [1503, 0]
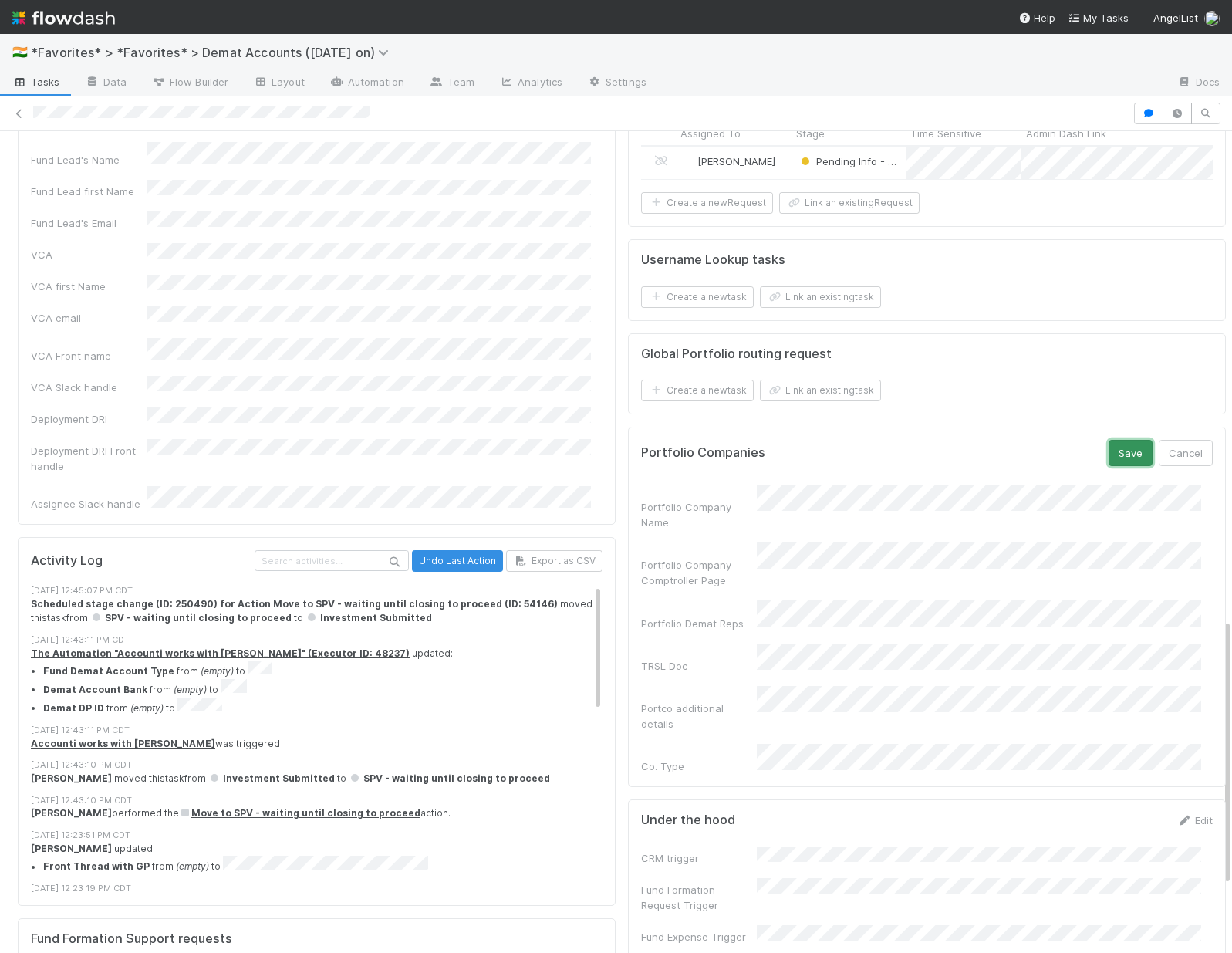
click at [1116, 466] on button "Save" at bounding box center [1130, 453] width 44 height 26
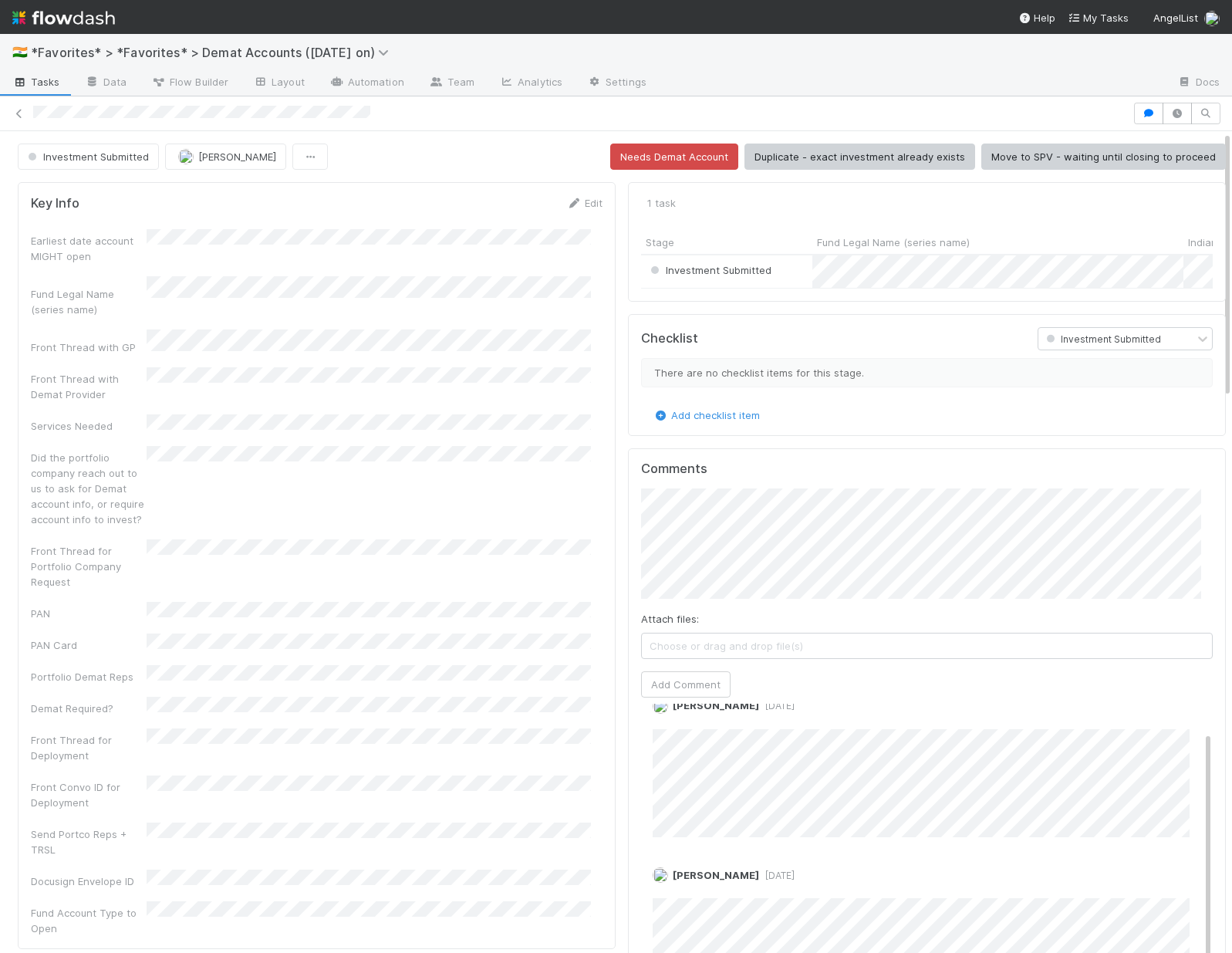
scroll to position [0, 0]
click at [133, 166] on button "Investment Submitted" at bounding box center [88, 156] width 141 height 26
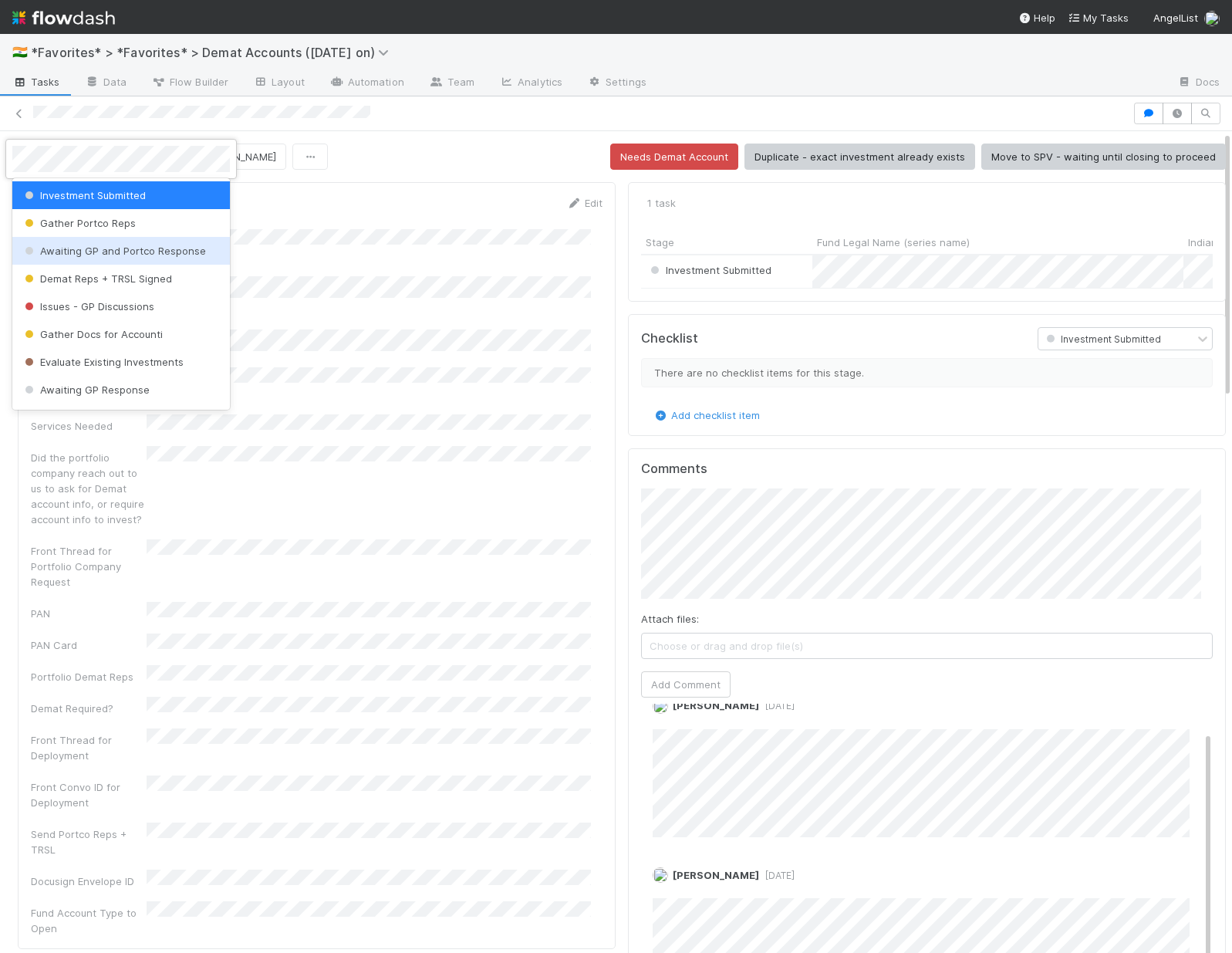
click at [140, 246] on span "Awaiting GP and Portco Response" at bounding box center [114, 250] width 184 height 12
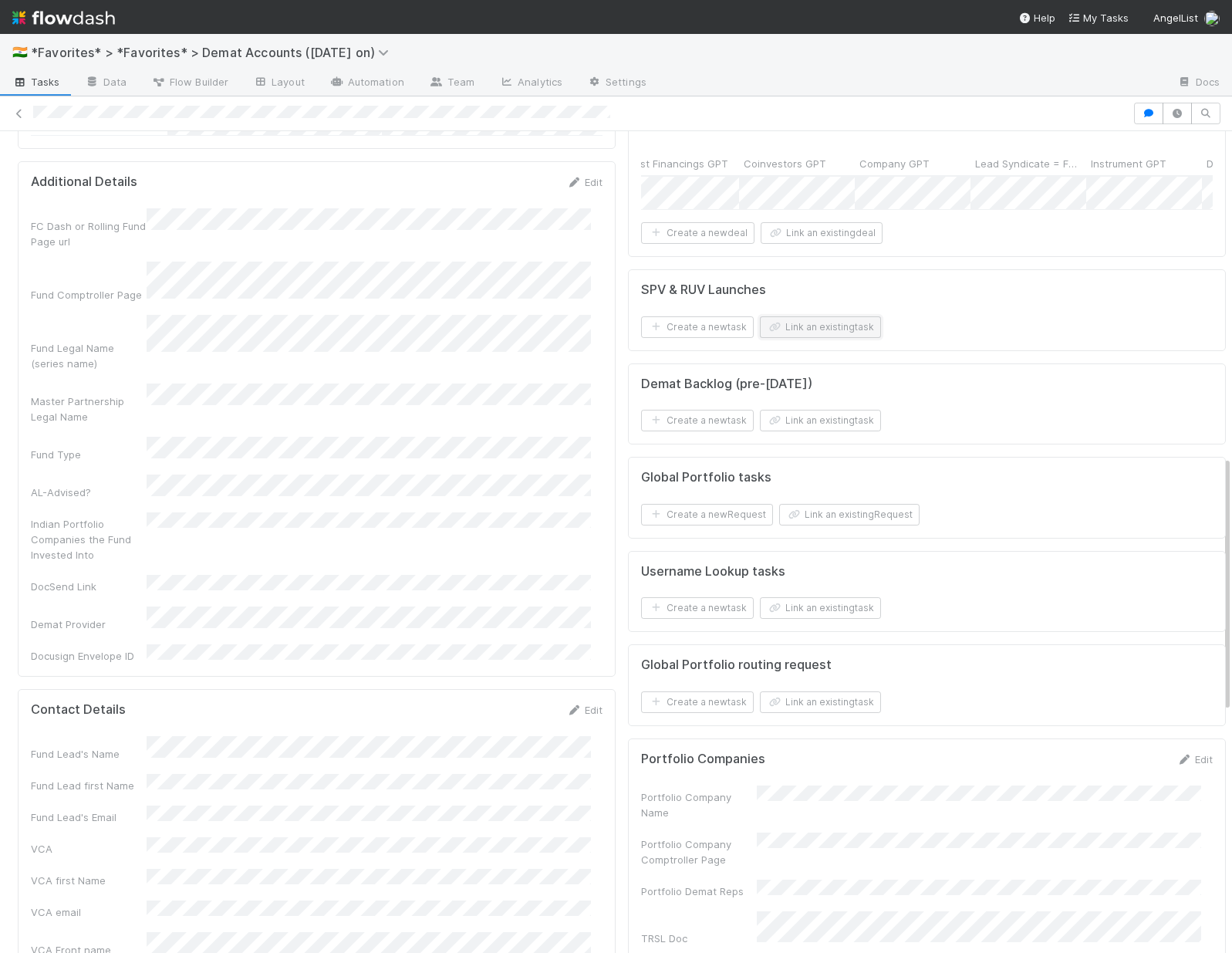
click at [803, 337] on button "Link an existing task" at bounding box center [821, 327] width 121 height 22
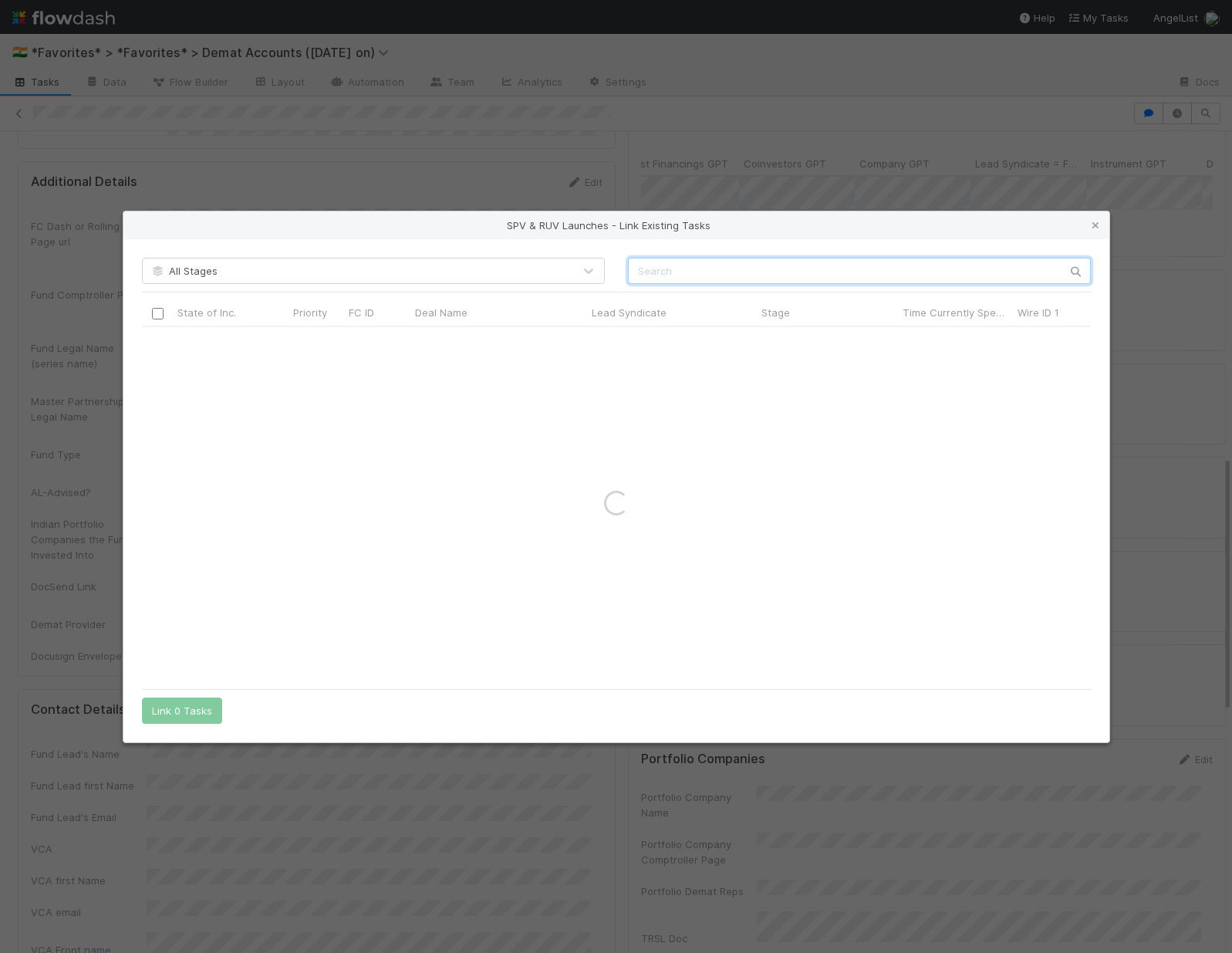
click at [752, 279] on input "text" at bounding box center [859, 270] width 463 height 26
paste input "SU-0818 Fund I, a series of Sajid Rahman Angel Funds, LP (aka 30-0818 Fund I, a…"
drag, startPoint x: 739, startPoint y: 273, endPoint x: 1120, endPoint y: 278, distance: 381.0
click at [1120, 278] on div "SPV & RUV Launches - Link Existing Tasks All Stages SU-0818 Fund I, a series of…" at bounding box center [616, 476] width 1232 height 953
drag, startPoint x: 682, startPoint y: 270, endPoint x: 986, endPoint y: 278, distance: 304.1
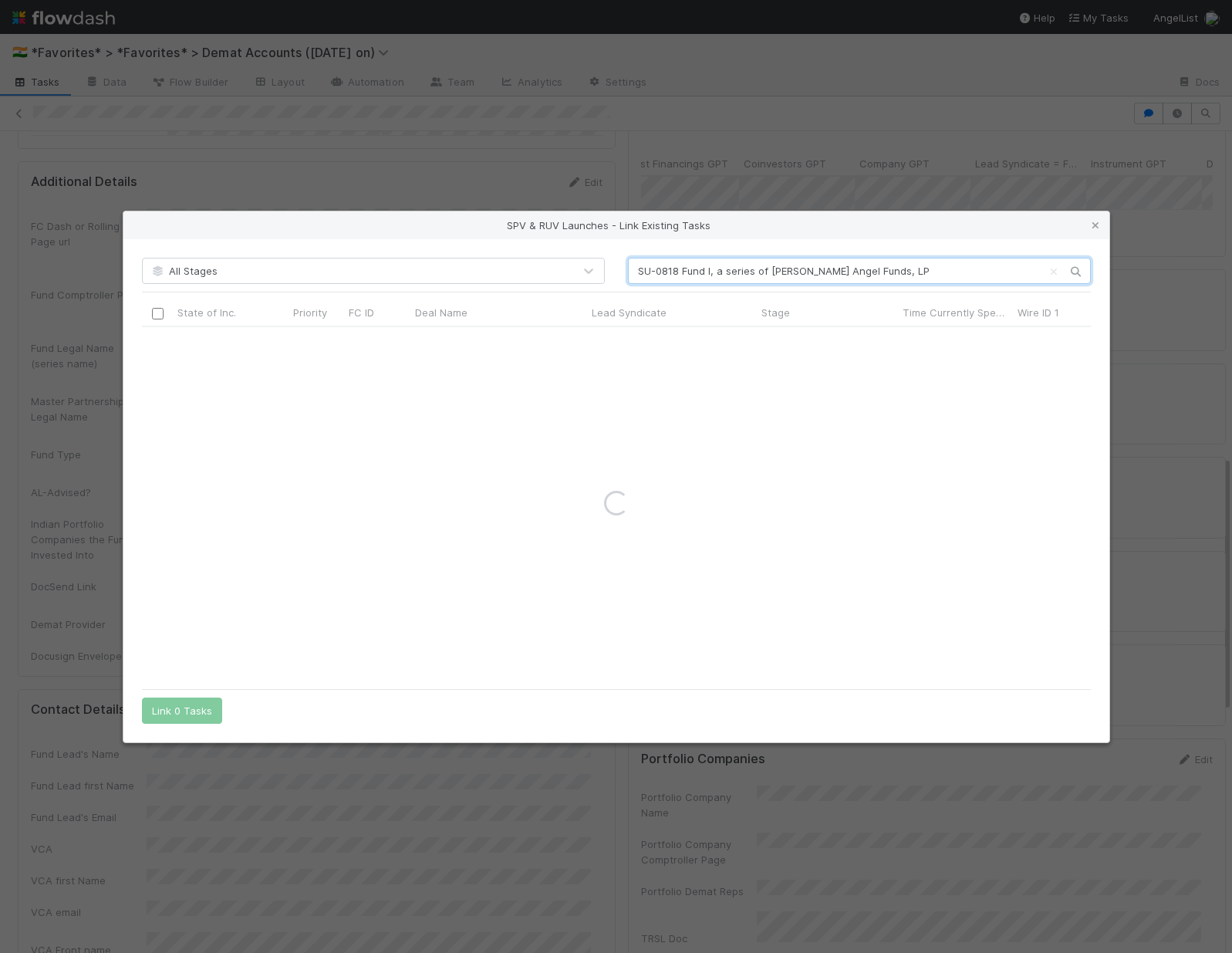
click at [986, 278] on input "SU-0818 Fund I, a series of Sajid Rahman Angel Funds, LP" at bounding box center [859, 270] width 463 height 26
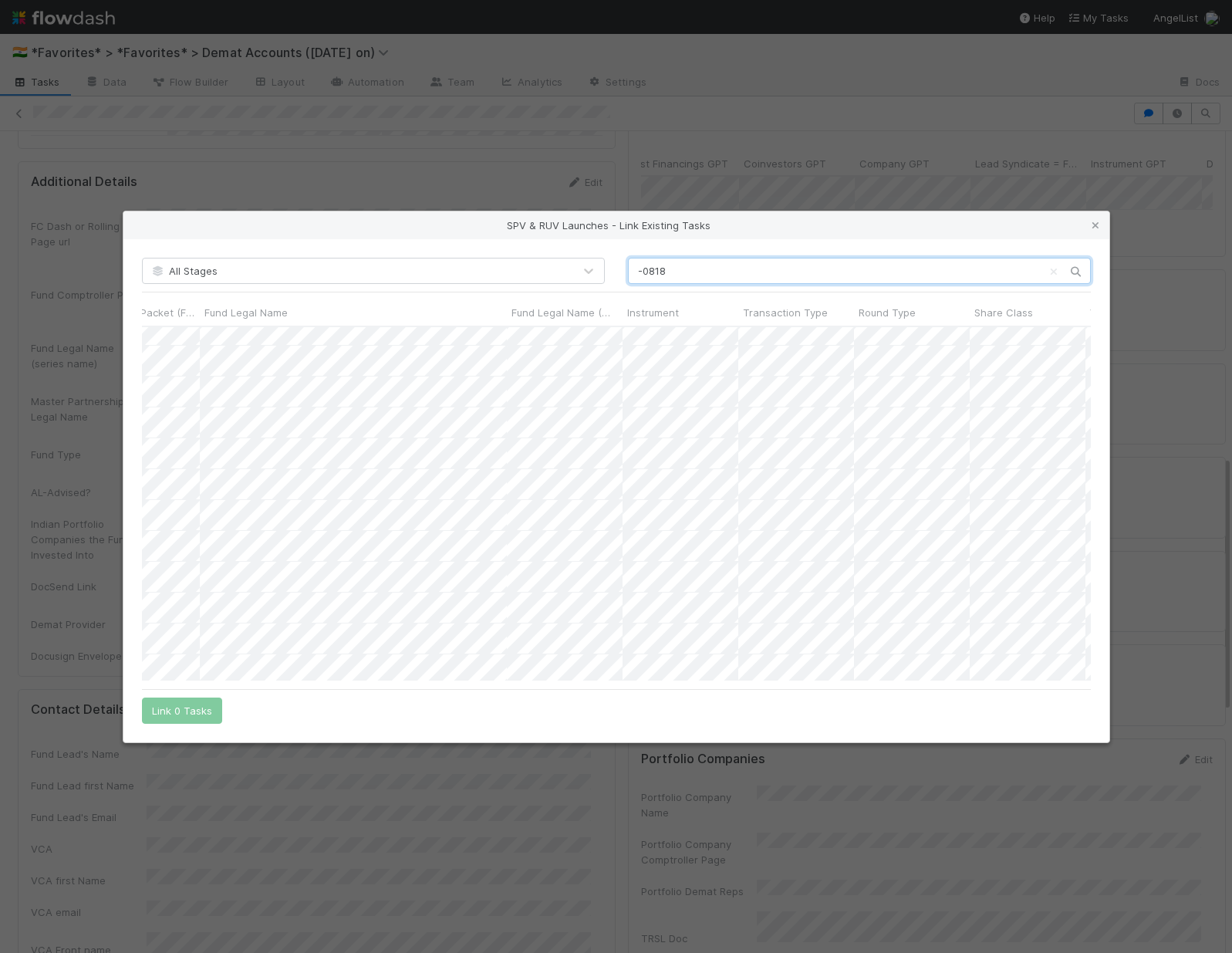
click at [639, 268] on input "-0818" at bounding box center [859, 270] width 463 height 26
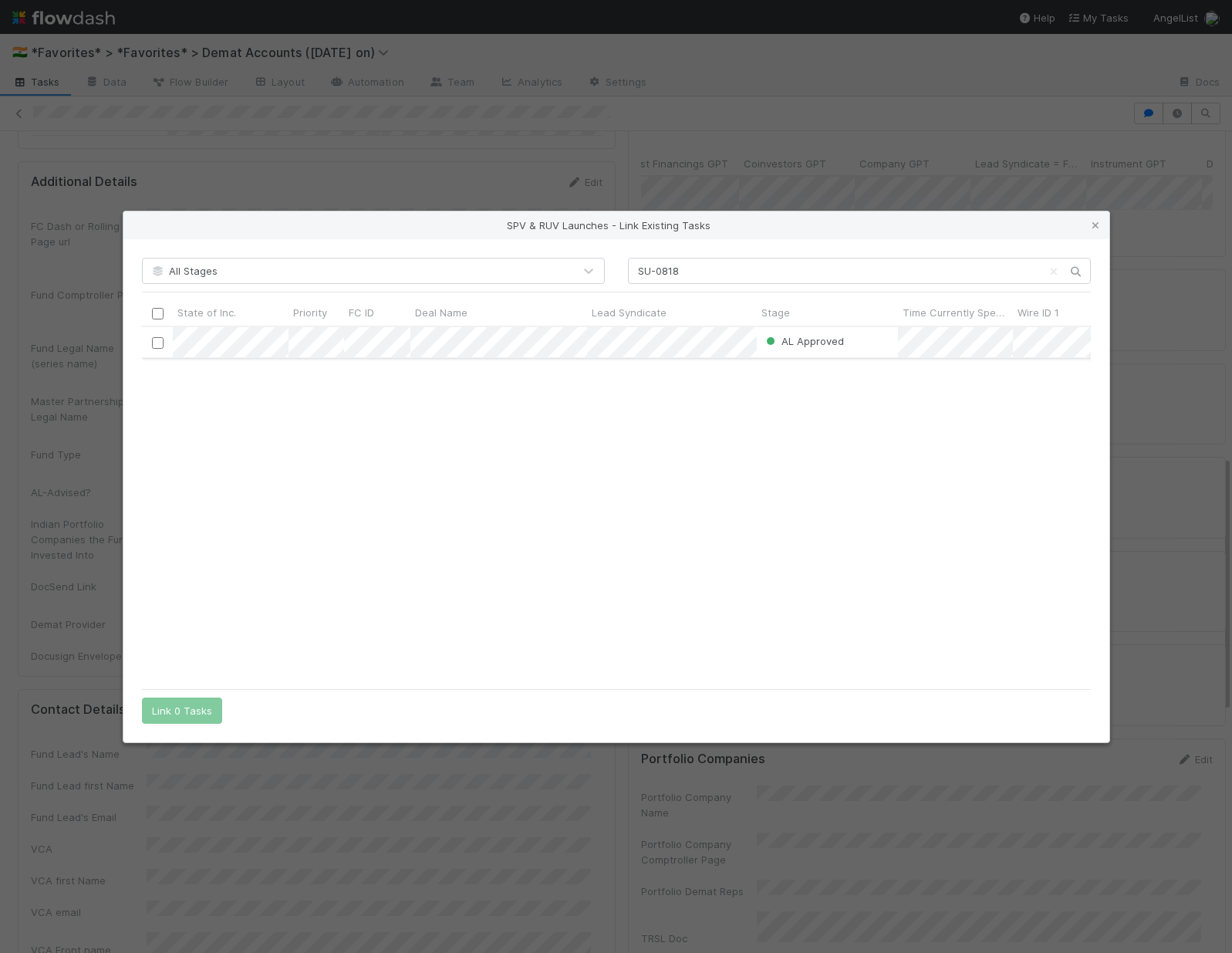
click at [155, 342] on input "checkbox" at bounding box center [157, 342] width 12 height 12
click at [647, 268] on input "SU-0818" at bounding box center [859, 270] width 463 height 26
type input "30-0818"
click at [173, 701] on button "Link 1 Task" at bounding box center [178, 709] width 73 height 26
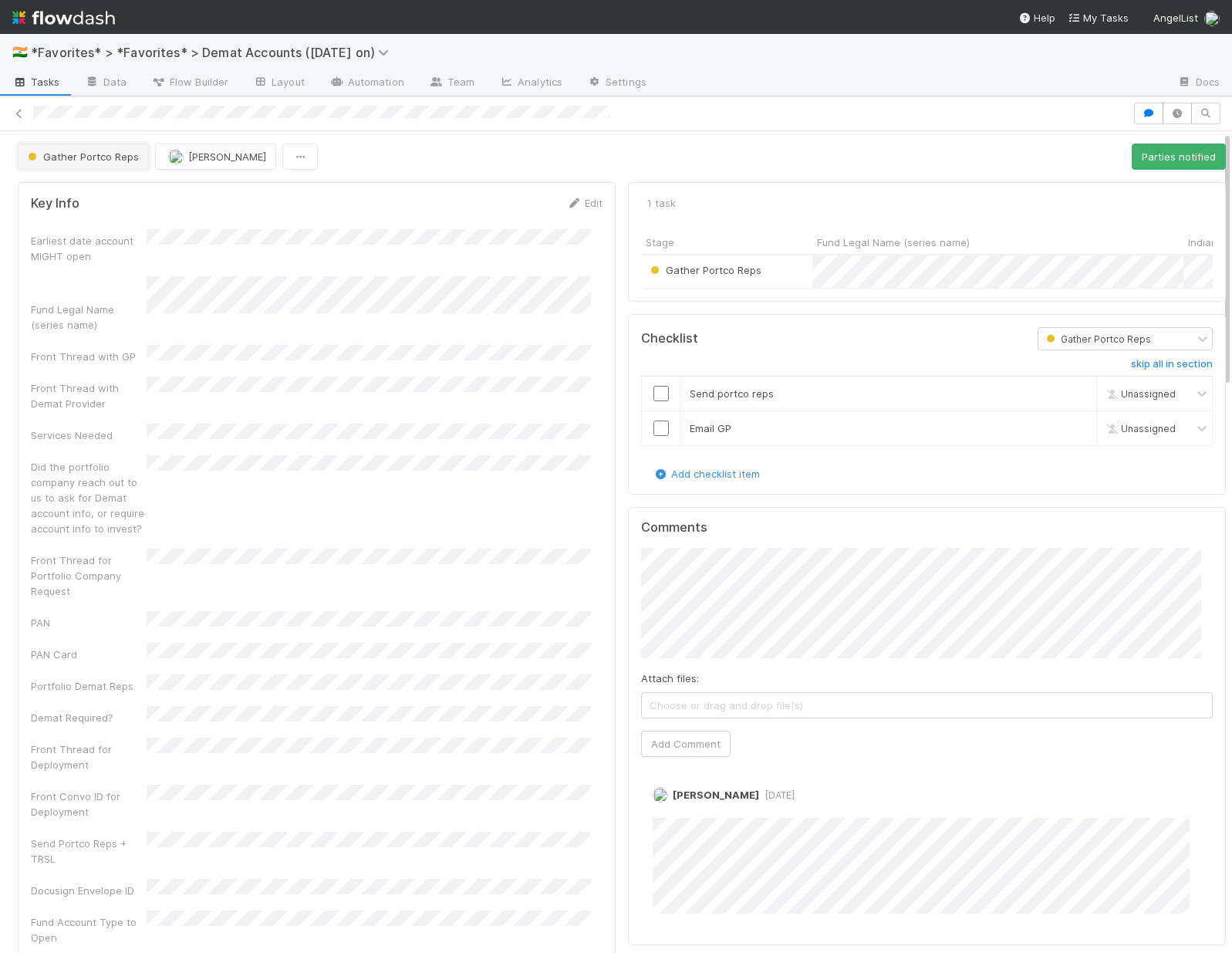
click at [121, 159] on span "Gather Portco Reps" at bounding box center [81, 156] width 114 height 12
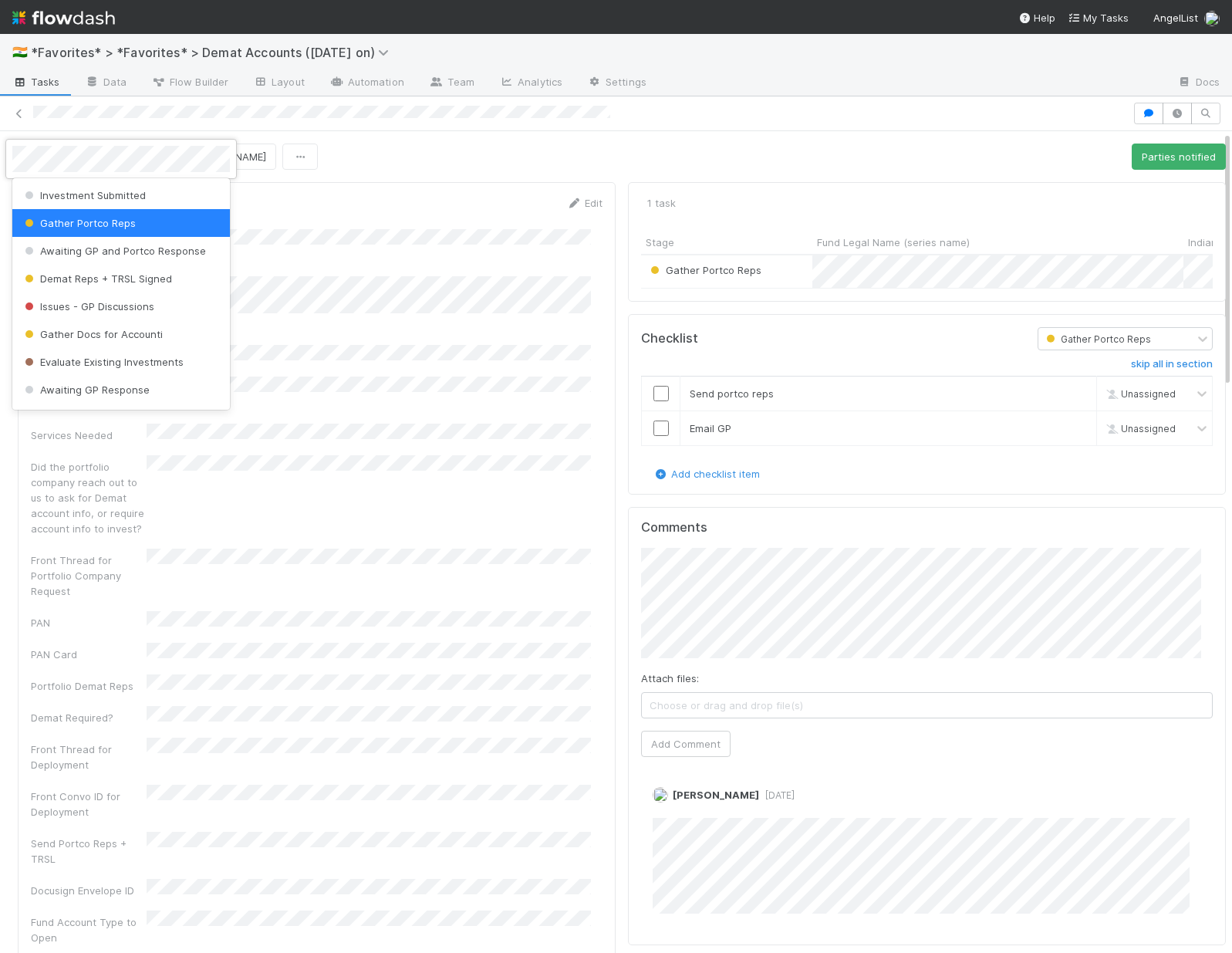
click at [931, 634] on div at bounding box center [616, 476] width 1232 height 953
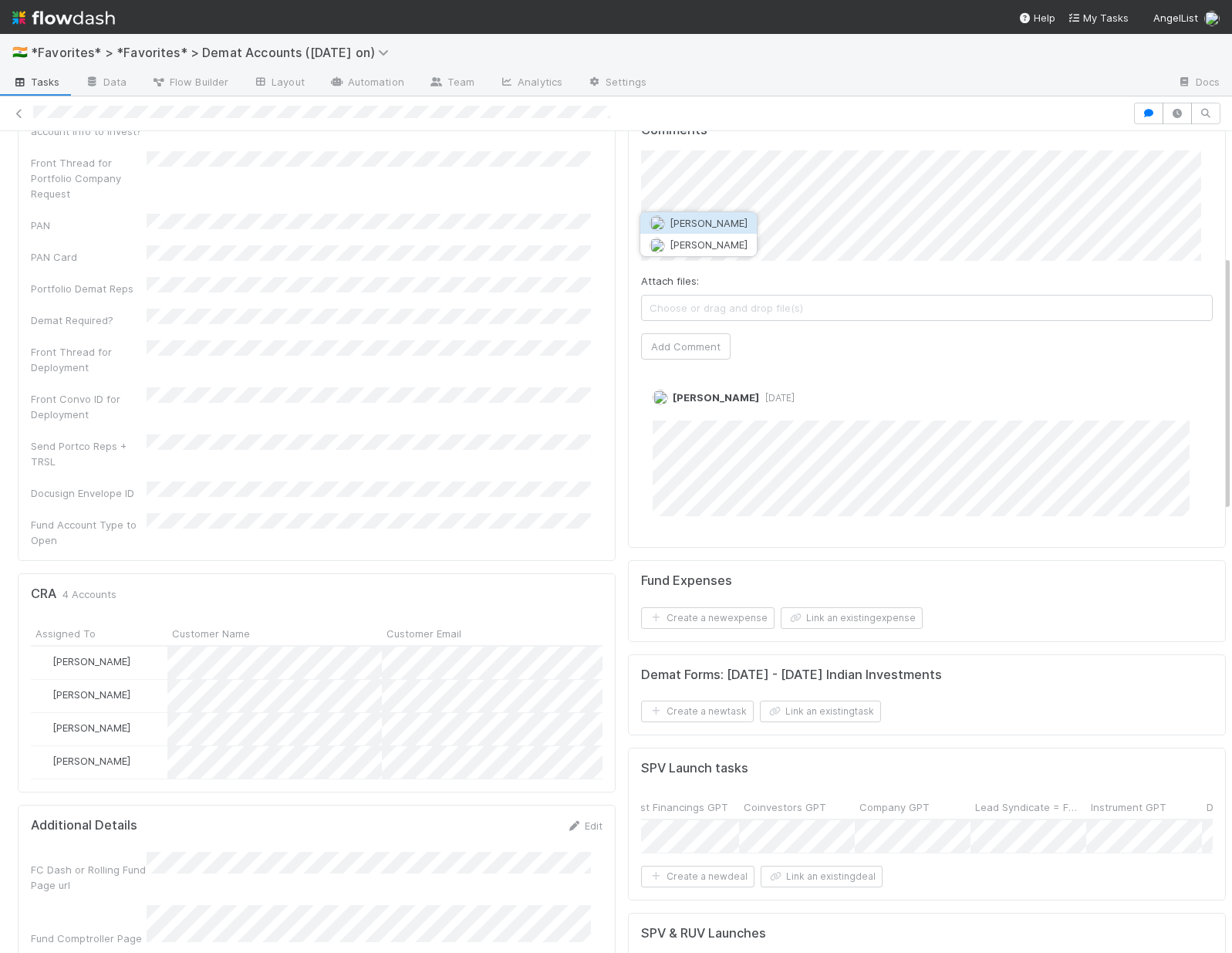
click at [736, 212] on button "Sam Josephson" at bounding box center [699, 222] width 117 height 22
click at [652, 360] on button "Add Comment" at bounding box center [686, 346] width 89 height 26
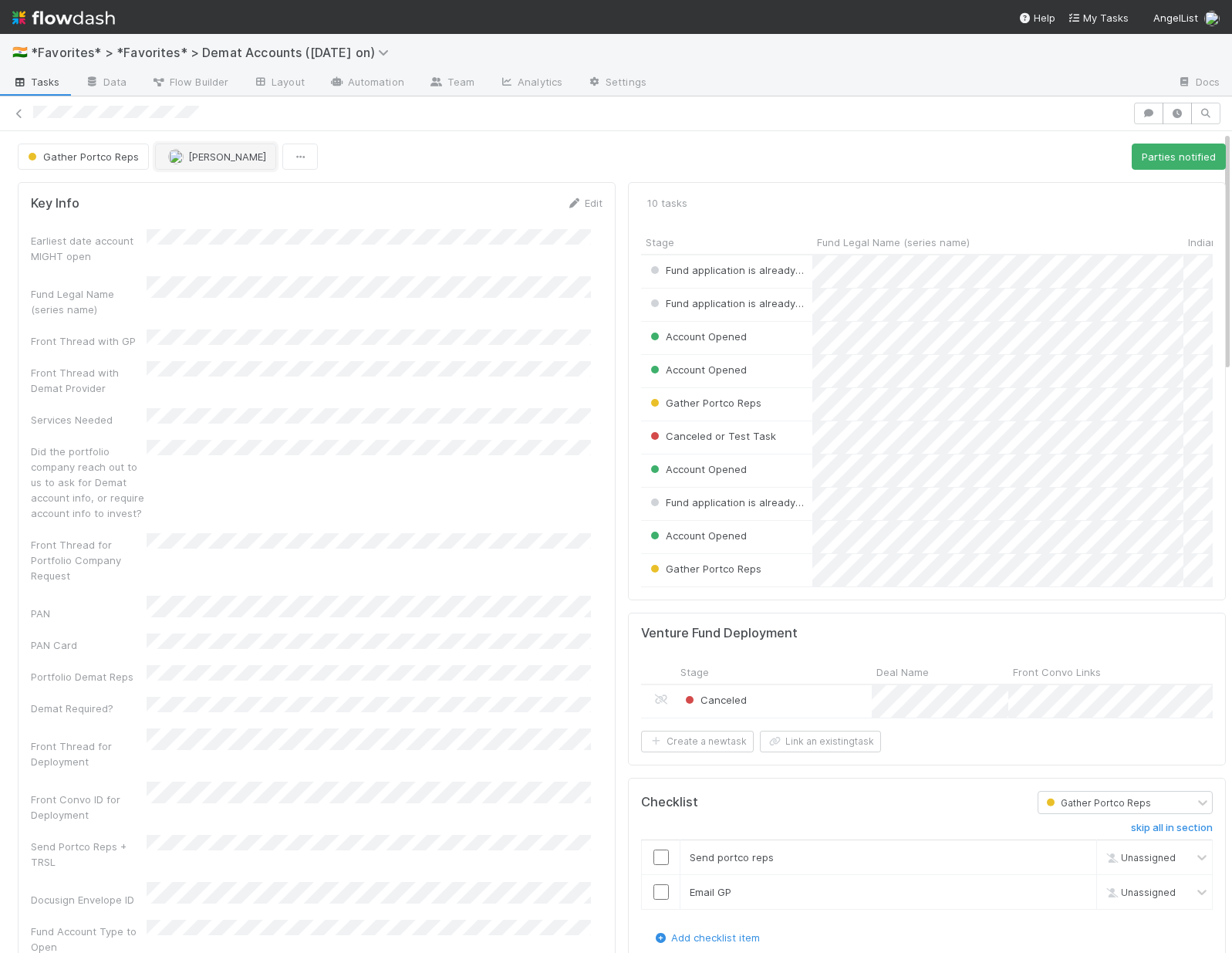
click at [234, 160] on span "[PERSON_NAME]" at bounding box center [226, 156] width 78 height 12
click at [293, 191] on div "[PERSON_NAME]" at bounding box center [255, 195] width 218 height 28
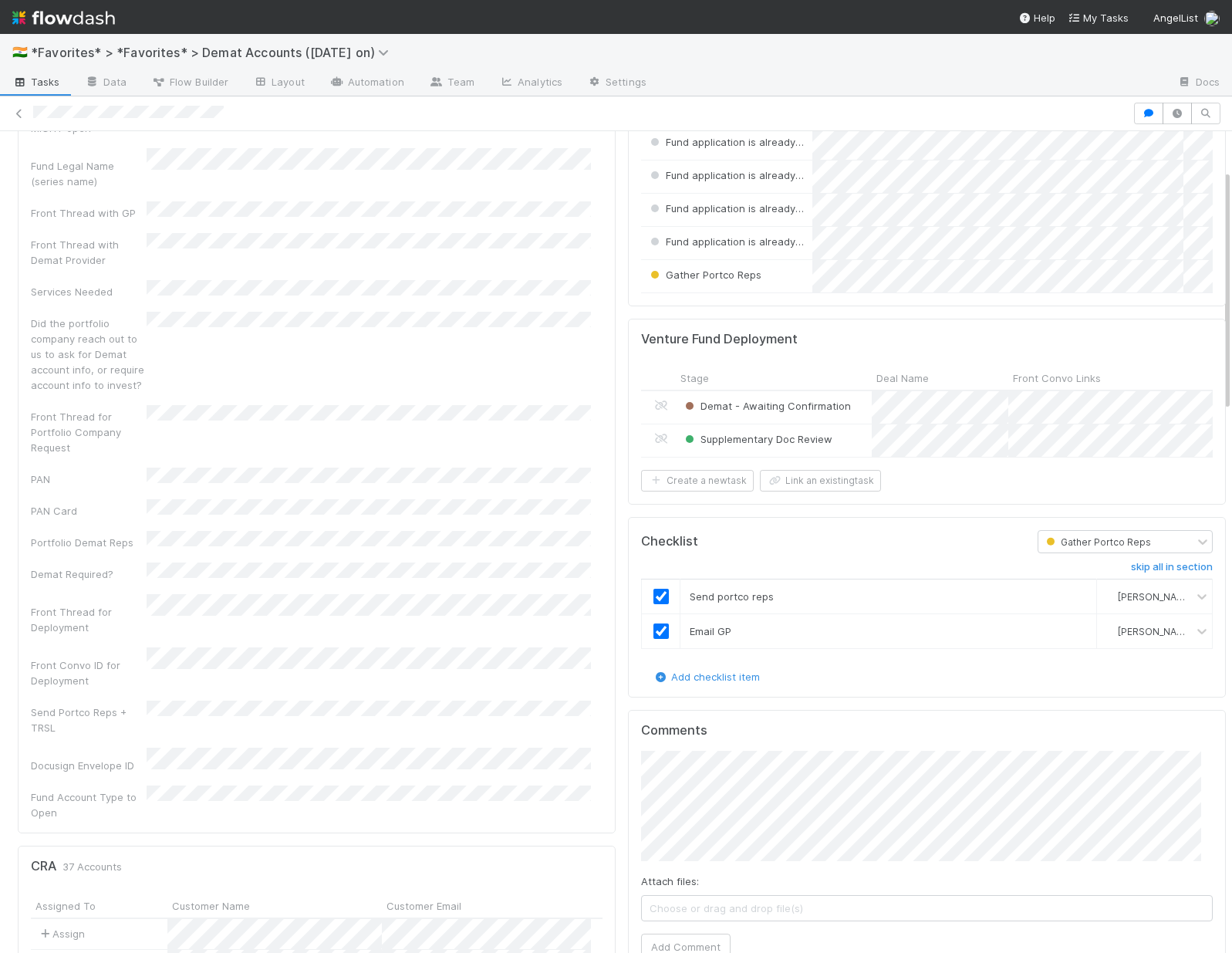
scroll to position [132, 0]
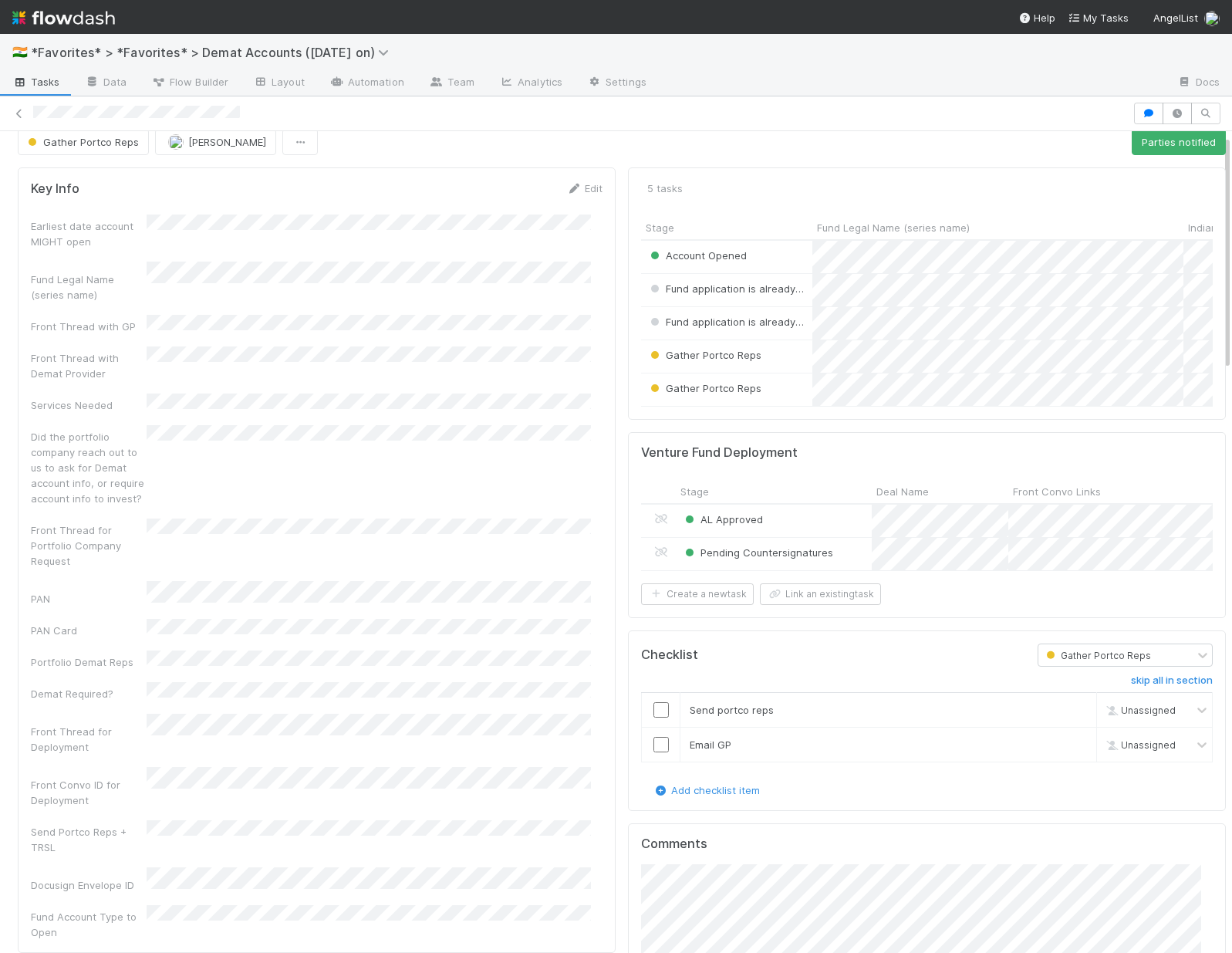
scroll to position [30, 0]
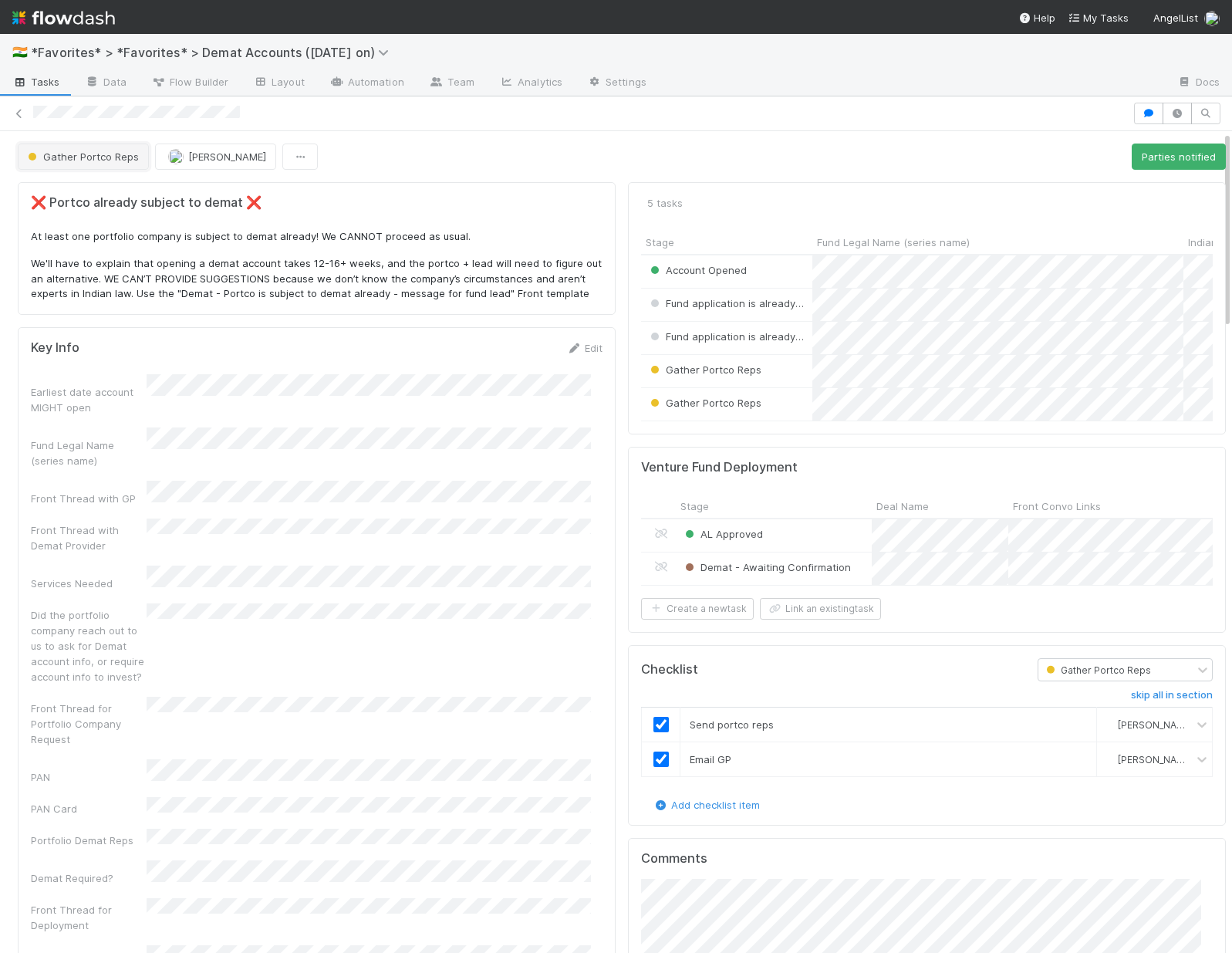
click at [77, 152] on span "Gather Portco Reps" at bounding box center [81, 156] width 114 height 12
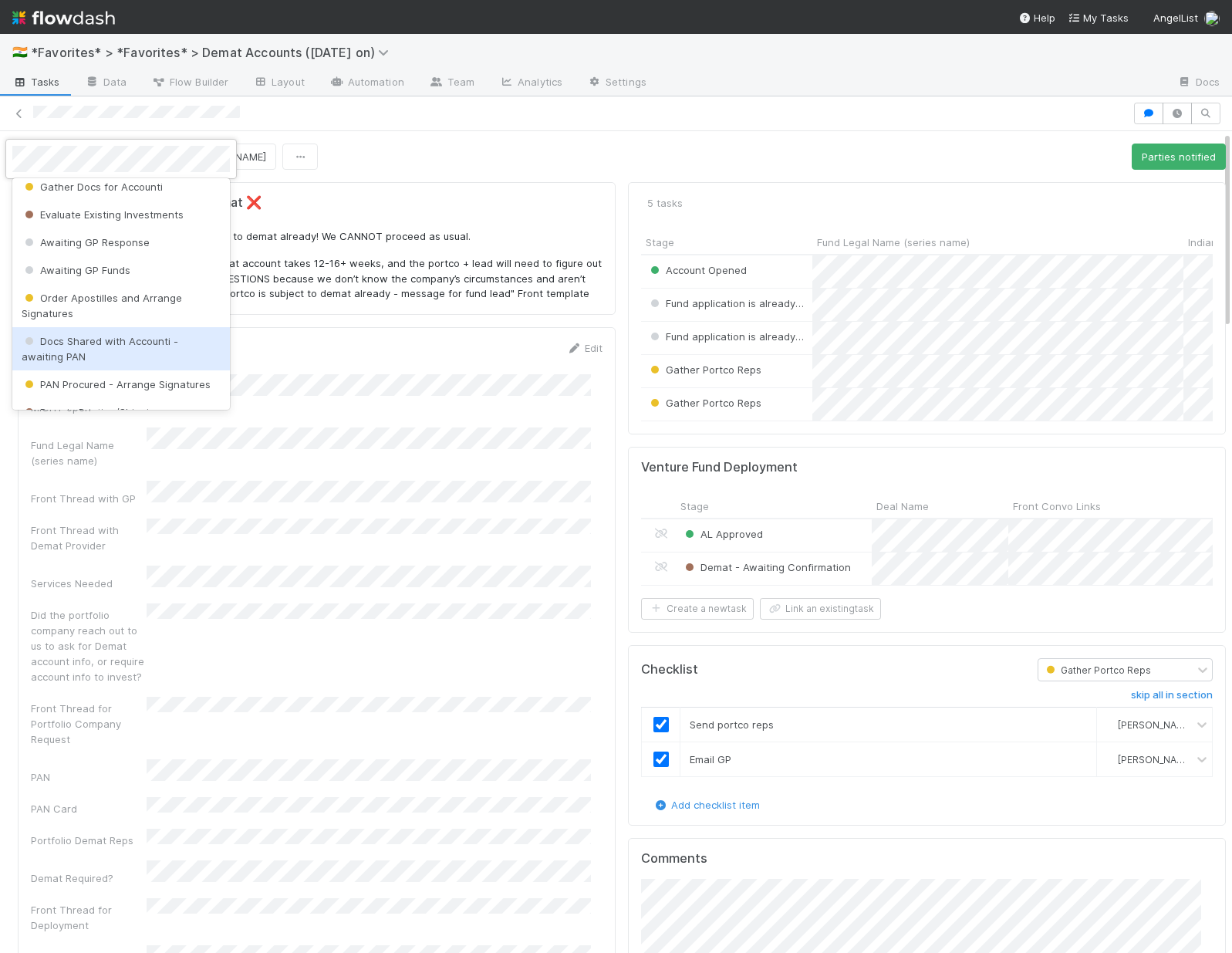
scroll to position [608, 0]
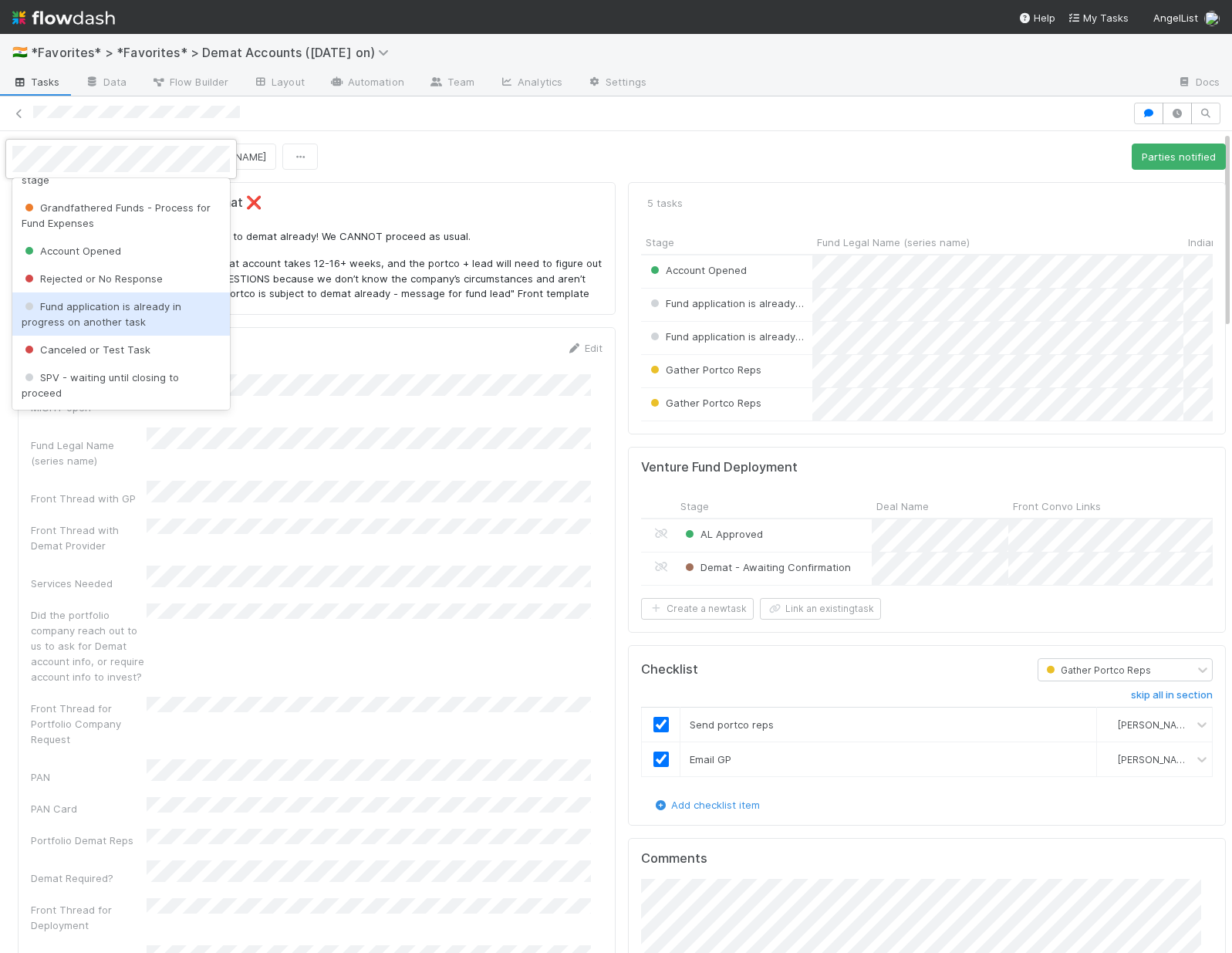
click at [125, 319] on span "Fund application is already in progress on another task" at bounding box center [102, 314] width 160 height 28
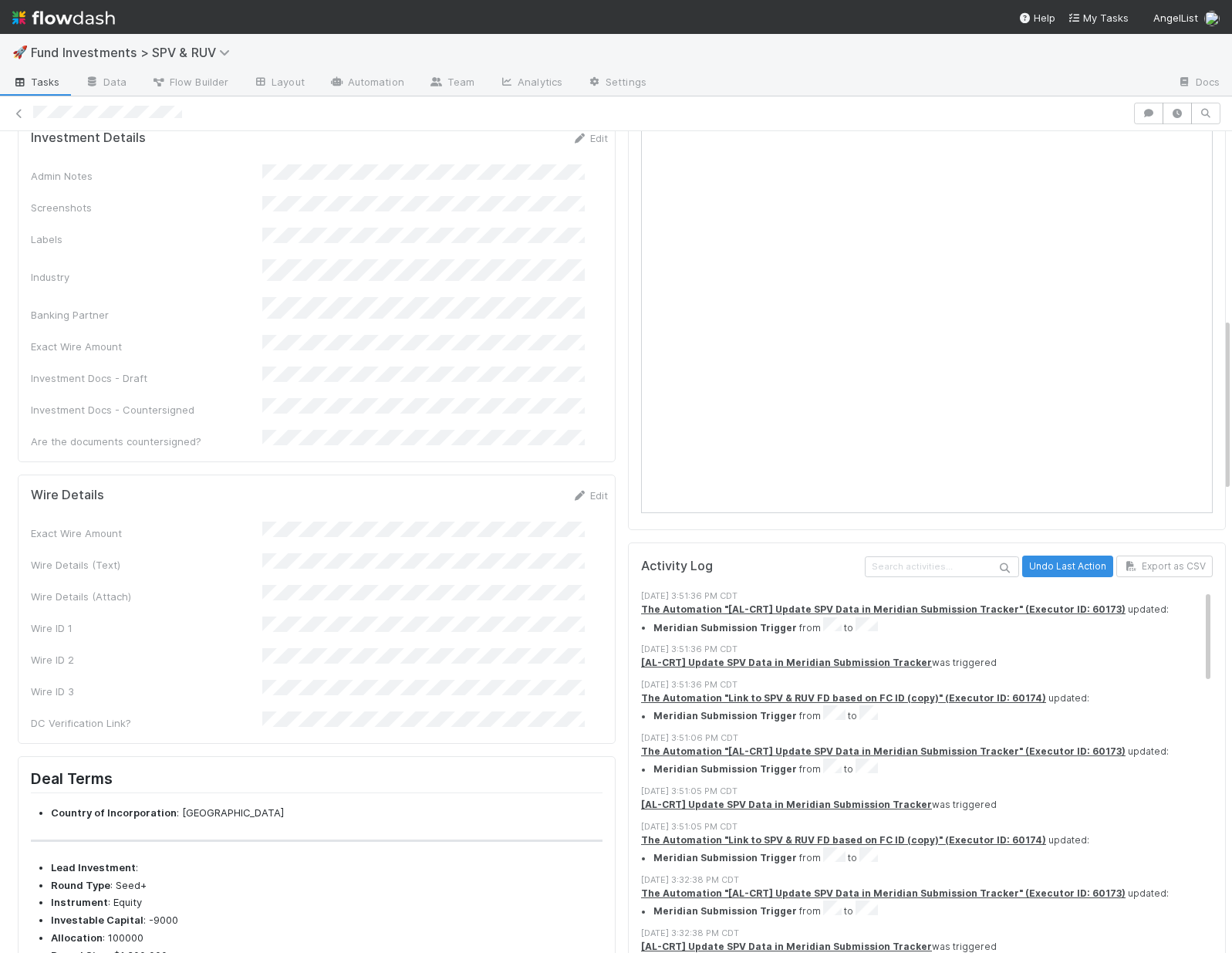
scroll to position [1400, 0]
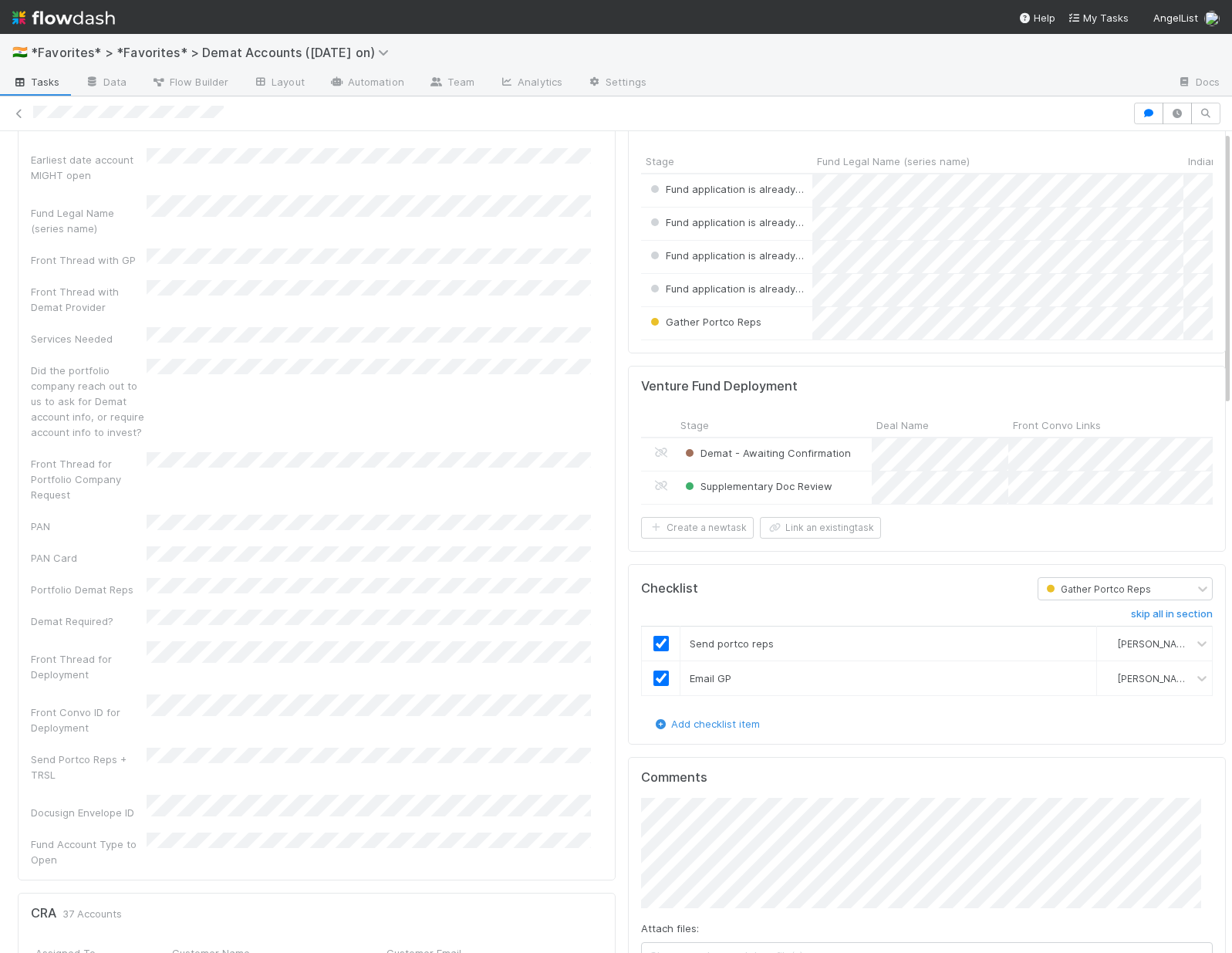
scroll to position [275, 0]
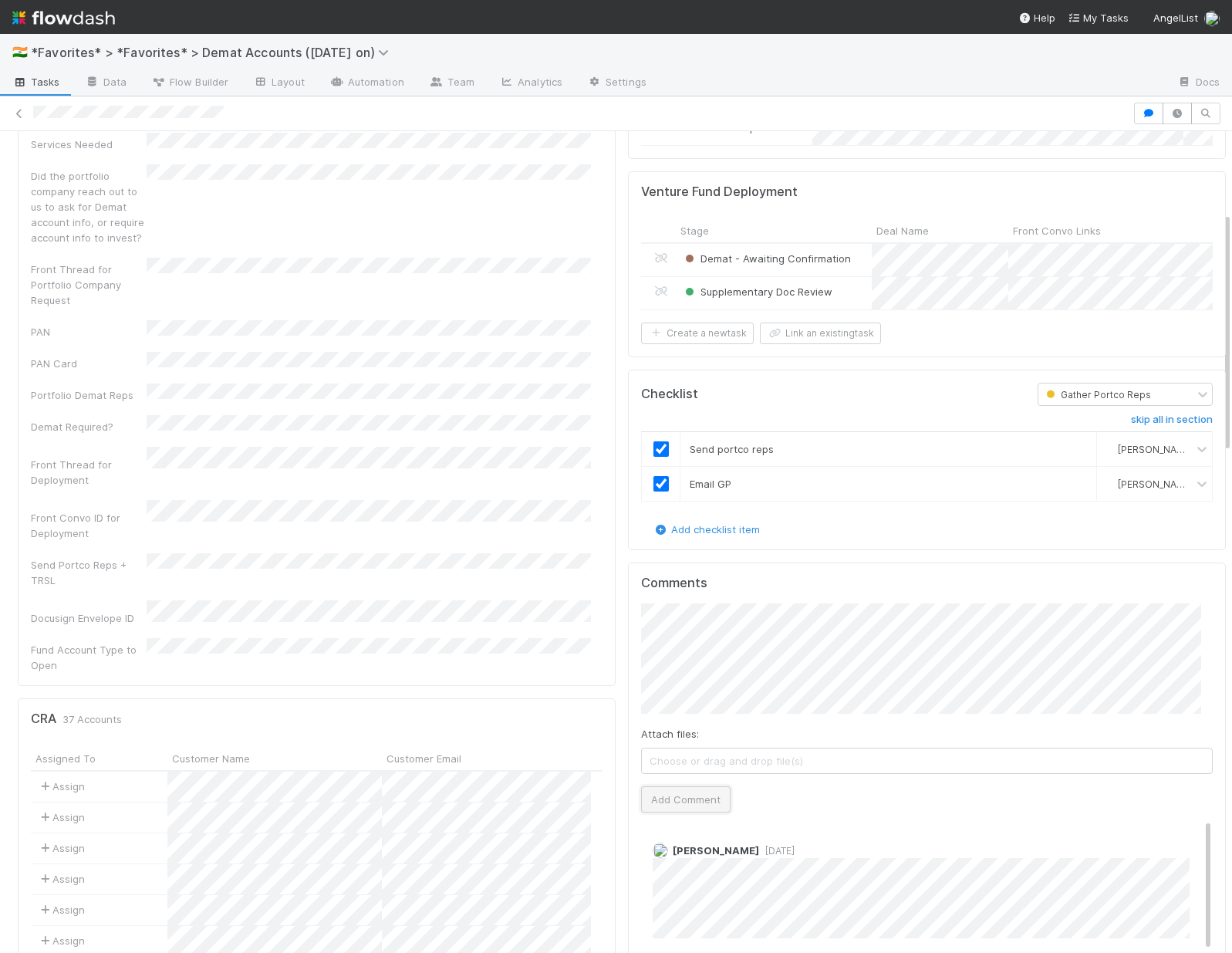
click at [662, 812] on button "Add Comment" at bounding box center [686, 799] width 89 height 26
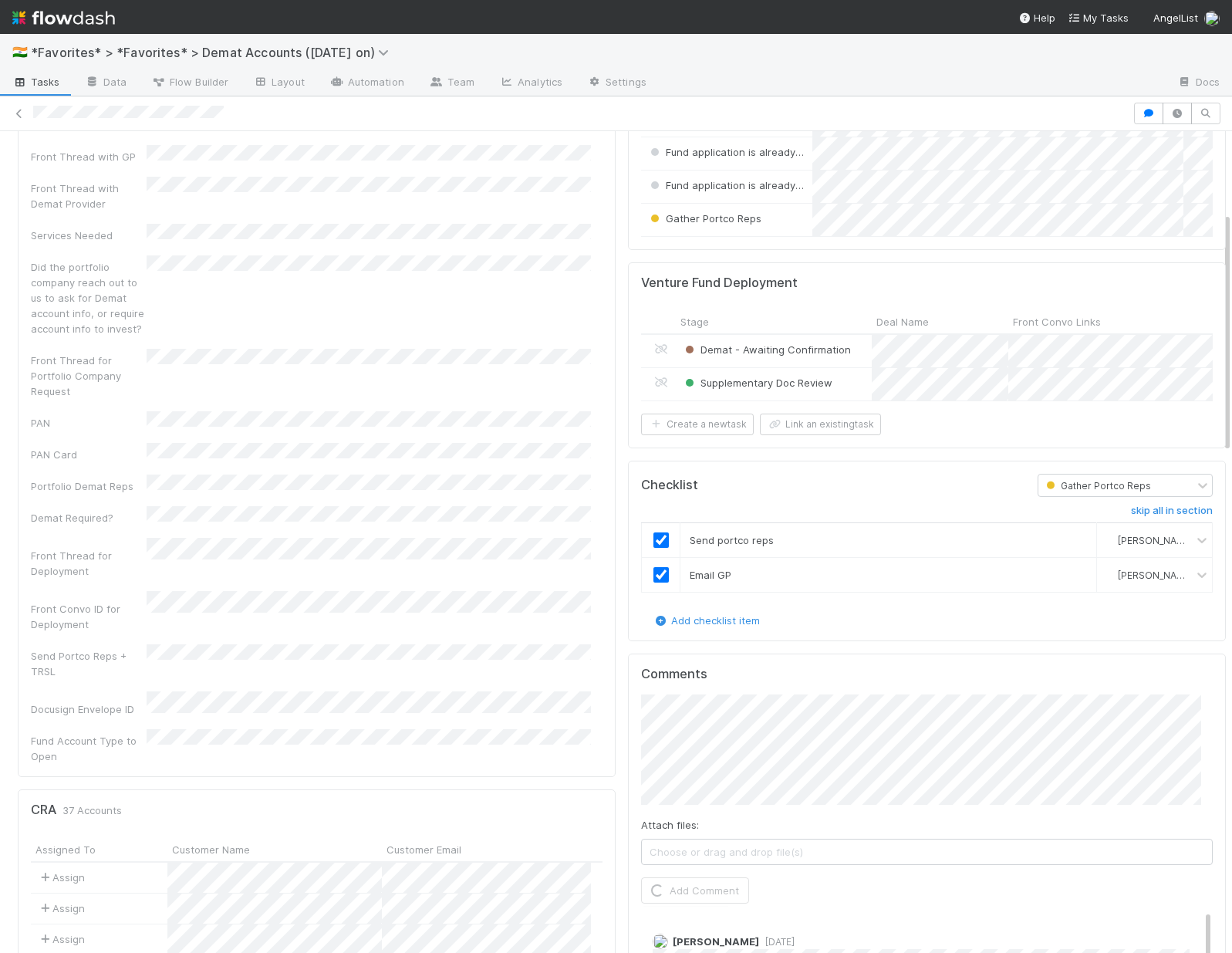
scroll to position [0, 0]
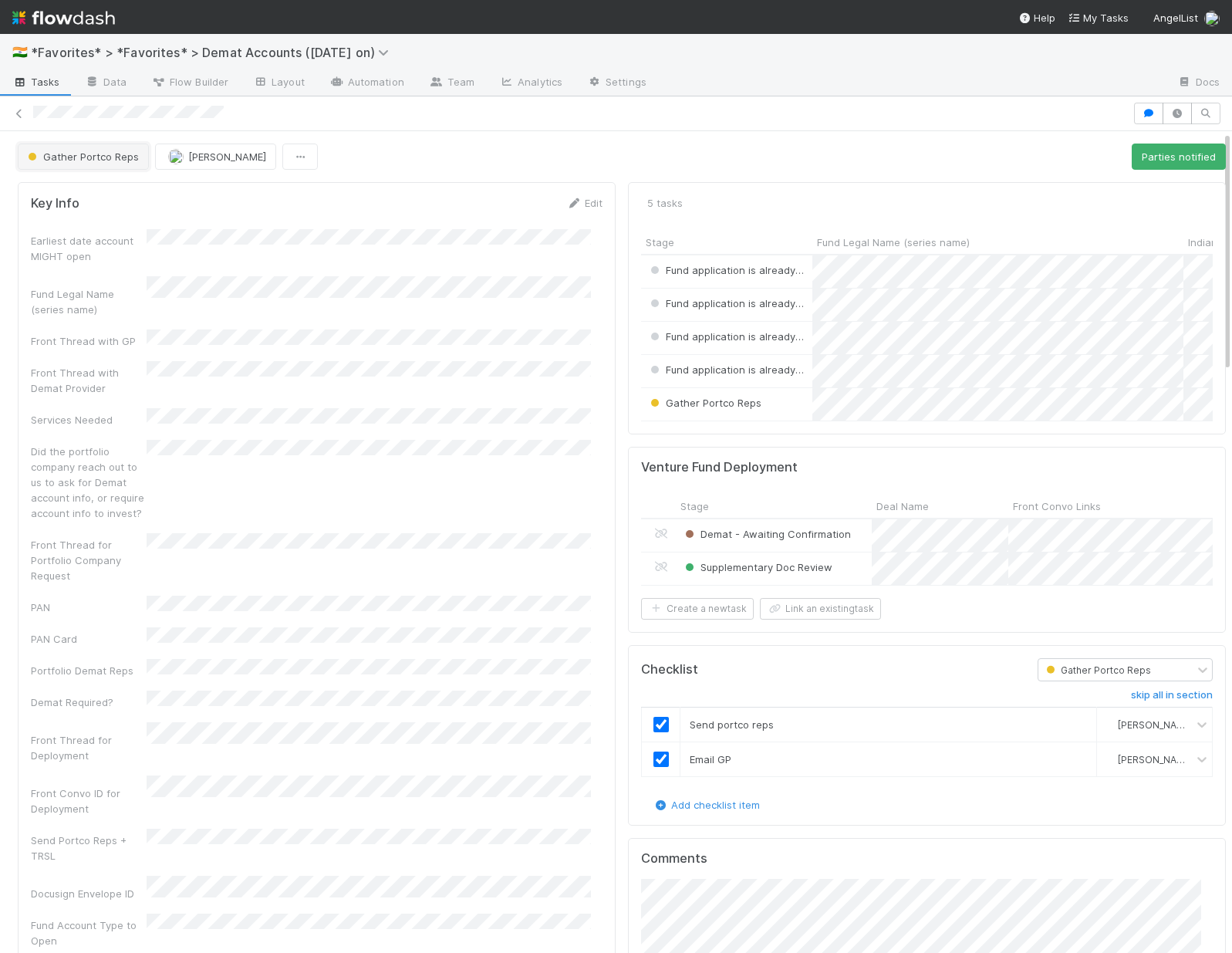
click at [80, 167] on button "Gather Portco Reps" at bounding box center [83, 156] width 131 height 26
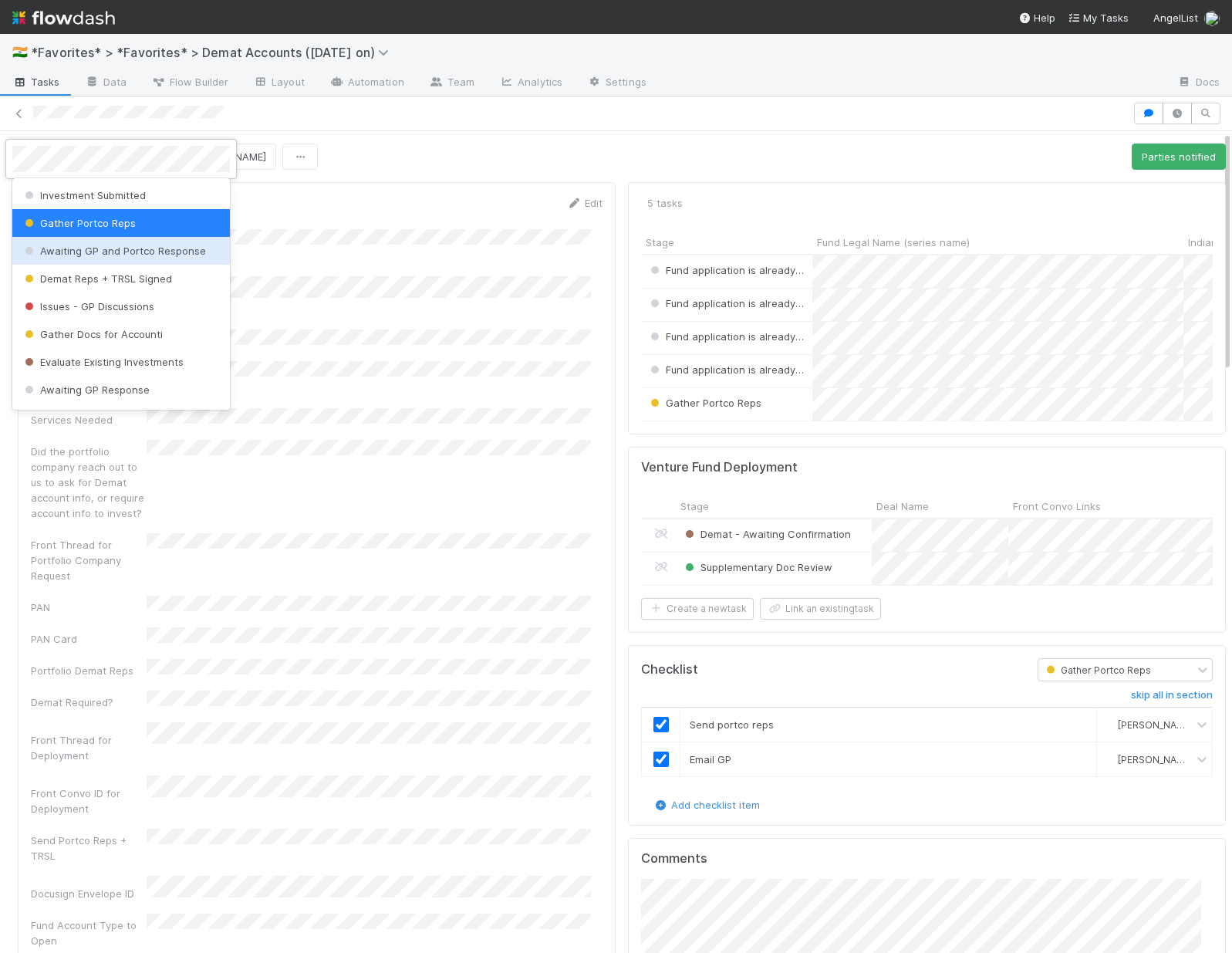
click at [78, 256] on span "Awaiting GP and Portco Response" at bounding box center [114, 250] width 184 height 12
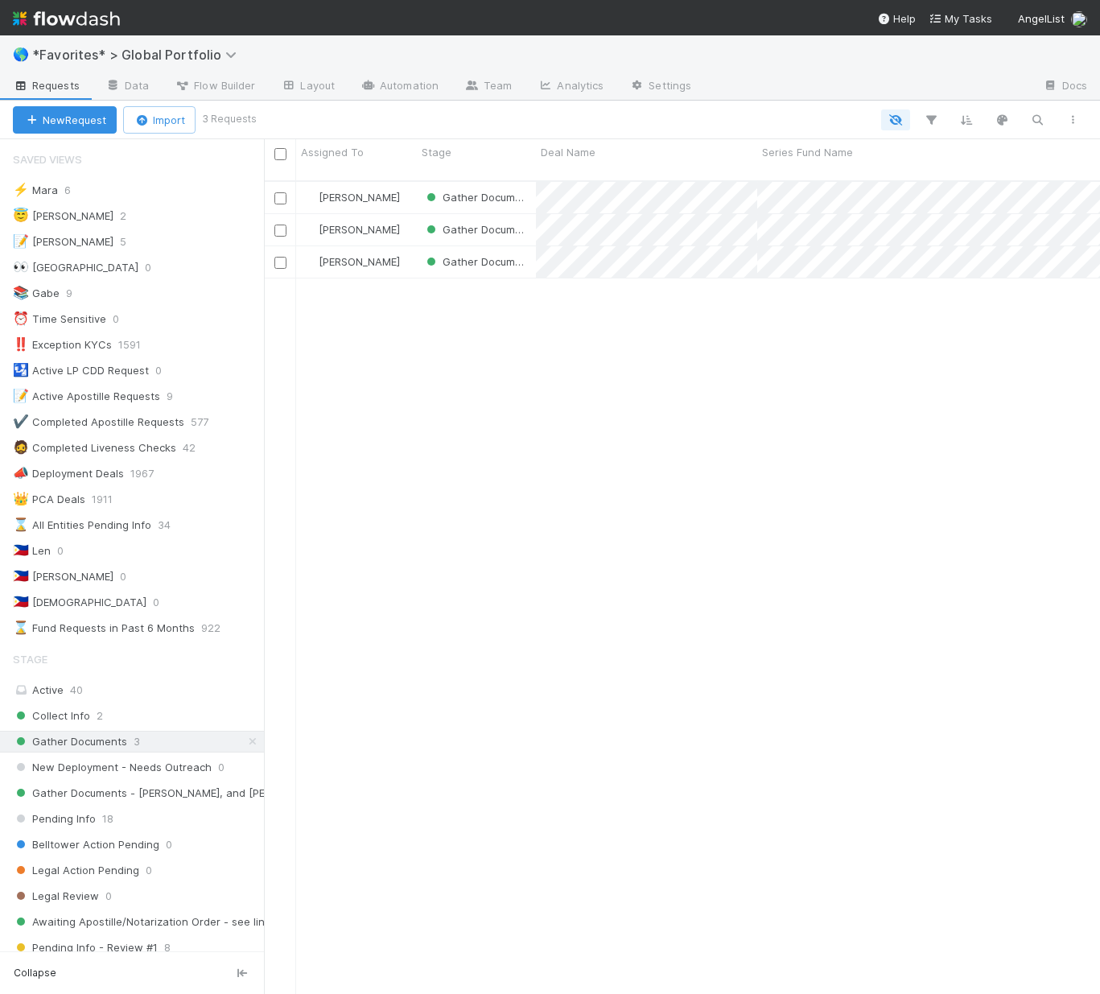
scroll to position [814, 824]
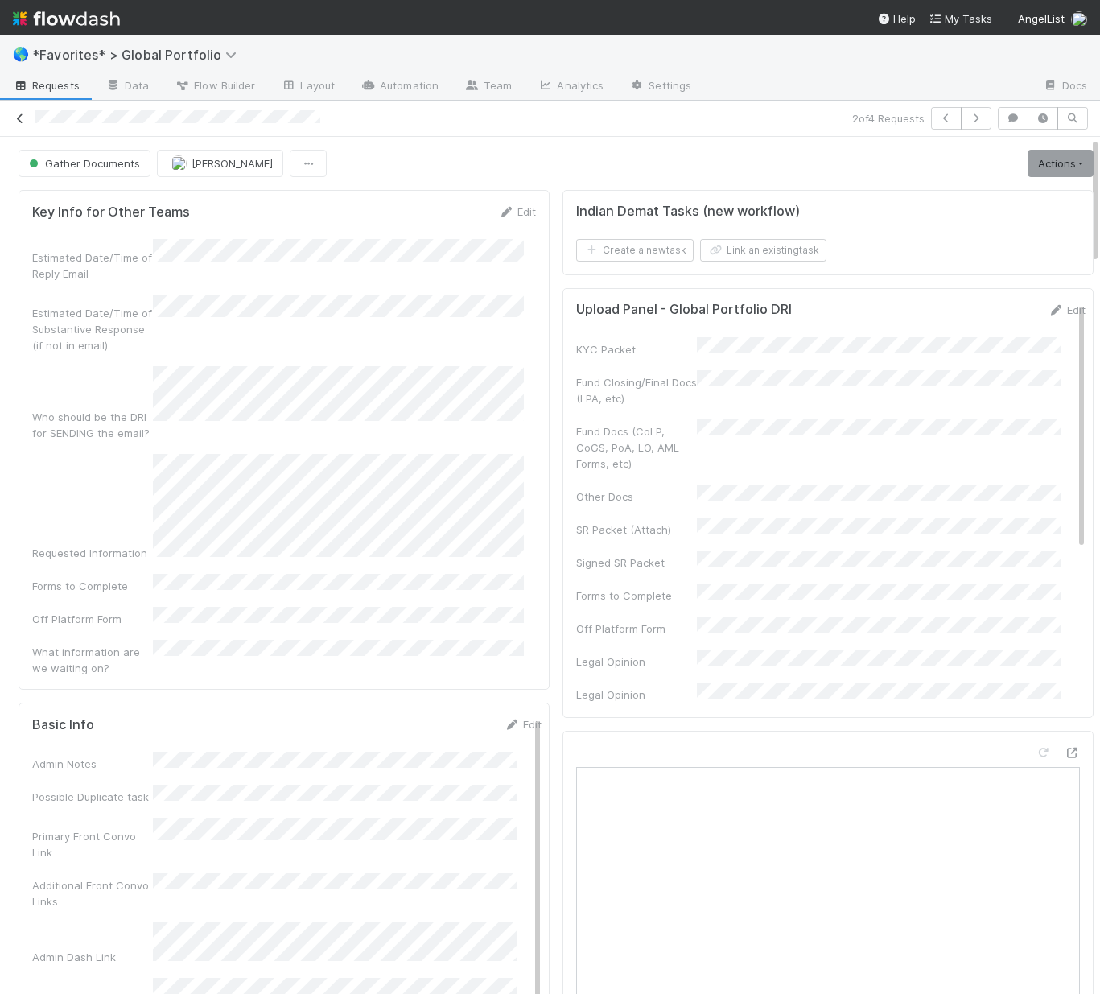
click at [18, 118] on icon at bounding box center [20, 118] width 16 height 10
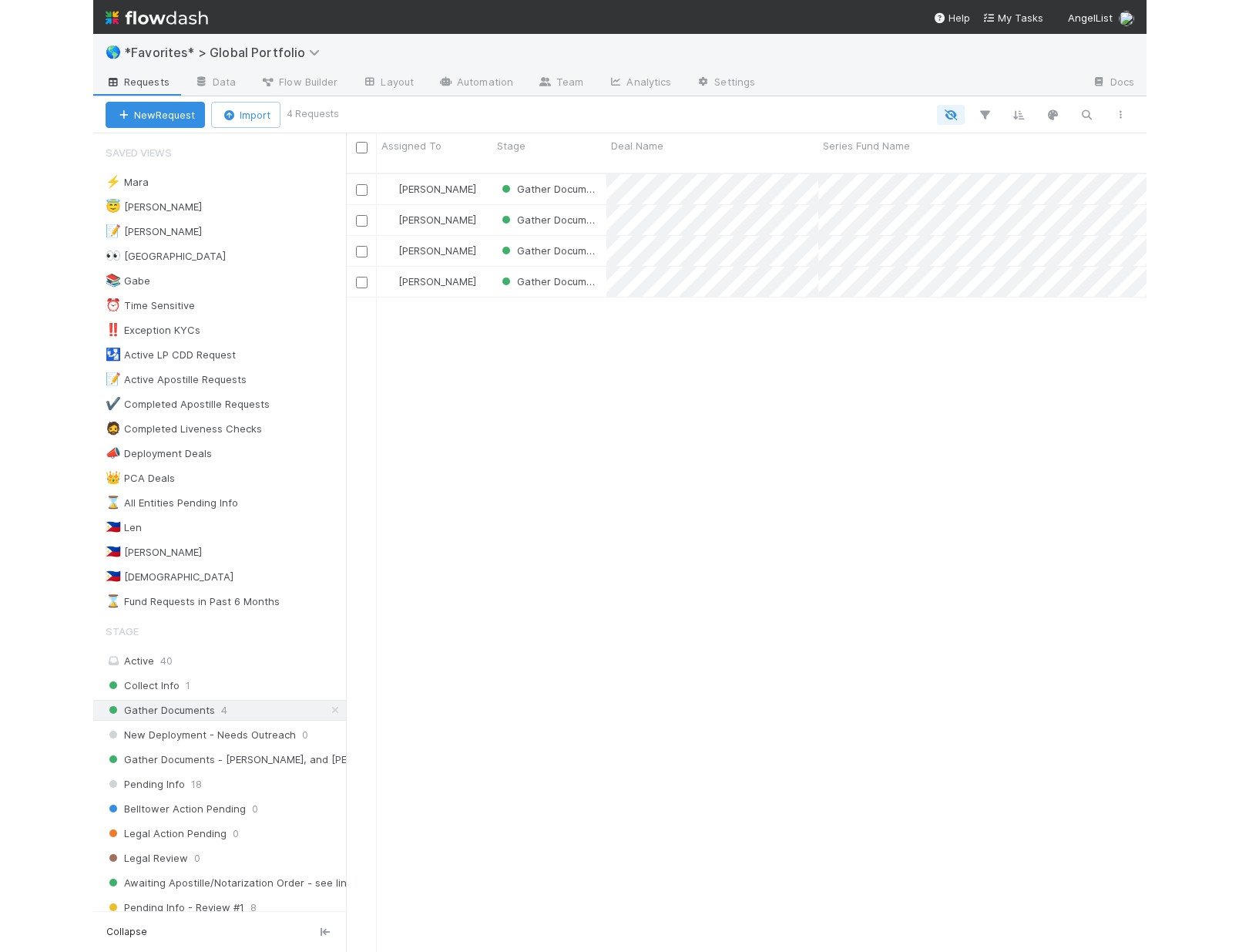
scroll to position [780, 789]
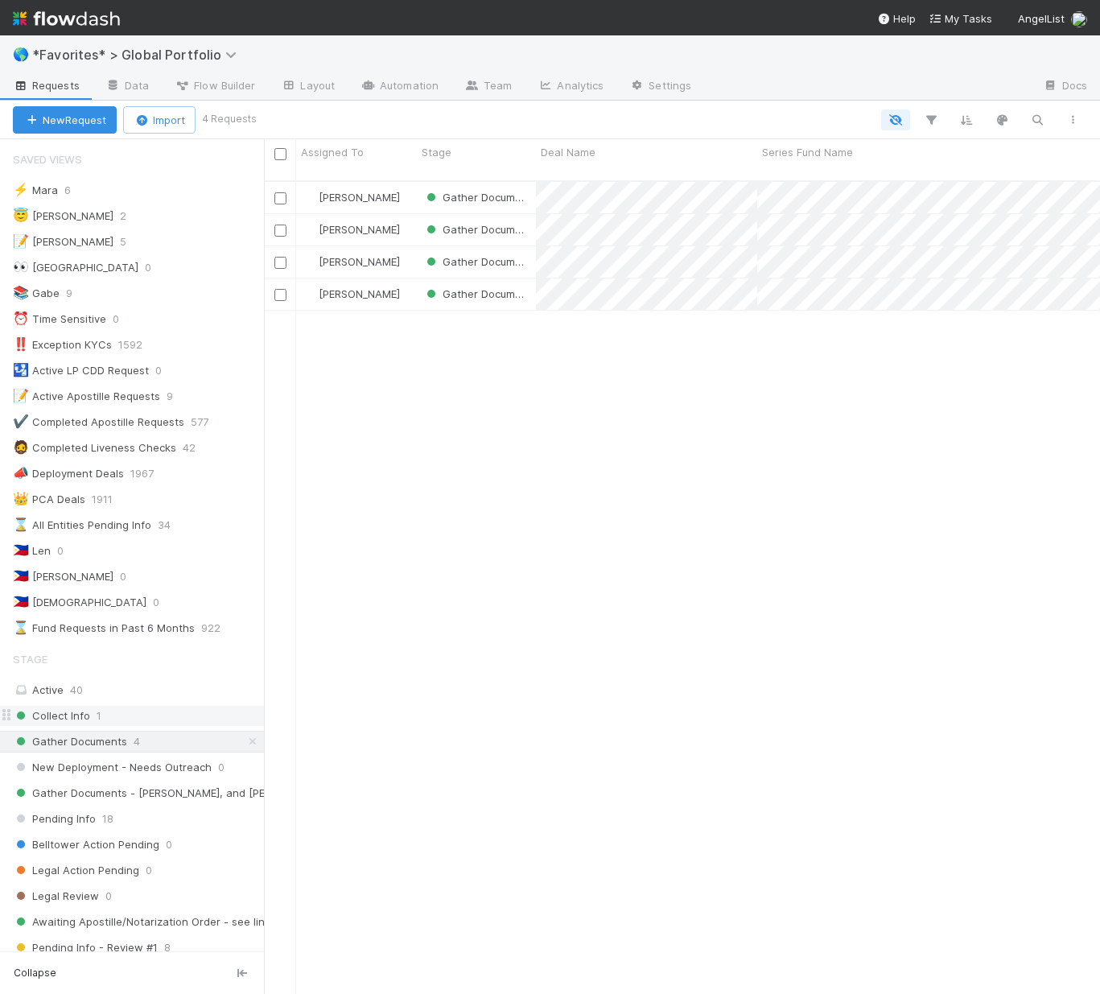
click at [98, 724] on span "1" at bounding box center [99, 716] width 5 height 20
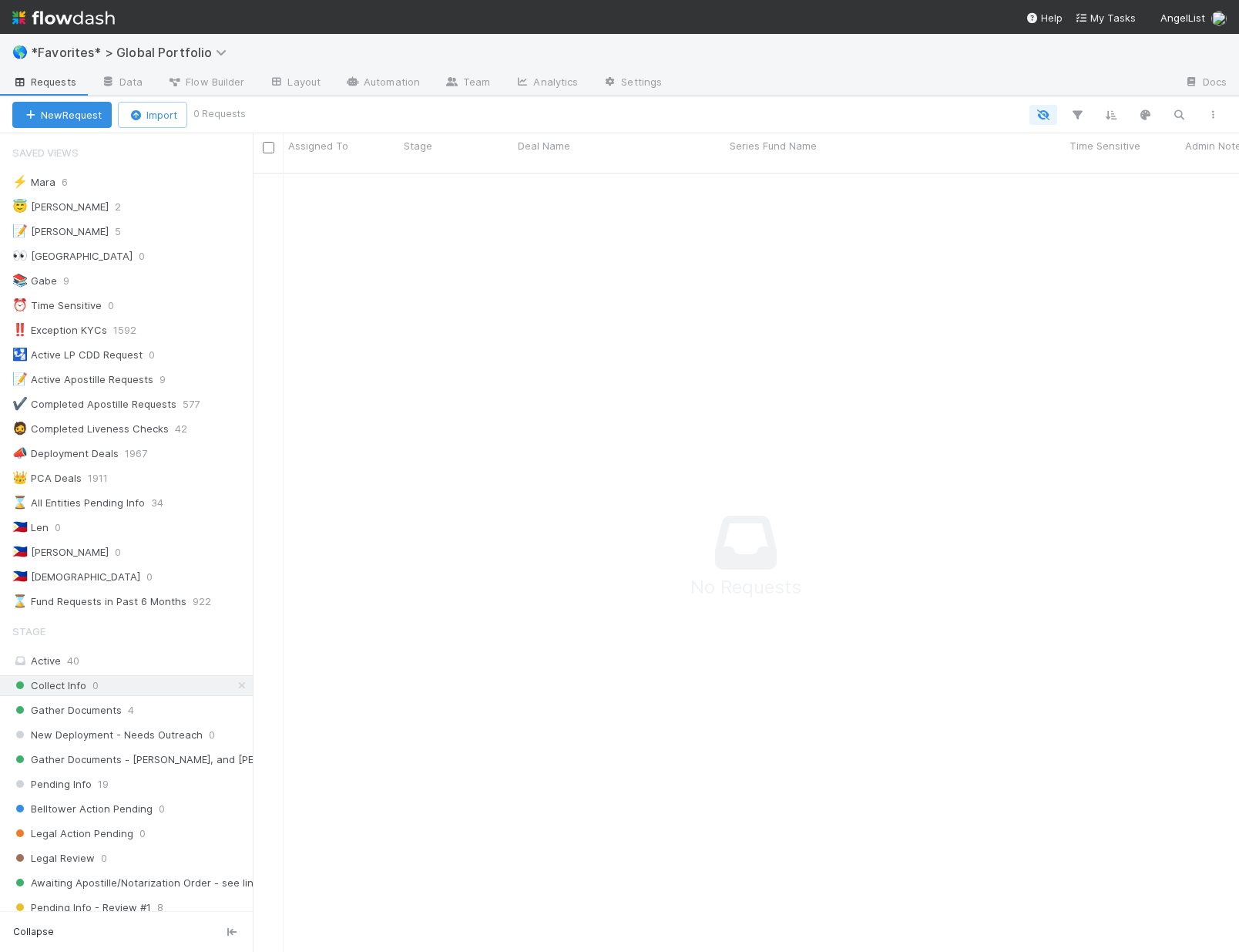
scroll to position [768, 975]
click at [146, 709] on div "Gather Documents 4" at bounding box center [132, 710] width 240 height 19
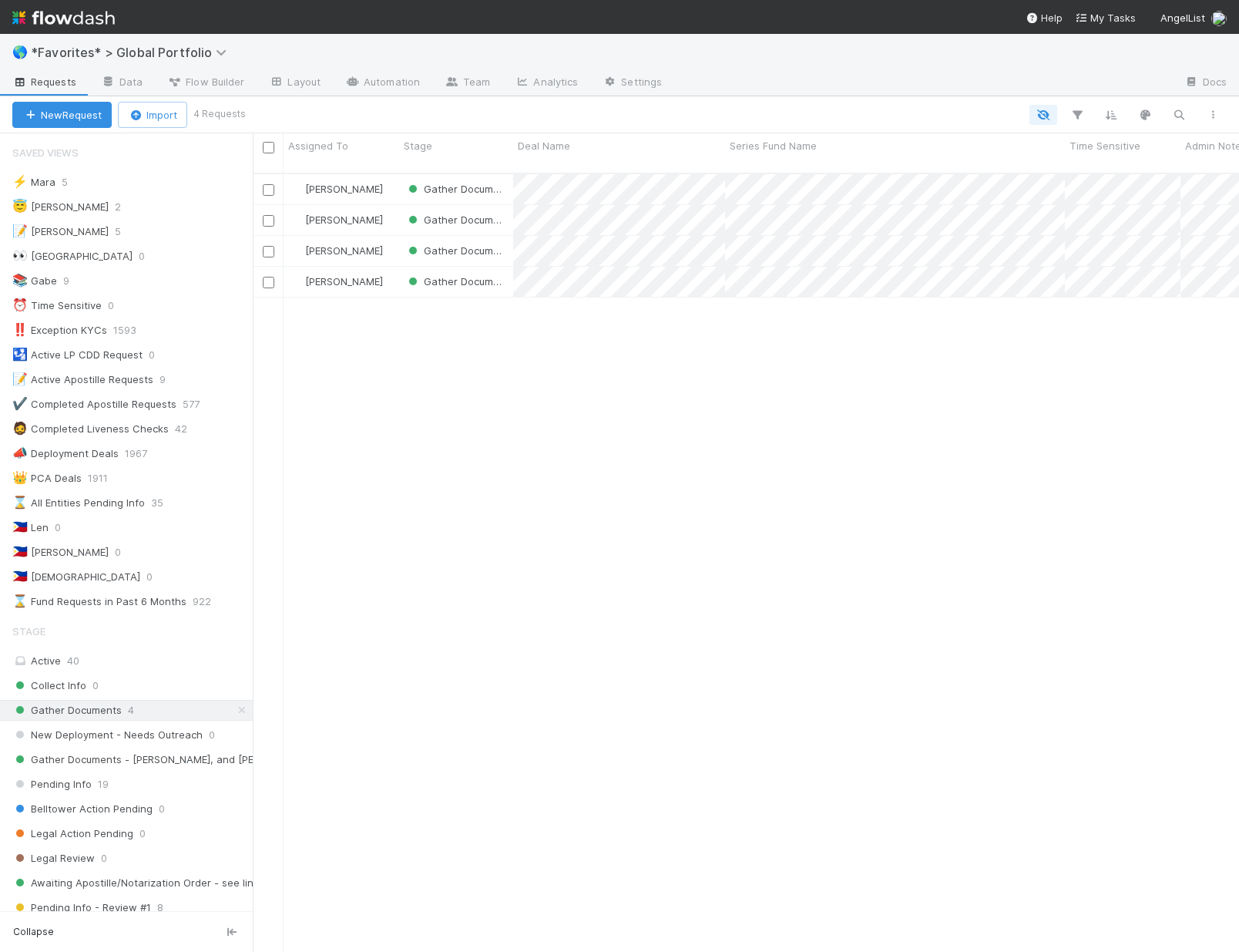
scroll to position [780, 975]
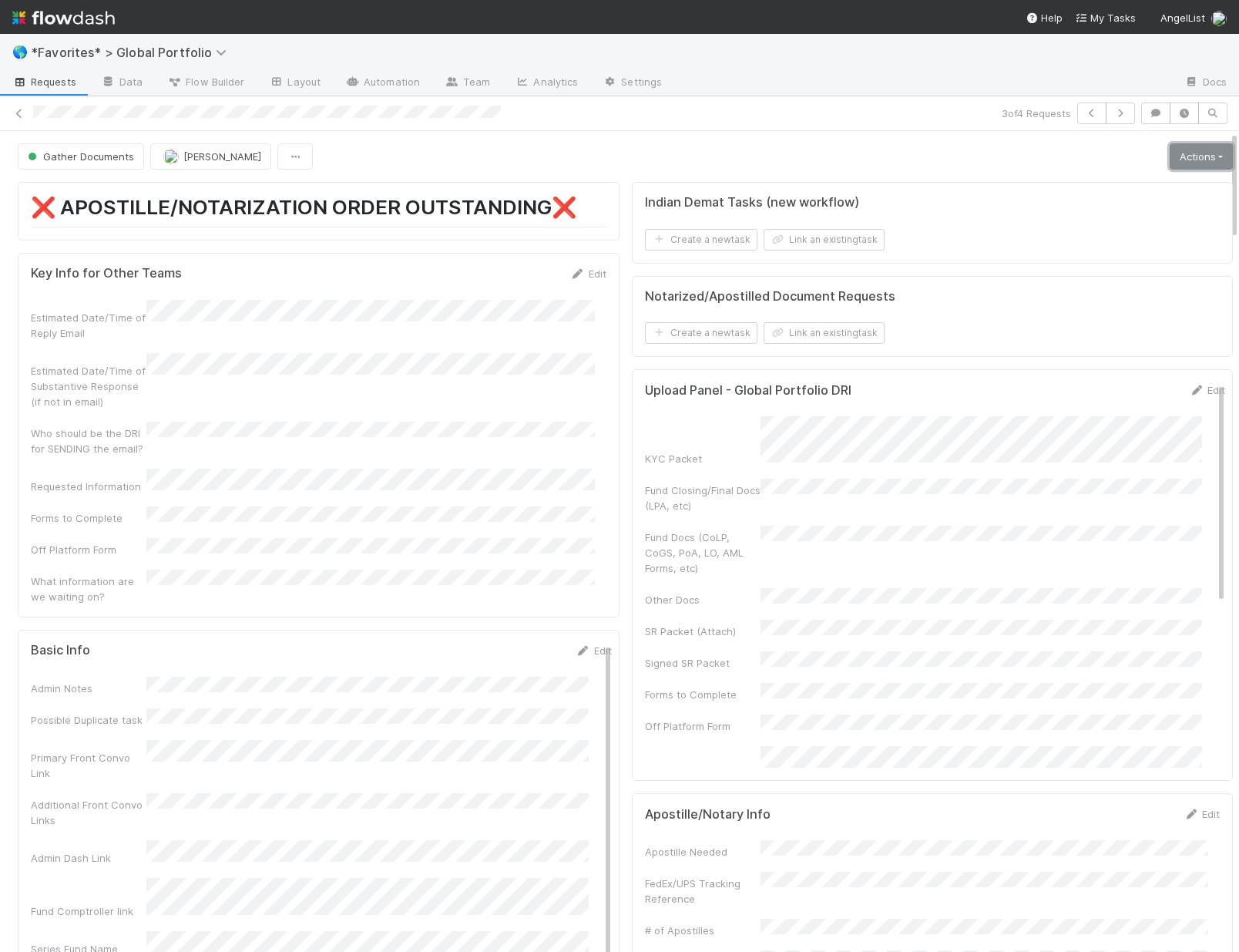
click at [1052, 149] on link "Actions" at bounding box center [1202, 156] width 63 height 26
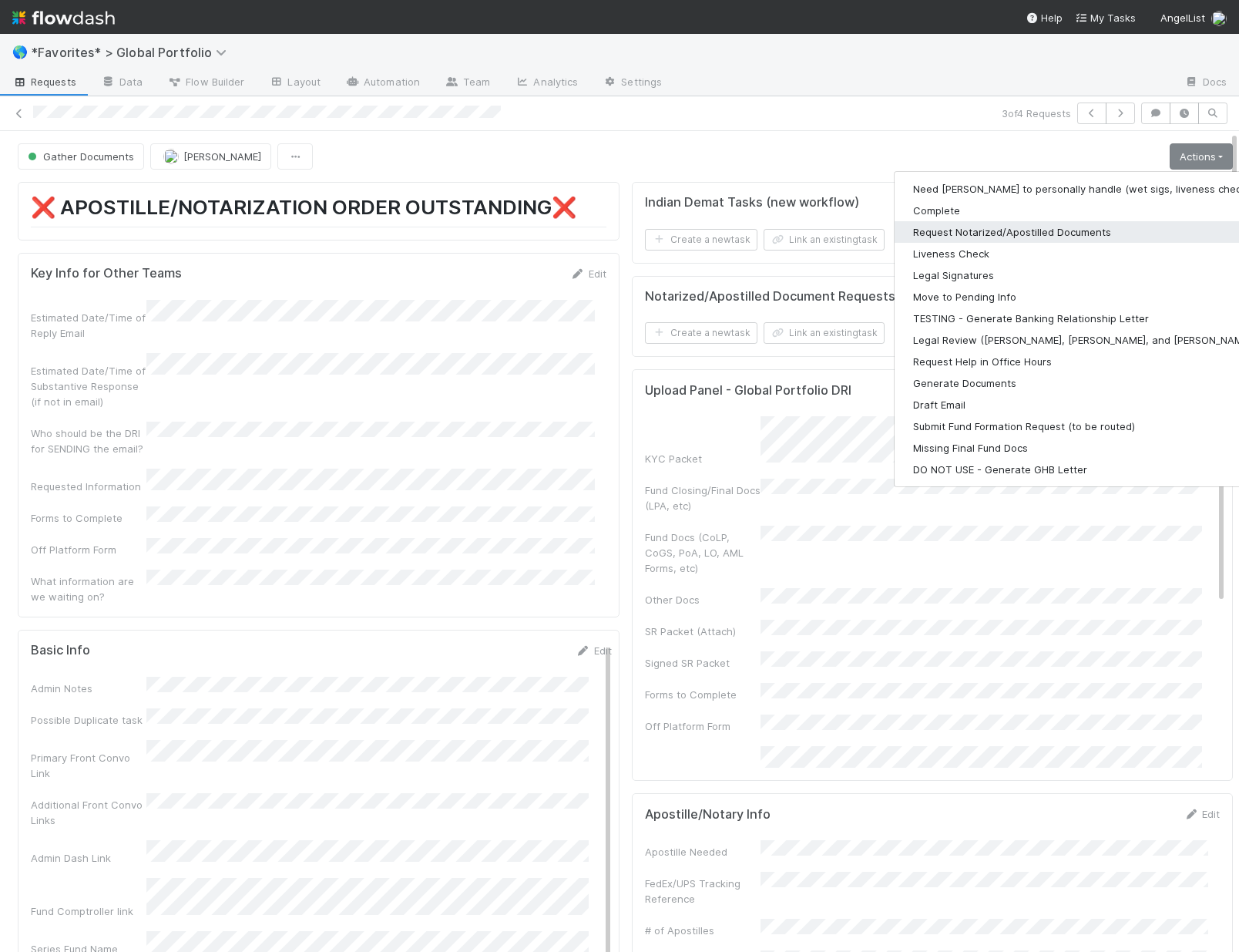
click at [980, 233] on button "Request Notarized/Apostilled Documents" at bounding box center [1094, 232] width 400 height 22
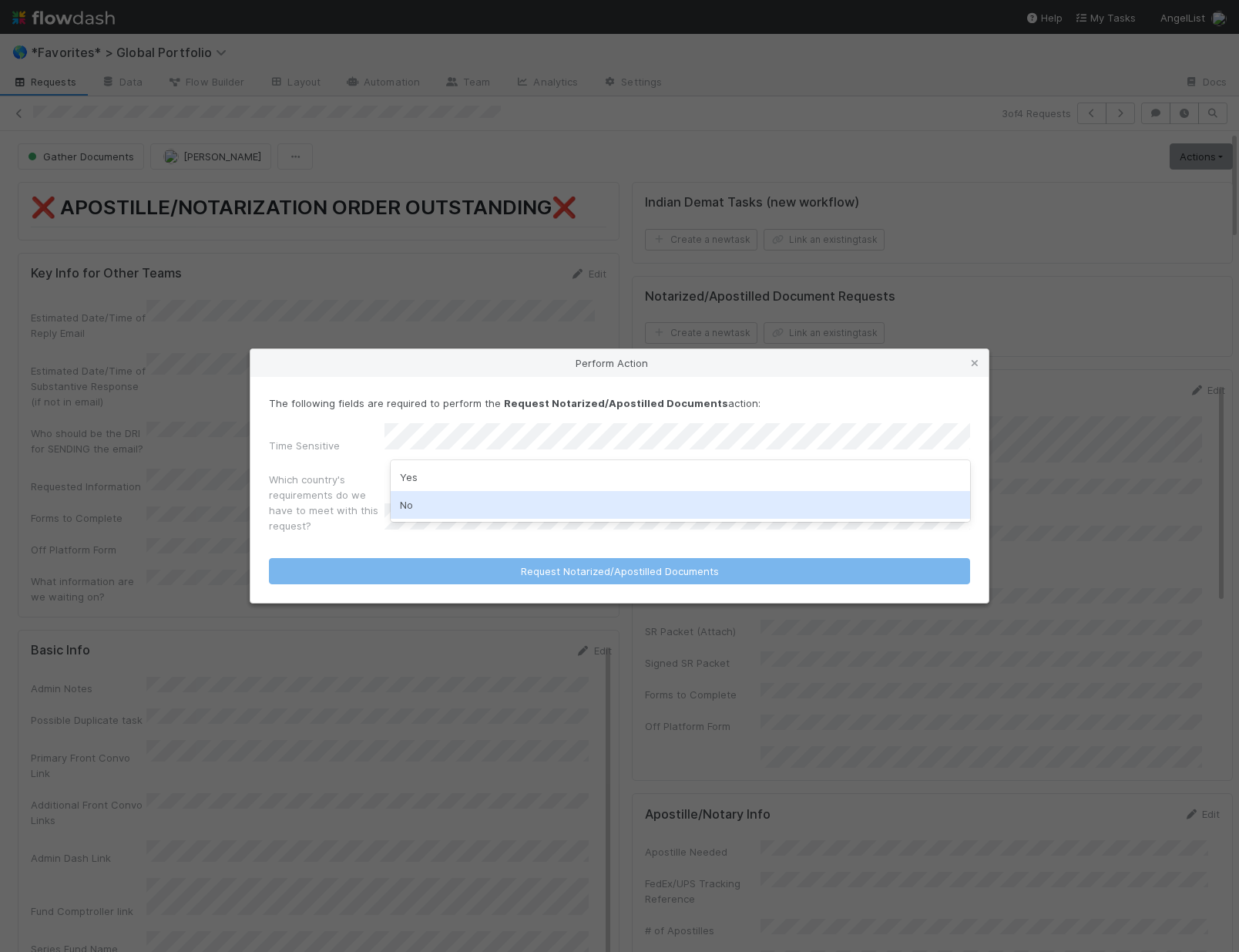
click at [461, 499] on div "No" at bounding box center [680, 505] width 579 height 28
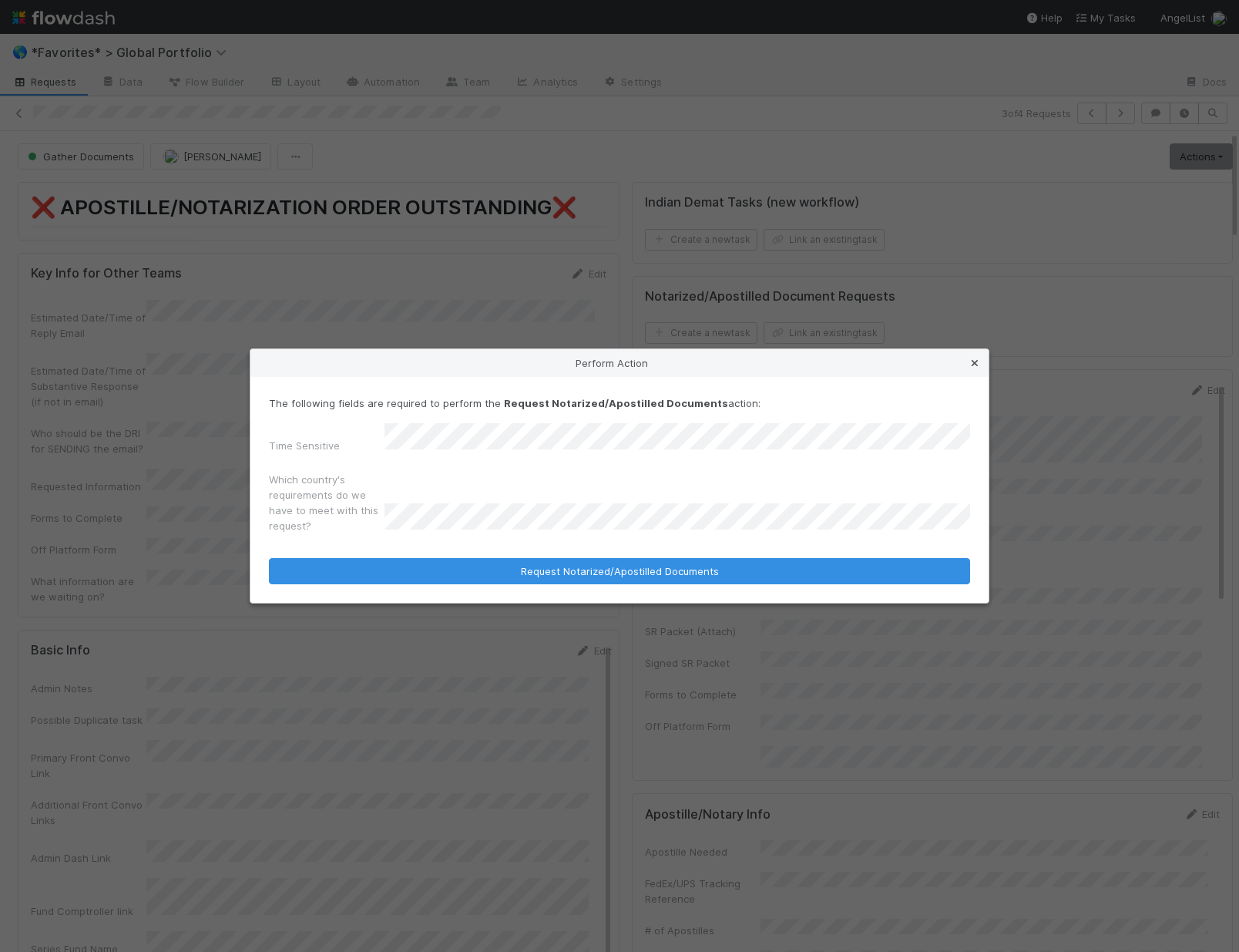
click at [978, 369] on icon at bounding box center [975, 363] width 15 height 10
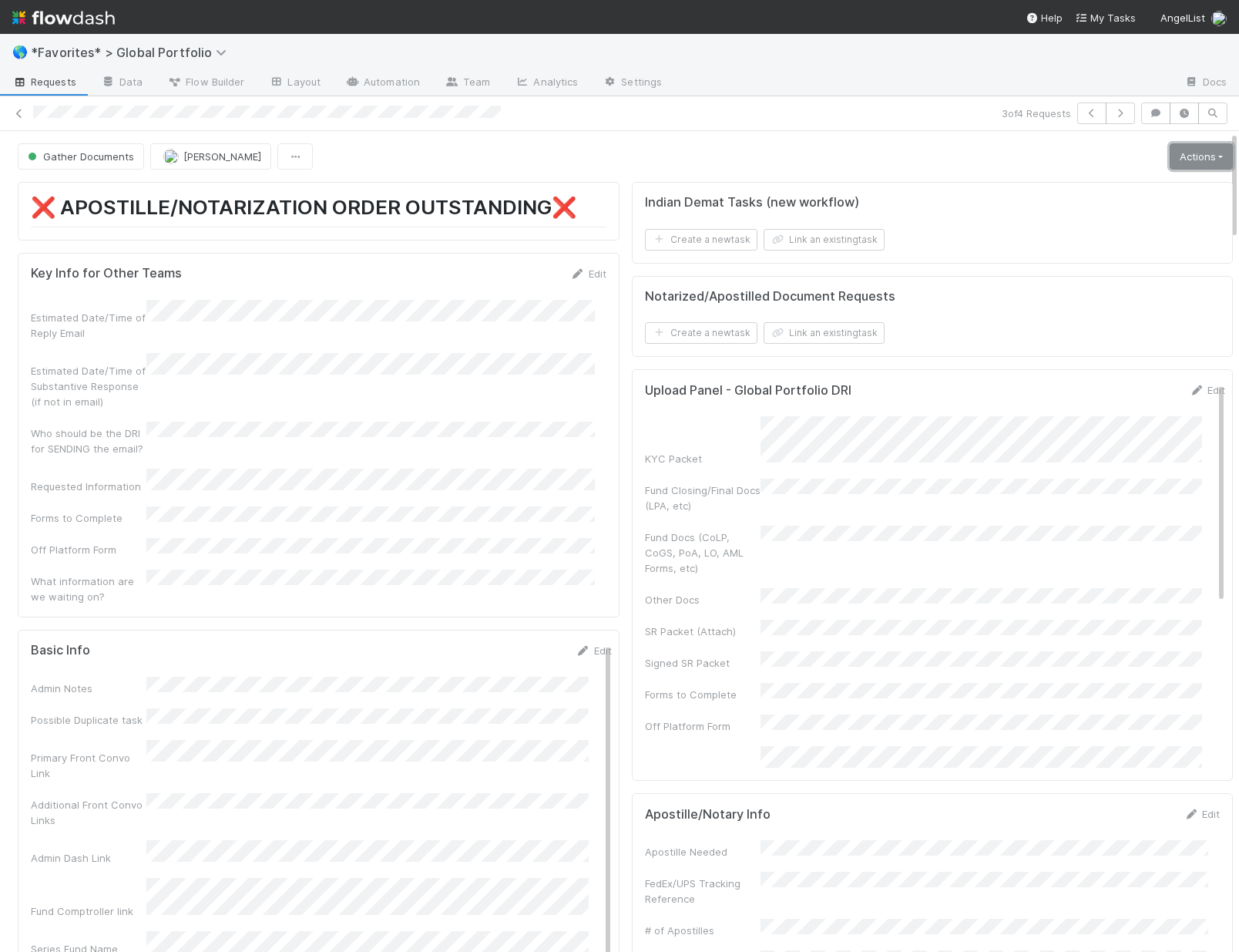
click at [1052, 152] on link "Actions" at bounding box center [1202, 156] width 63 height 26
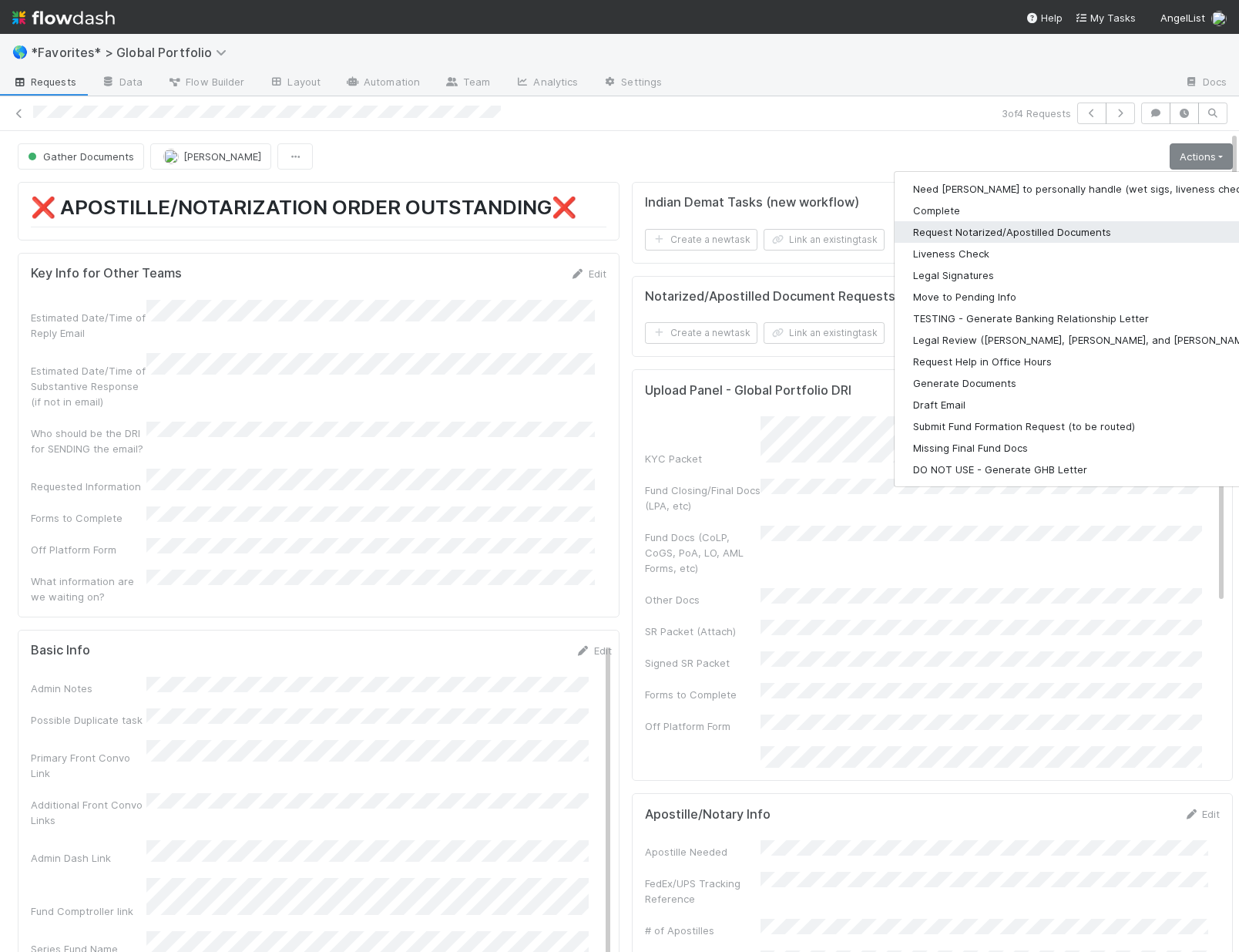
click at [1052, 223] on button "Request Notarized/Apostilled Documents" at bounding box center [1094, 232] width 400 height 22
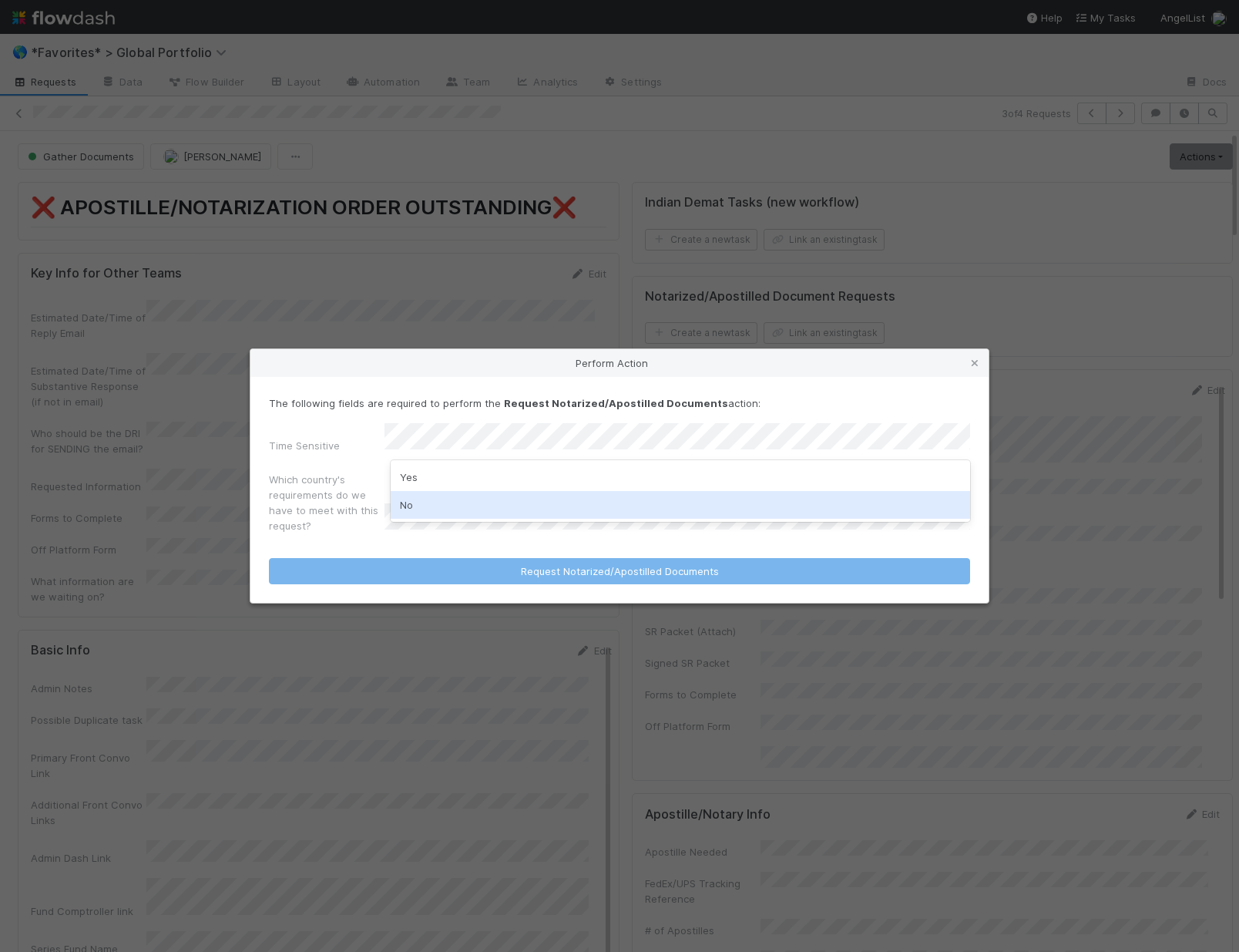
click at [442, 511] on div "No" at bounding box center [680, 505] width 579 height 28
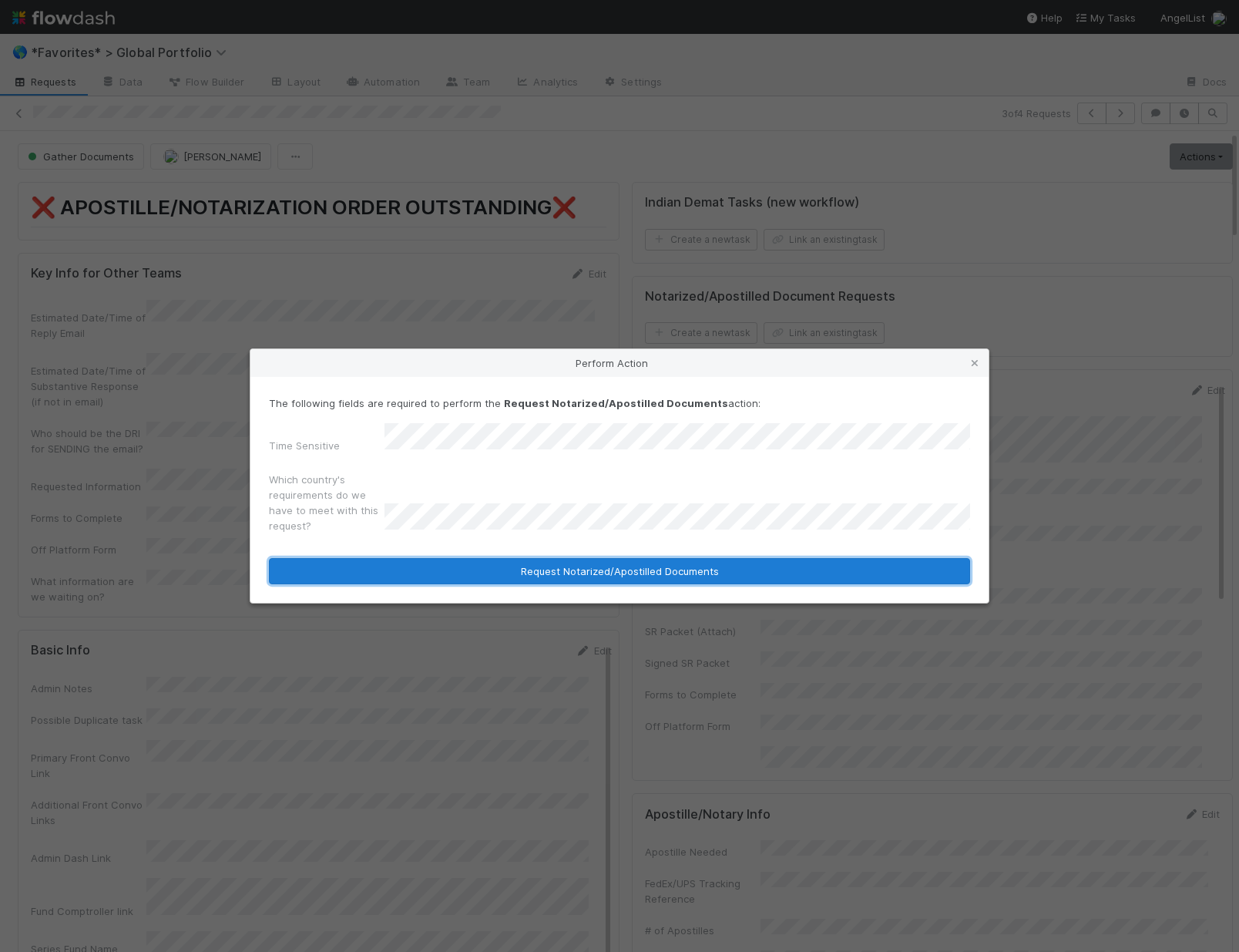
click at [518, 564] on button "Request Notarized/Apostilled Documents" at bounding box center [620, 571] width 701 height 26
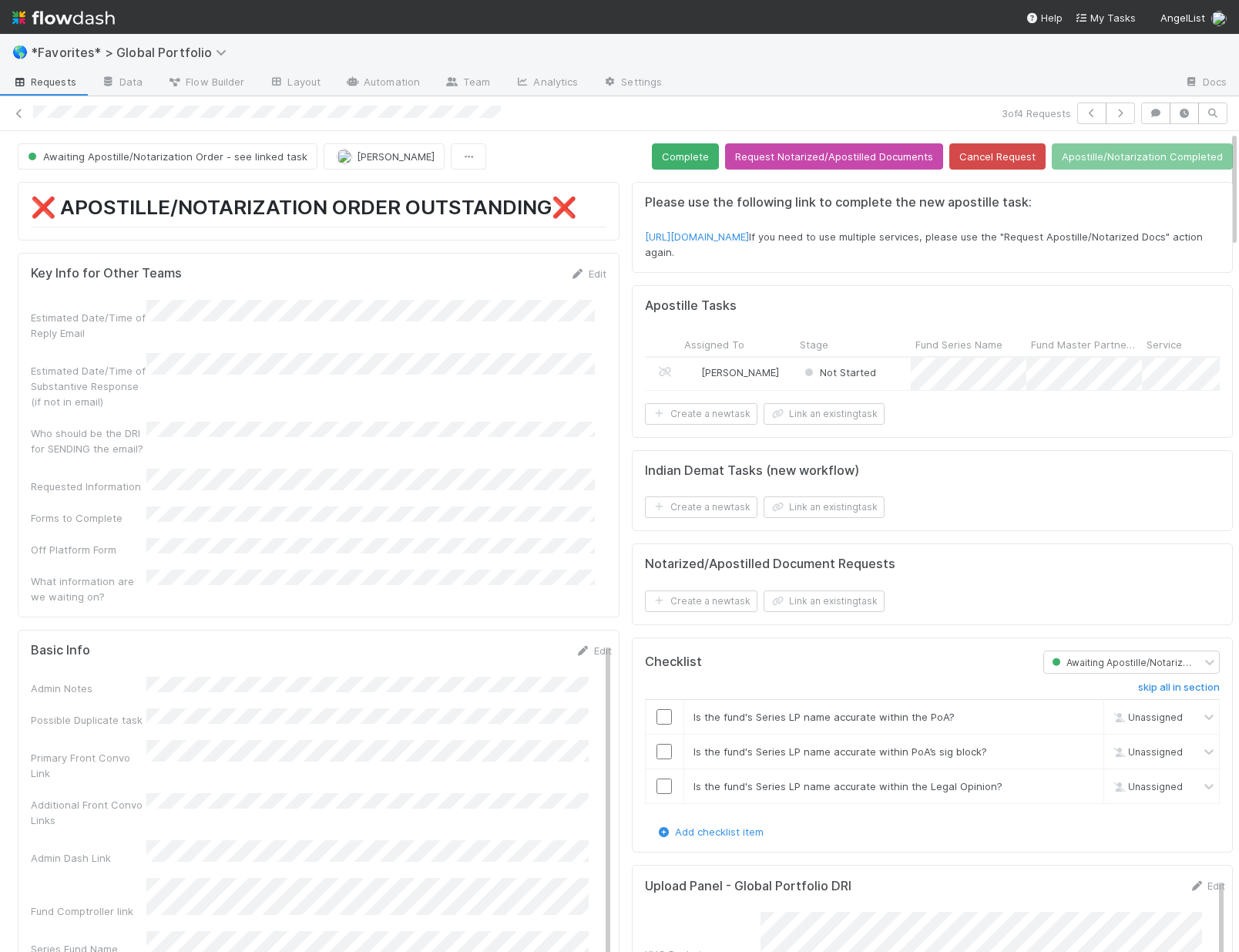
click at [887, 376] on div "Not Started" at bounding box center [852, 374] width 116 height 33
click at [256, 164] on button "Awaiting Apostille/Notarization Order - see linked task" at bounding box center [168, 156] width 300 height 26
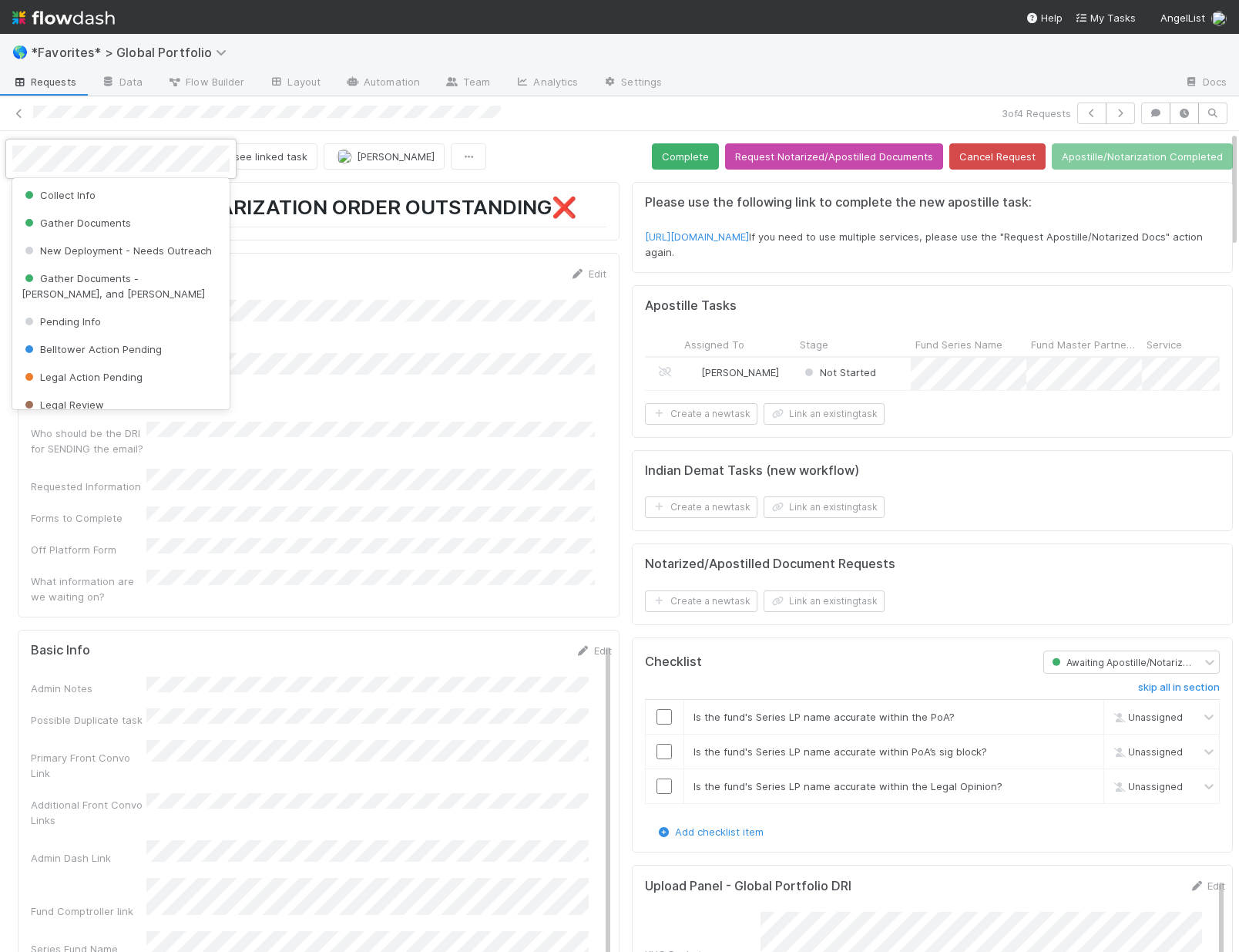
scroll to position [67, 0]
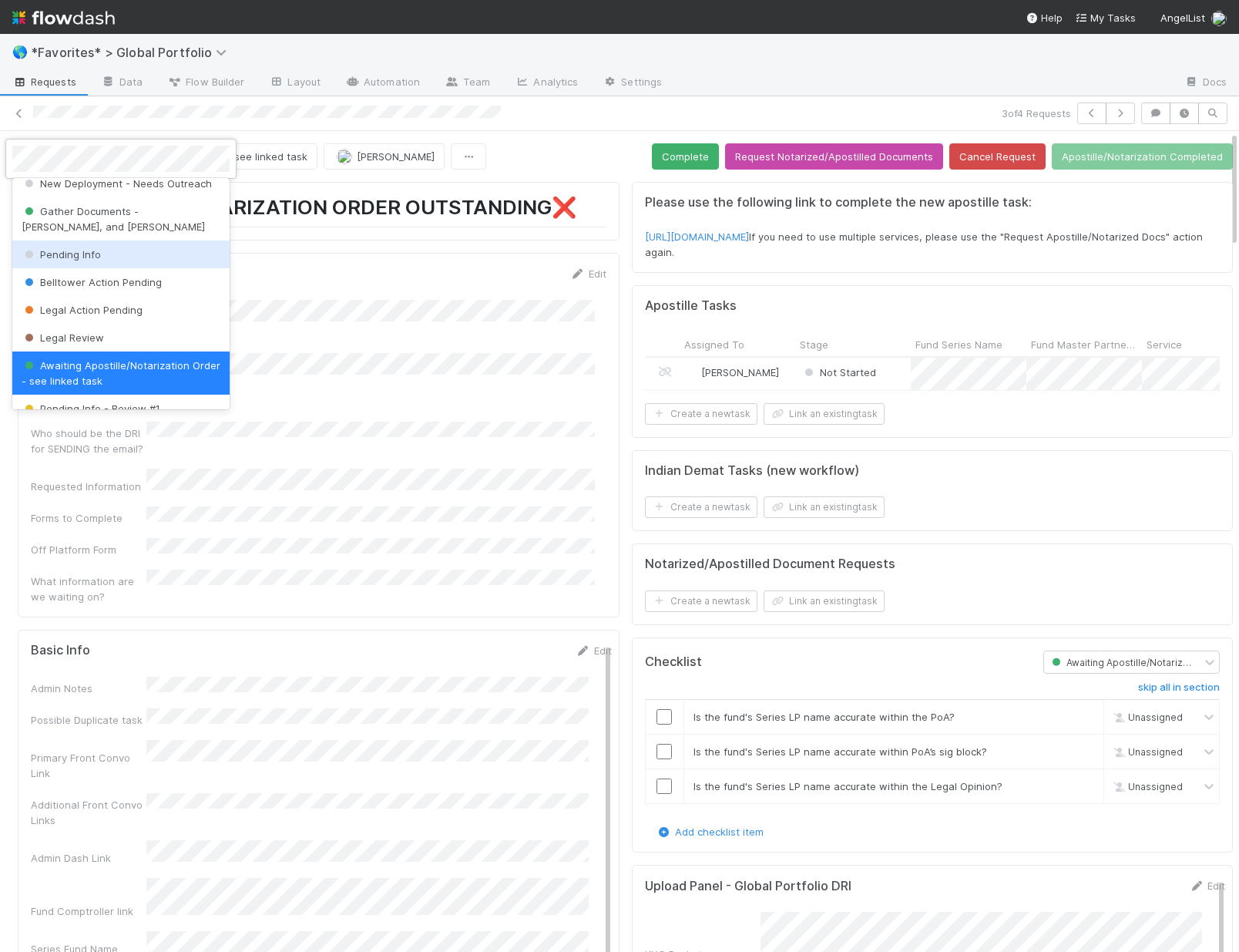
click at [155, 254] on div "Pending Info" at bounding box center [121, 254] width 217 height 28
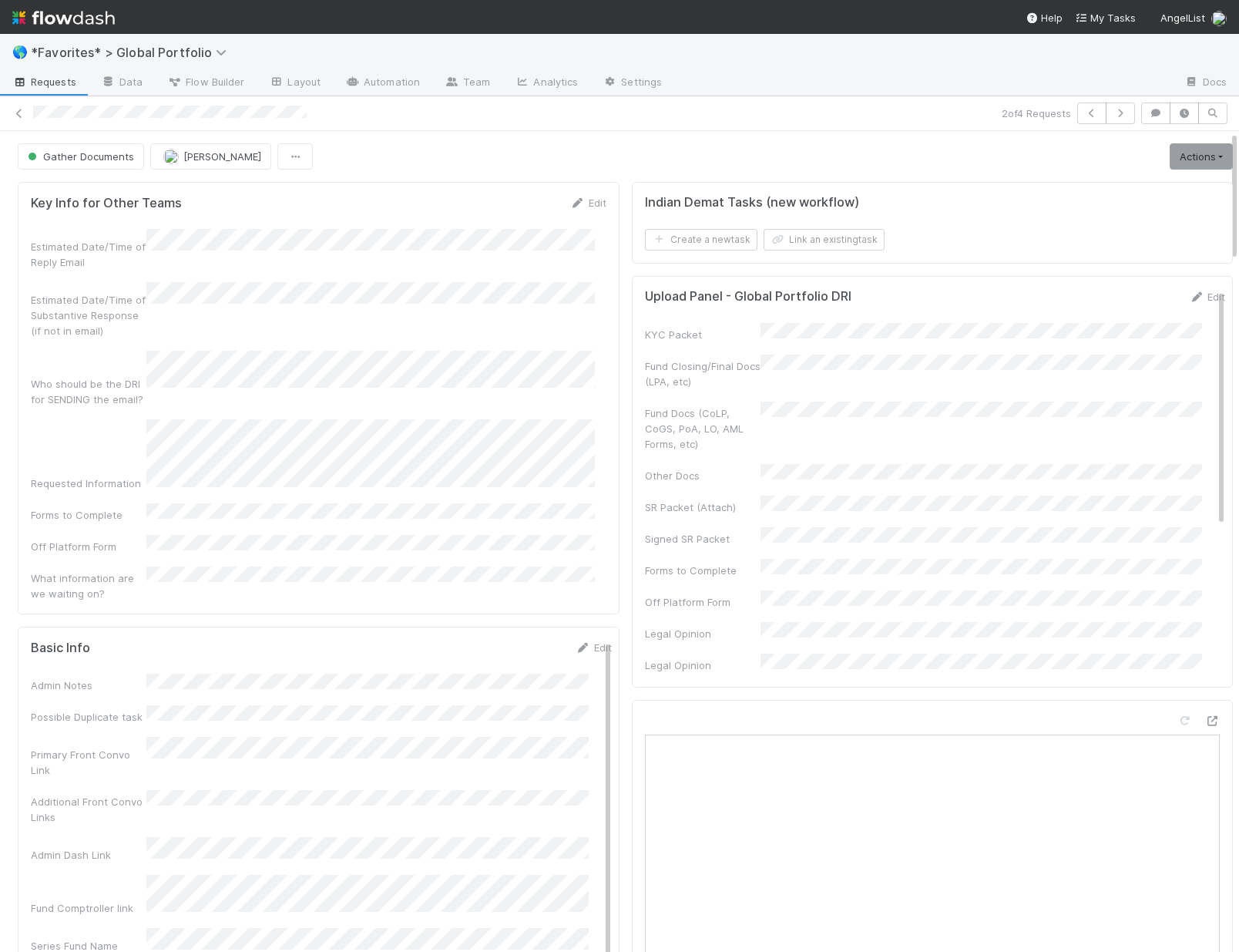
click at [546, 482] on div "Estimated Date/Time of Reply Email Estimated Date/Time of Substantive Response …" at bounding box center [318, 415] width 575 height 373
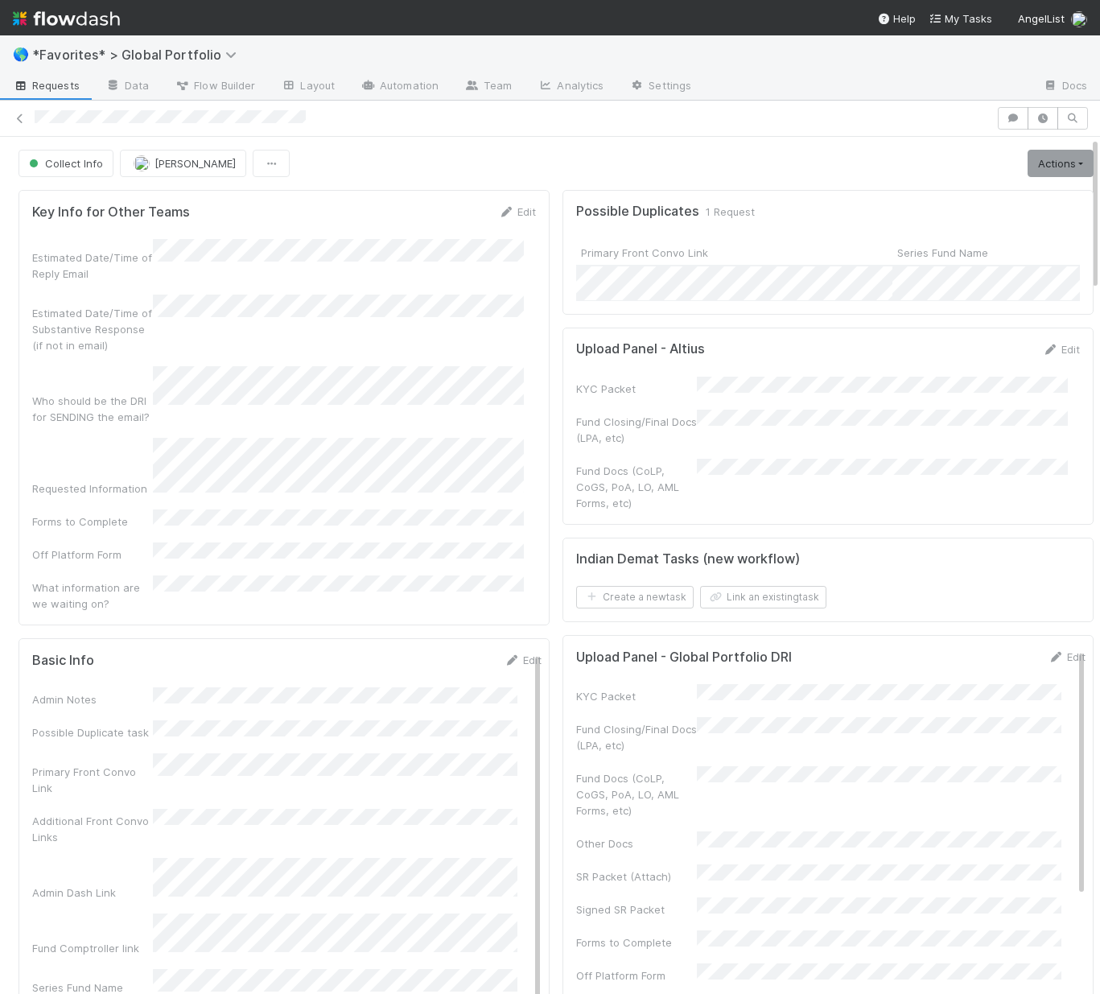
scroll to position [319, 0]
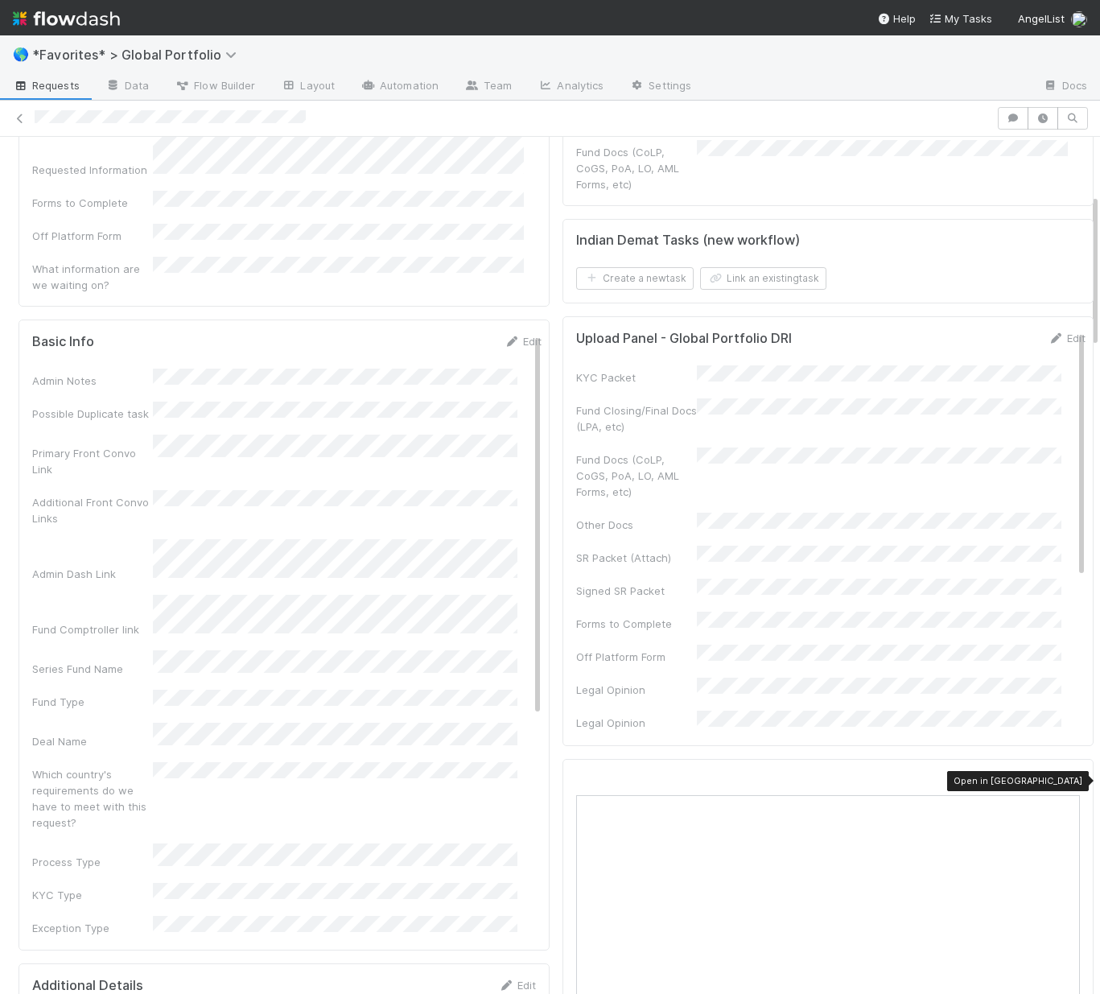
click at [1064, 785] on icon at bounding box center [1072, 781] width 16 height 10
click at [520, 333] on div "Basic Info Edit" at bounding box center [287, 341] width 534 height 16
click at [505, 335] on link "Edit" at bounding box center [523, 341] width 38 height 13
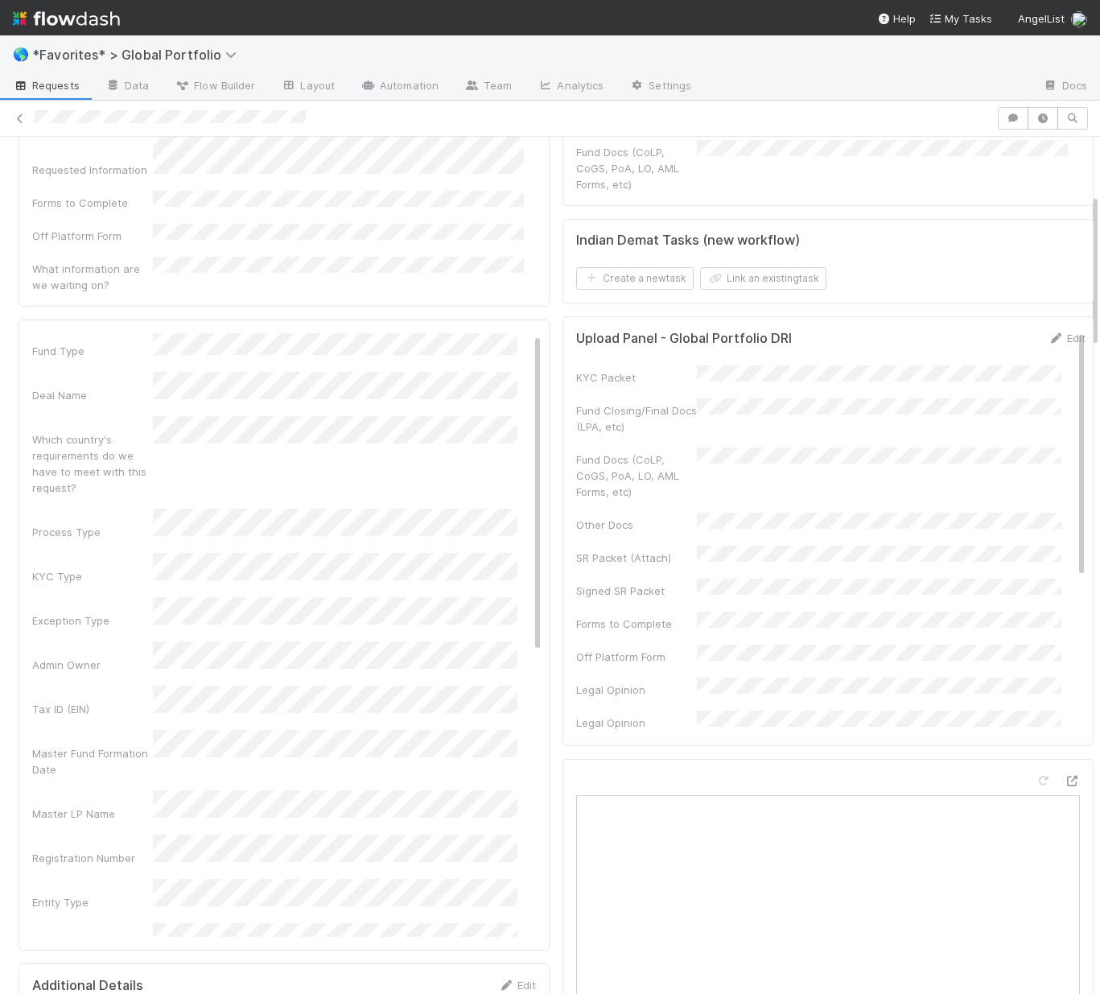
scroll to position [538, 0]
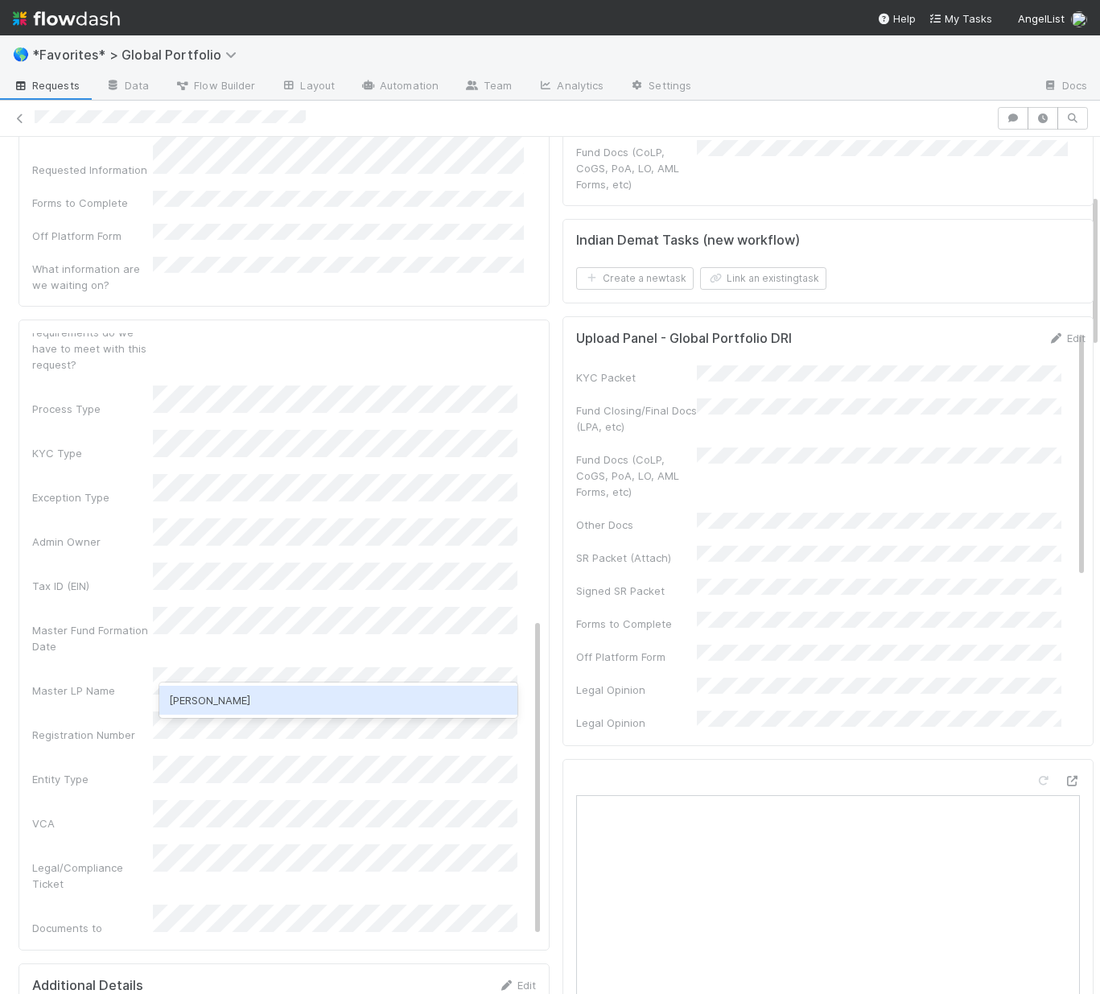
click at [247, 701] on div "[PERSON_NAME]" at bounding box center [338, 700] width 358 height 29
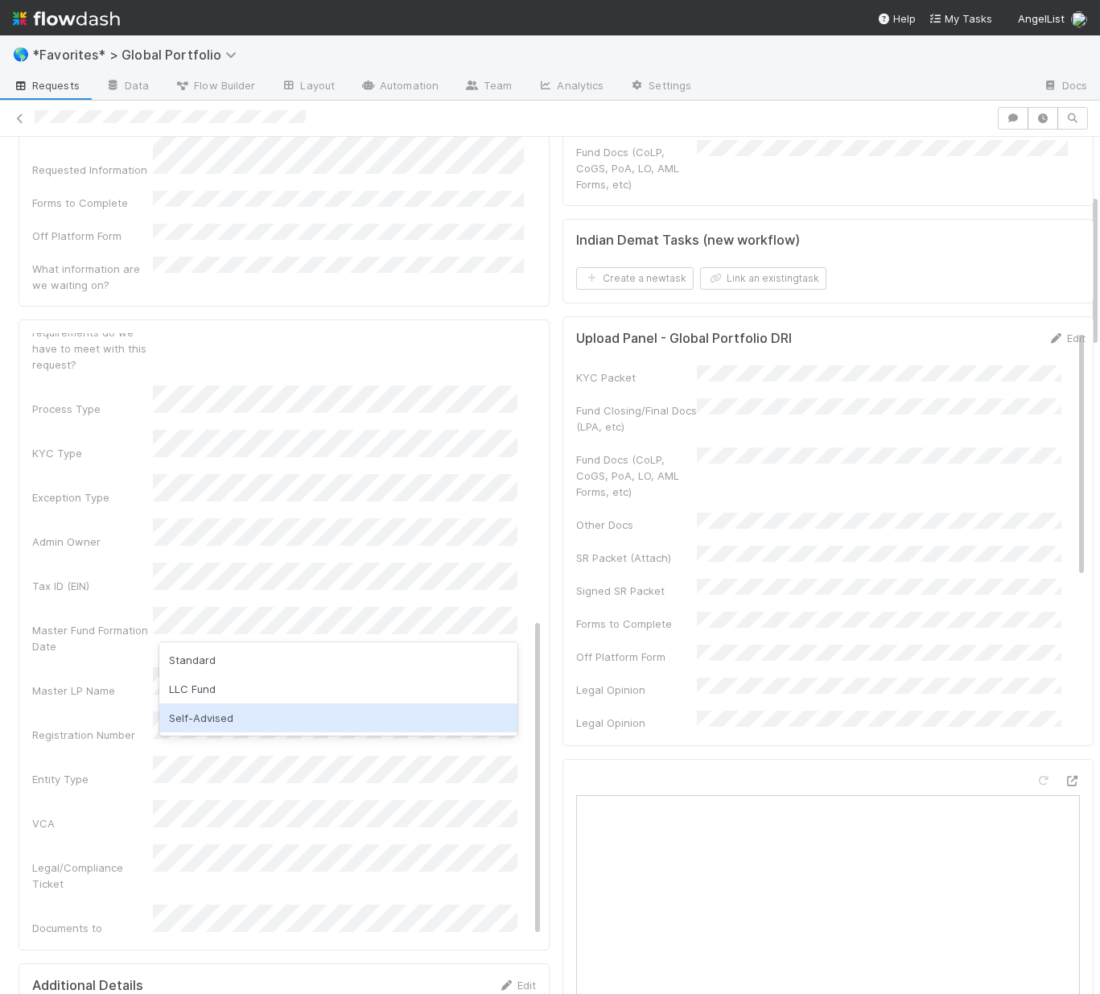
click at [194, 709] on div "Self-Advised" at bounding box center [338, 717] width 358 height 29
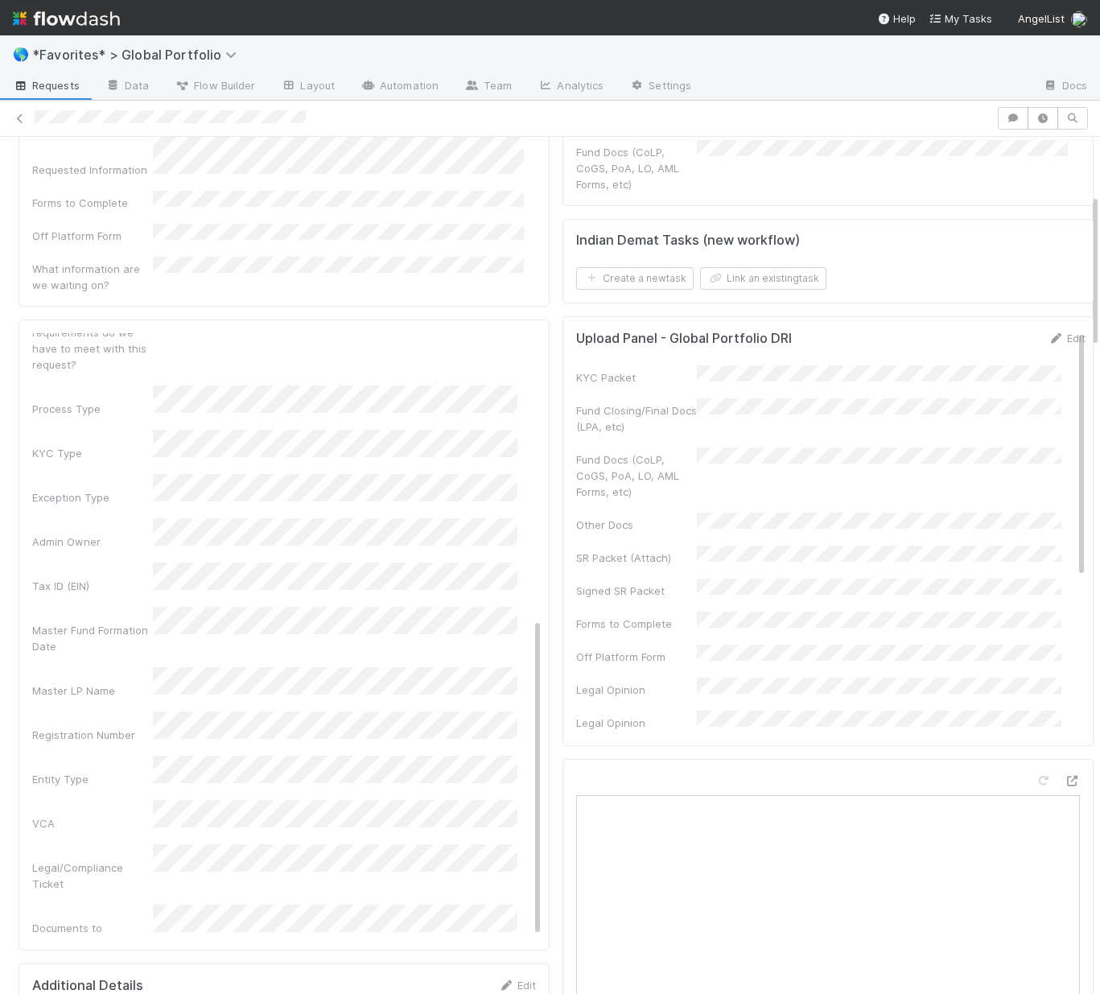
click at [82, 678] on div "Admin Notes Possible Duplicate task Primary Front Convo Link Additional Front C…" at bounding box center [286, 464] width 509 height 1247
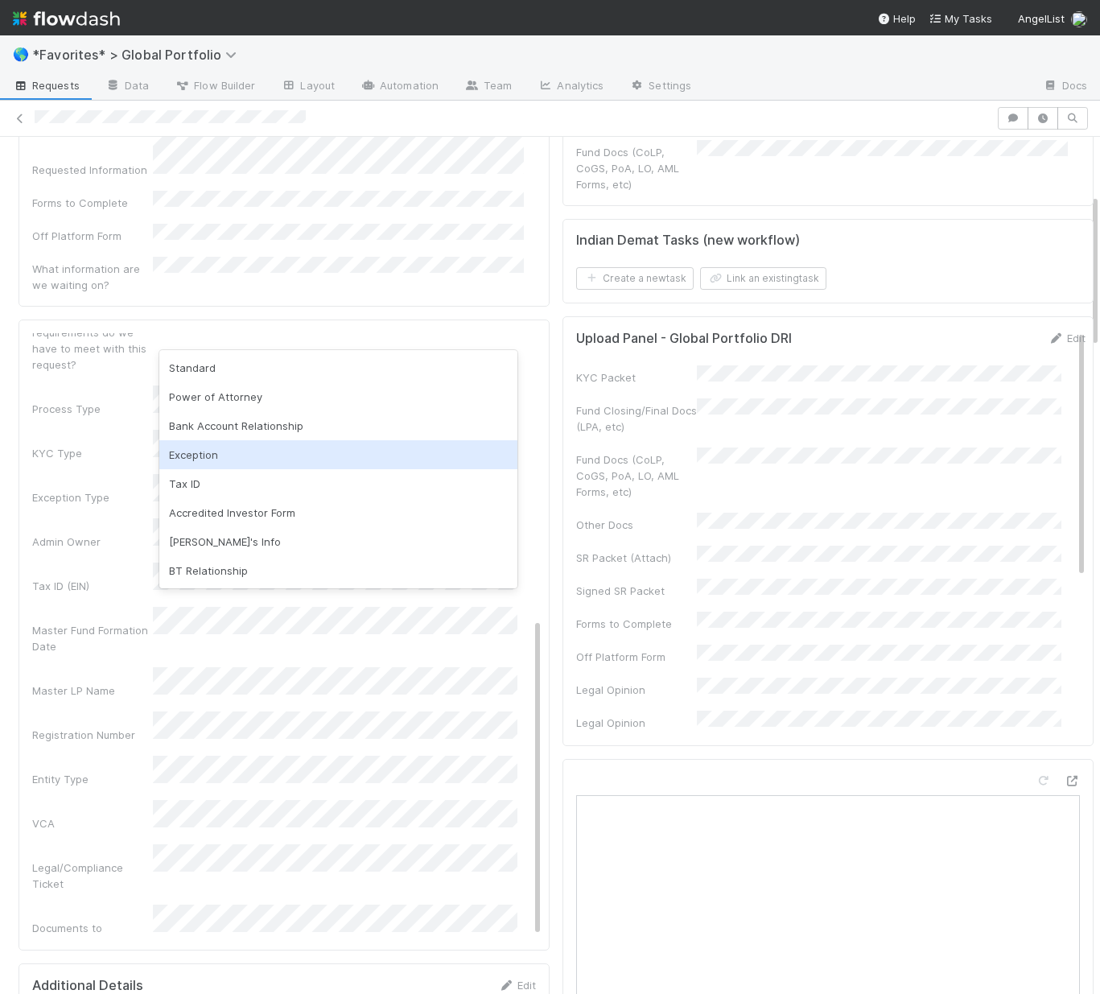
click at [200, 445] on div "Exception" at bounding box center [338, 454] width 358 height 29
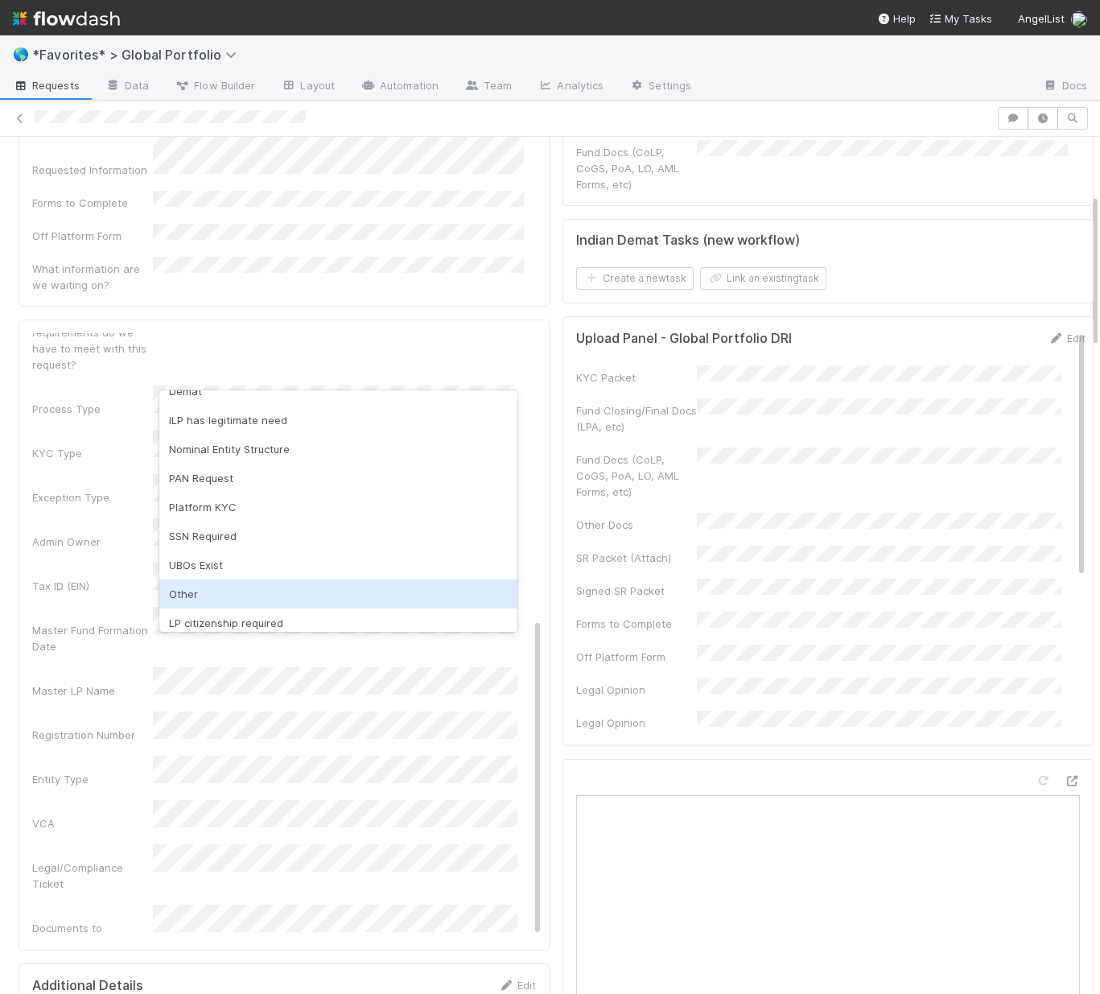
scroll to position [113, 0]
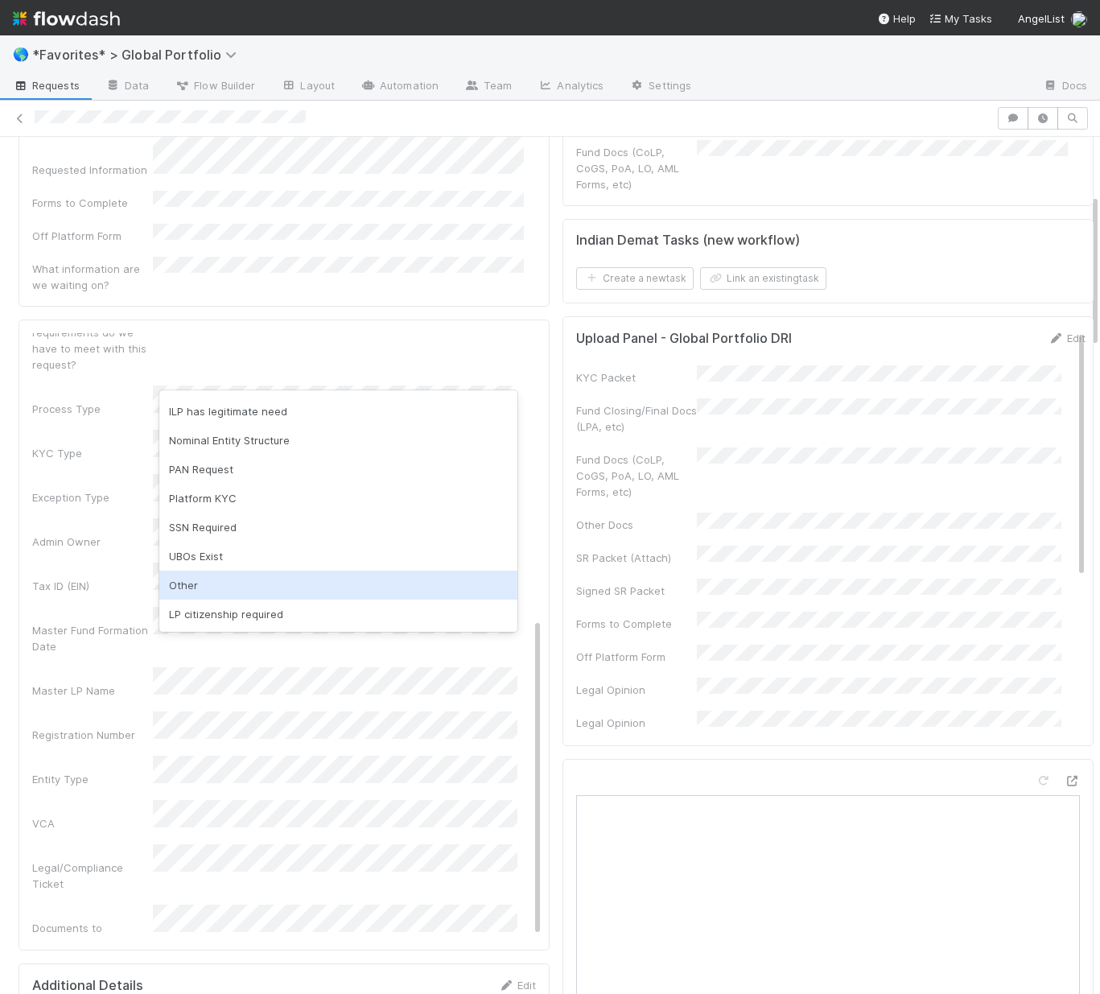
click at [233, 589] on div "Other" at bounding box center [338, 585] width 358 height 29
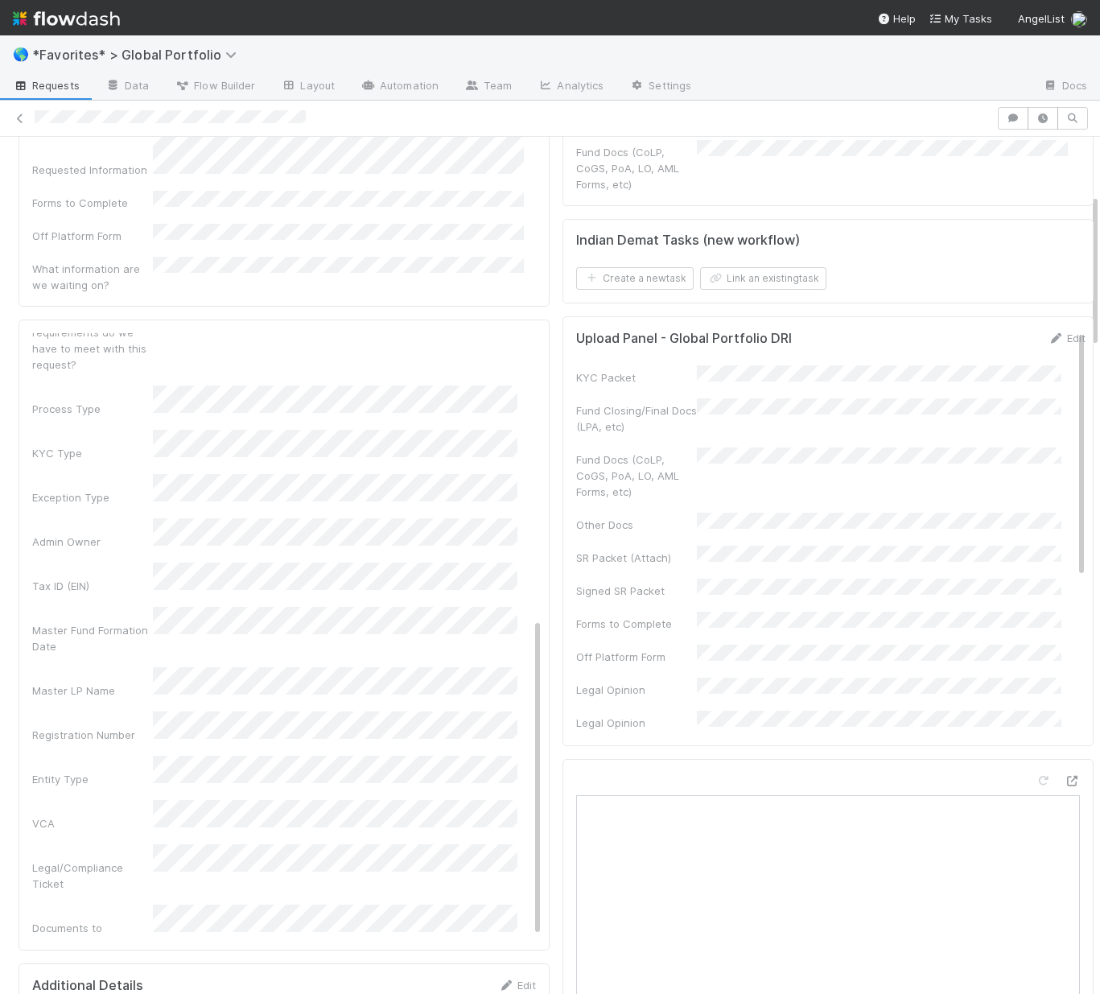
click at [97, 562] on div "Tax ID (EIN)" at bounding box center [286, 577] width 509 height 31
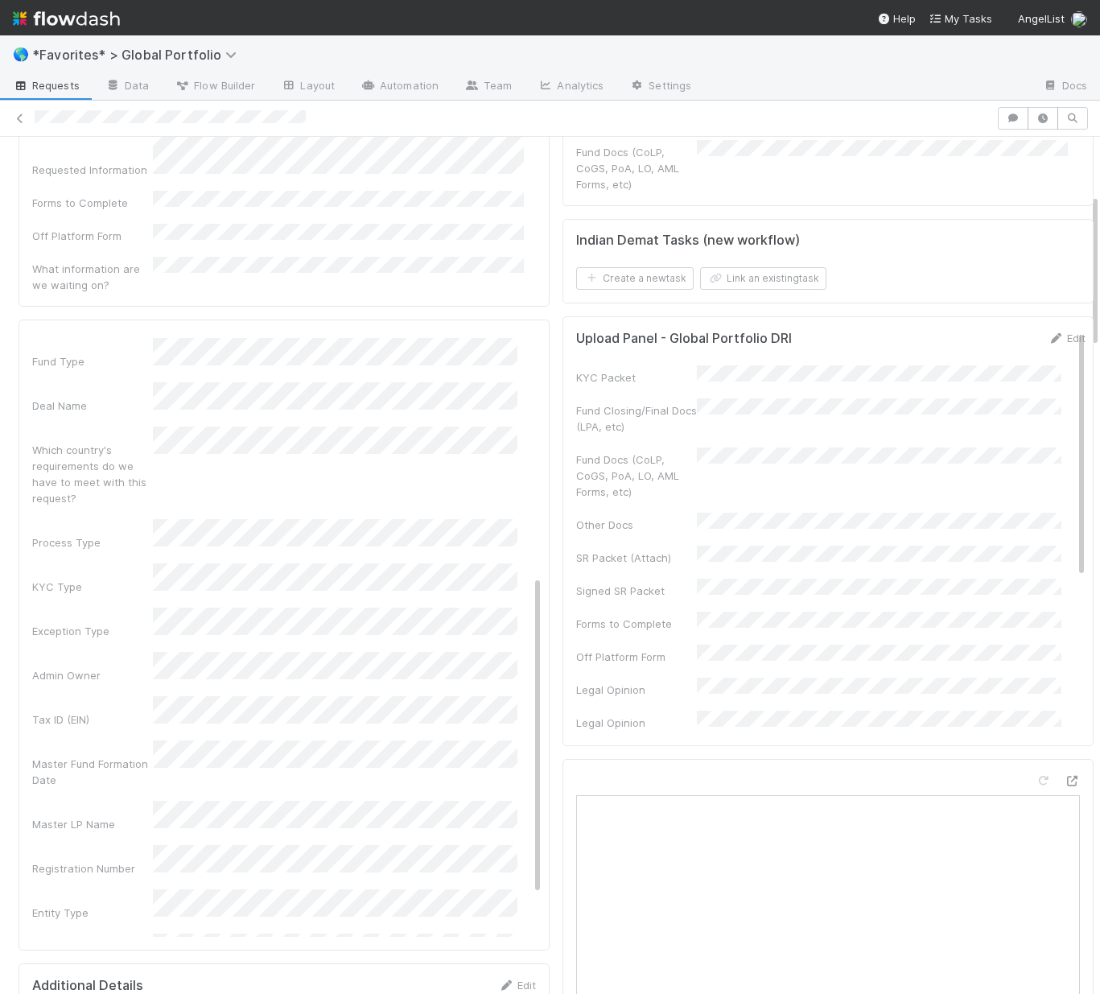
scroll to position [0, 0]
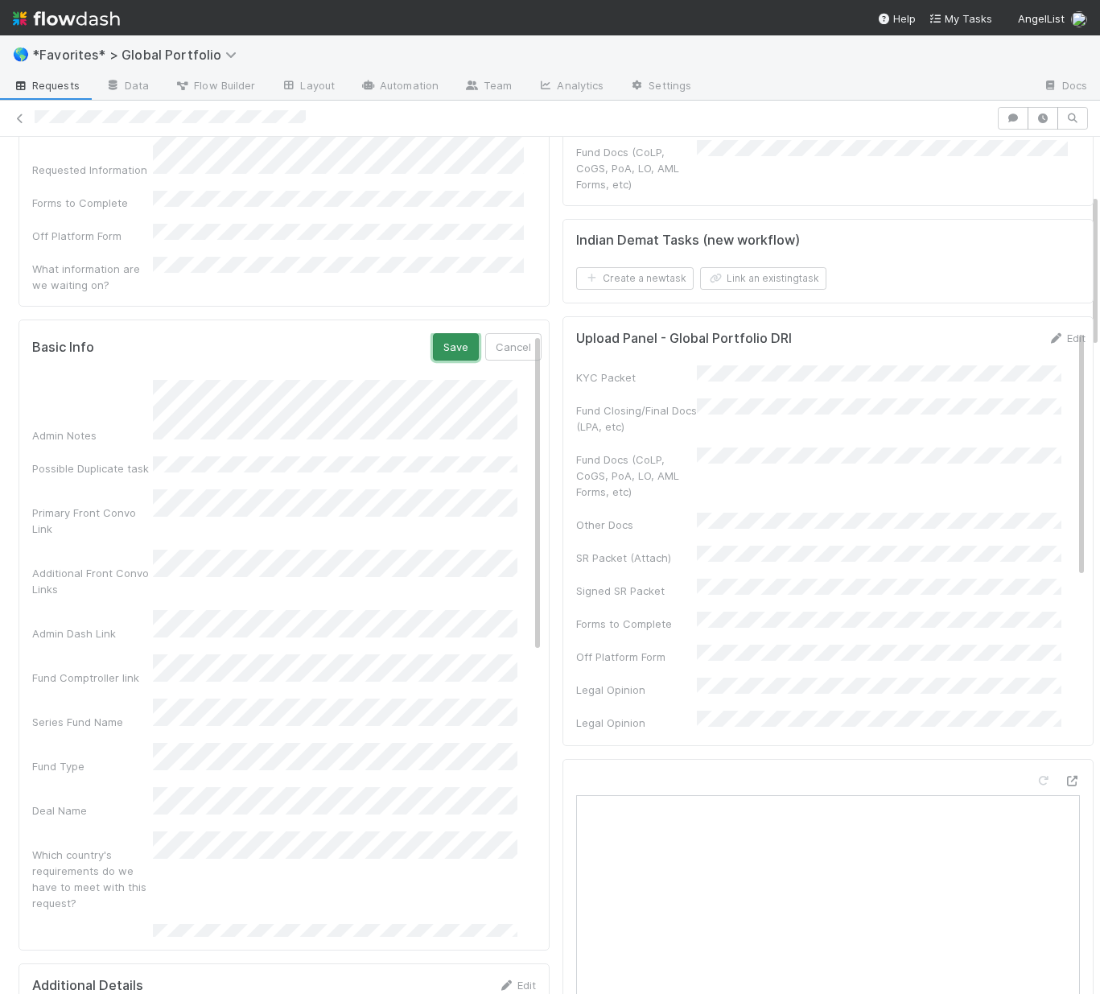
click at [435, 333] on button "Save" at bounding box center [456, 346] width 46 height 27
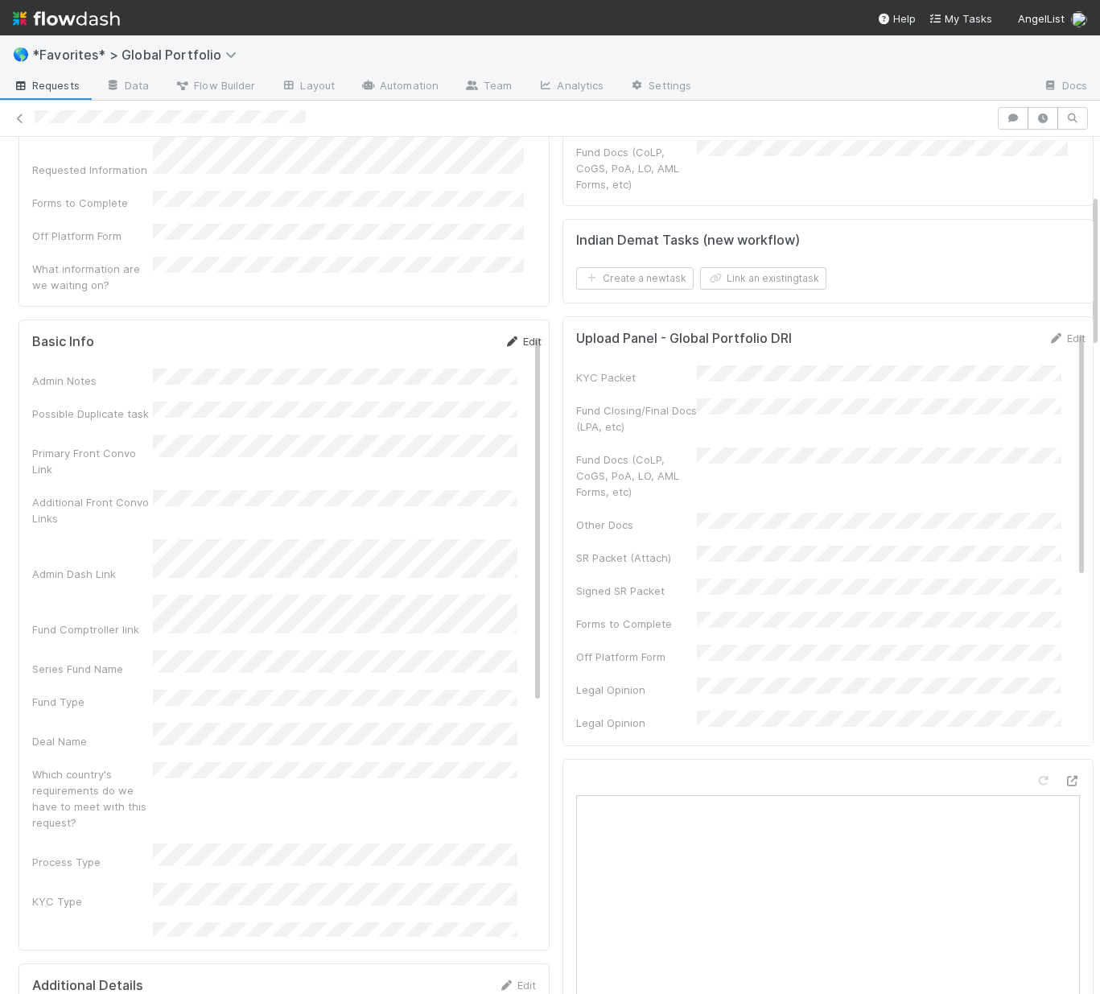
click at [505, 335] on link "Edit" at bounding box center [523, 341] width 38 height 13
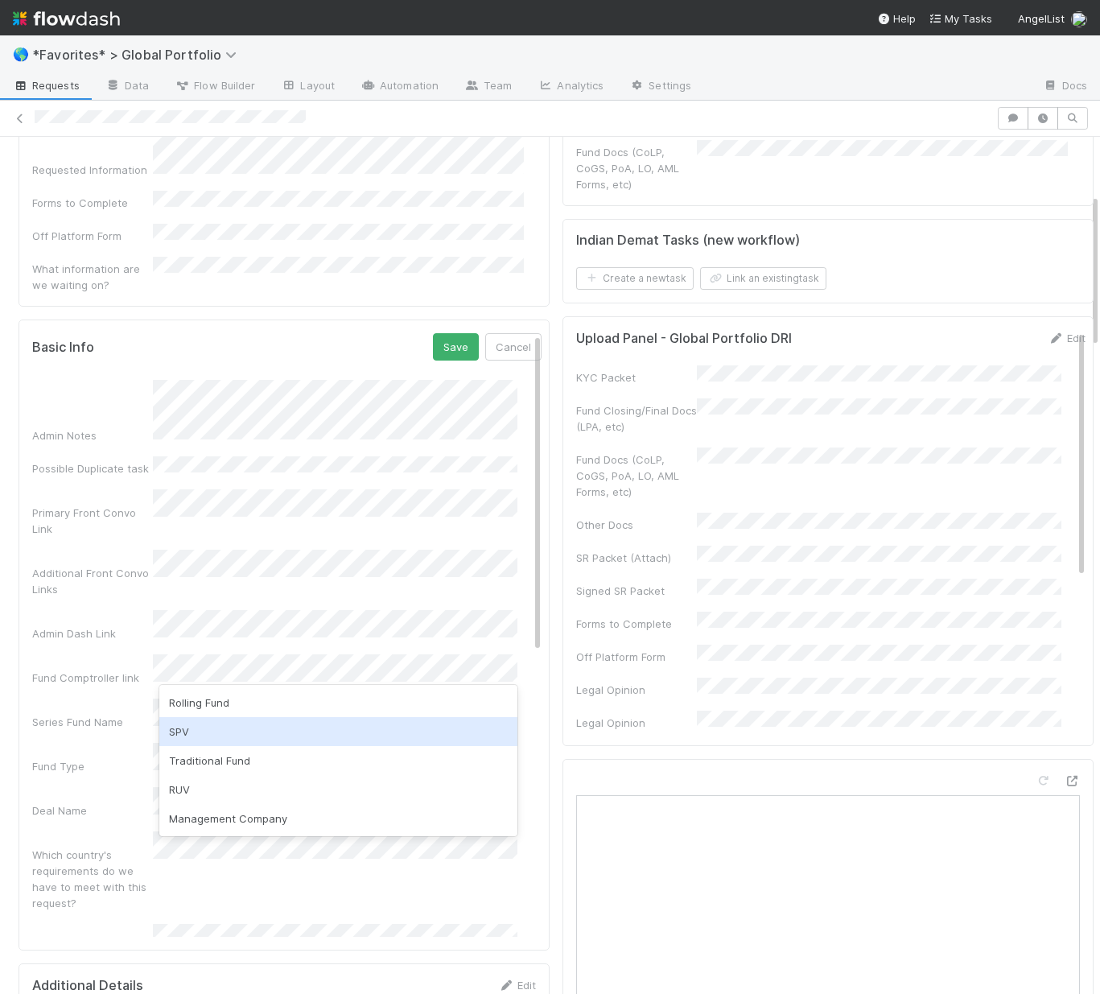
click at [200, 736] on div "SPV" at bounding box center [338, 731] width 358 height 29
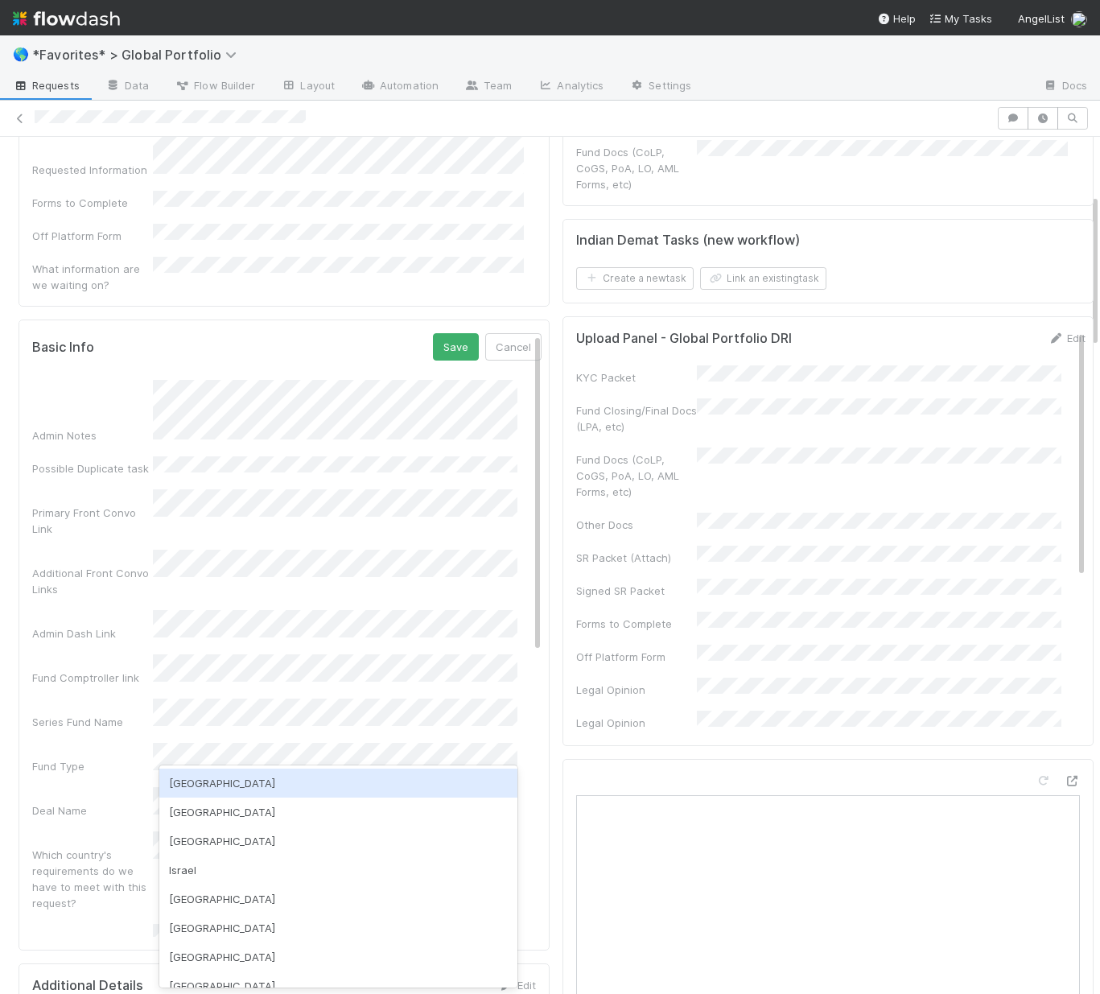
click at [199, 785] on div "USA" at bounding box center [338, 782] width 358 height 29
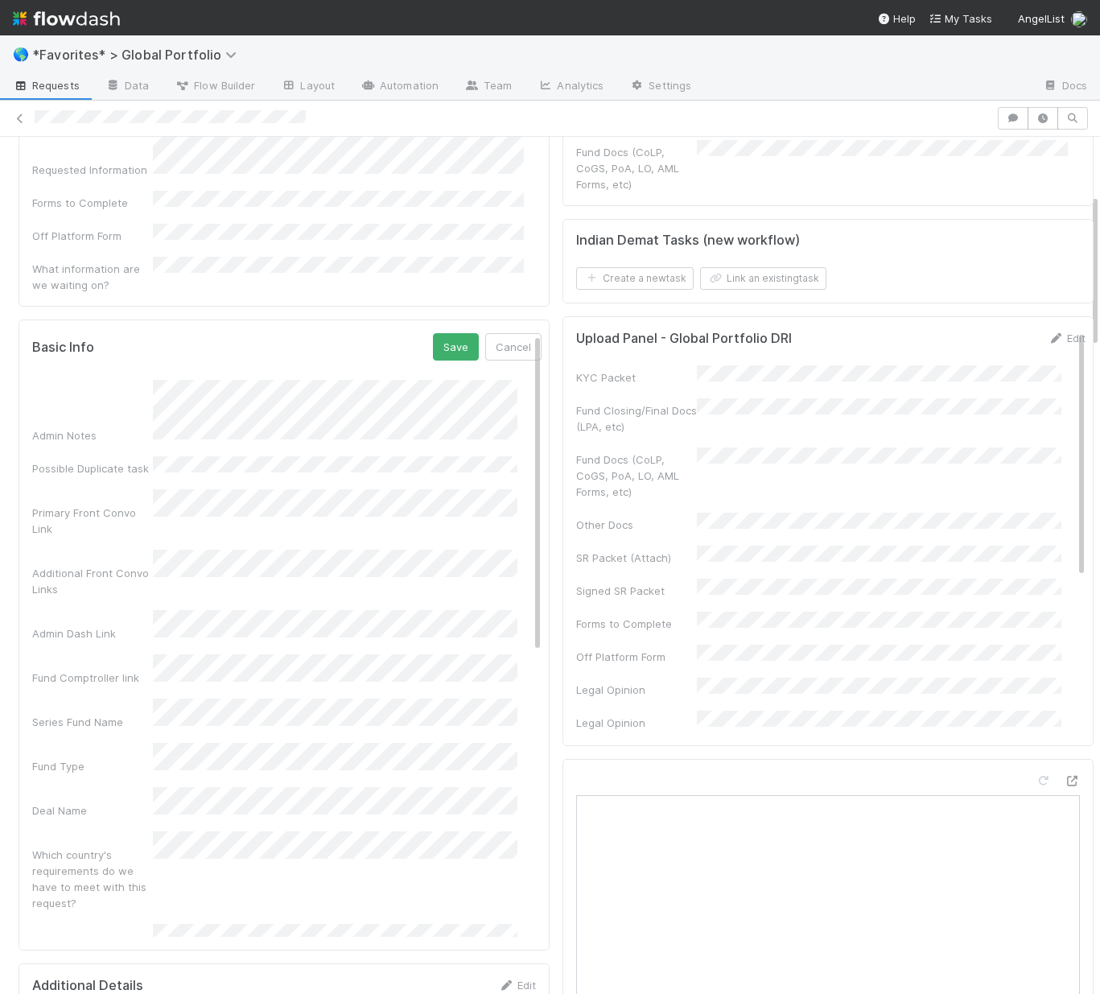
click at [68, 847] on div "Which country's requirements do we have to meet with this request?" at bounding box center [92, 879] width 121 height 64
click at [433, 333] on button "Save" at bounding box center [456, 346] width 46 height 27
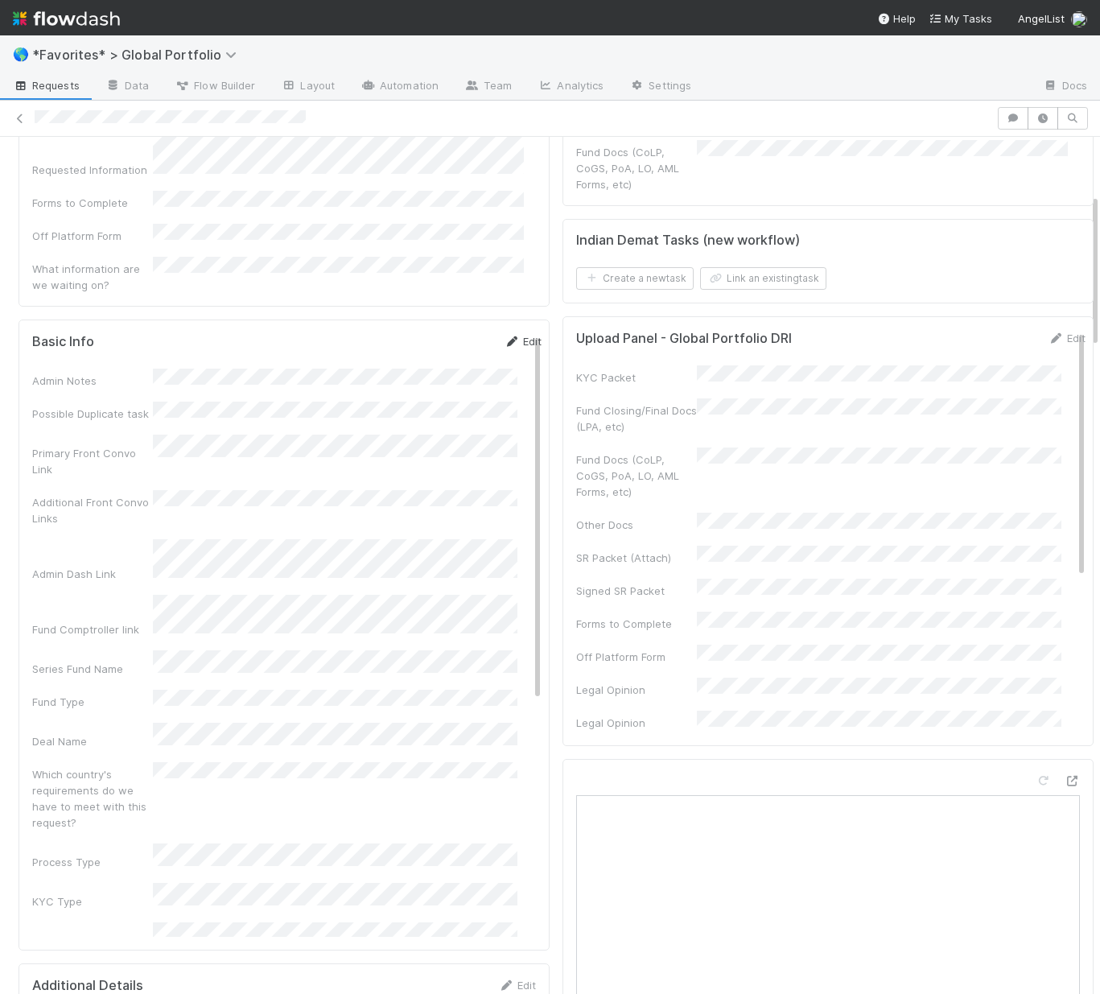
click at [504, 335] on link "Edit" at bounding box center [523, 341] width 38 height 13
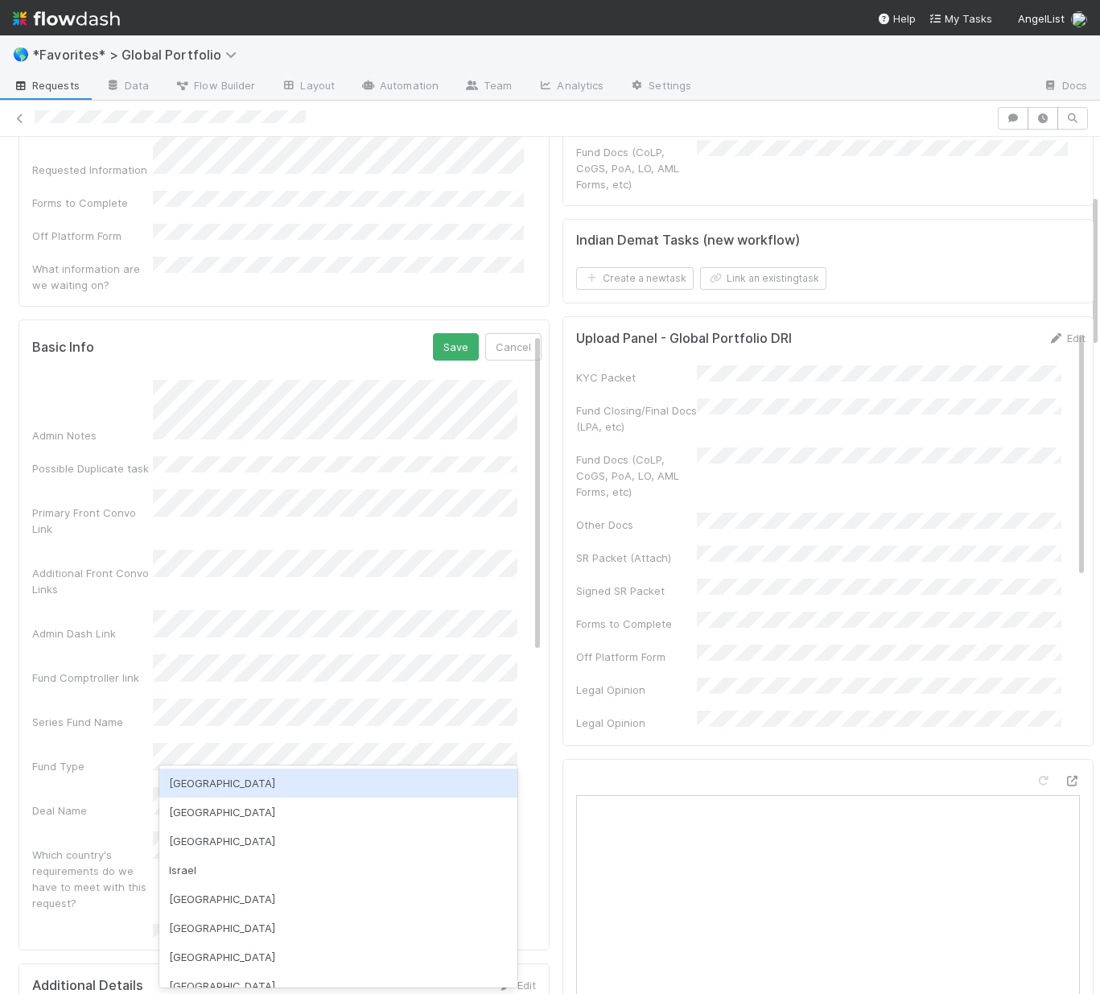
drag, startPoint x: 229, startPoint y: 776, endPoint x: 245, endPoint y: 727, distance: 51.7
click at [229, 776] on div "USA" at bounding box center [338, 782] width 358 height 29
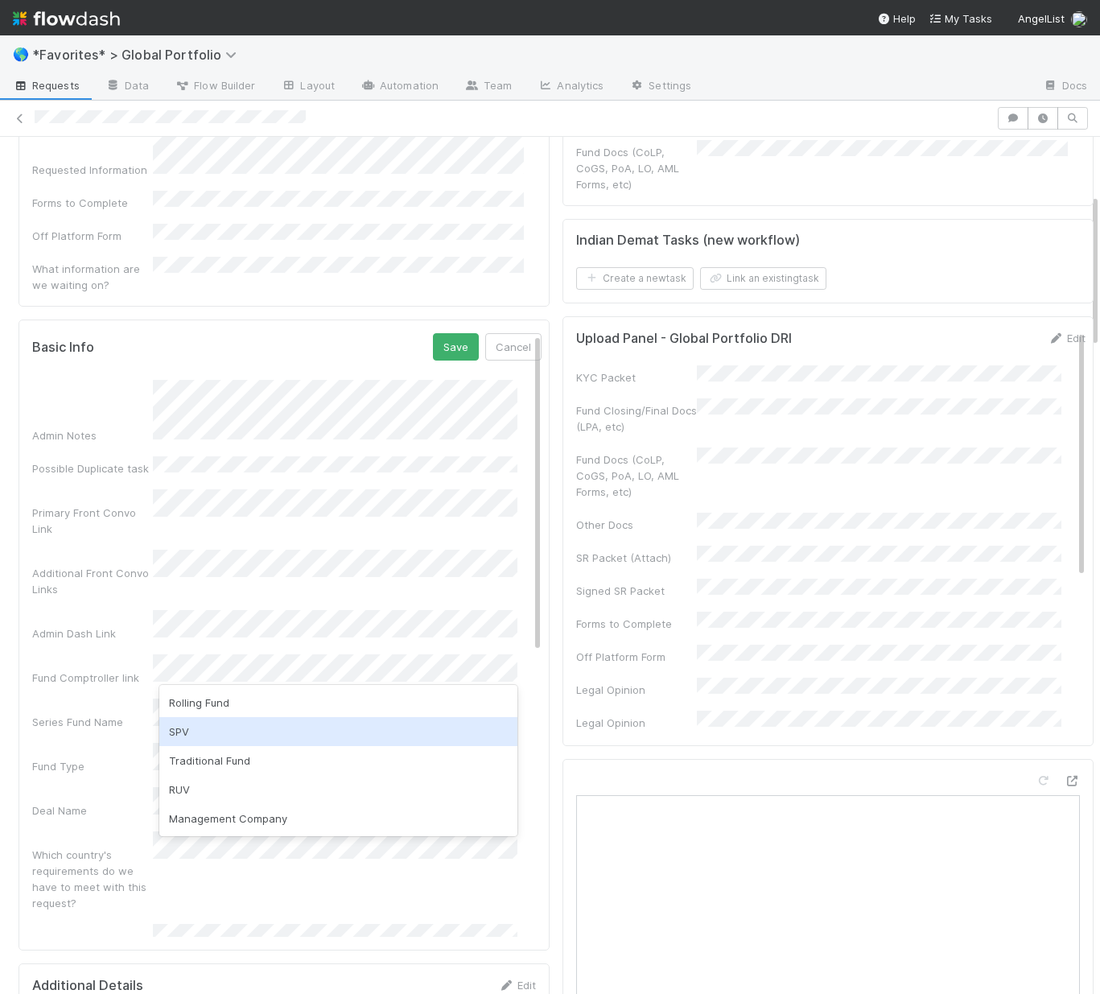
click at [229, 724] on div "SPV" at bounding box center [338, 731] width 358 height 29
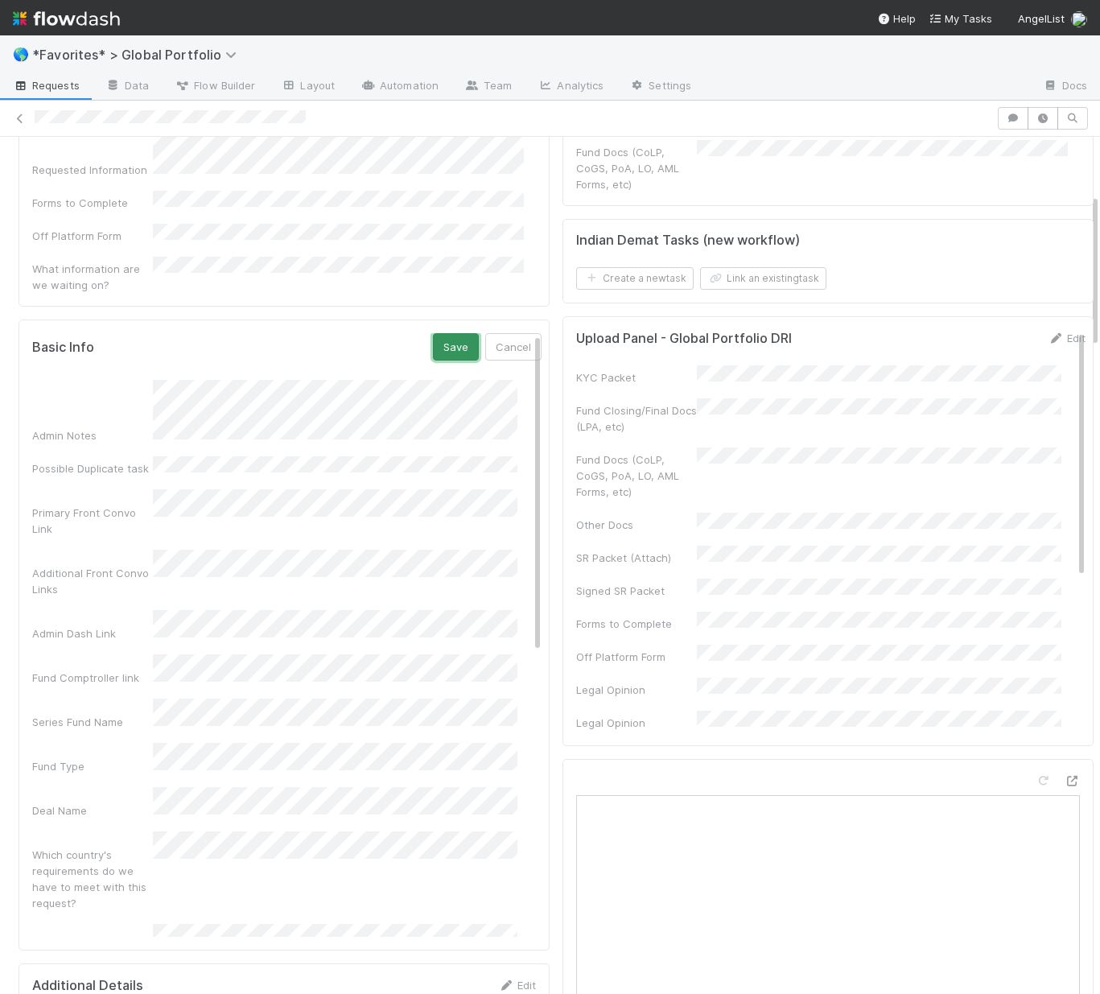
click at [441, 333] on button "Save" at bounding box center [456, 346] width 46 height 27
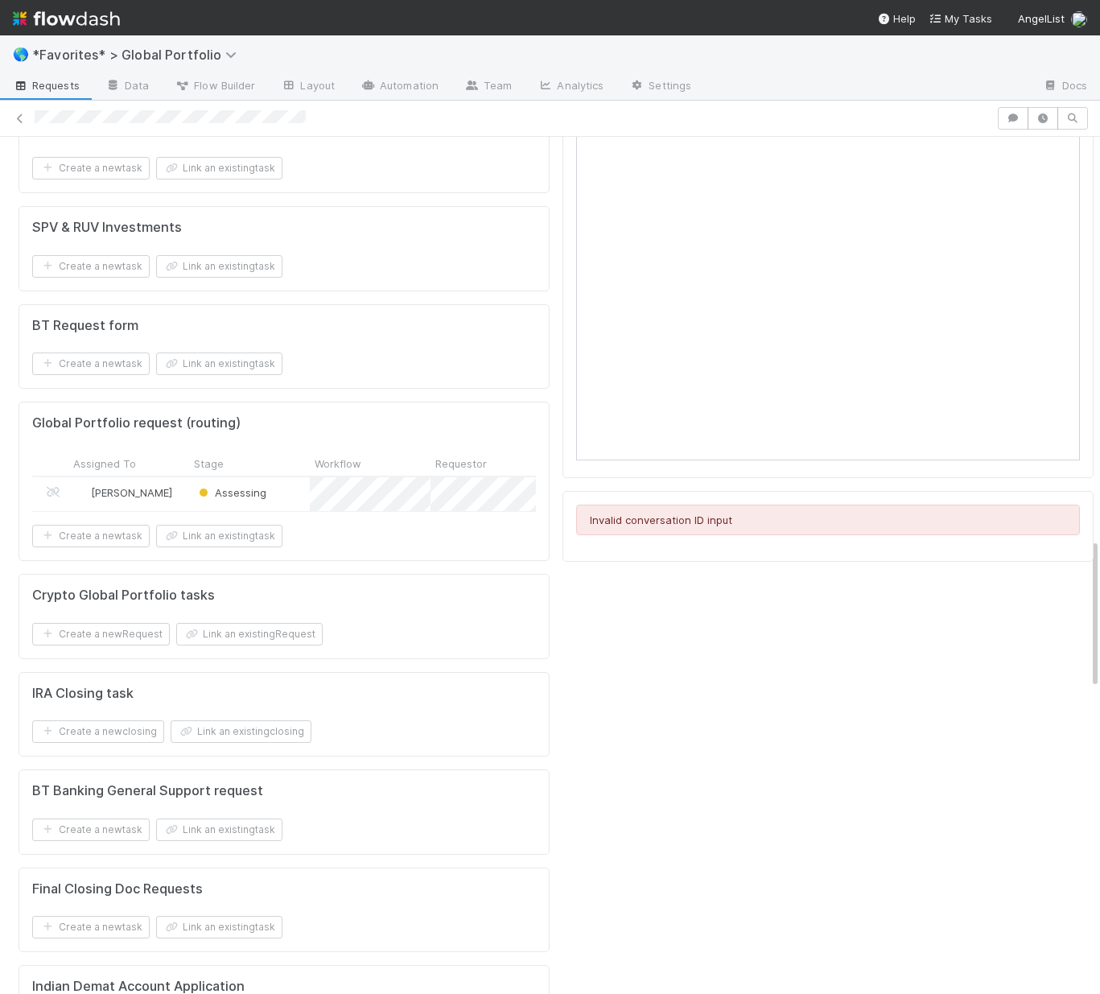
scroll to position [2282, 0]
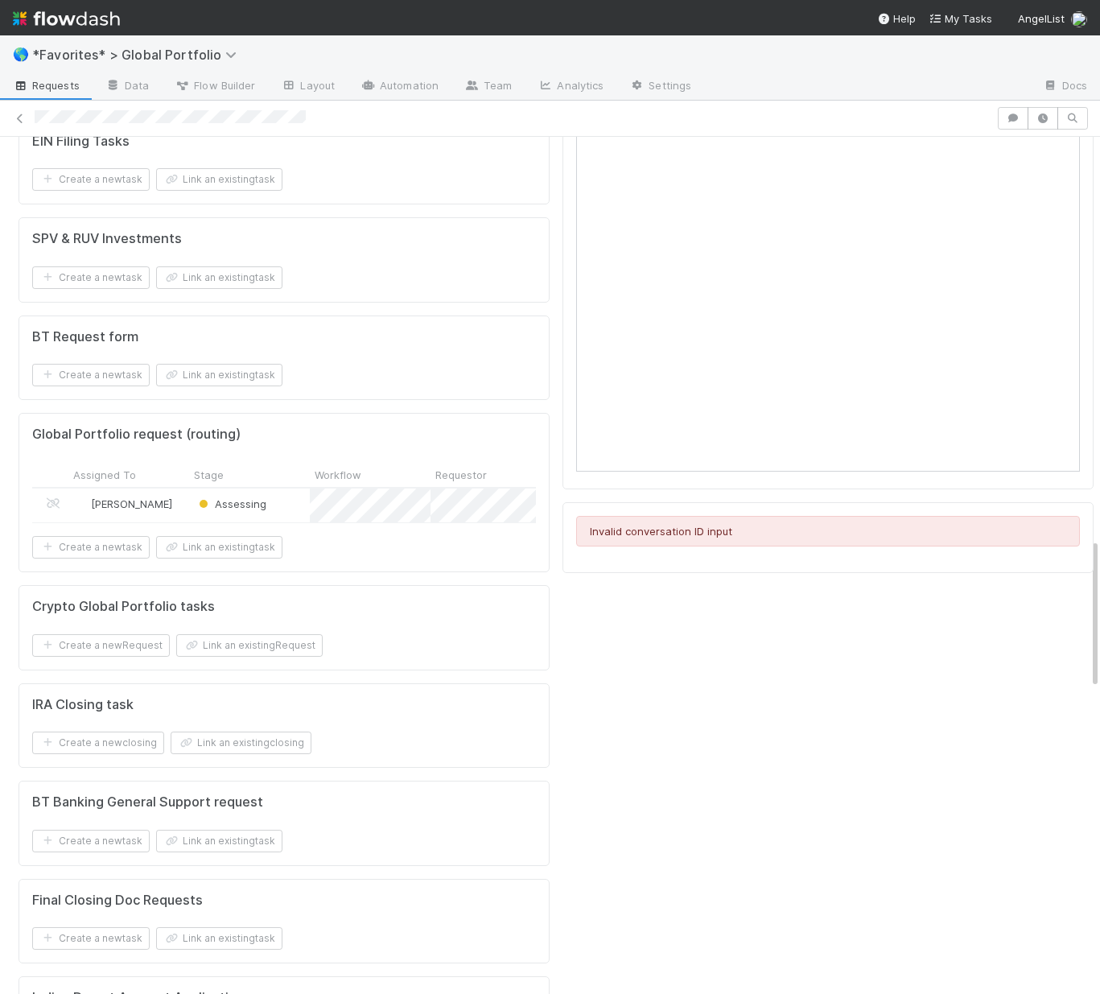
click at [272, 488] on div "Assessing" at bounding box center [249, 505] width 121 height 34
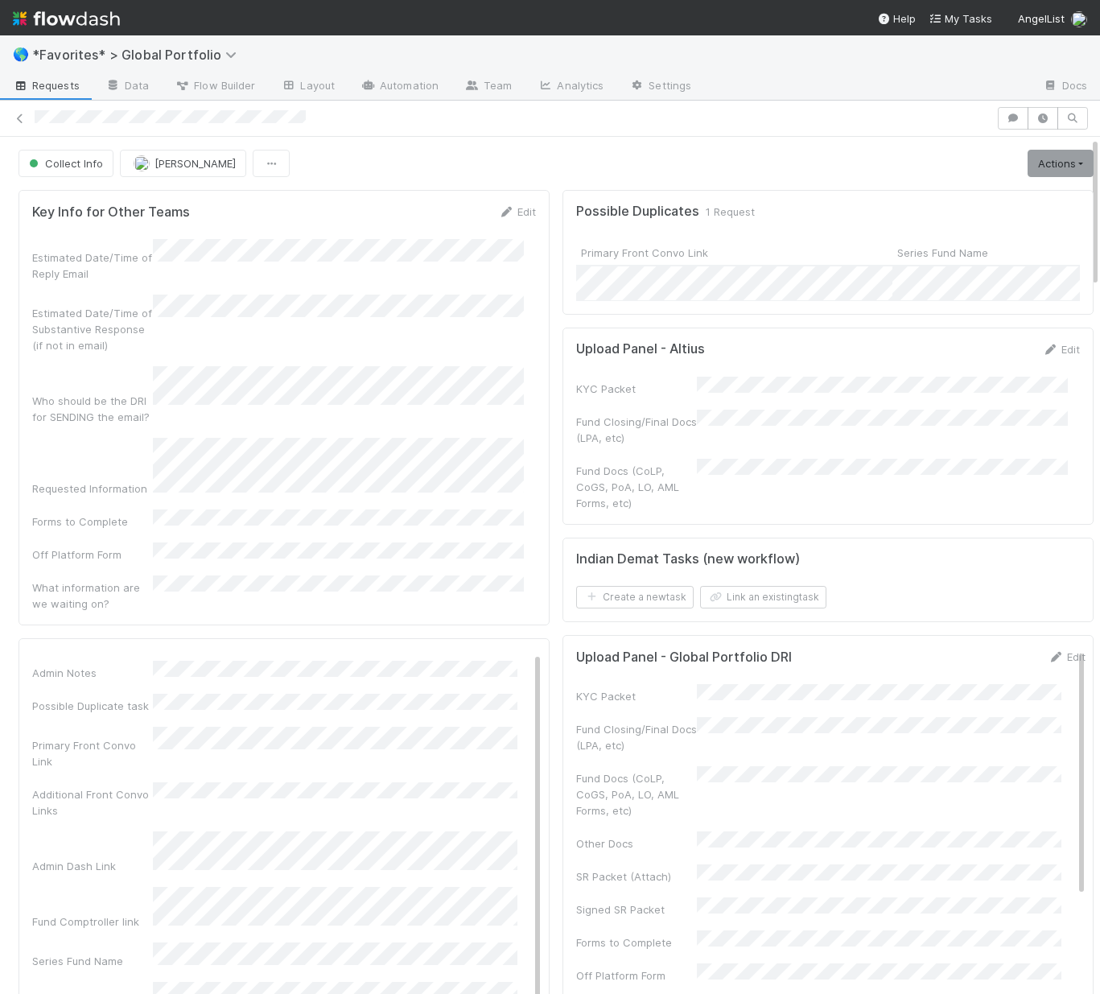
scroll to position [0, 0]
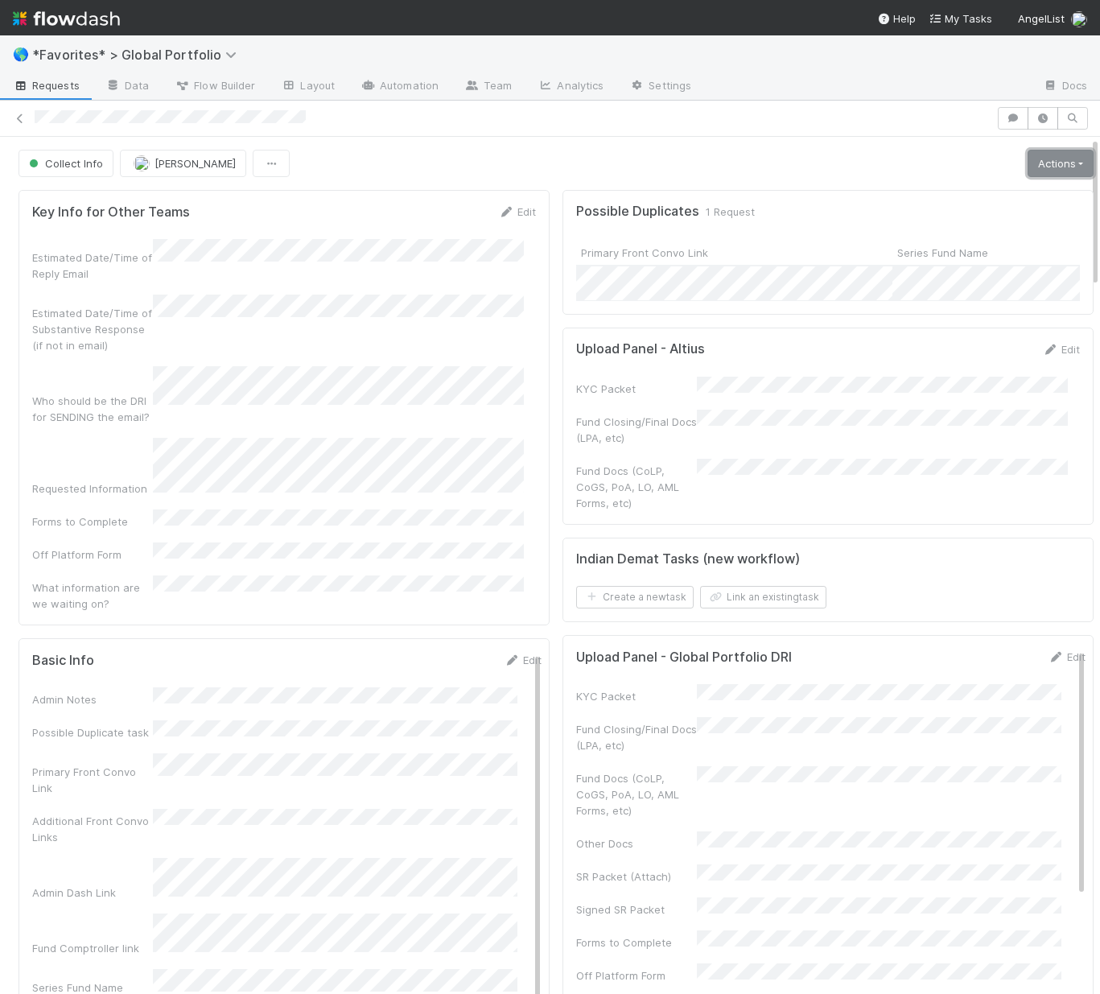
click at [1045, 166] on link "Actions" at bounding box center [1061, 163] width 66 height 27
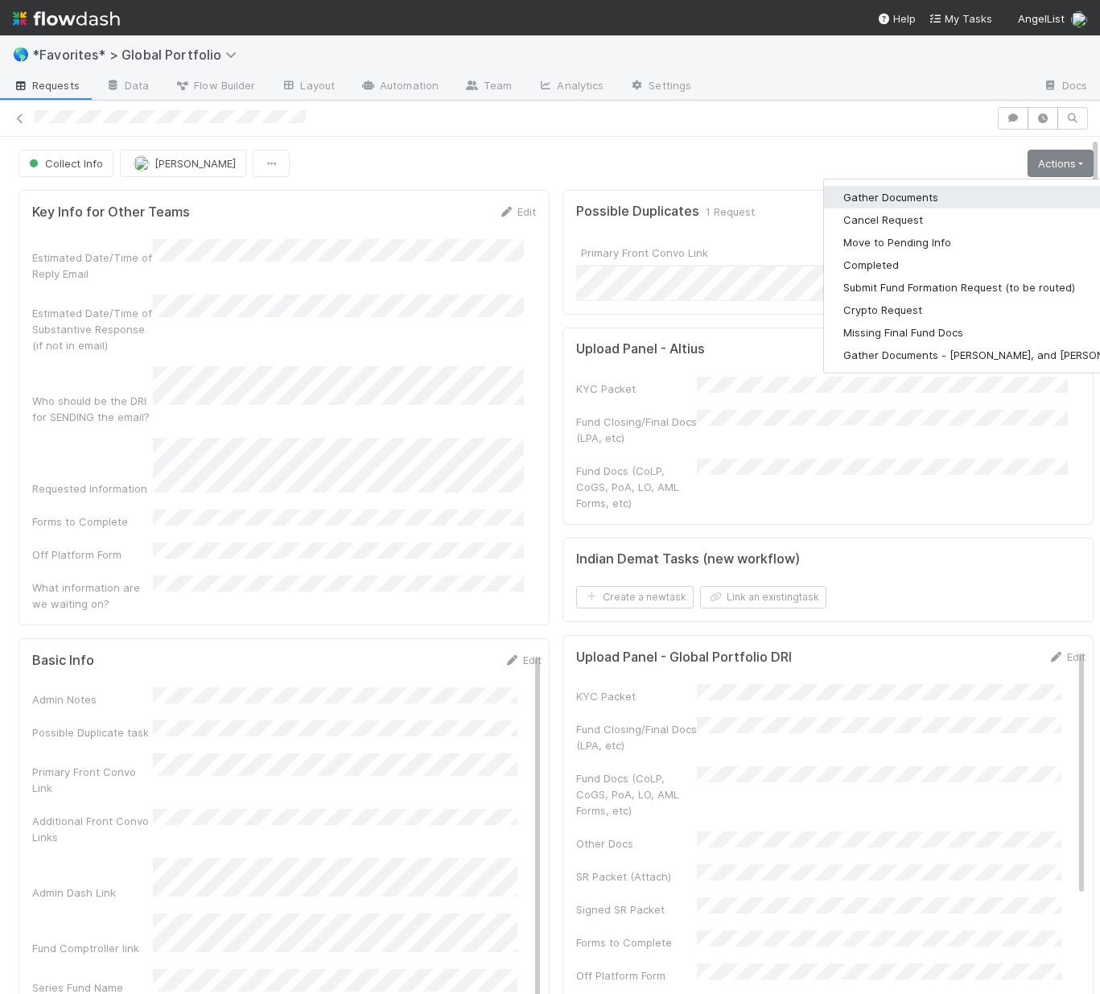
click at [883, 196] on button "Gather Documents" at bounding box center [992, 197] width 336 height 23
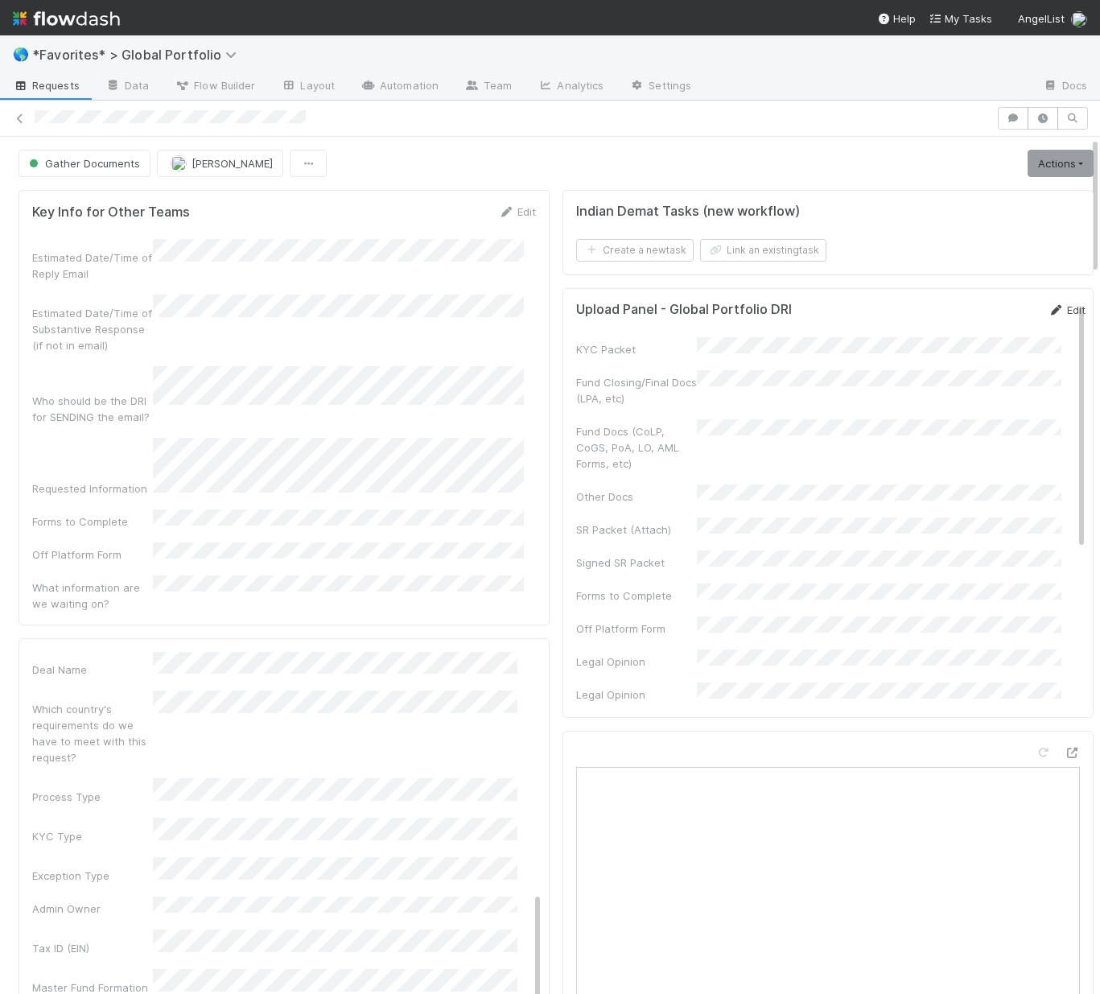
click at [1048, 309] on link "Edit" at bounding box center [1067, 309] width 38 height 13
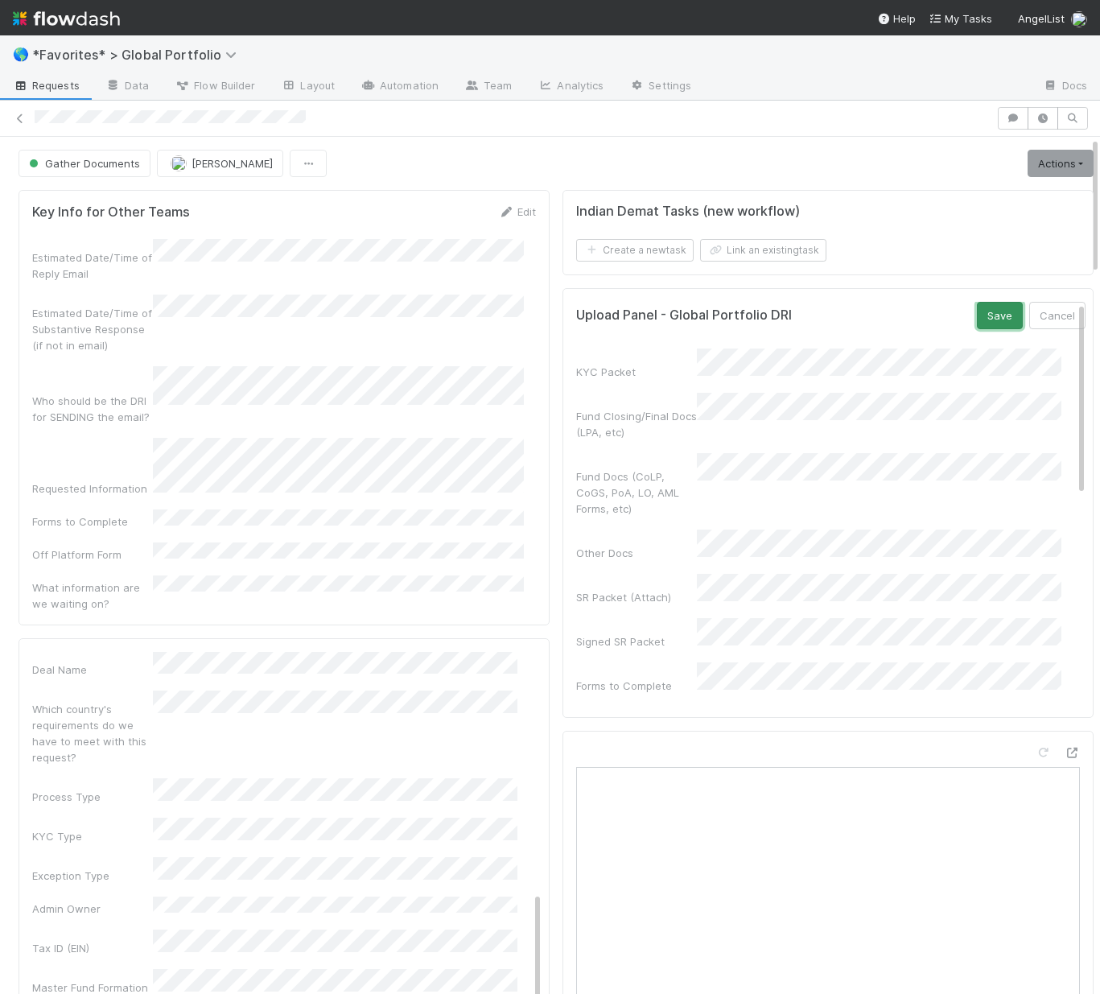
click at [977, 314] on button "Save" at bounding box center [1000, 315] width 46 height 27
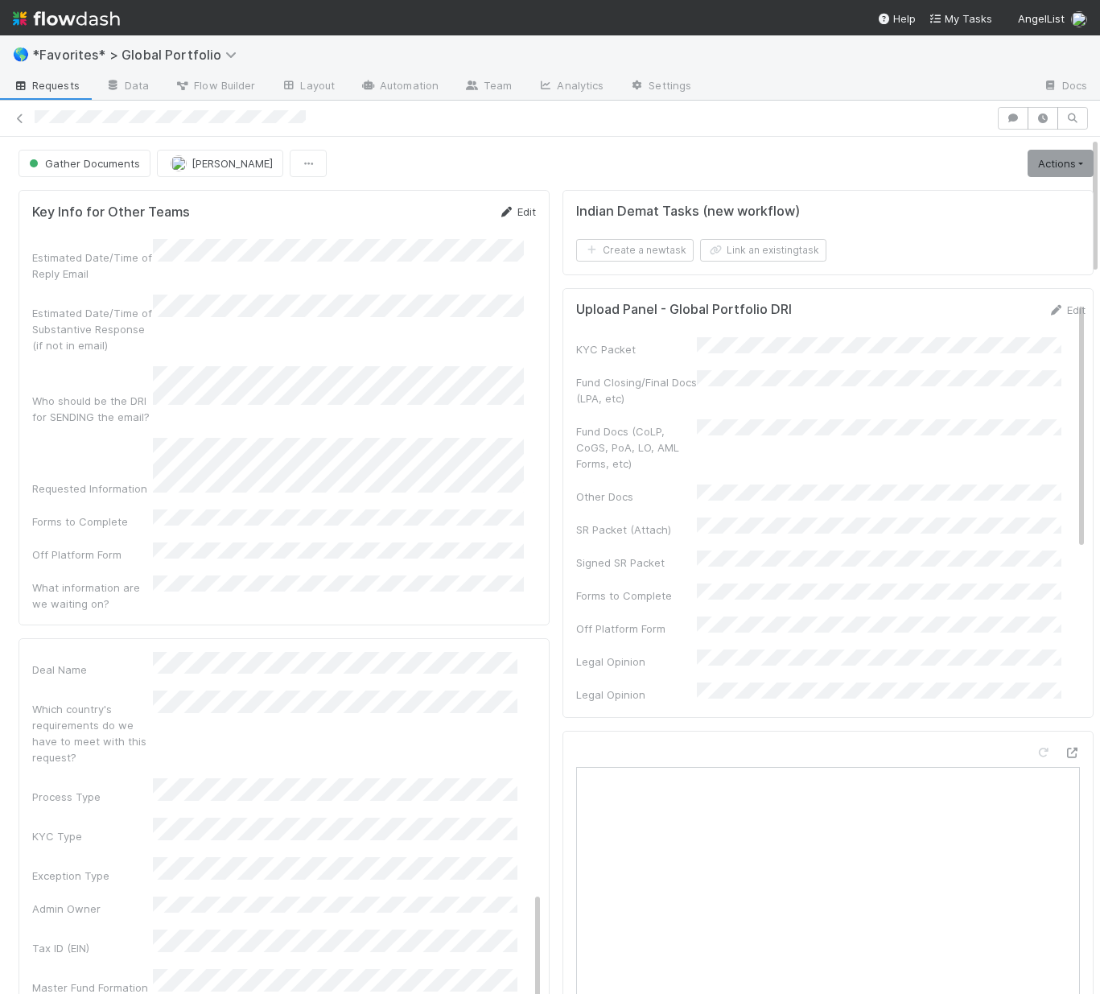
click at [513, 216] on link "Edit" at bounding box center [517, 211] width 38 height 13
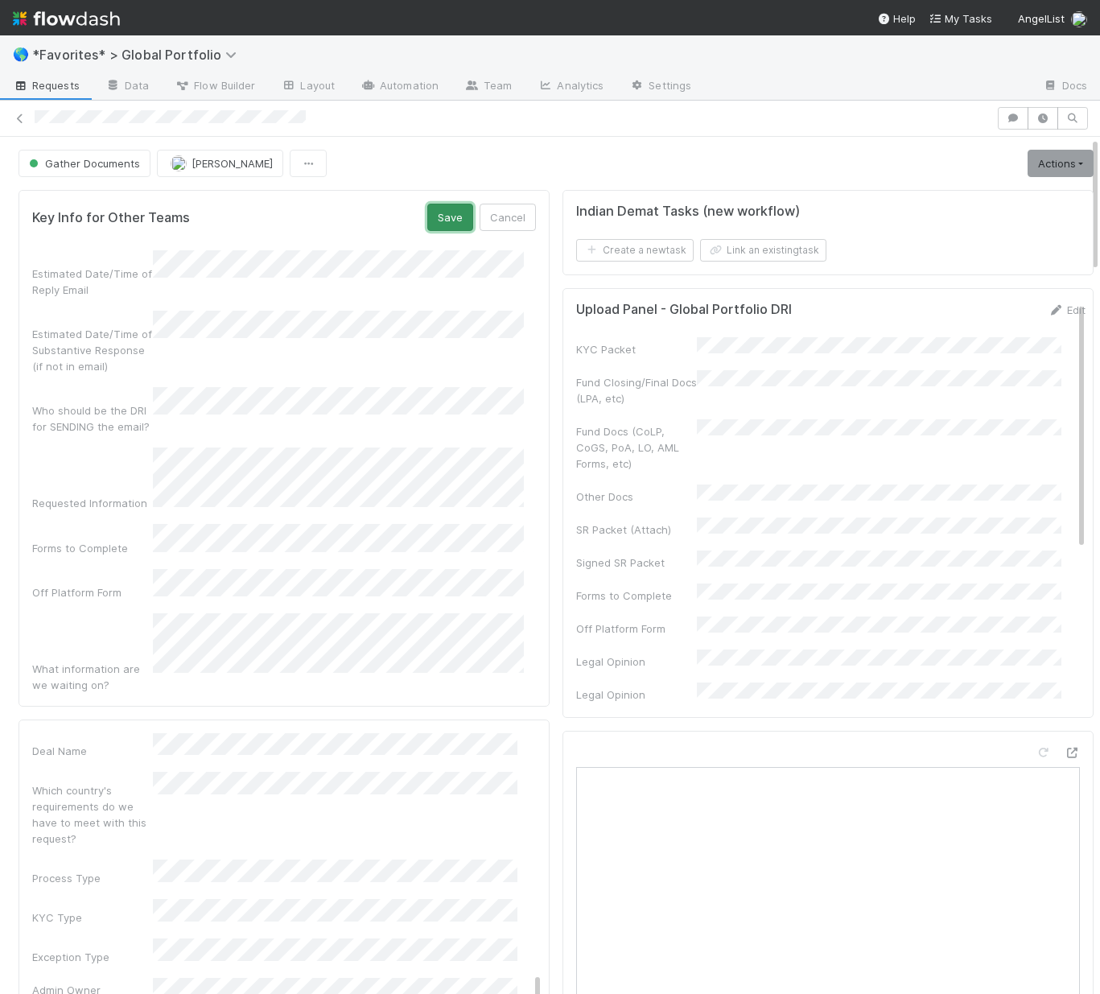
click at [433, 219] on button "Save" at bounding box center [450, 217] width 46 height 27
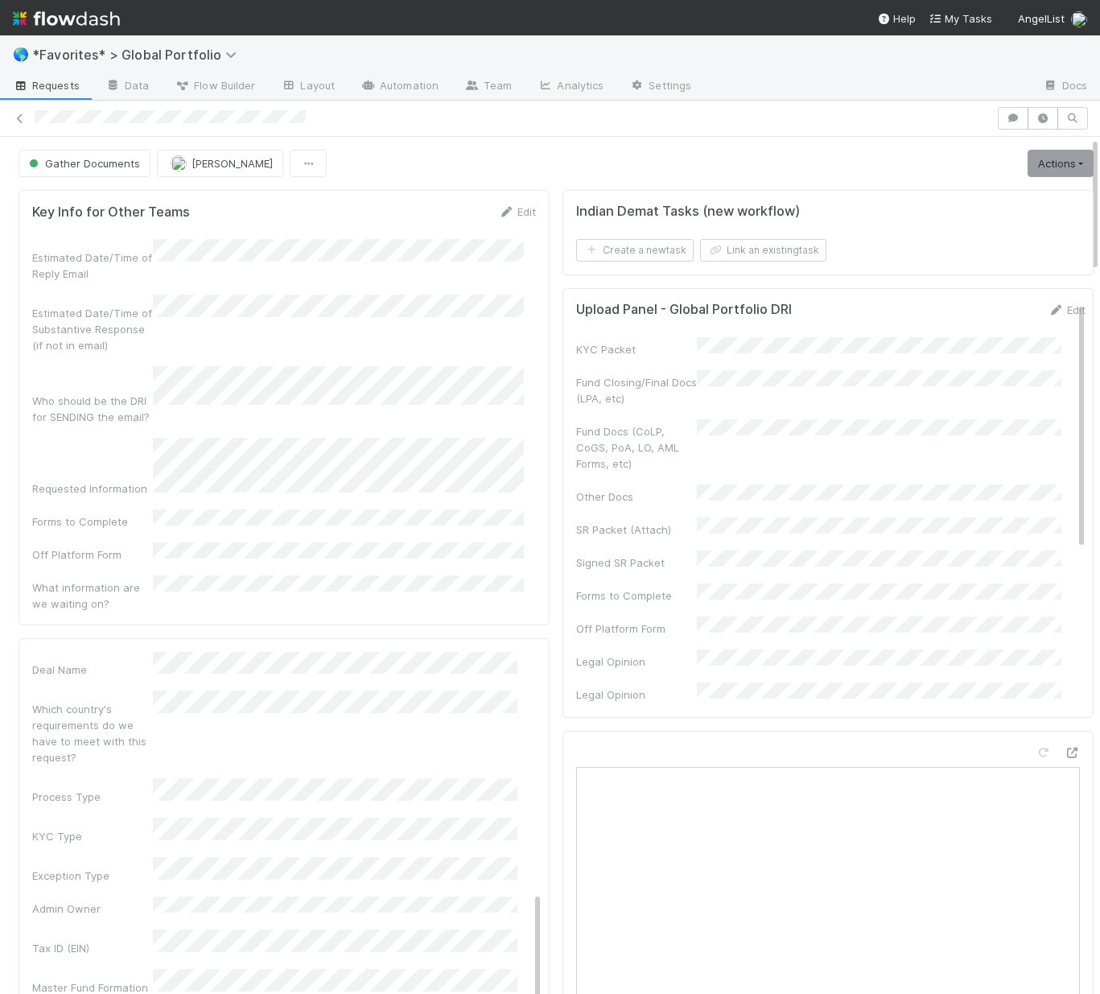
drag, startPoint x: 628, startPoint y: 142, endPoint x: 844, endPoint y: 45, distance: 237.0
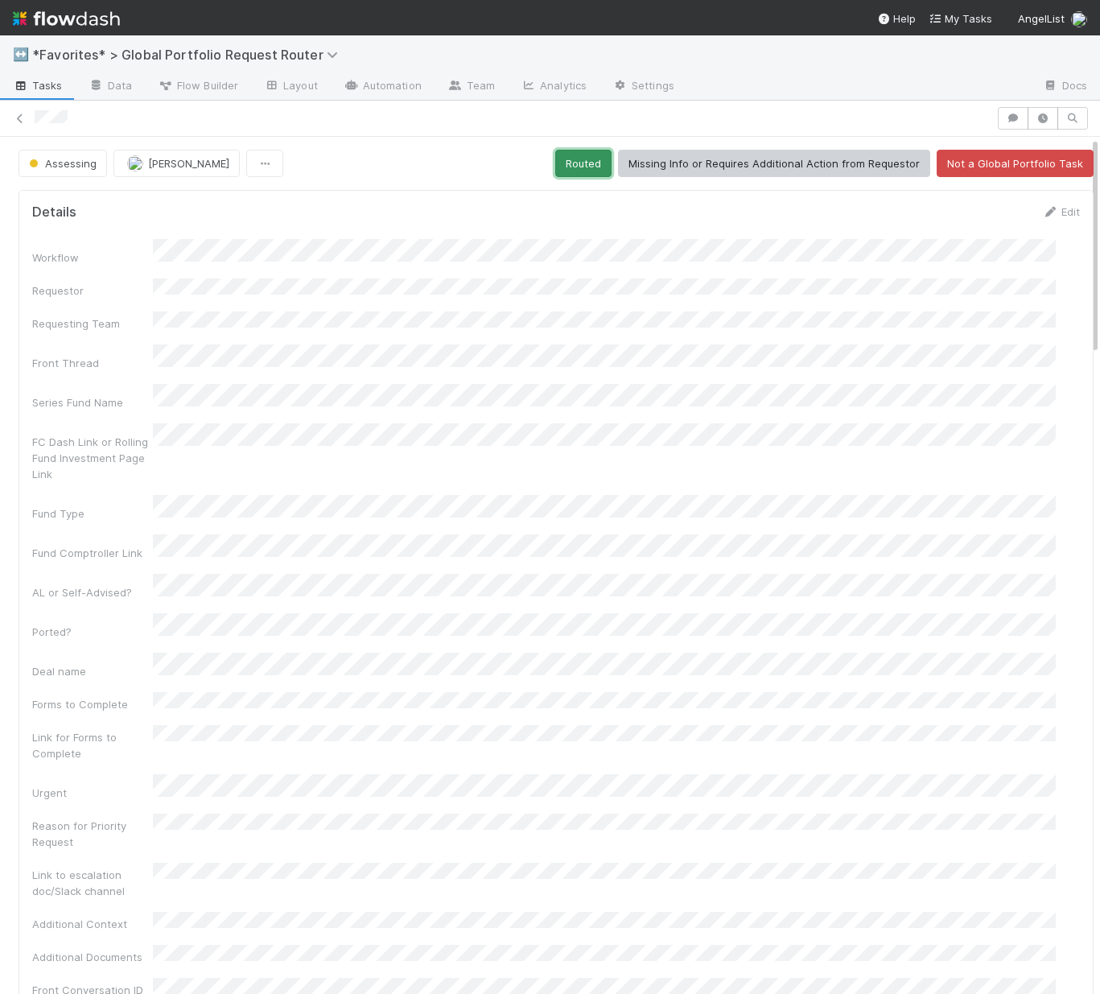
click at [570, 156] on button "Routed" at bounding box center [583, 163] width 56 height 27
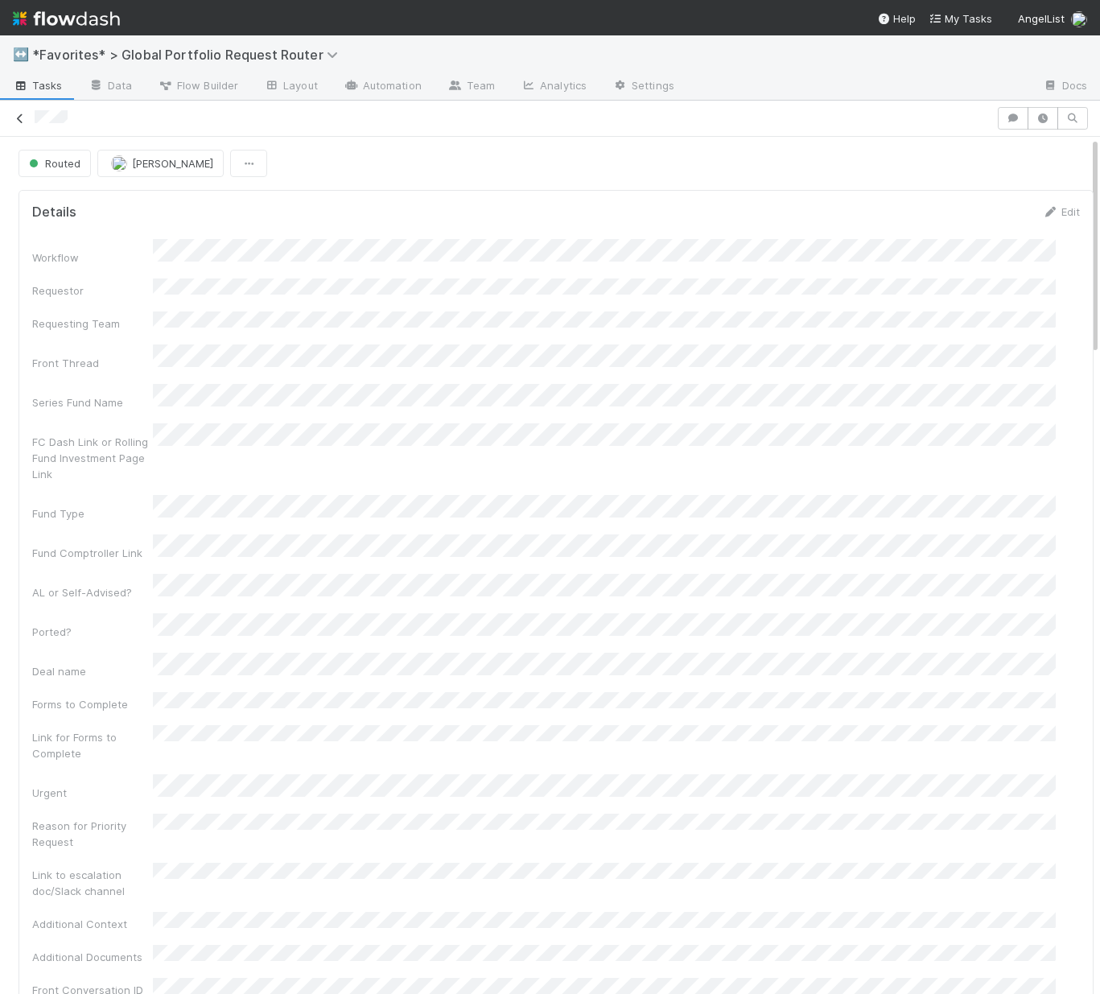
click at [19, 111] on link at bounding box center [20, 118] width 16 height 16
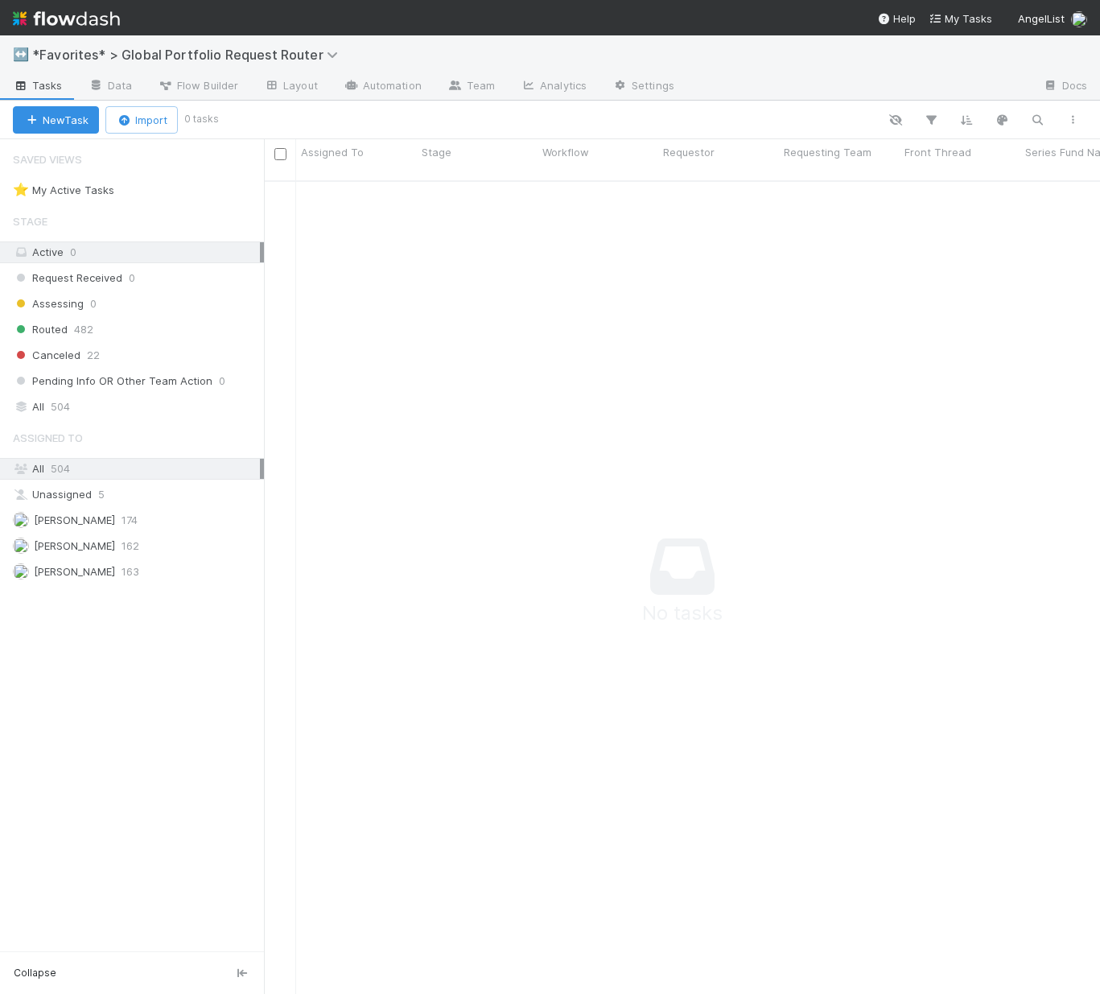
scroll to position [802, 824]
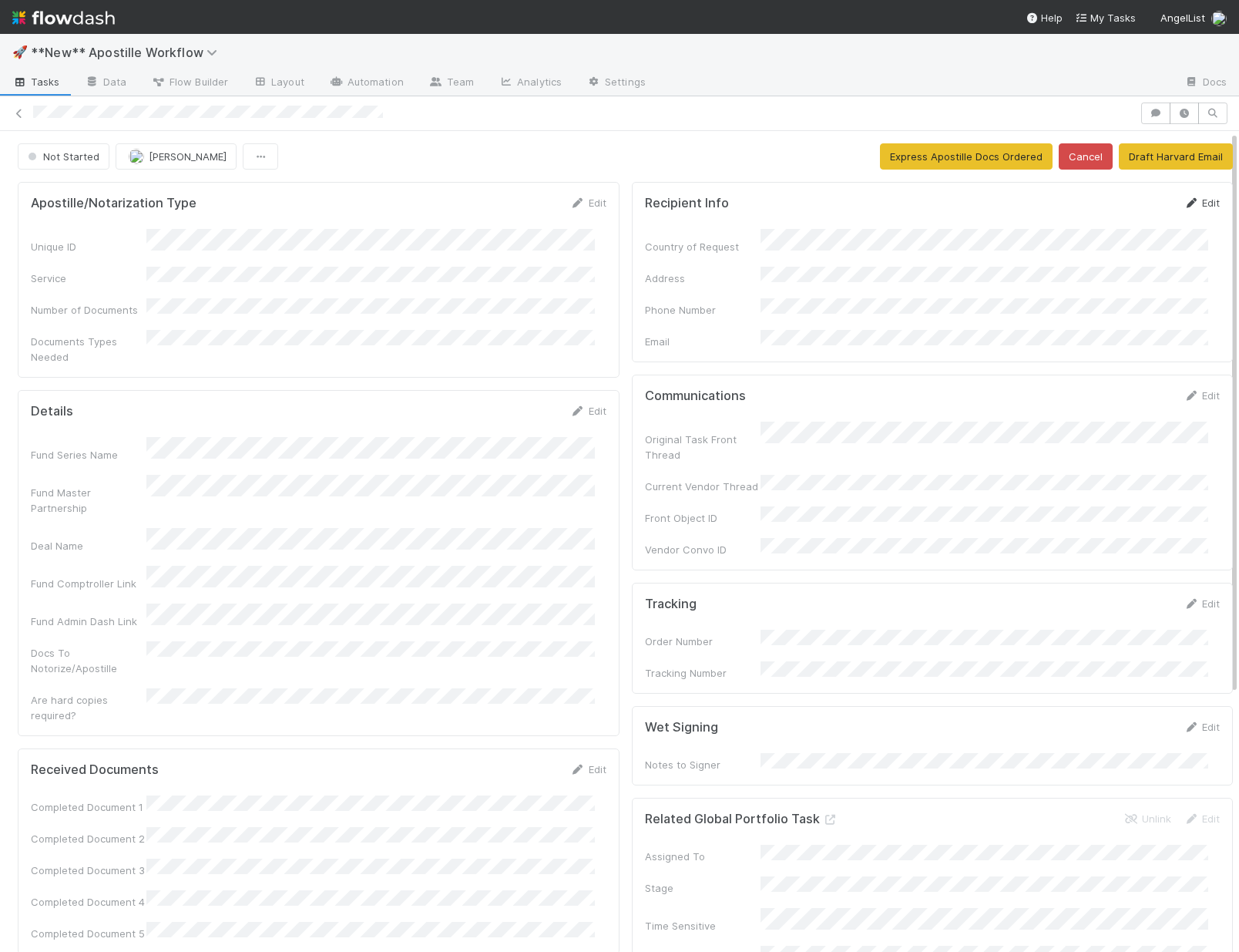
click at [1185, 205] on link "Edit" at bounding box center [1202, 202] width 36 height 12
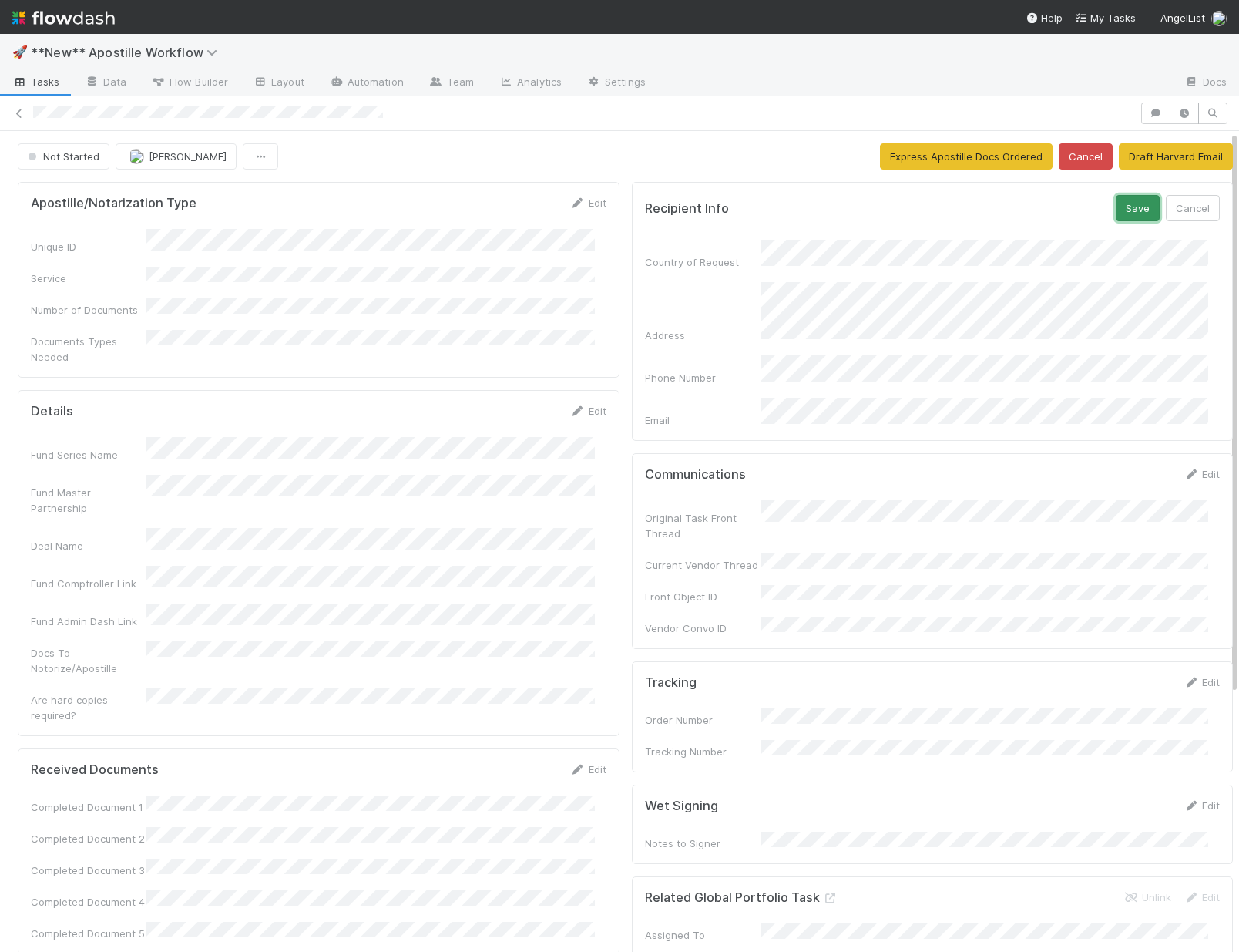
click at [1122, 213] on button "Save" at bounding box center [1138, 208] width 44 height 26
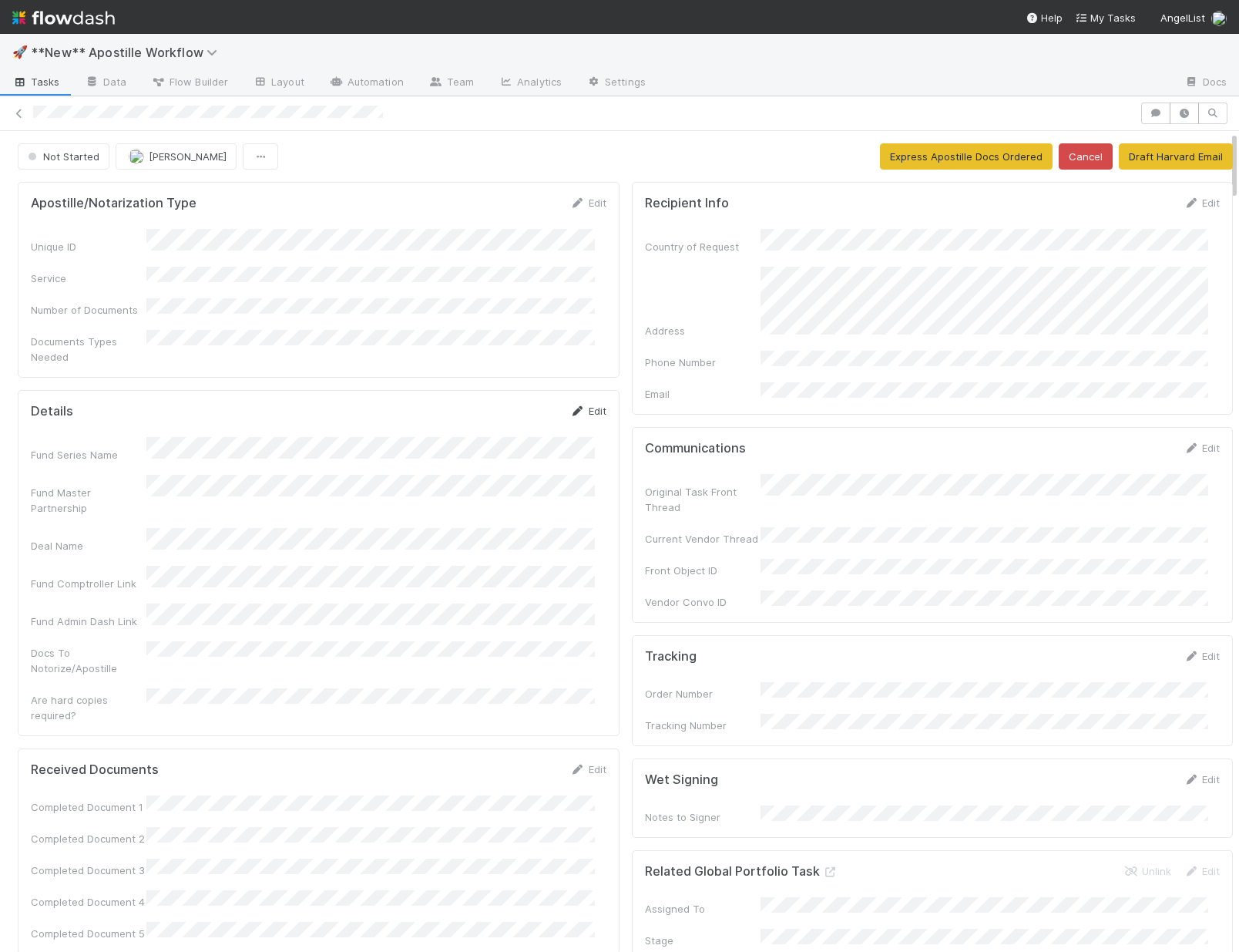
click at [579, 404] on link "Edit" at bounding box center [588, 410] width 36 height 12
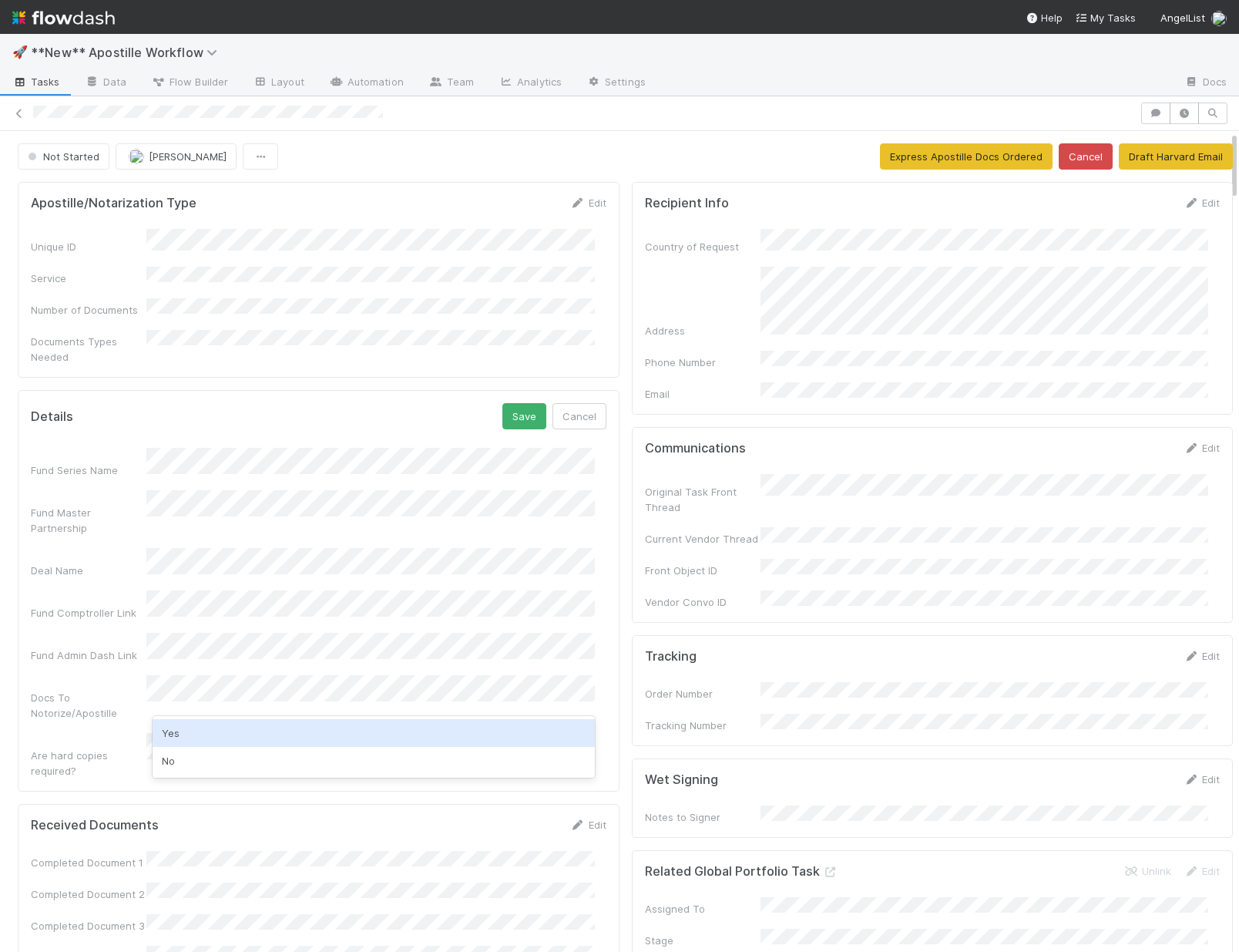
click at [195, 740] on div "Yes" at bounding box center [373, 733] width 442 height 28
click at [73, 748] on div "Are hard copies required?" at bounding box center [88, 763] width 116 height 31
click at [519, 403] on button "Save" at bounding box center [525, 416] width 44 height 26
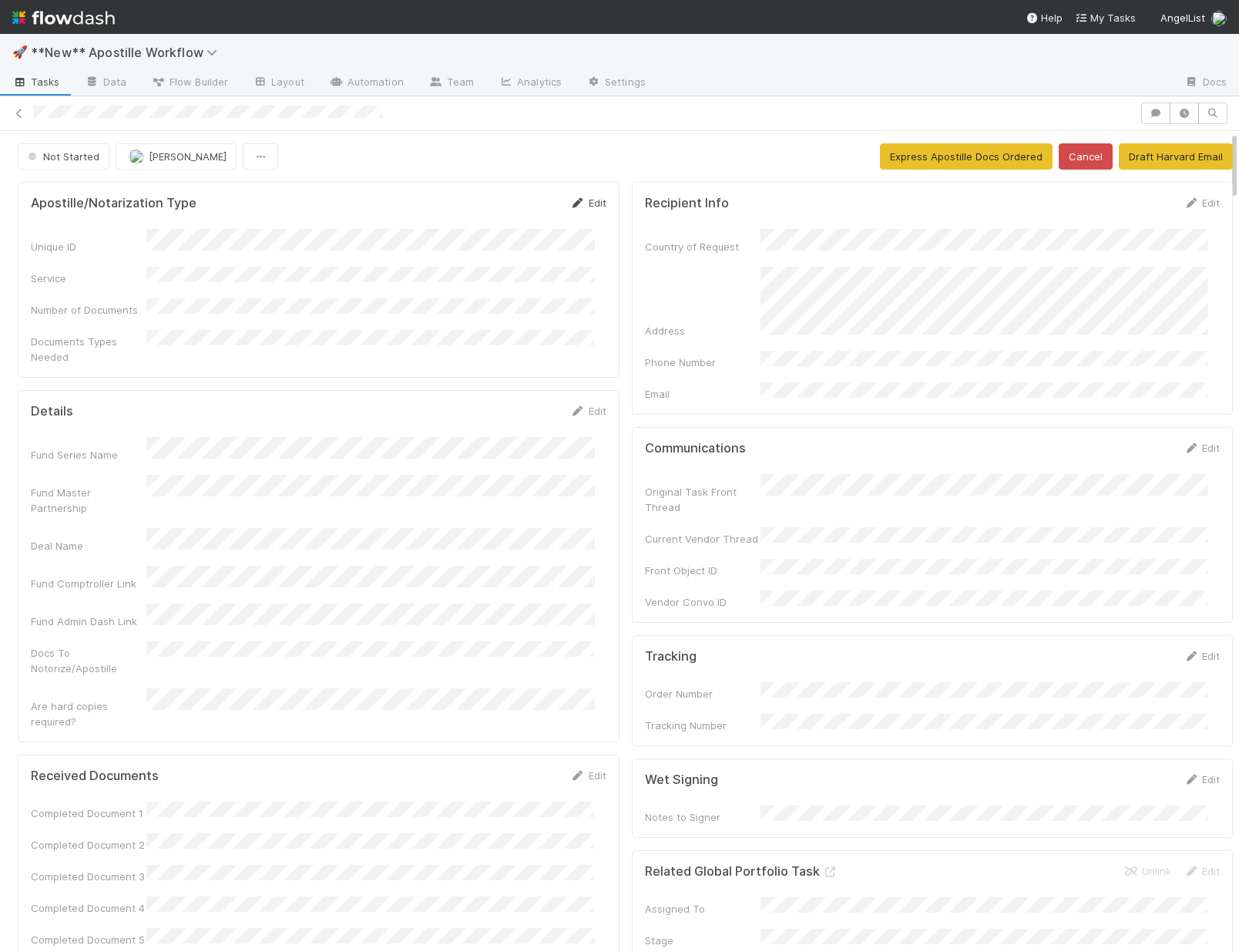
click at [574, 199] on link "Edit" at bounding box center [588, 202] width 36 height 12
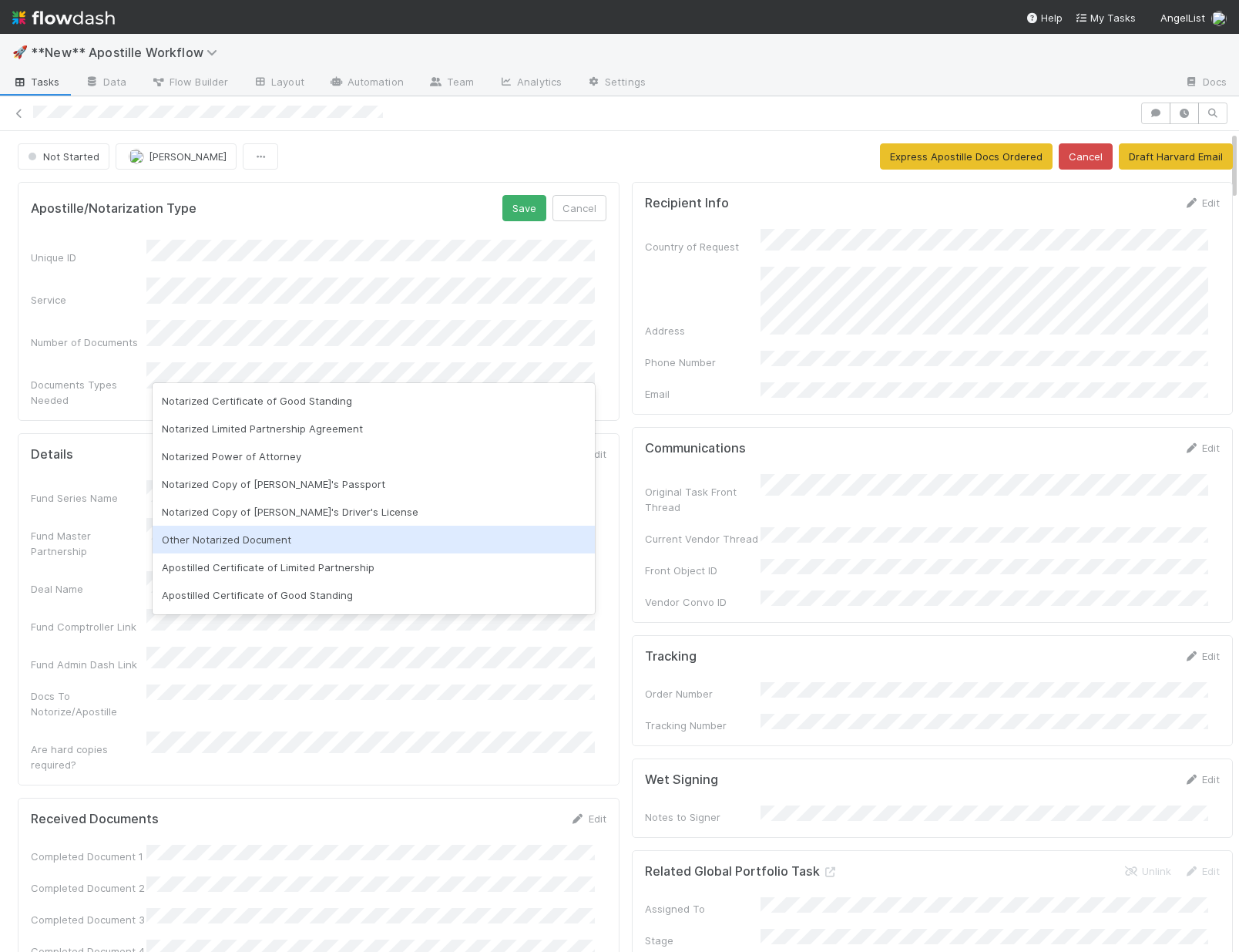
scroll to position [34, 0]
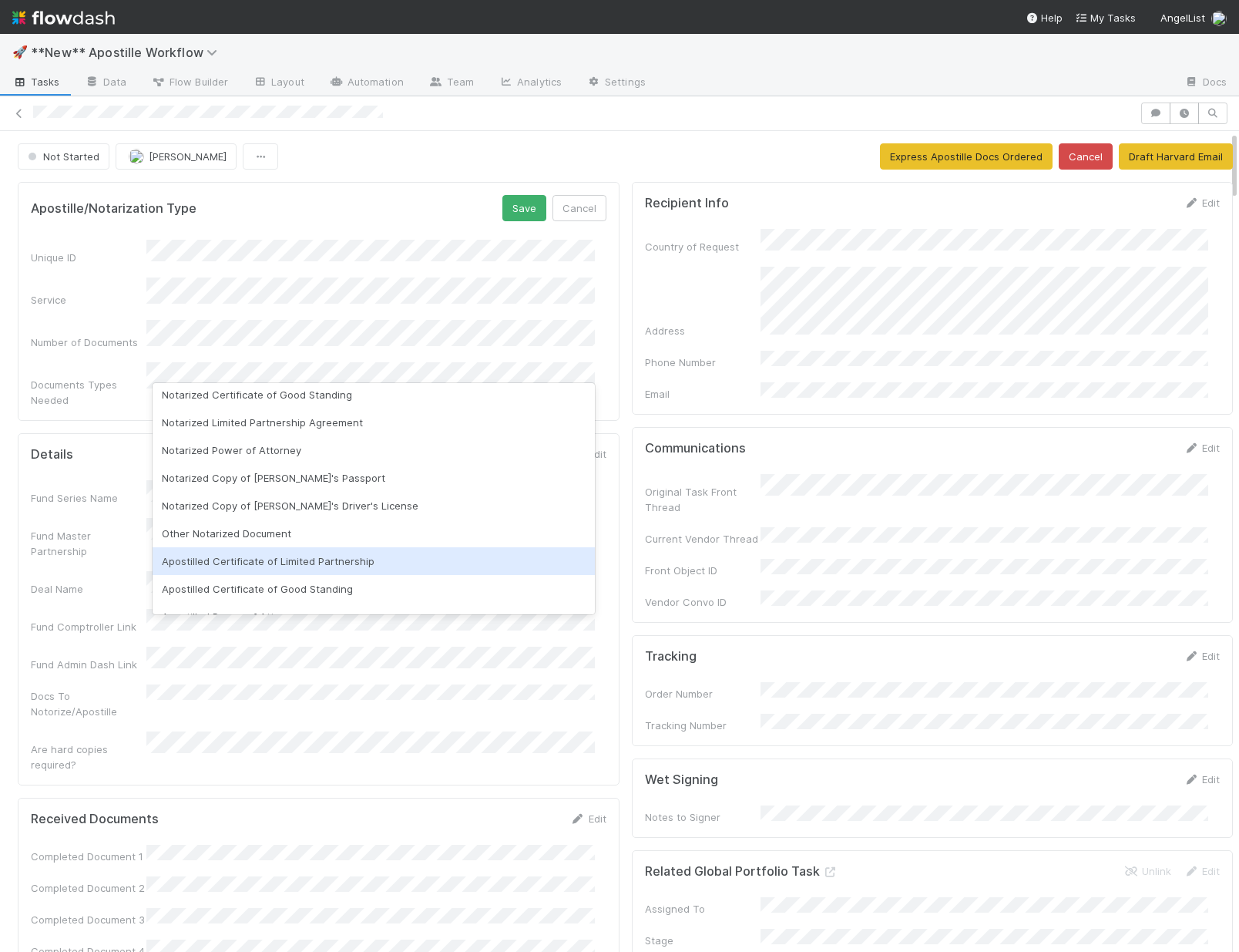
click at [327, 561] on div "Apostilled Certificate of Limited Partnership" at bounding box center [373, 560] width 442 height 28
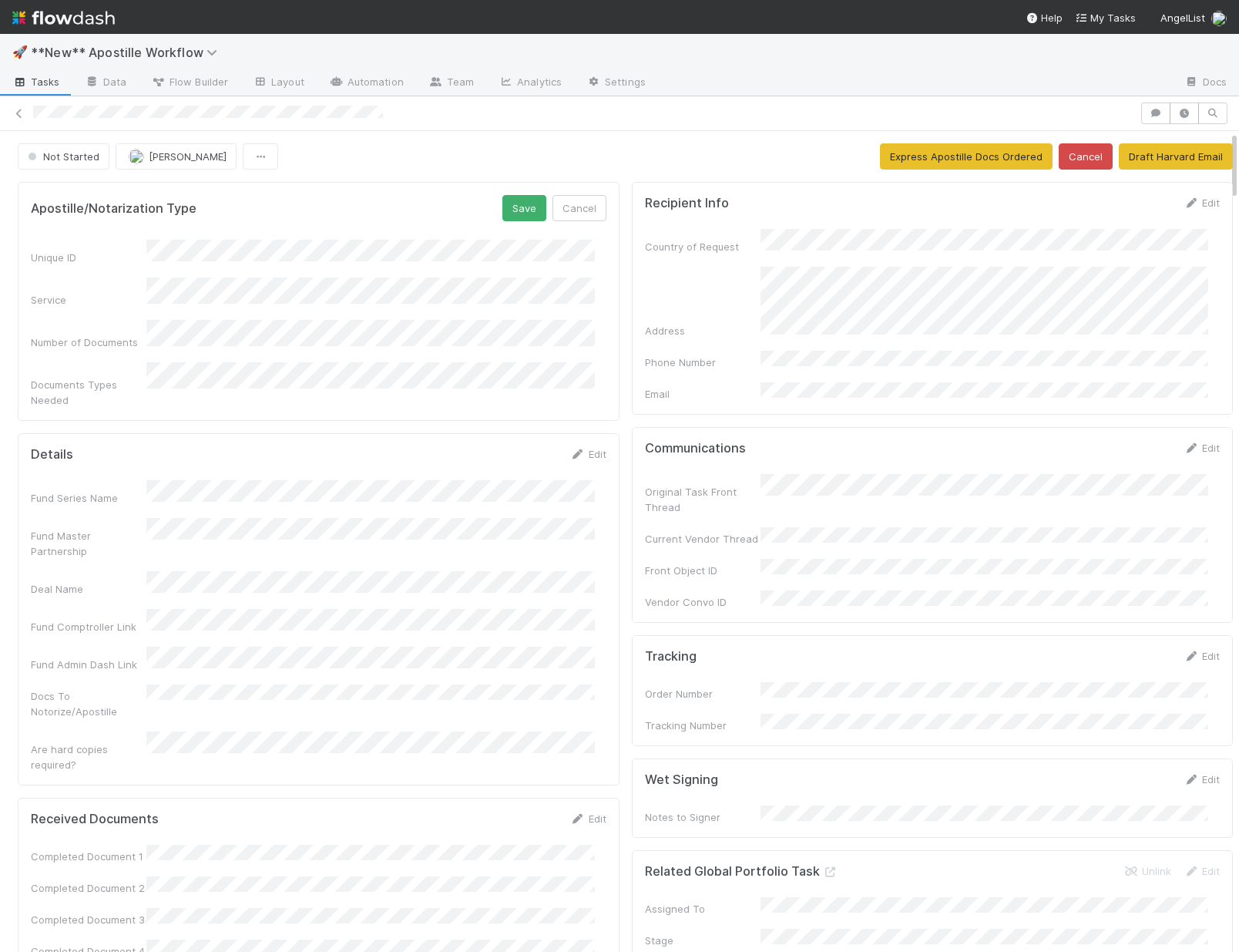
drag, startPoint x: 127, startPoint y: 337, endPoint x: 136, endPoint y: 335, distance: 9.2
click at [127, 337] on div "Number of Documents" at bounding box center [318, 334] width 575 height 30
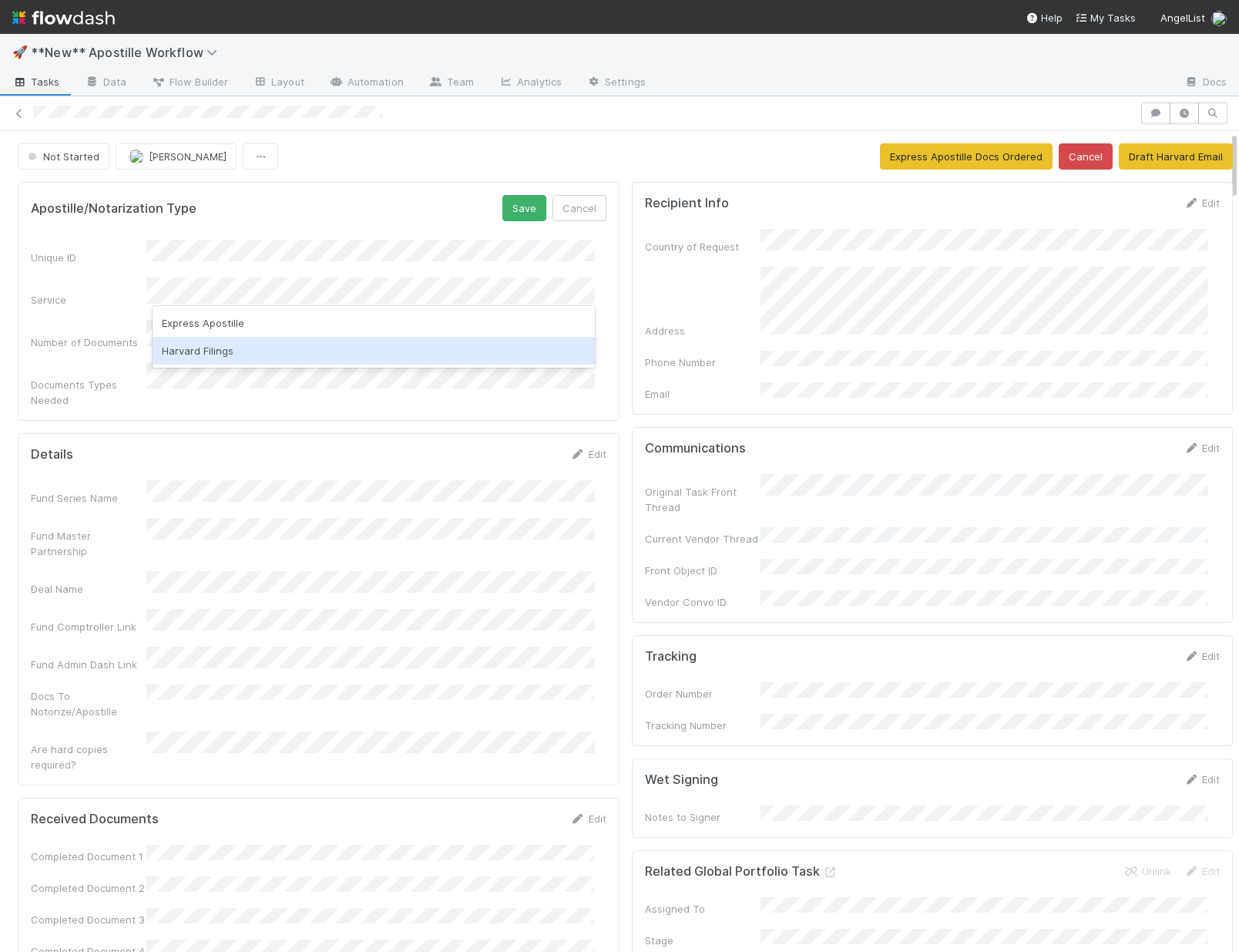
click at [194, 351] on div "Harvard Filings" at bounding box center [373, 351] width 442 height 28
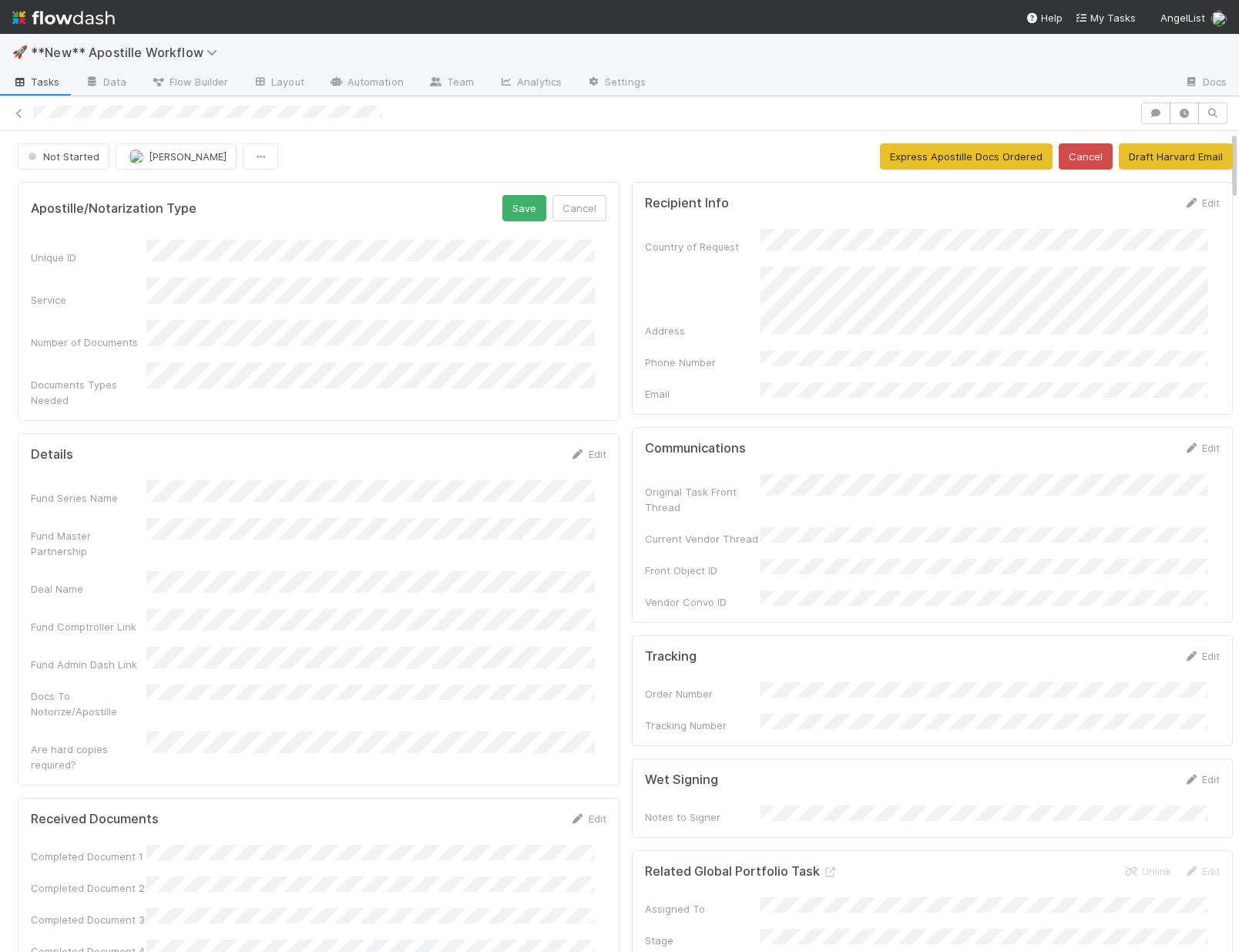
click at [369, 238] on form "Apostille/Notarization Type Save Cancel Unique ID Service Number of Documents D…" at bounding box center [318, 302] width 575 height 213
click at [522, 212] on button "Save" at bounding box center [525, 208] width 44 height 26
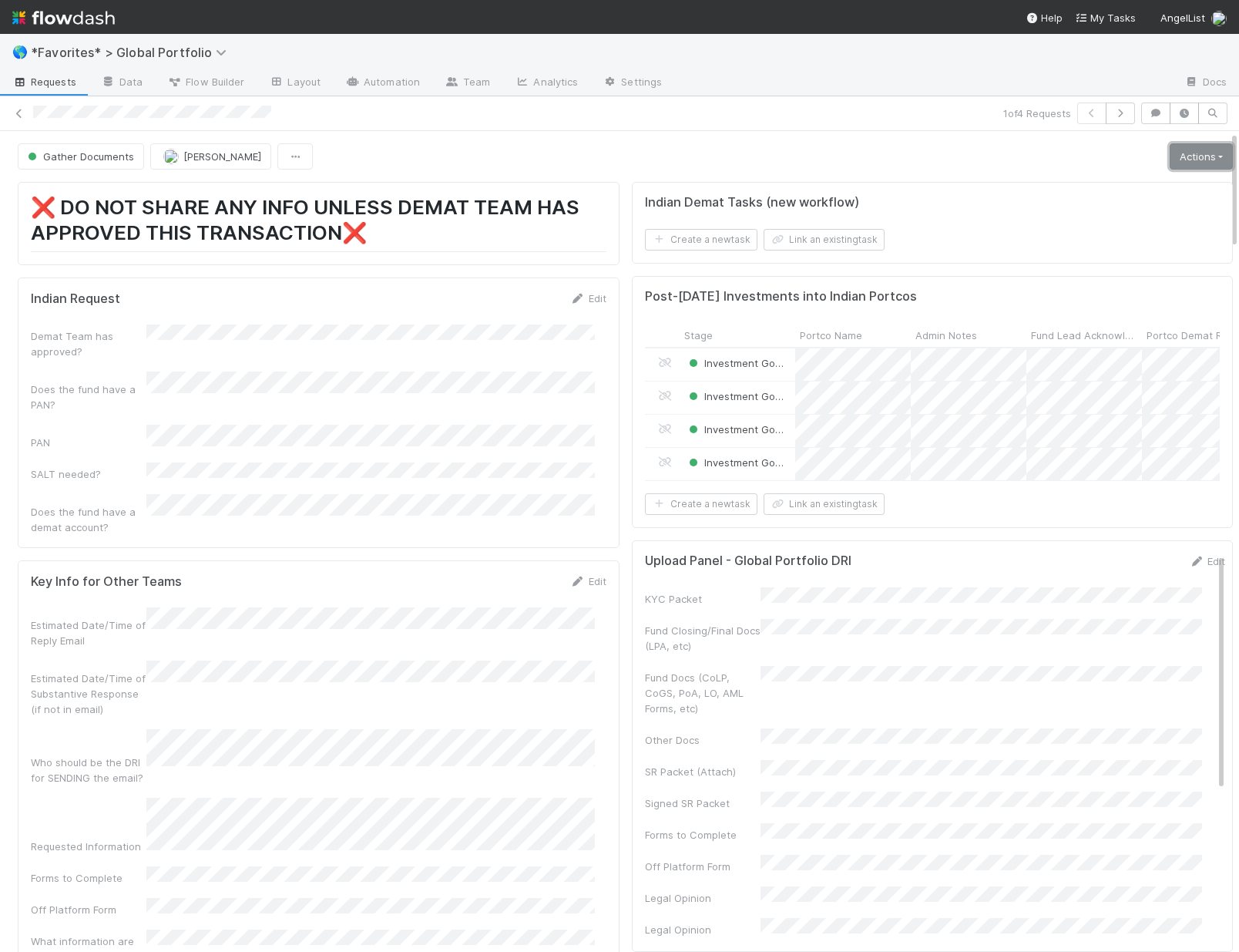
click at [1190, 157] on link "Actions" at bounding box center [1202, 156] width 63 height 26
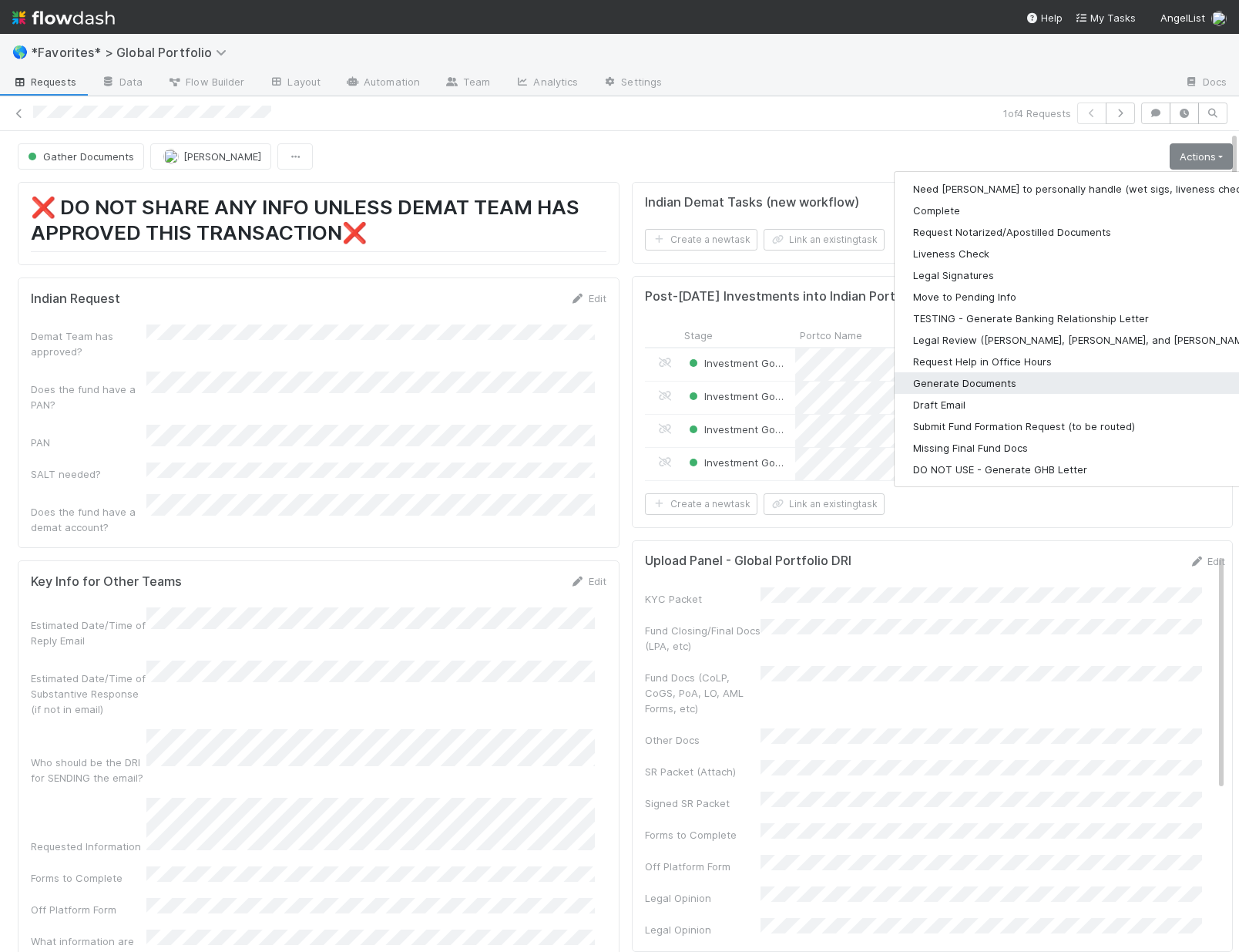
click at [943, 380] on button "Generate Documents" at bounding box center [1094, 383] width 400 height 22
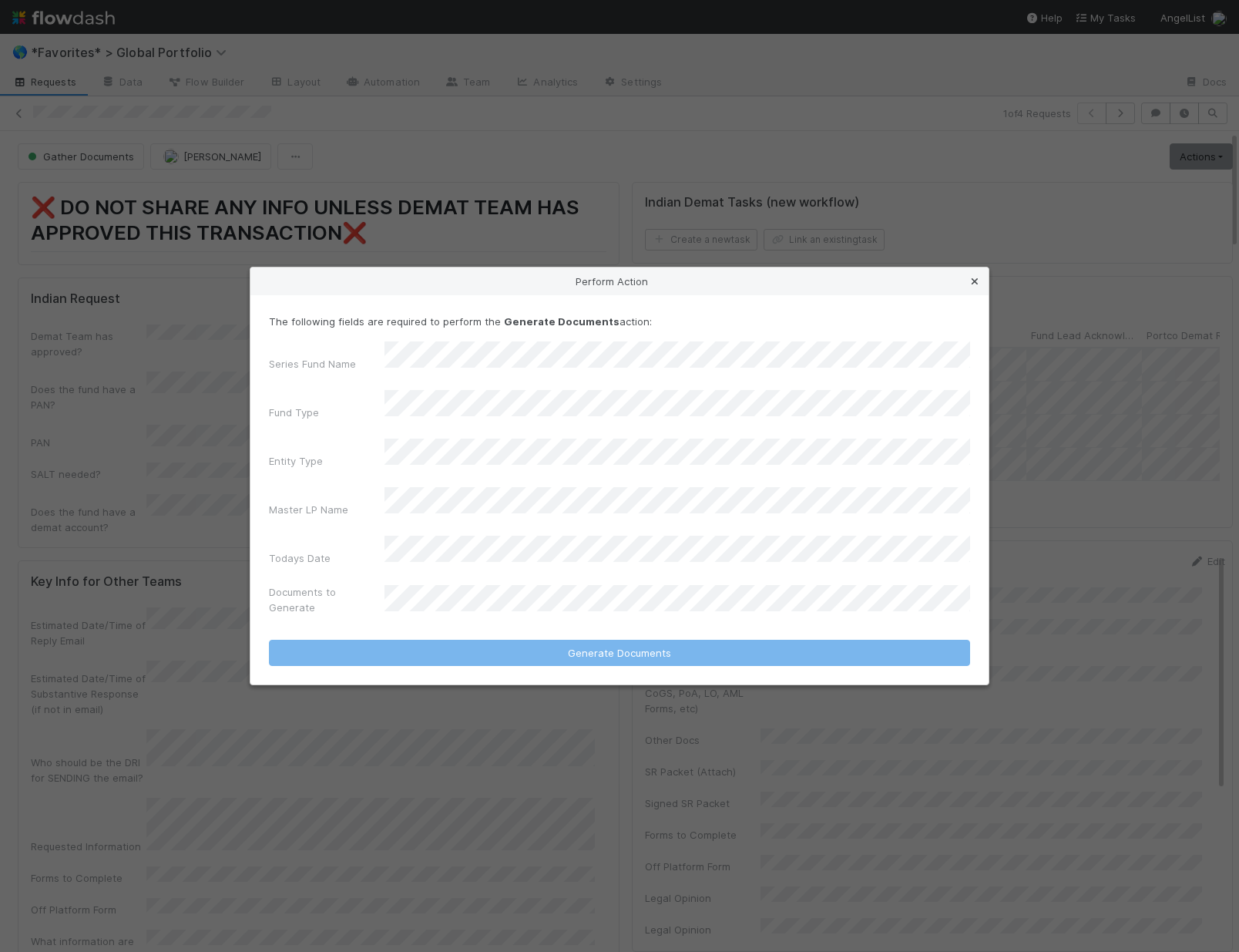
click at [977, 286] on icon at bounding box center [975, 282] width 15 height 10
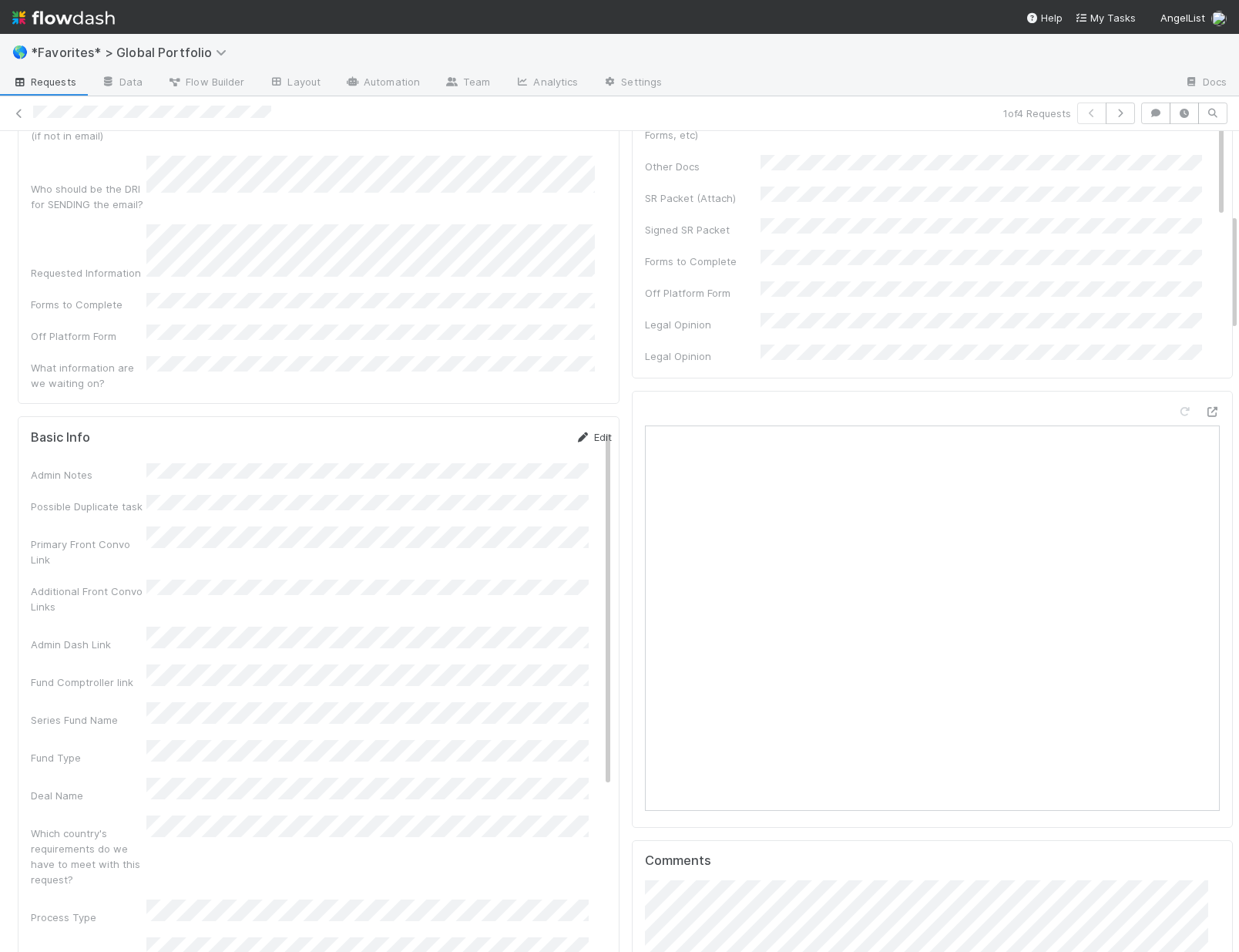
click at [575, 431] on link "Edit" at bounding box center [594, 437] width 36 height 12
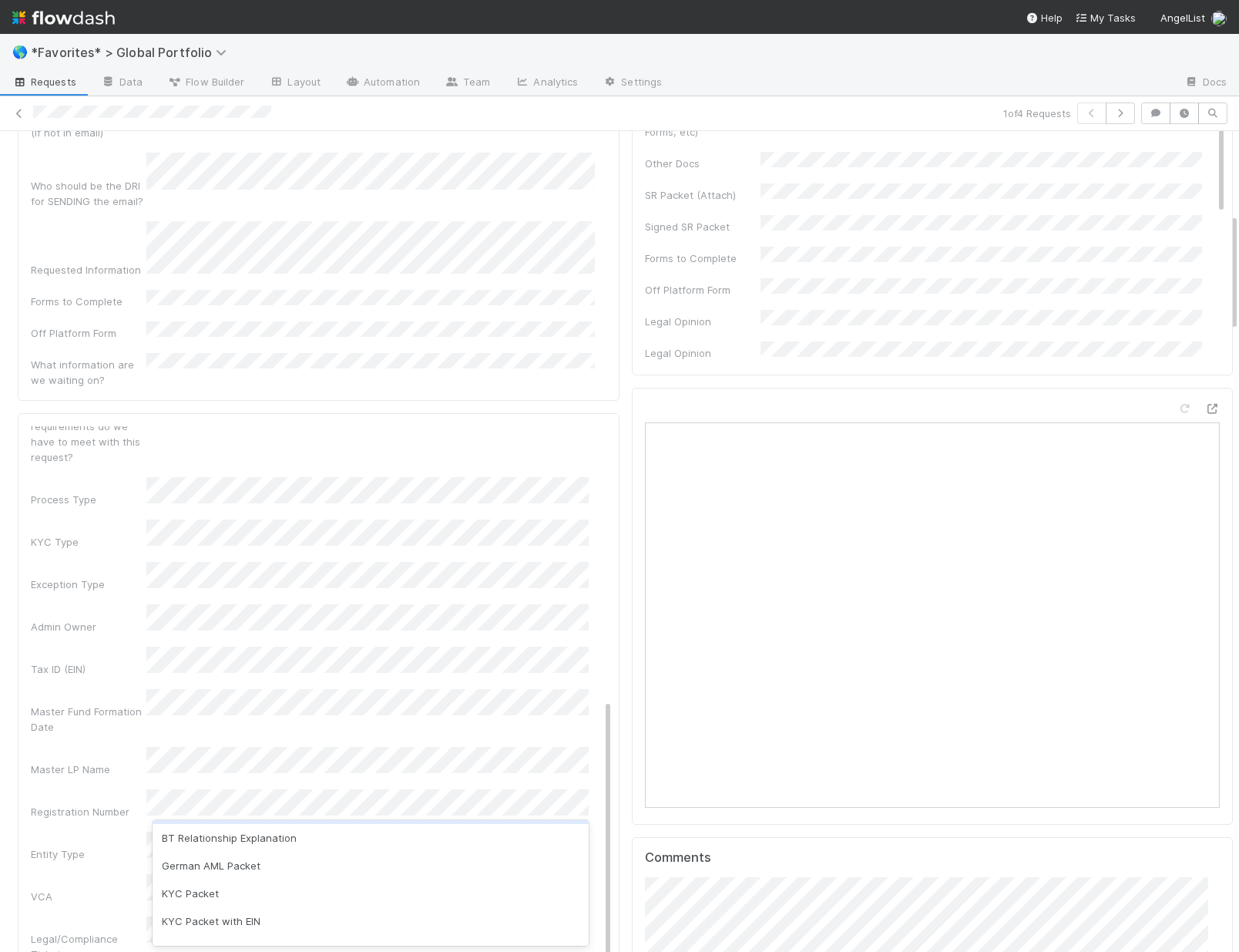
scroll to position [244, 0]
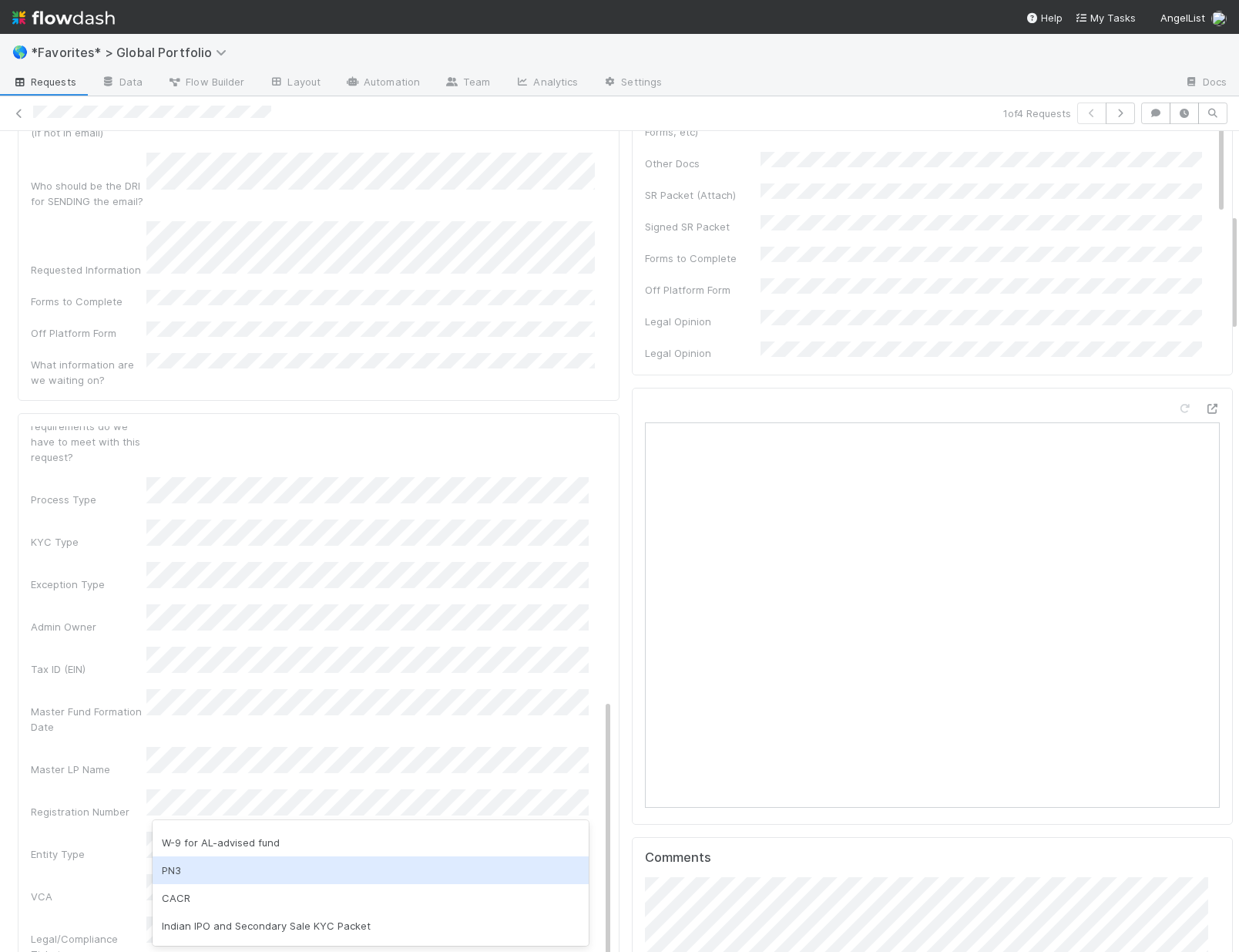
click at [255, 881] on div "PN3" at bounding box center [370, 870] width 436 height 28
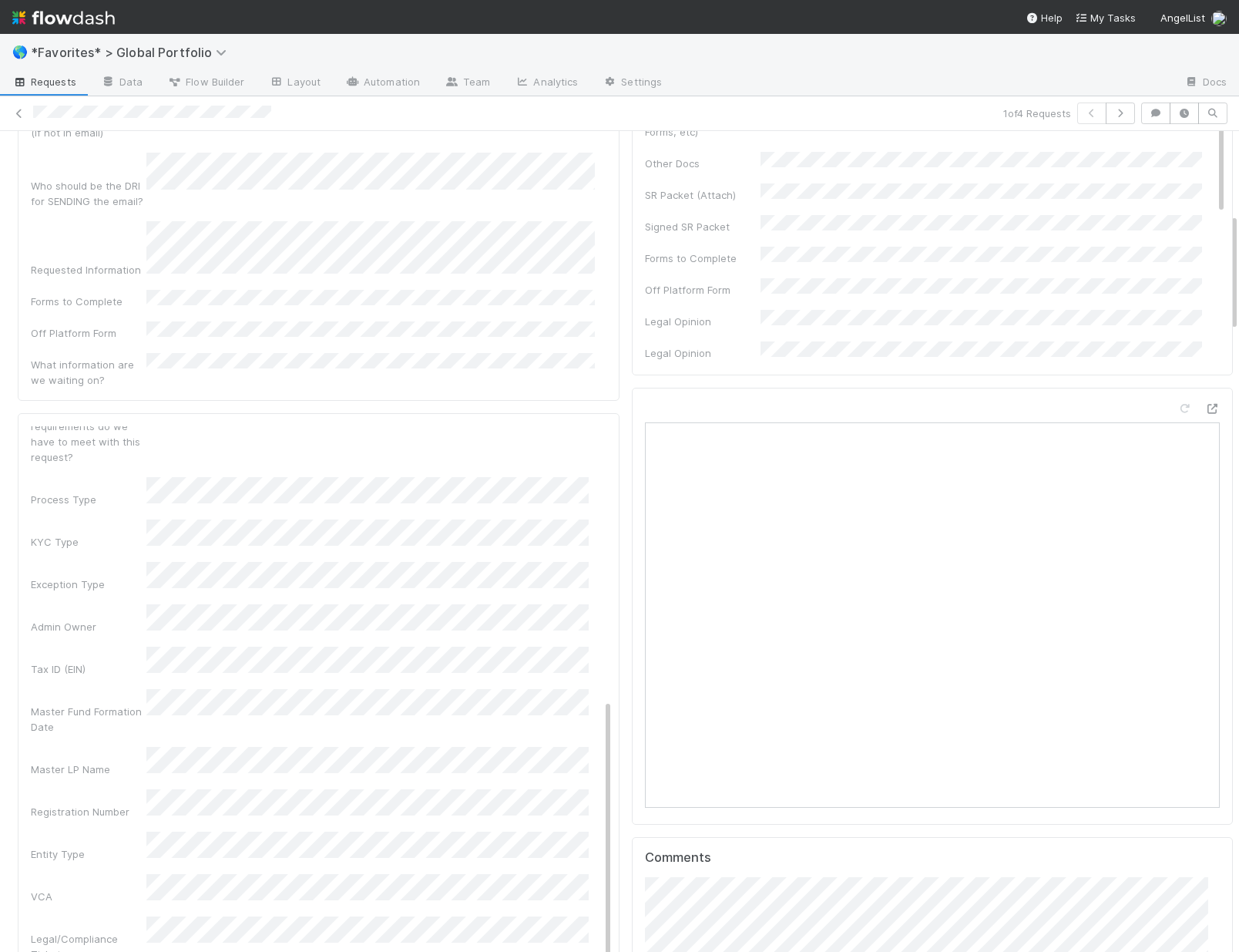
click at [113, 735] on div "Admin Notes Possible Duplicate task Primary Front Convo Link Additional Front C…" at bounding box center [321, 553] width 581 height 1194
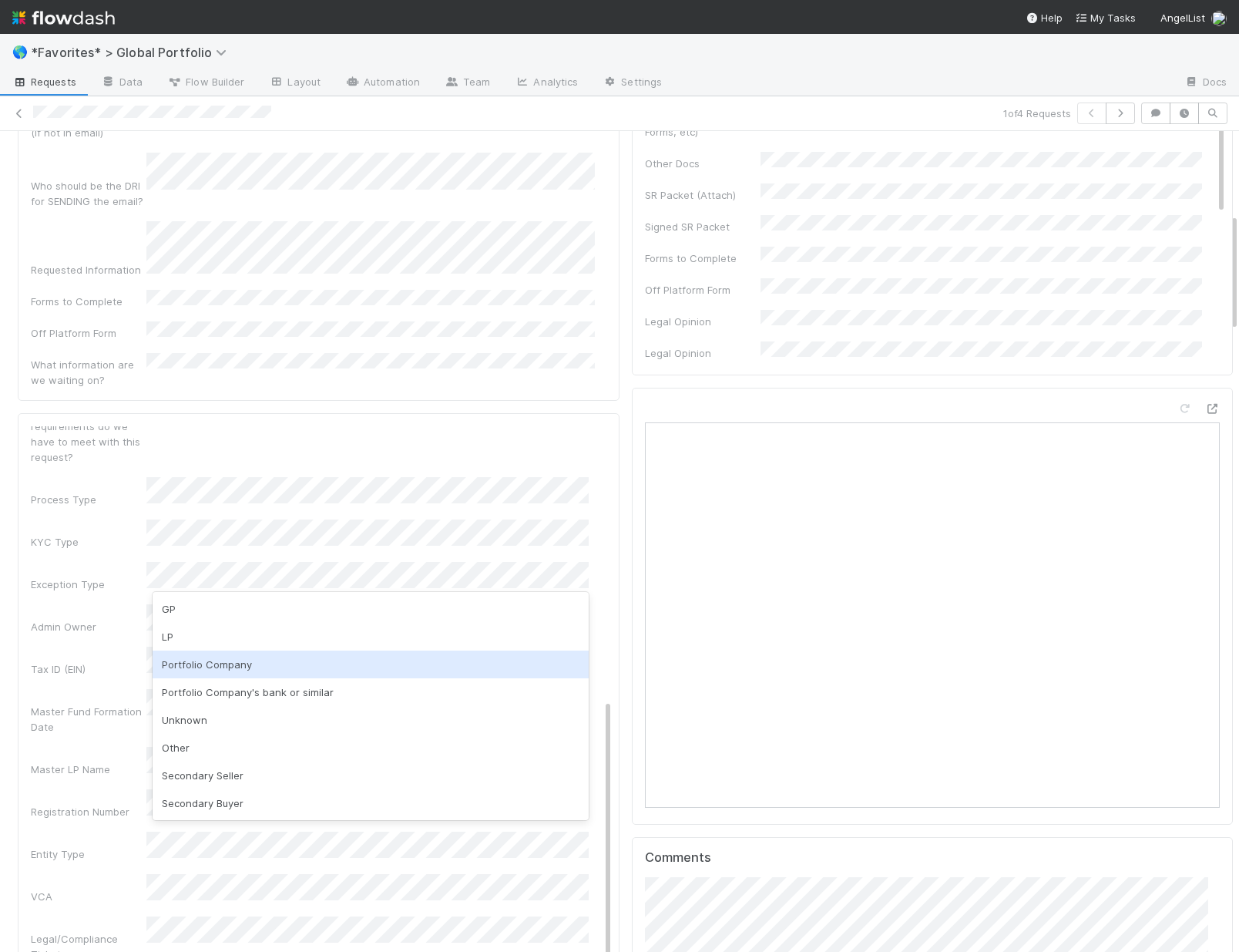
click at [226, 662] on div "Portfolio Company" at bounding box center [370, 664] width 436 height 28
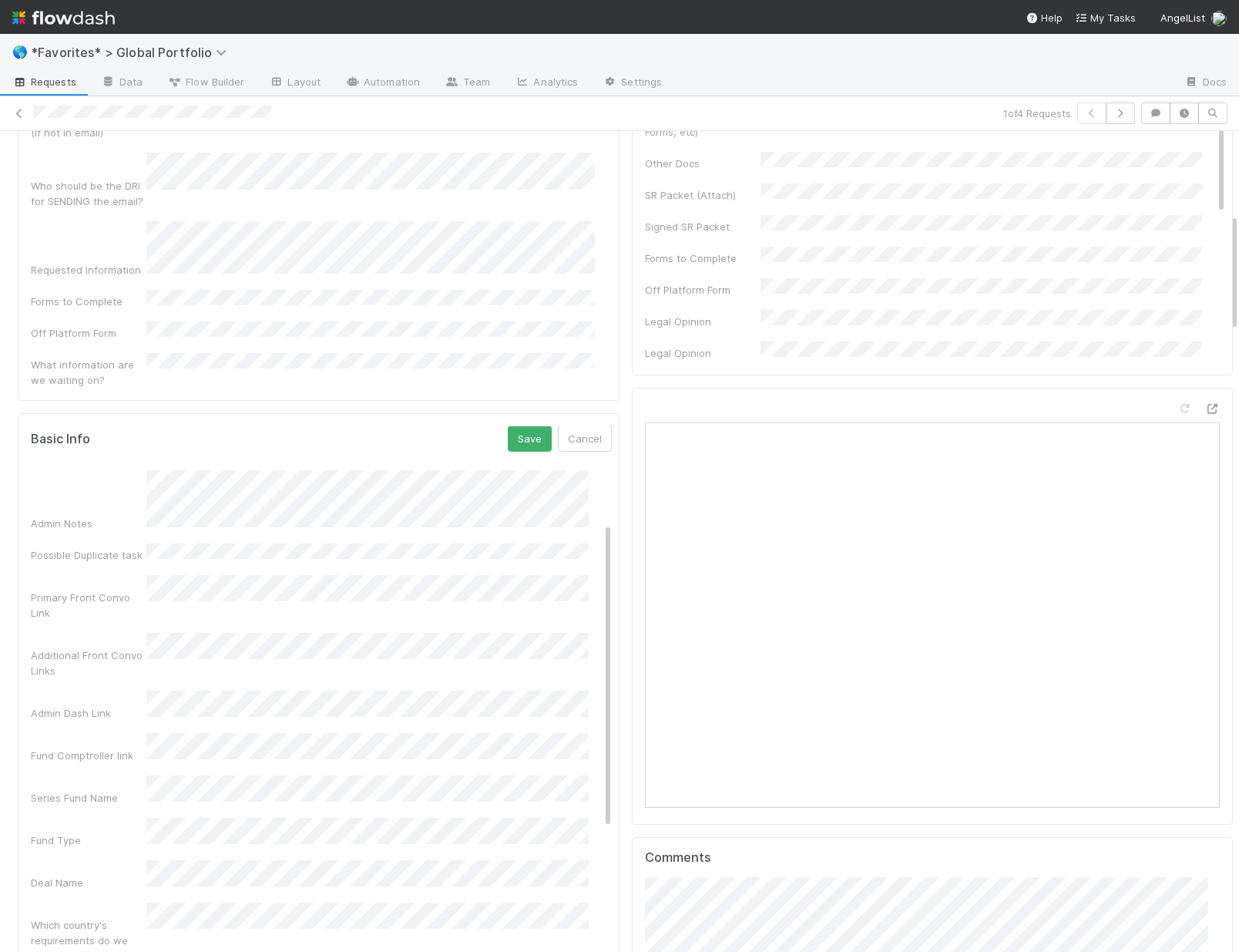
scroll to position [0, 0]
click at [507, 426] on button "Save" at bounding box center [529, 439] width 44 height 26
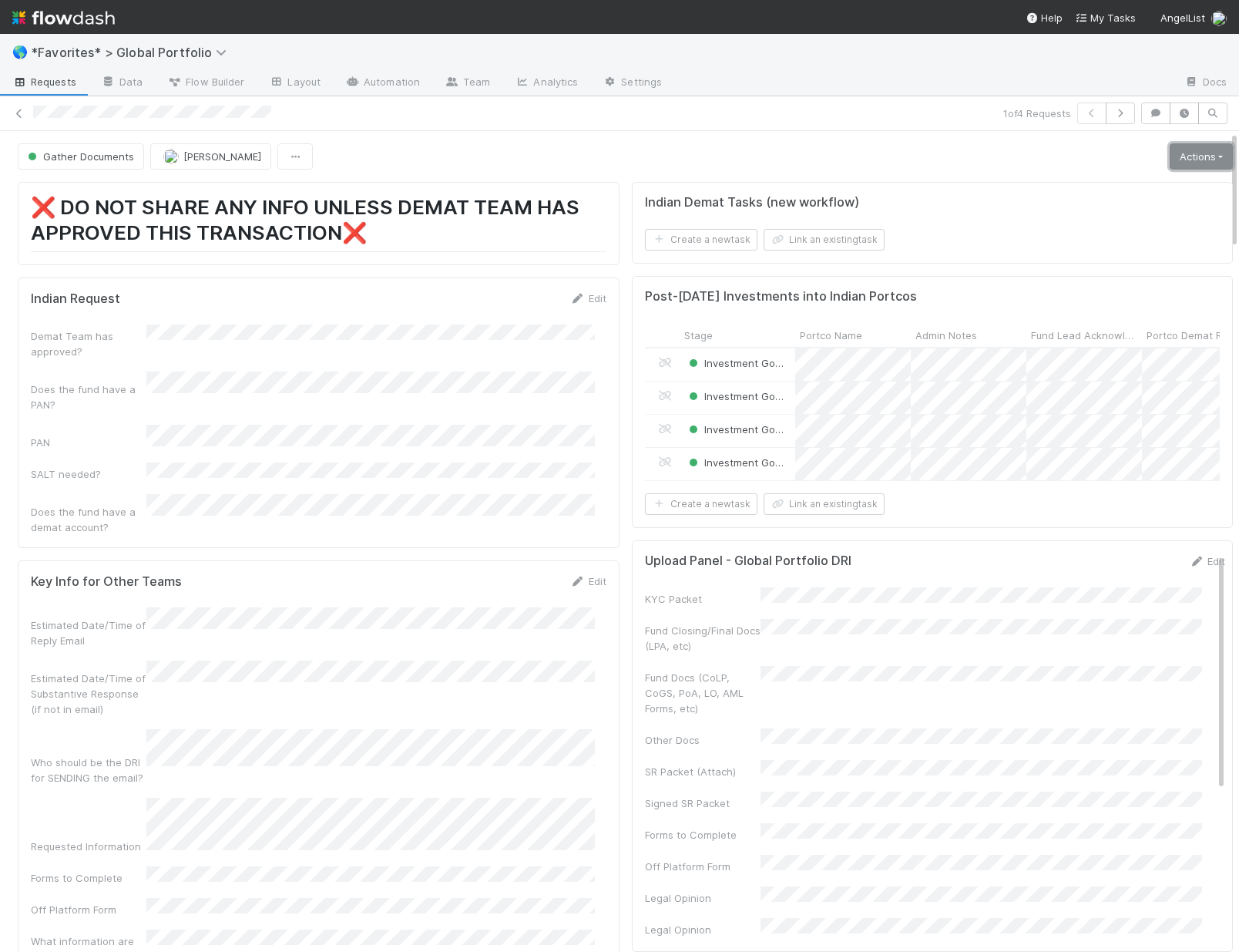
click at [1180, 147] on link "Actions" at bounding box center [1202, 156] width 63 height 26
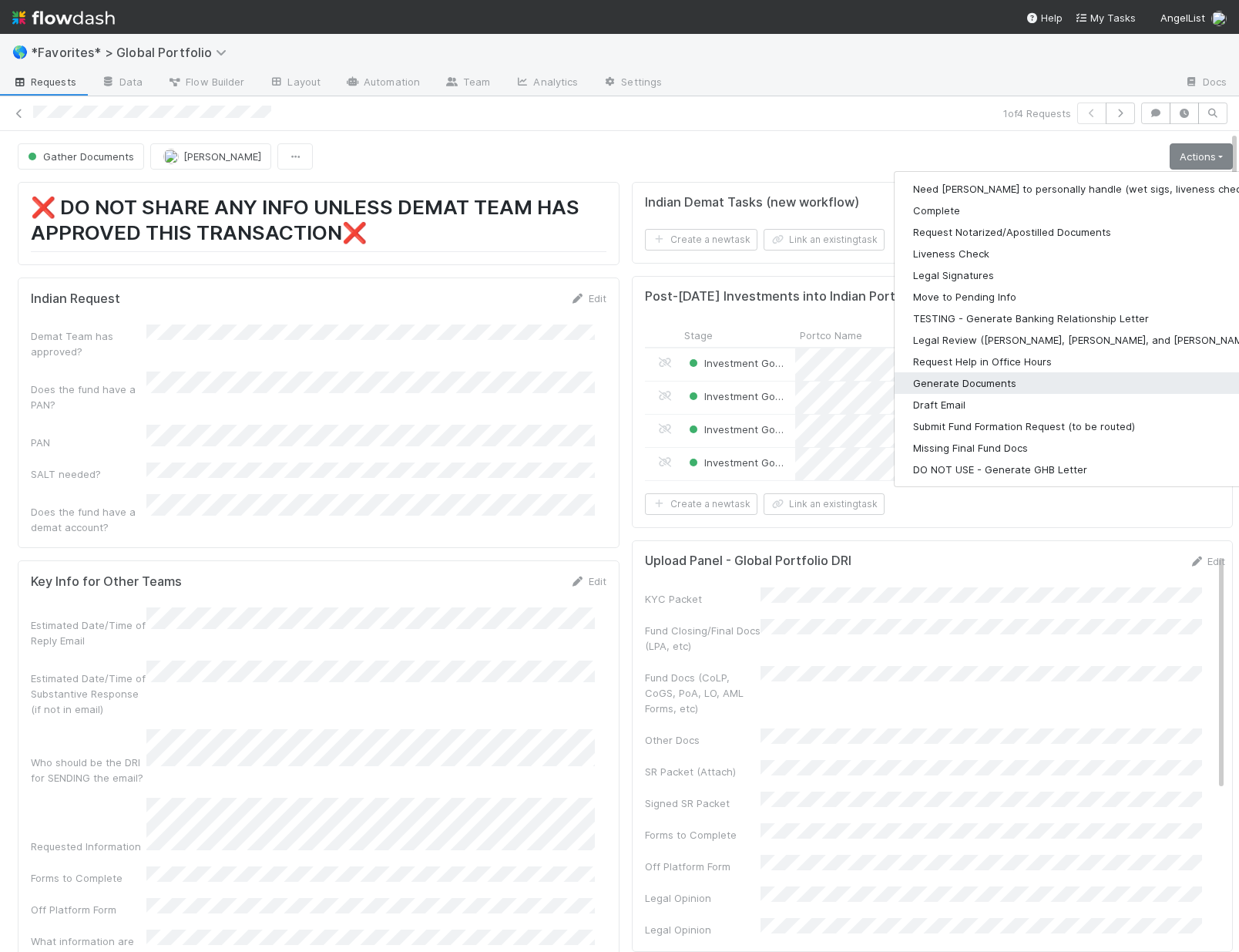
click at [942, 385] on button "Generate Documents" at bounding box center [1094, 383] width 400 height 22
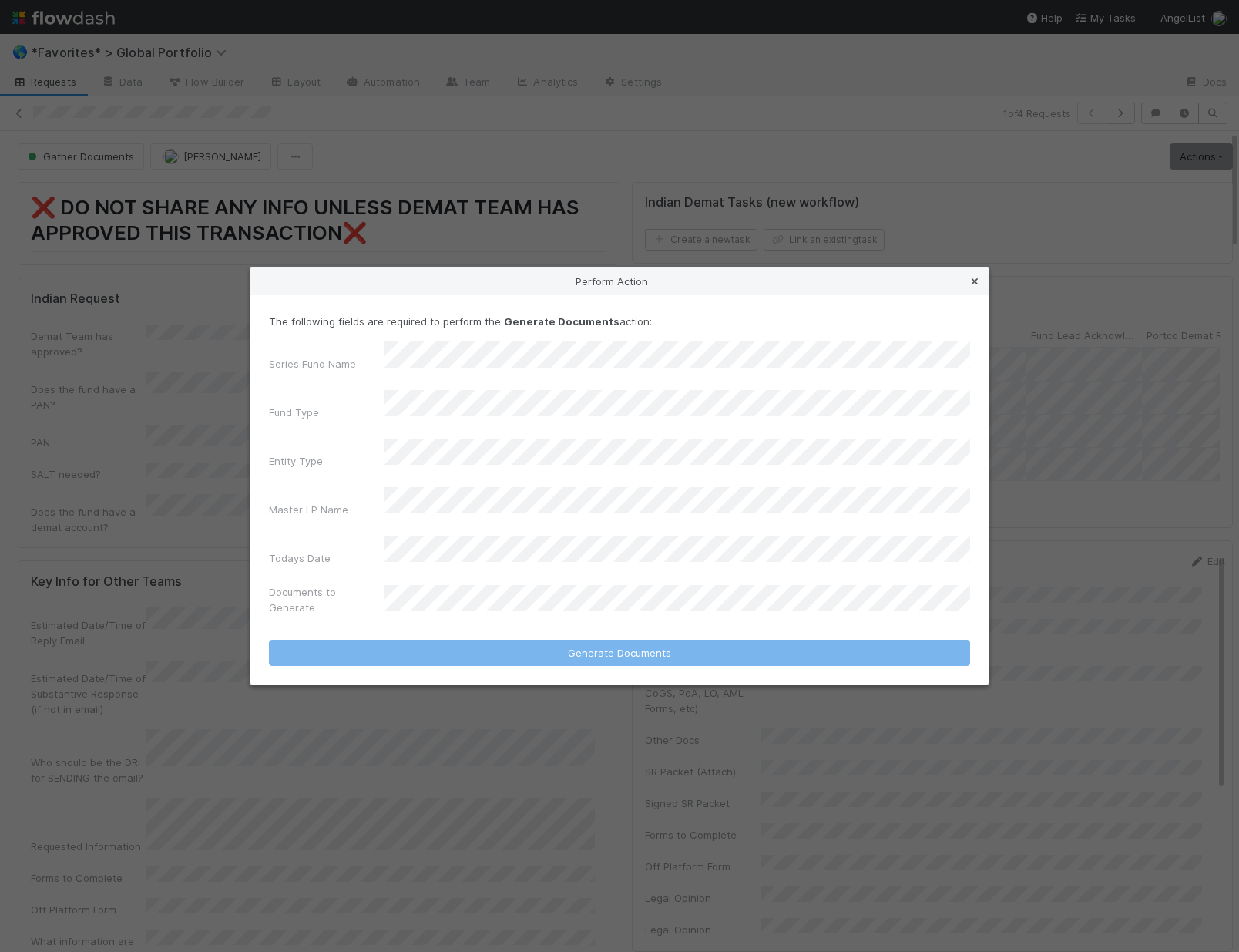
click at [980, 286] on icon at bounding box center [975, 282] width 15 height 10
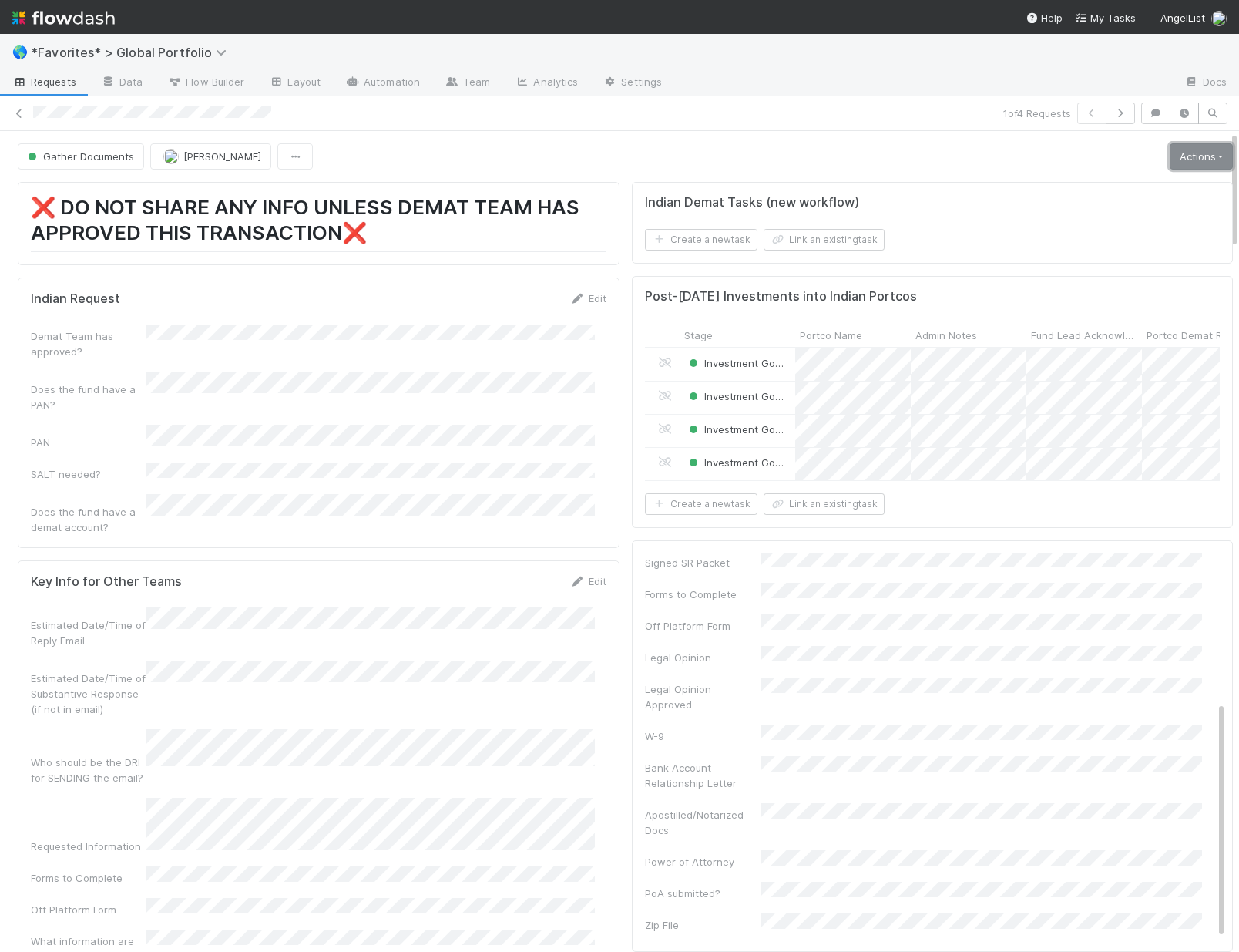
click at [1171, 167] on link "Actions" at bounding box center [1202, 156] width 63 height 26
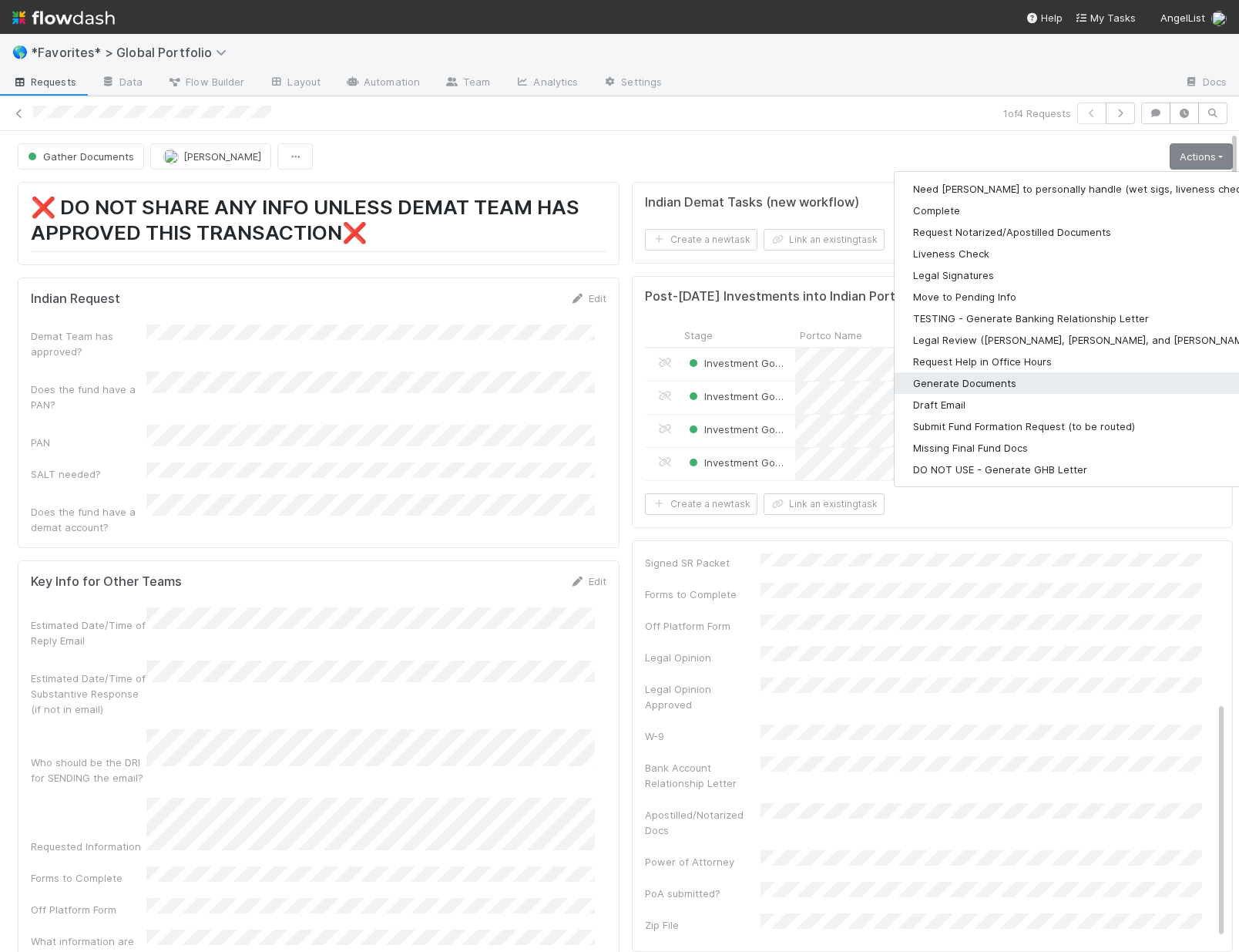
click at [942, 377] on button "Generate Documents" at bounding box center [1094, 383] width 400 height 22
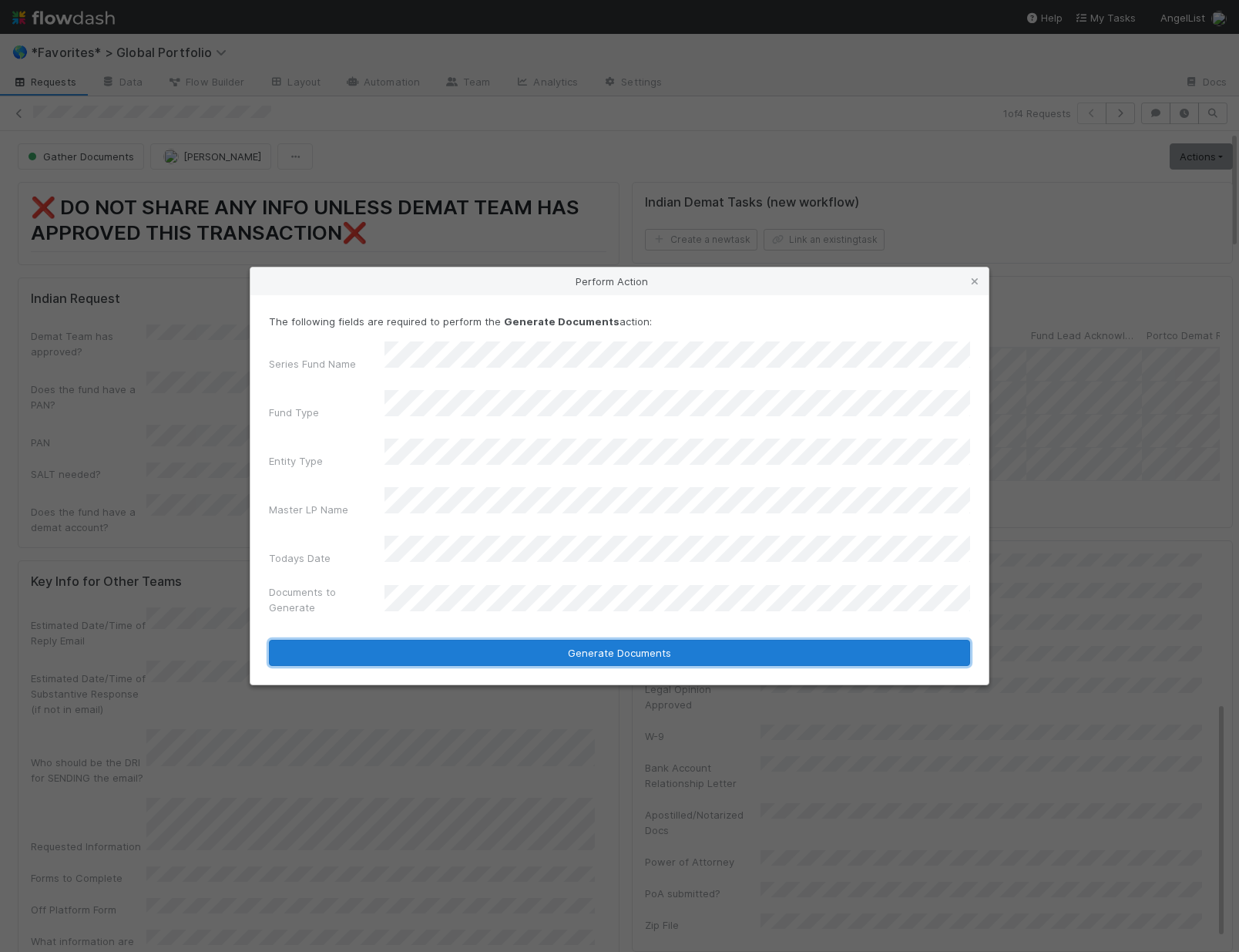
click at [448, 640] on button "Generate Documents" at bounding box center [620, 652] width 701 height 26
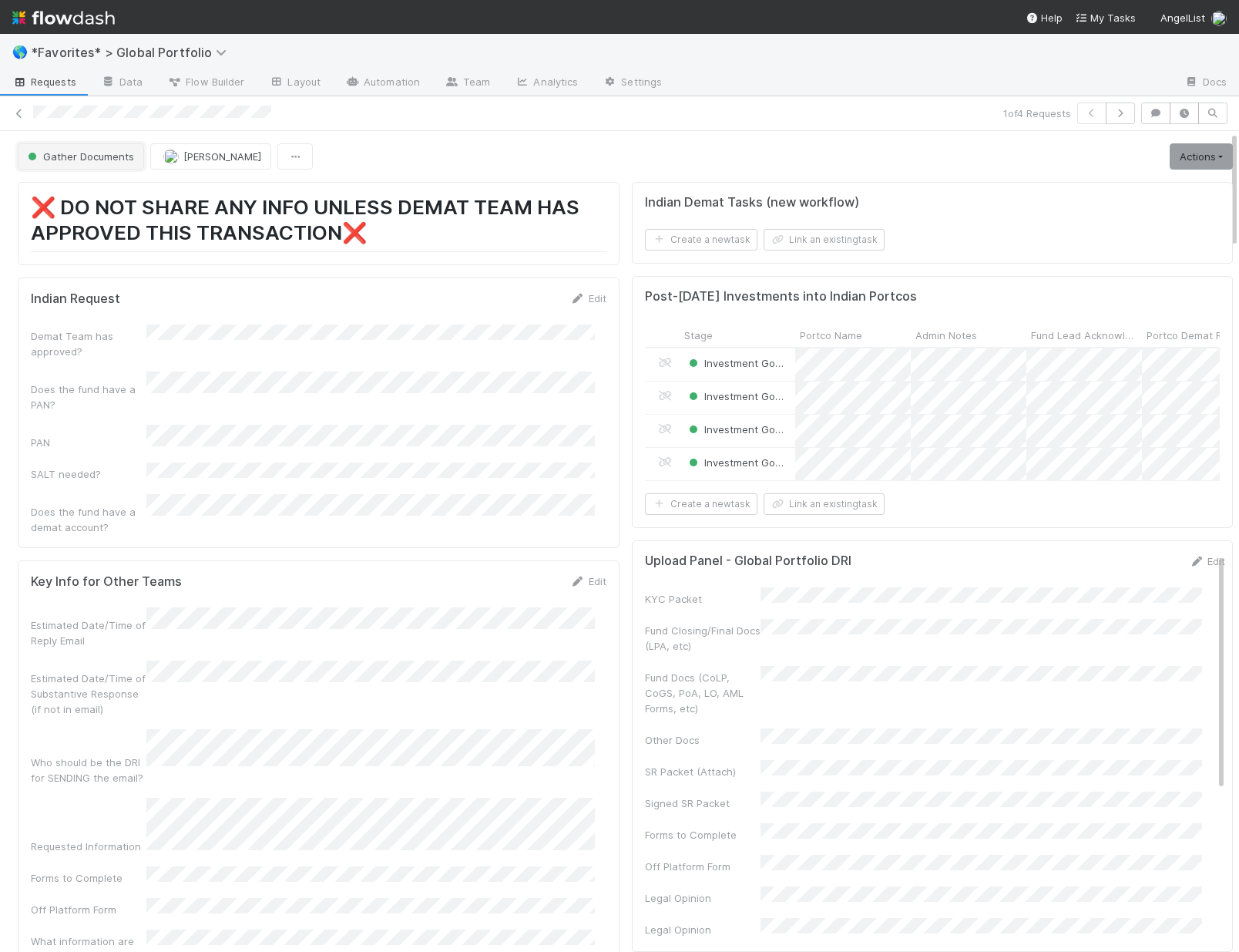
click at [68, 145] on button "Gather Documents" at bounding box center [81, 156] width 126 height 26
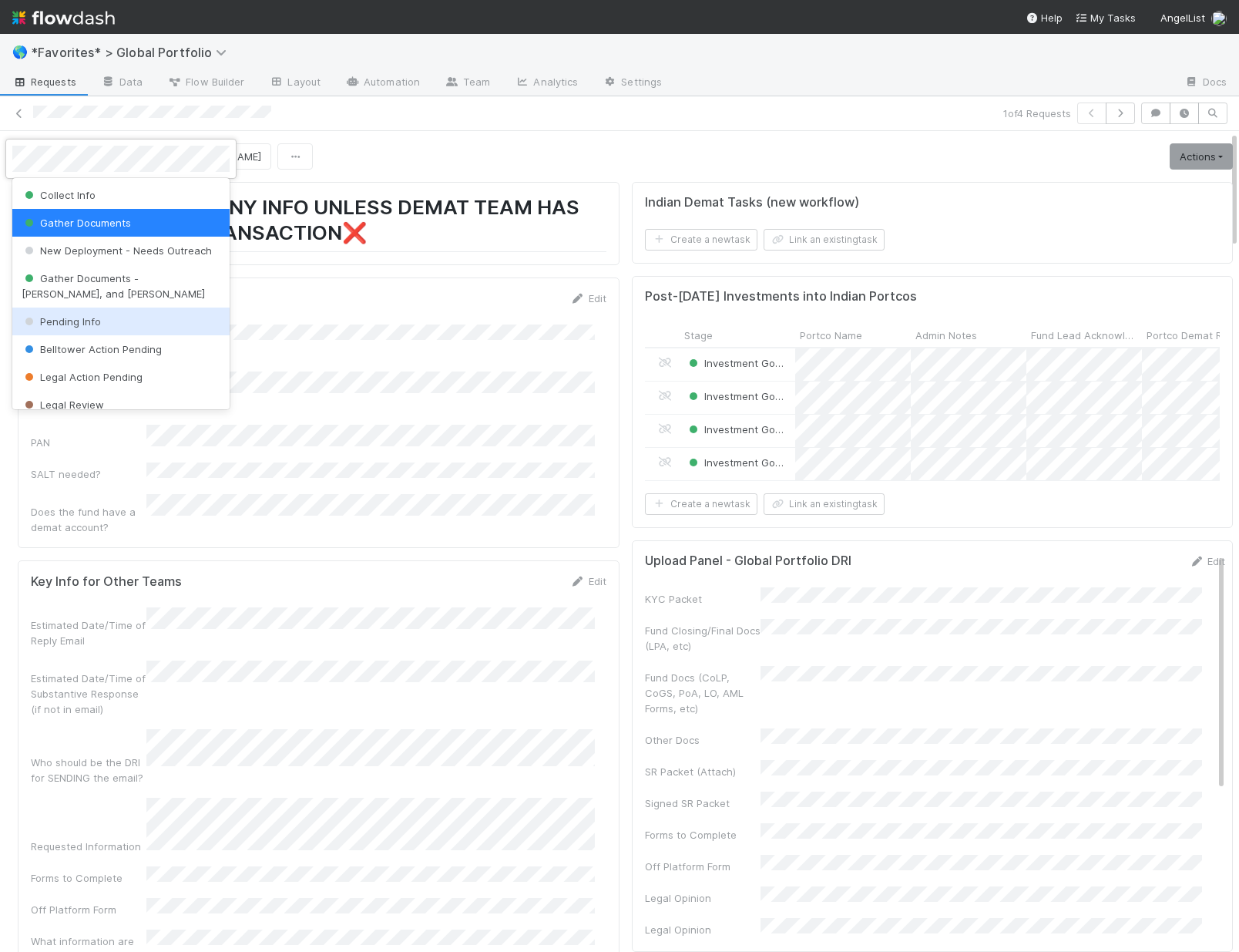
click at [86, 319] on span "Pending Info" at bounding box center [61, 321] width 79 height 12
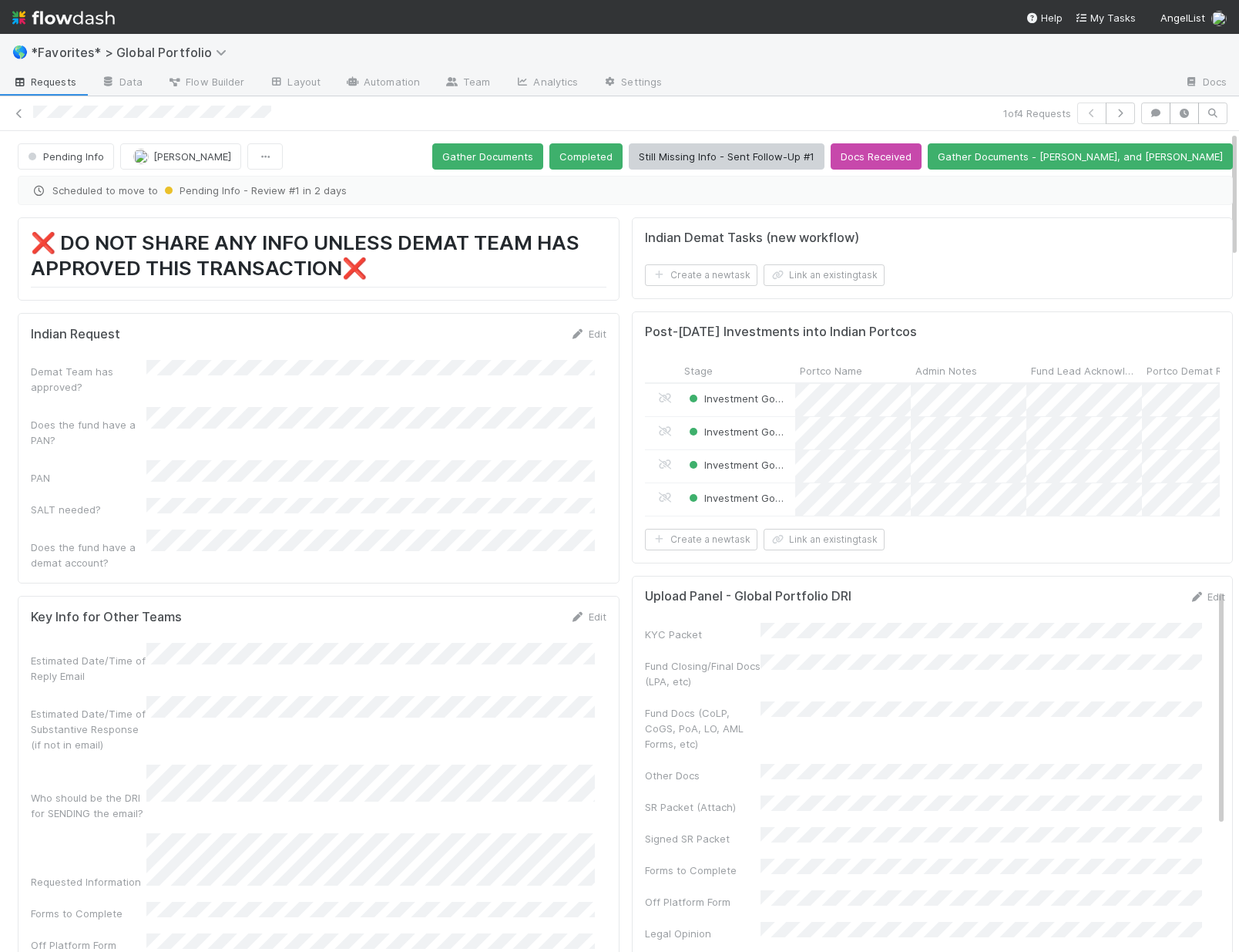
click at [633, 61] on div "🌎 *Favorites* > Global Portfolio" at bounding box center [620, 52] width 1239 height 37
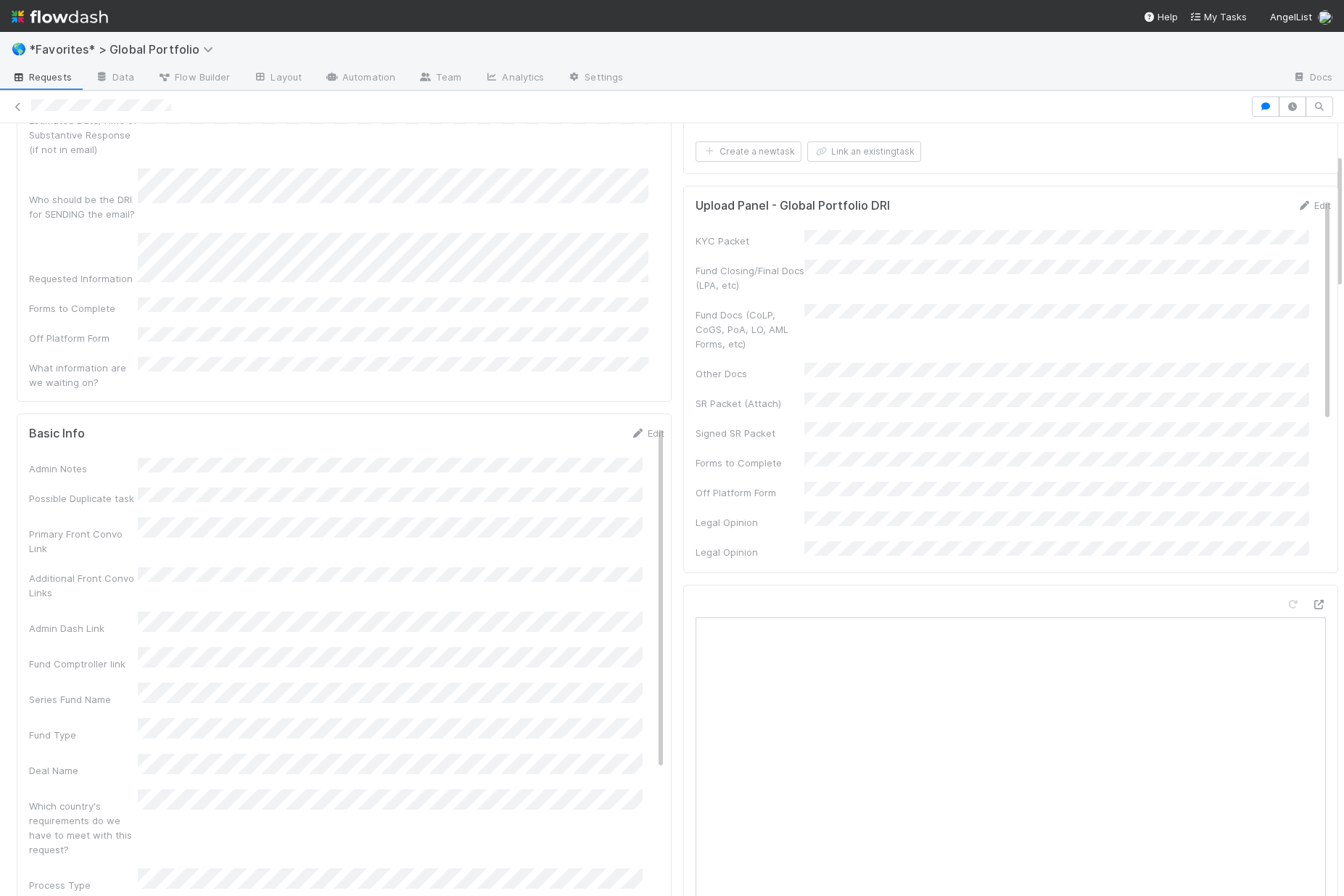
scroll to position [217, 0]
